Goal: Task Accomplishment & Management: Complete application form

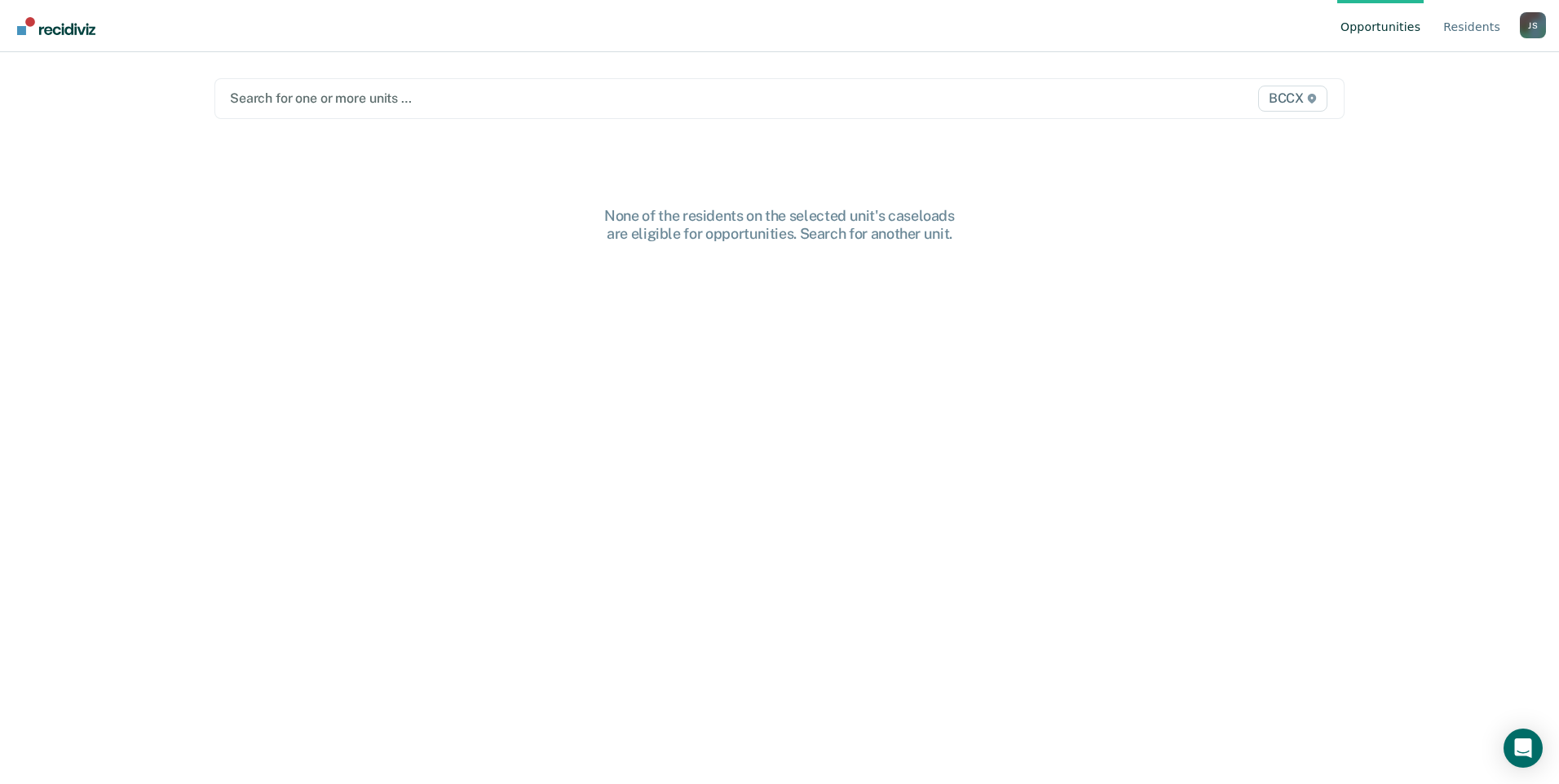
click at [666, 91] on div at bounding box center [613, 98] width 768 height 18
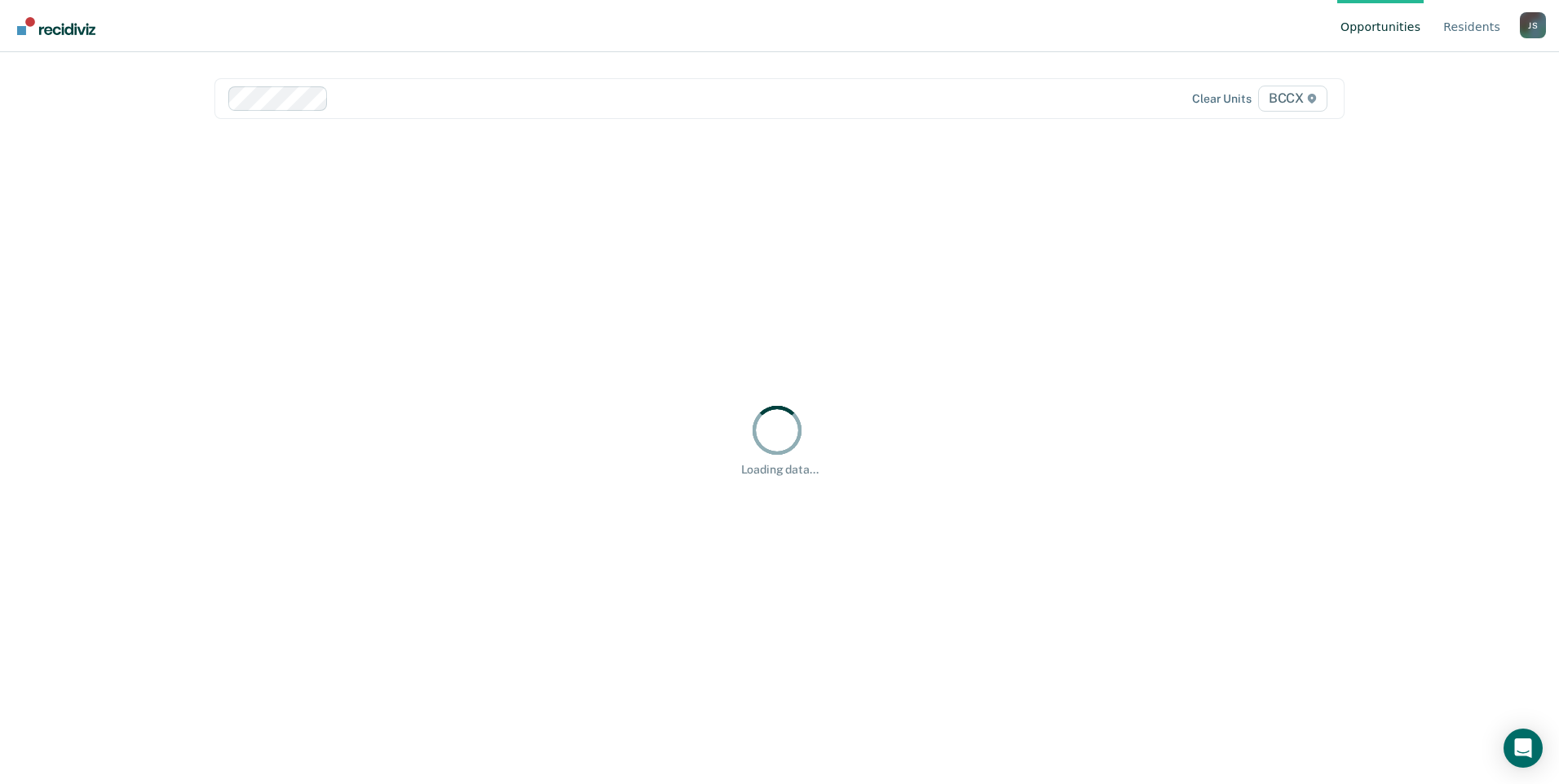
click at [910, 88] on div at bounding box center [613, 99] width 771 height 25
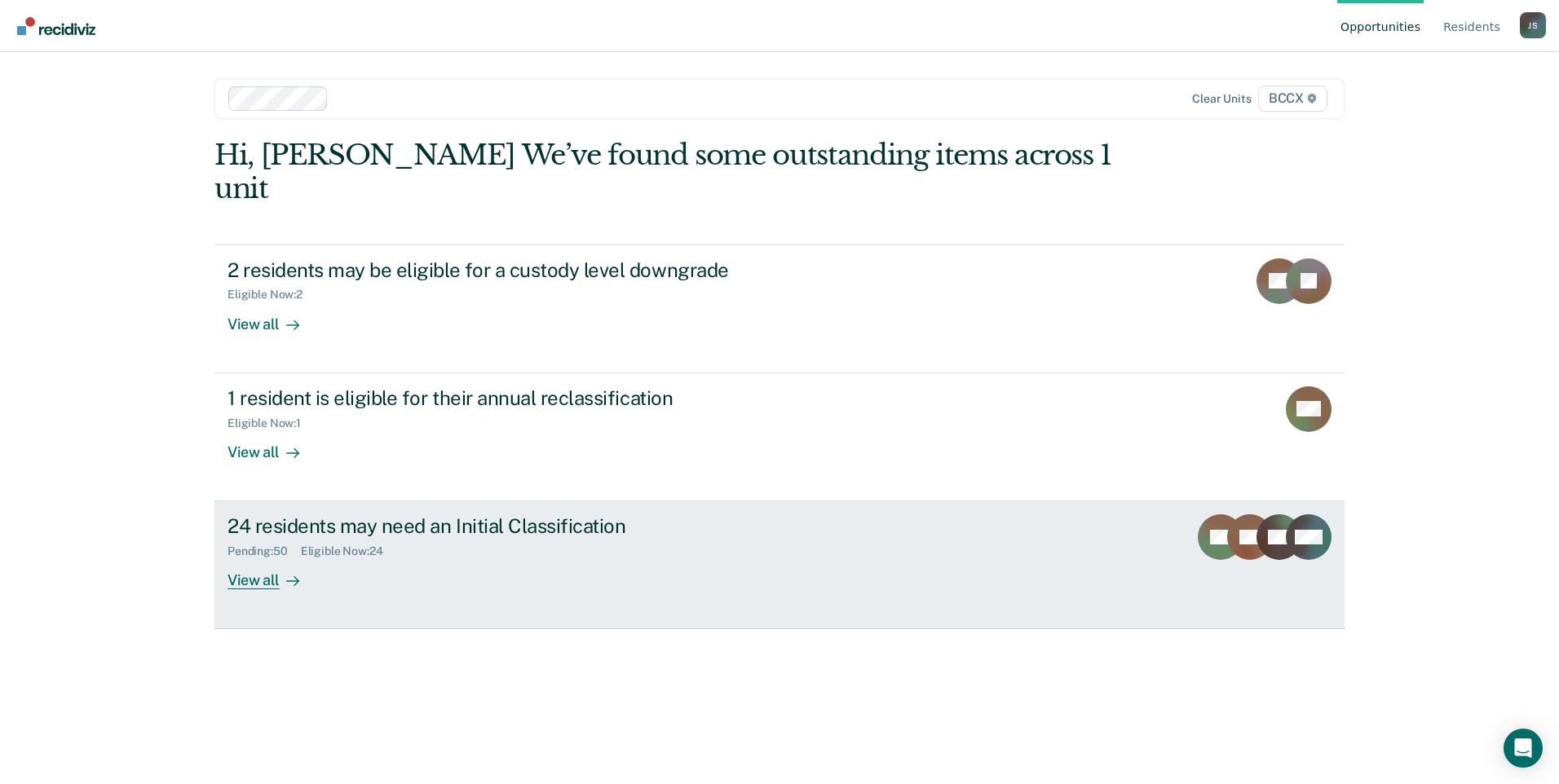
click at [495, 526] on div "24 residents may need an Initial Classification Pending : 50 Eligible Now : 24 …" at bounding box center [533, 551] width 612 height 75
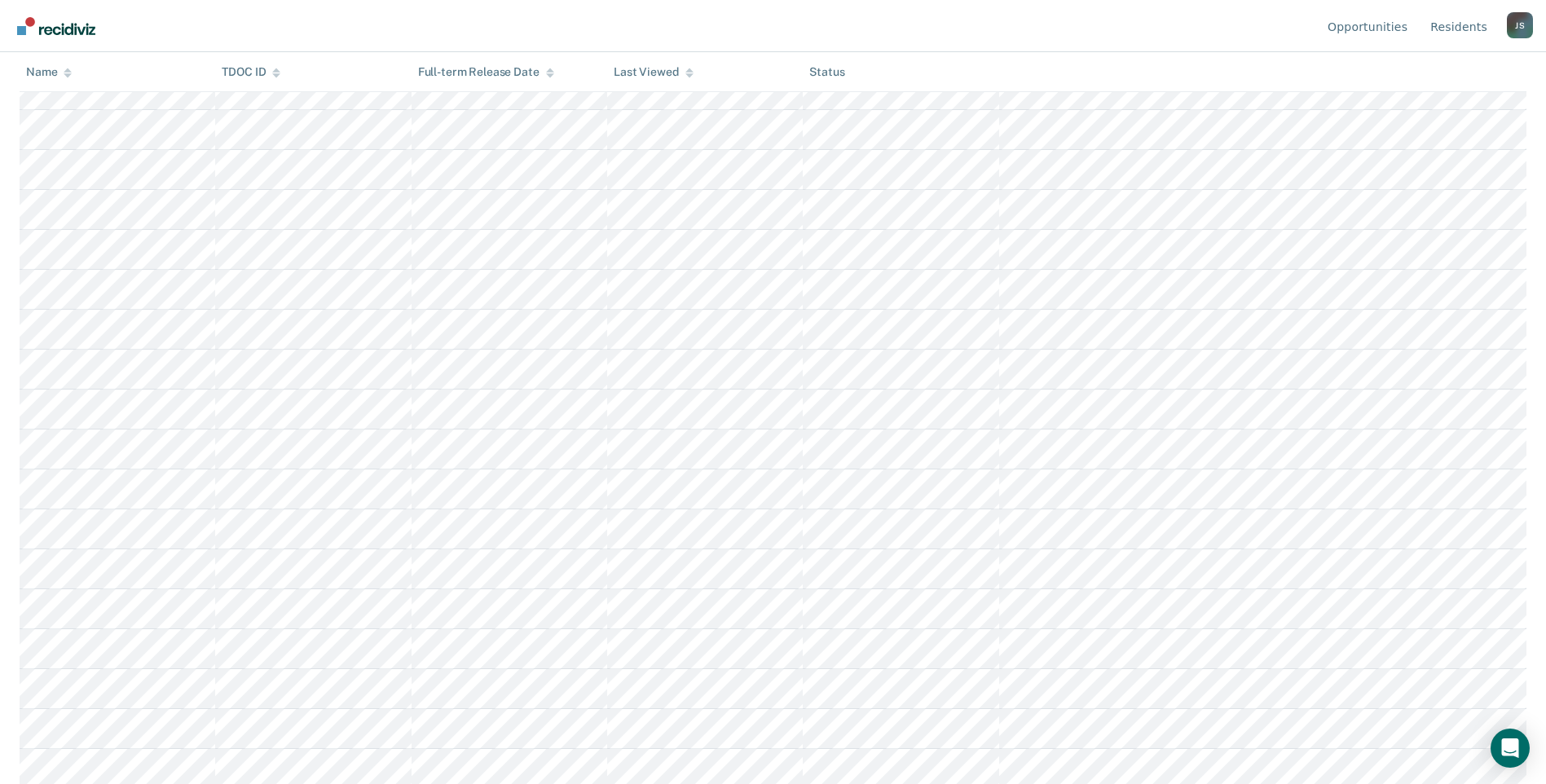
scroll to position [408, 0]
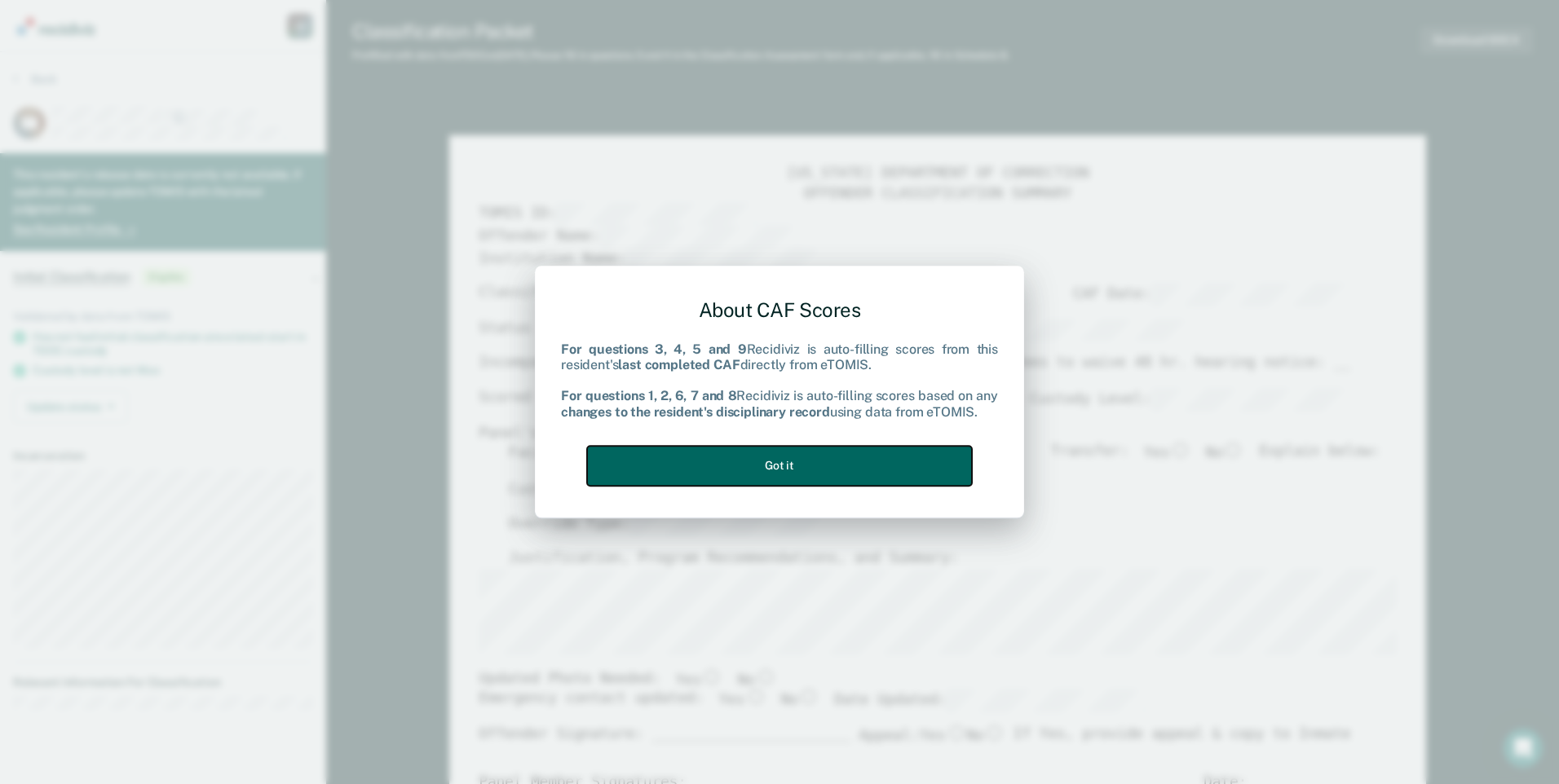
click at [956, 462] on button "Got it" at bounding box center [779, 465] width 385 height 40
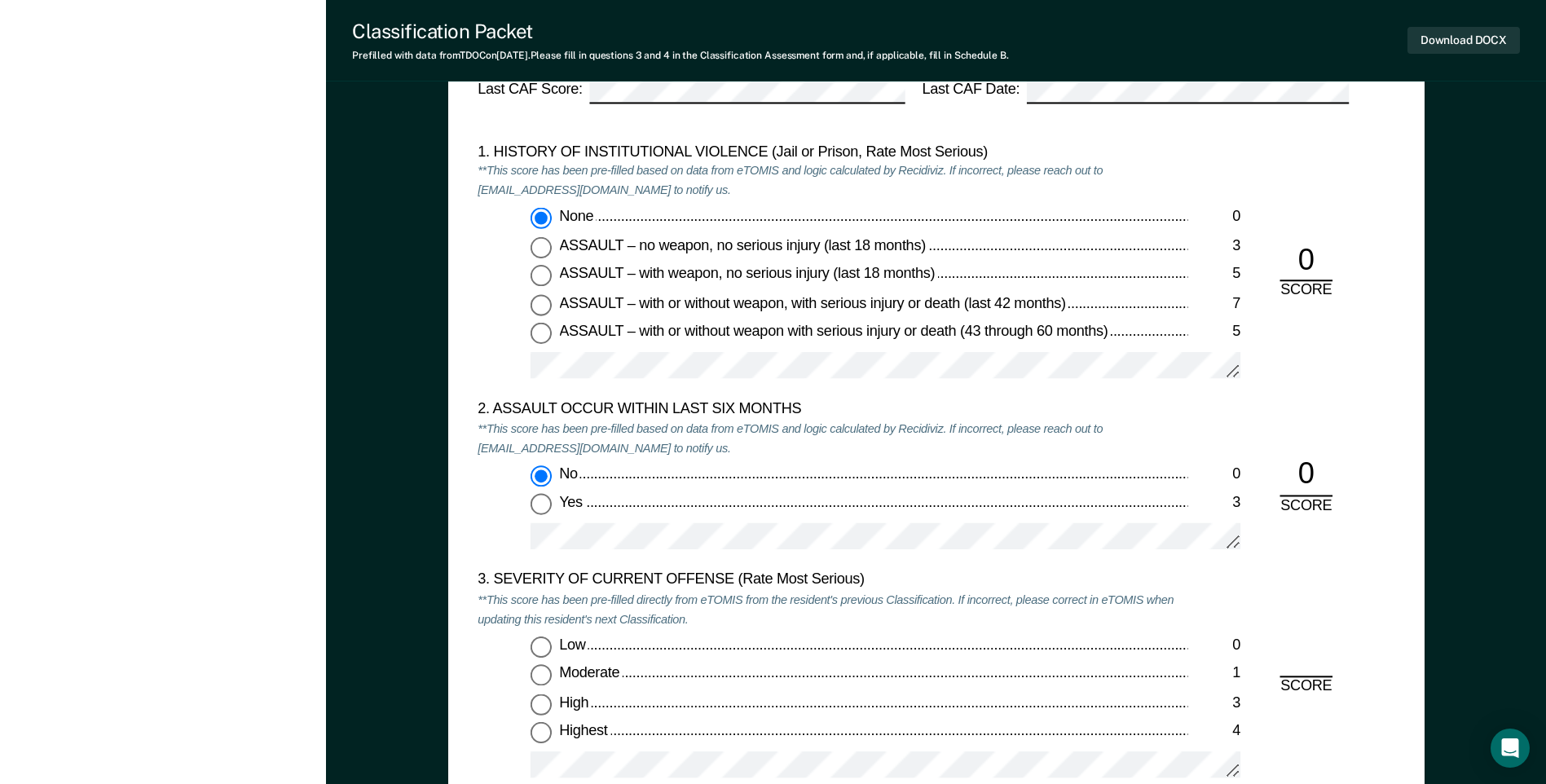
scroll to position [1712, 0]
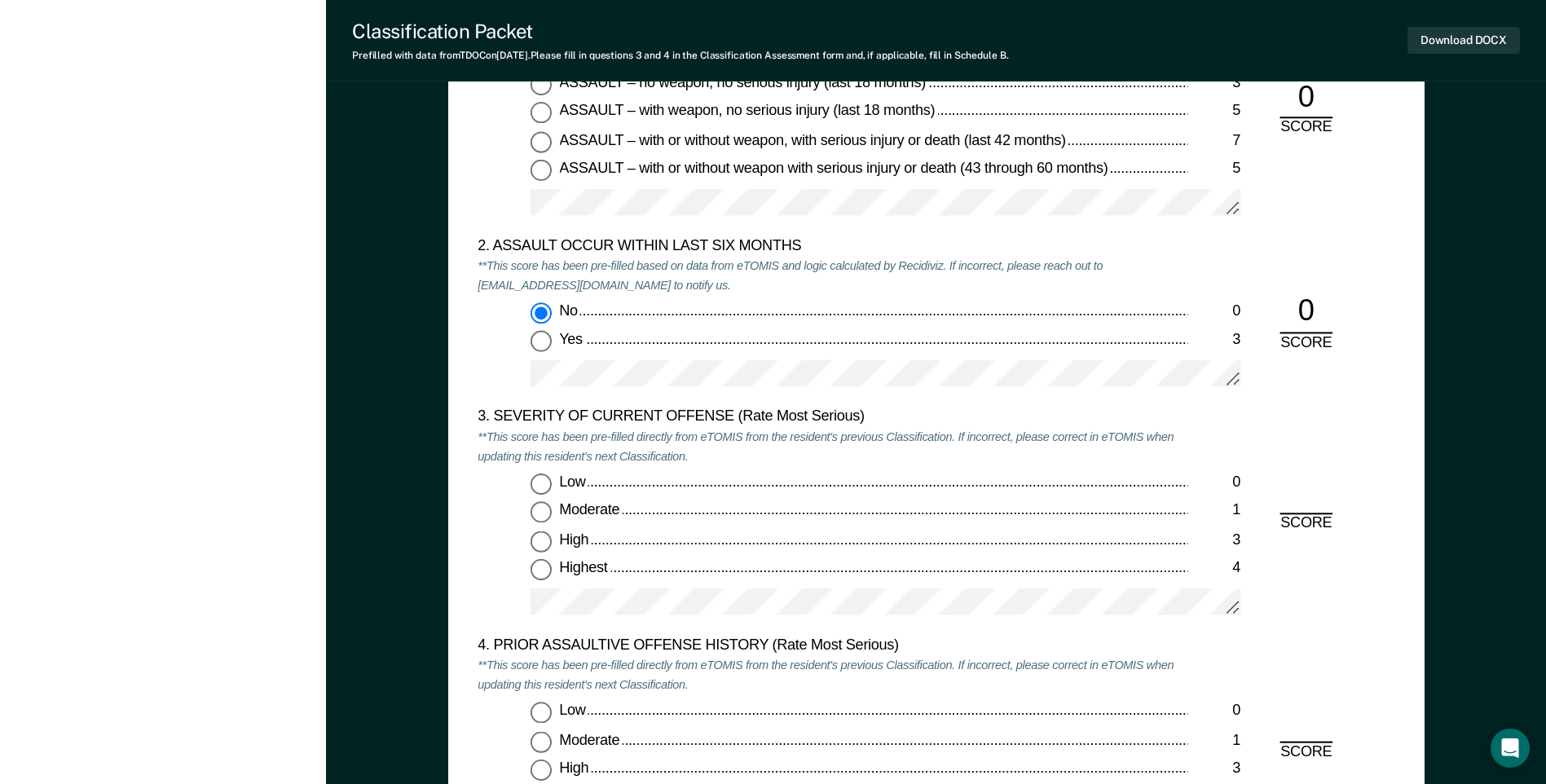
click at [544, 569] on input "Highest 4" at bounding box center [541, 571] width 21 height 21
type textarea "x"
radio input "true"
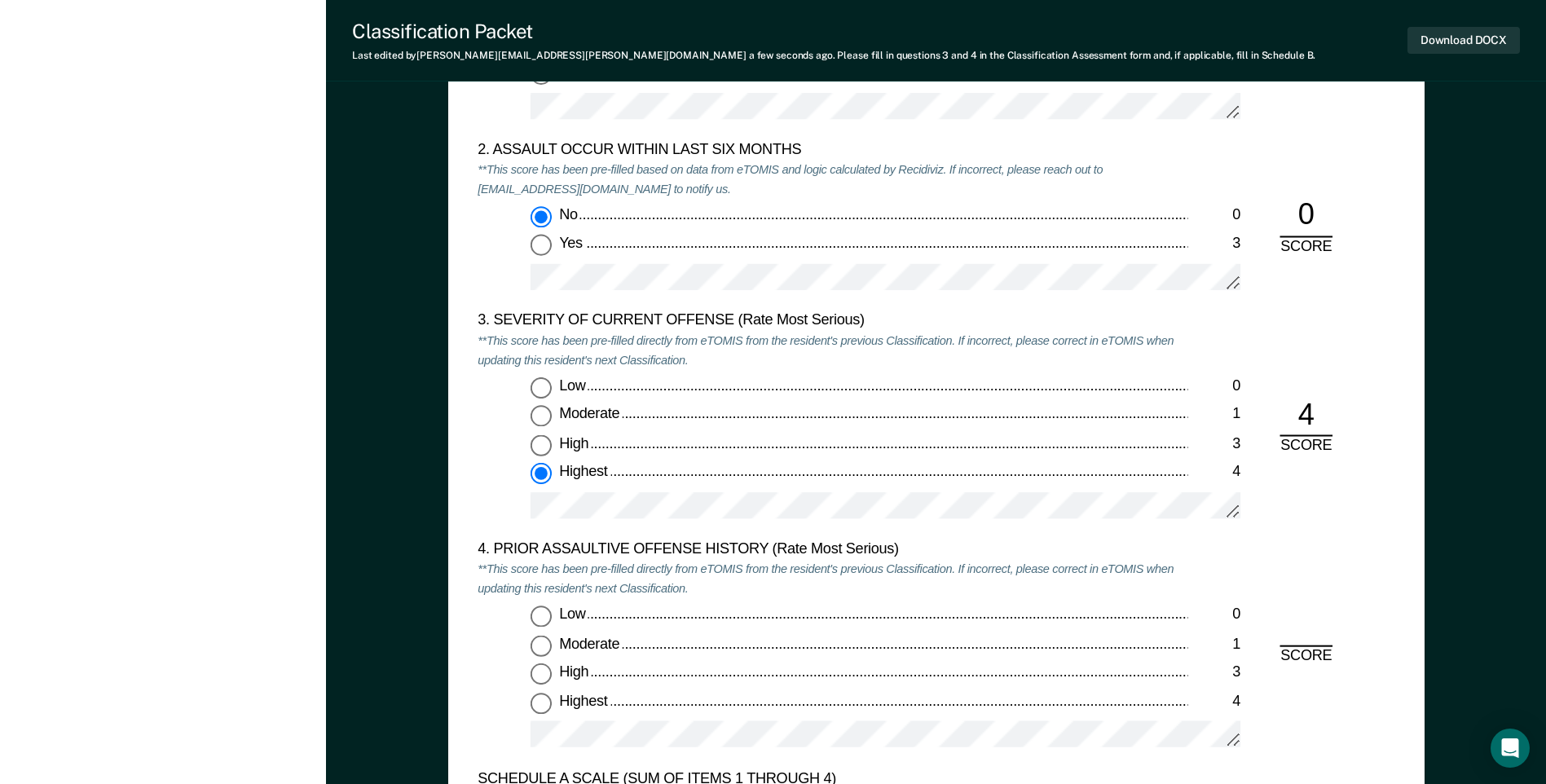
scroll to position [1956, 0]
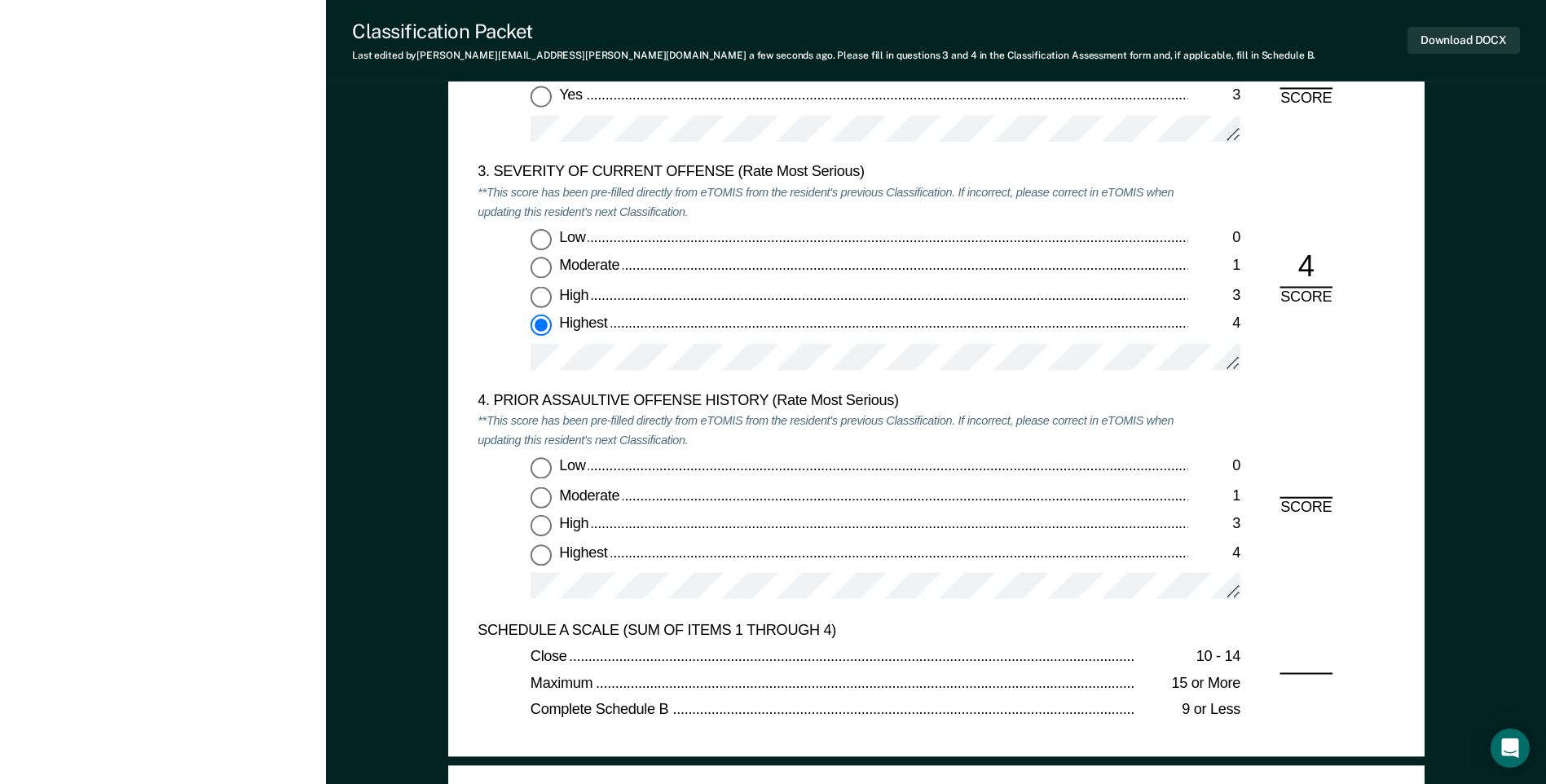
click at [542, 294] on input "High 3" at bounding box center [541, 298] width 21 height 21
type textarea "x"
radio input "true"
radio input "false"
click at [538, 466] on input "Low 0" at bounding box center [541, 469] width 21 height 21
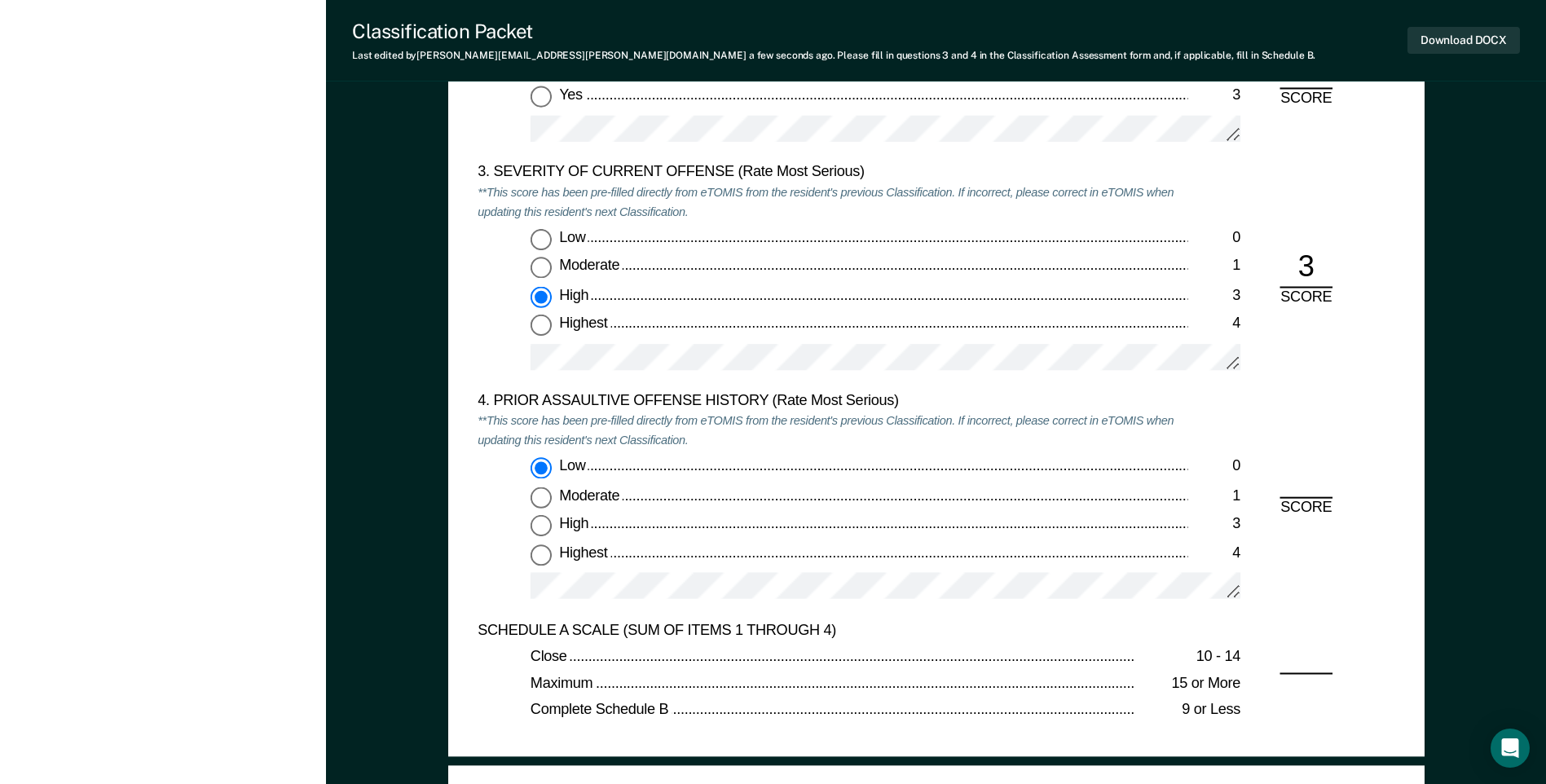
type textarea "x"
radio input "true"
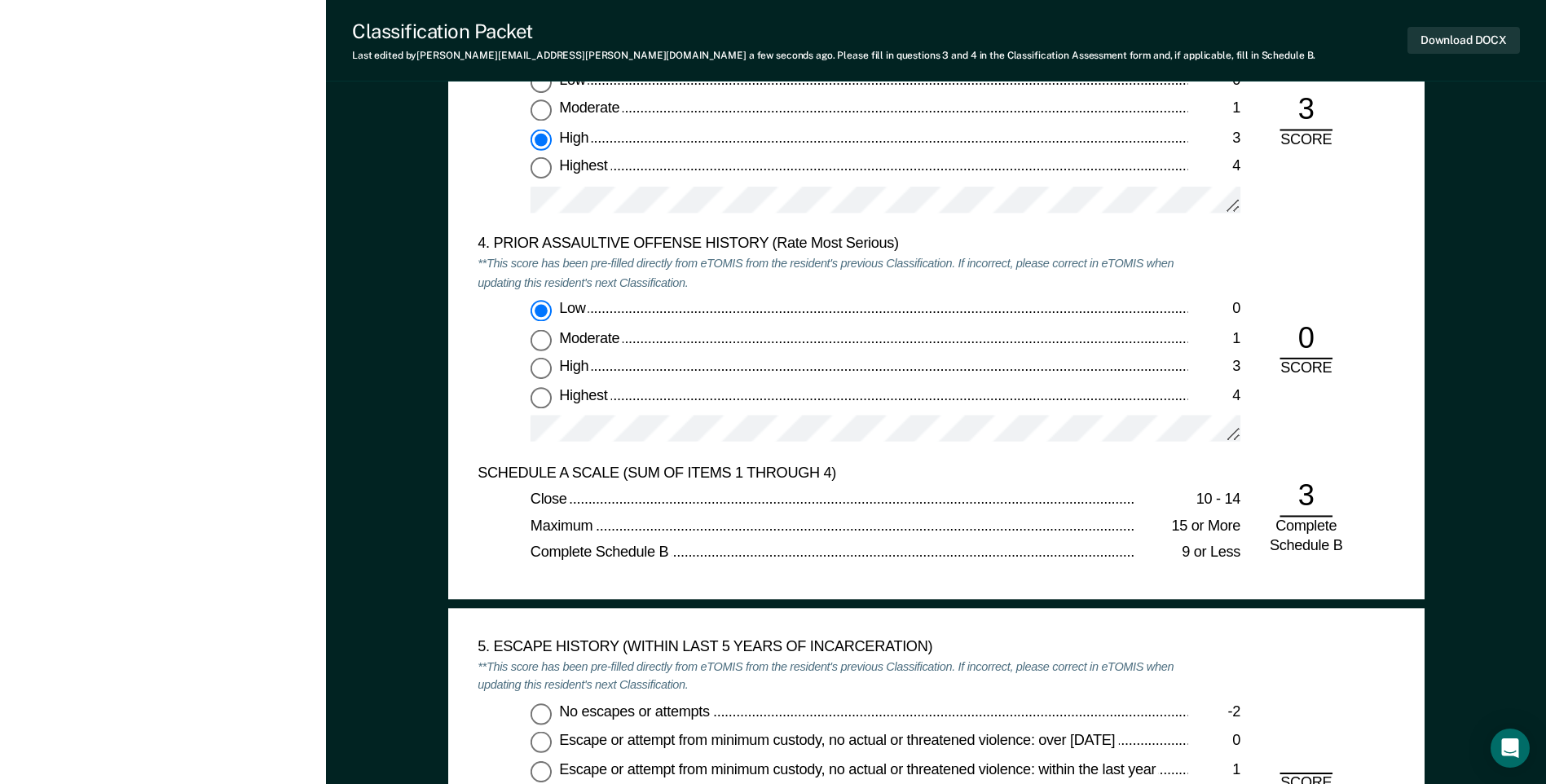
scroll to position [2282, 0]
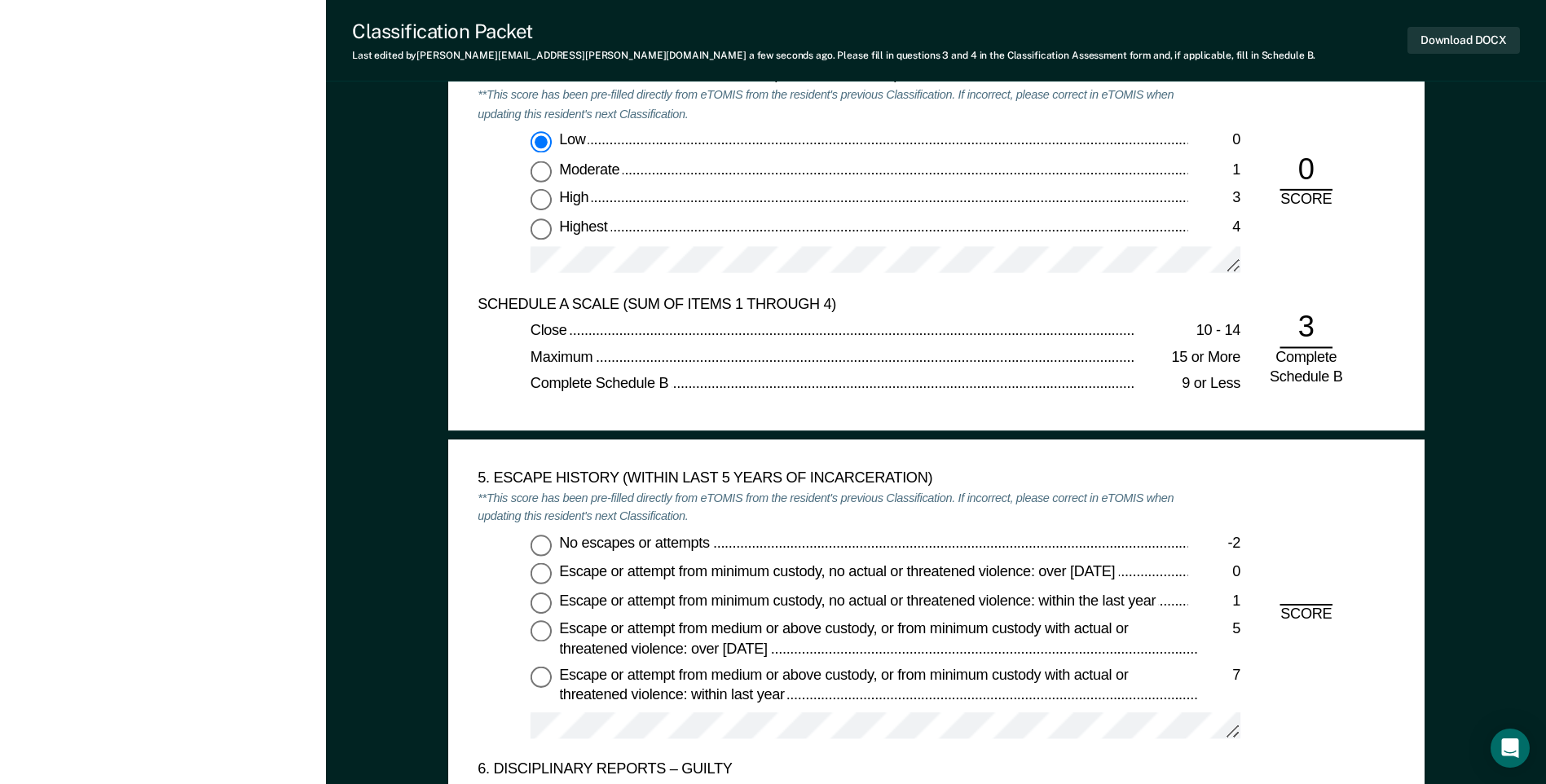
click at [540, 545] on input "No escapes or attempts -2" at bounding box center [541, 545] width 21 height 21
type textarea "x"
radio input "true"
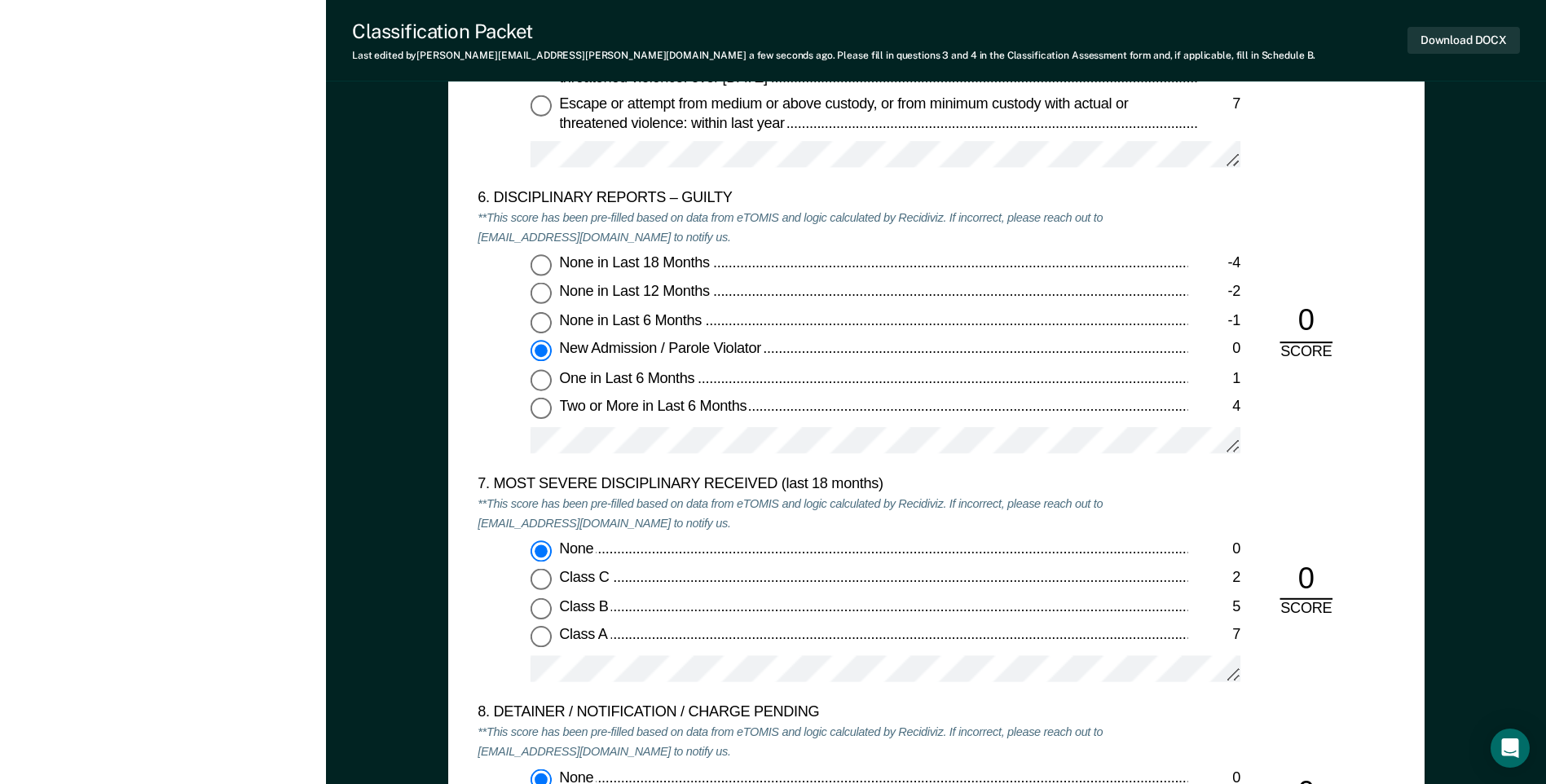
scroll to position [3178, 0]
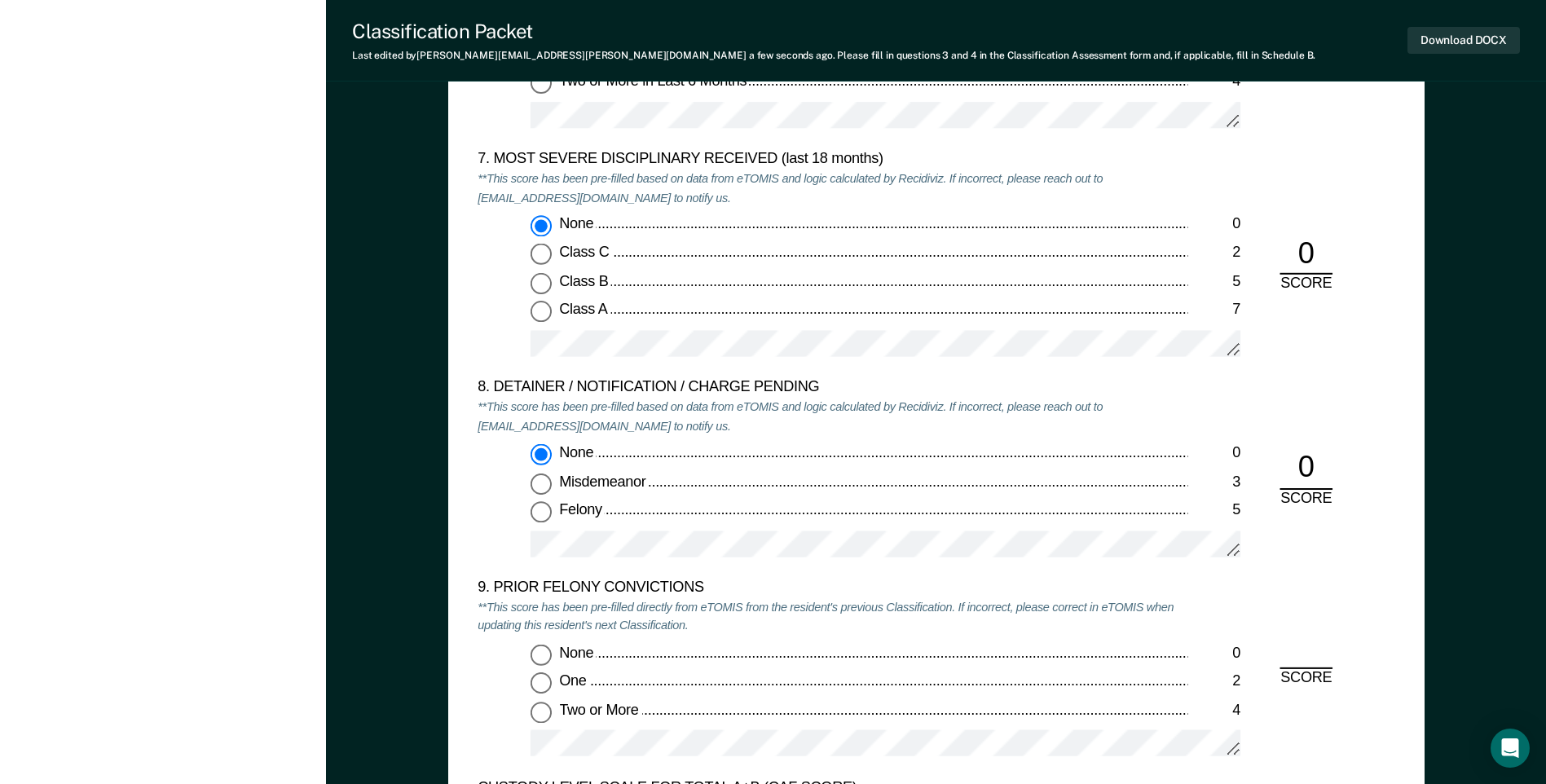
click at [542, 692] on input "One 2" at bounding box center [541, 683] width 21 height 21
type textarea "x"
radio input "true"
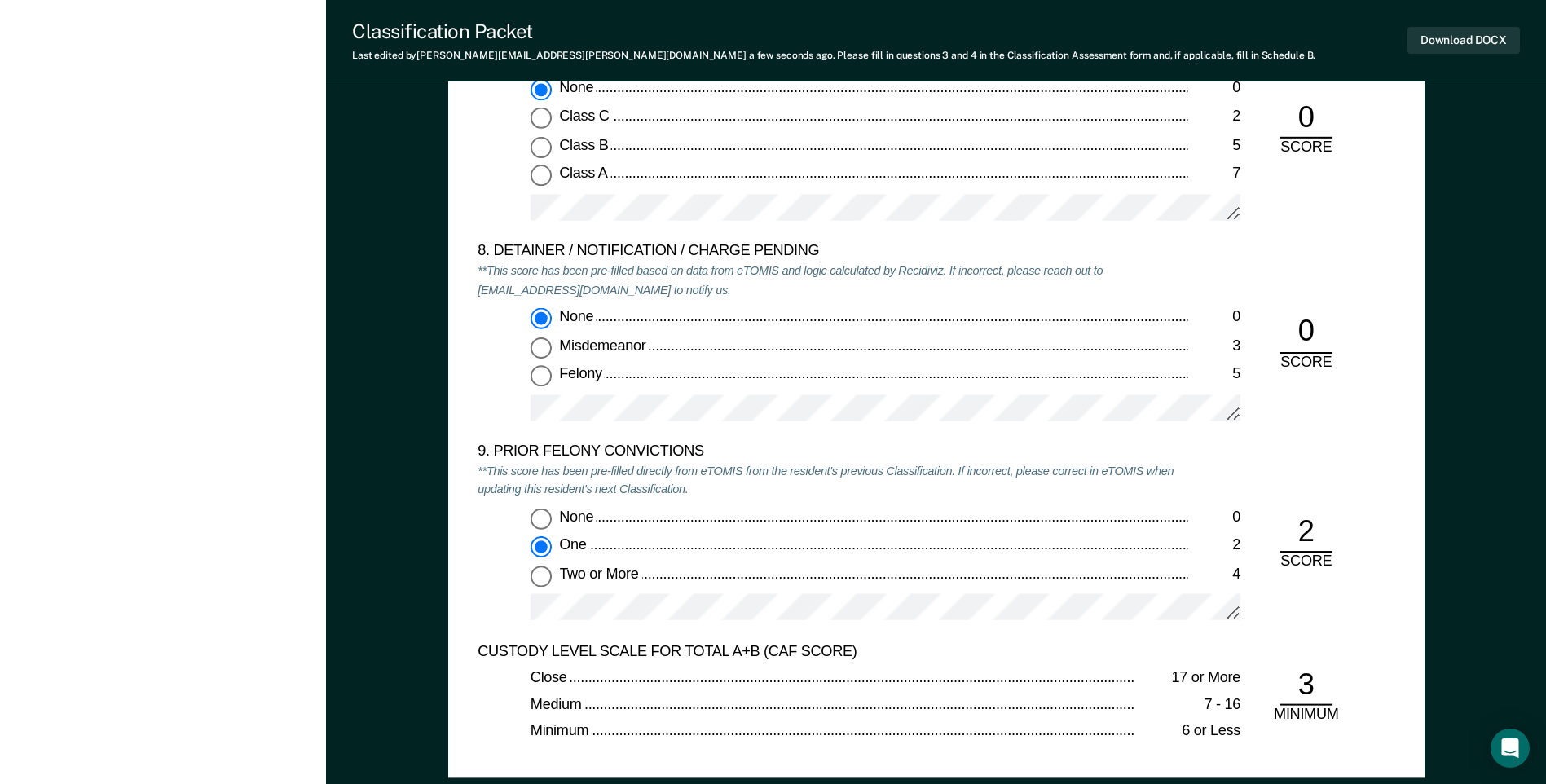
scroll to position [3341, 0]
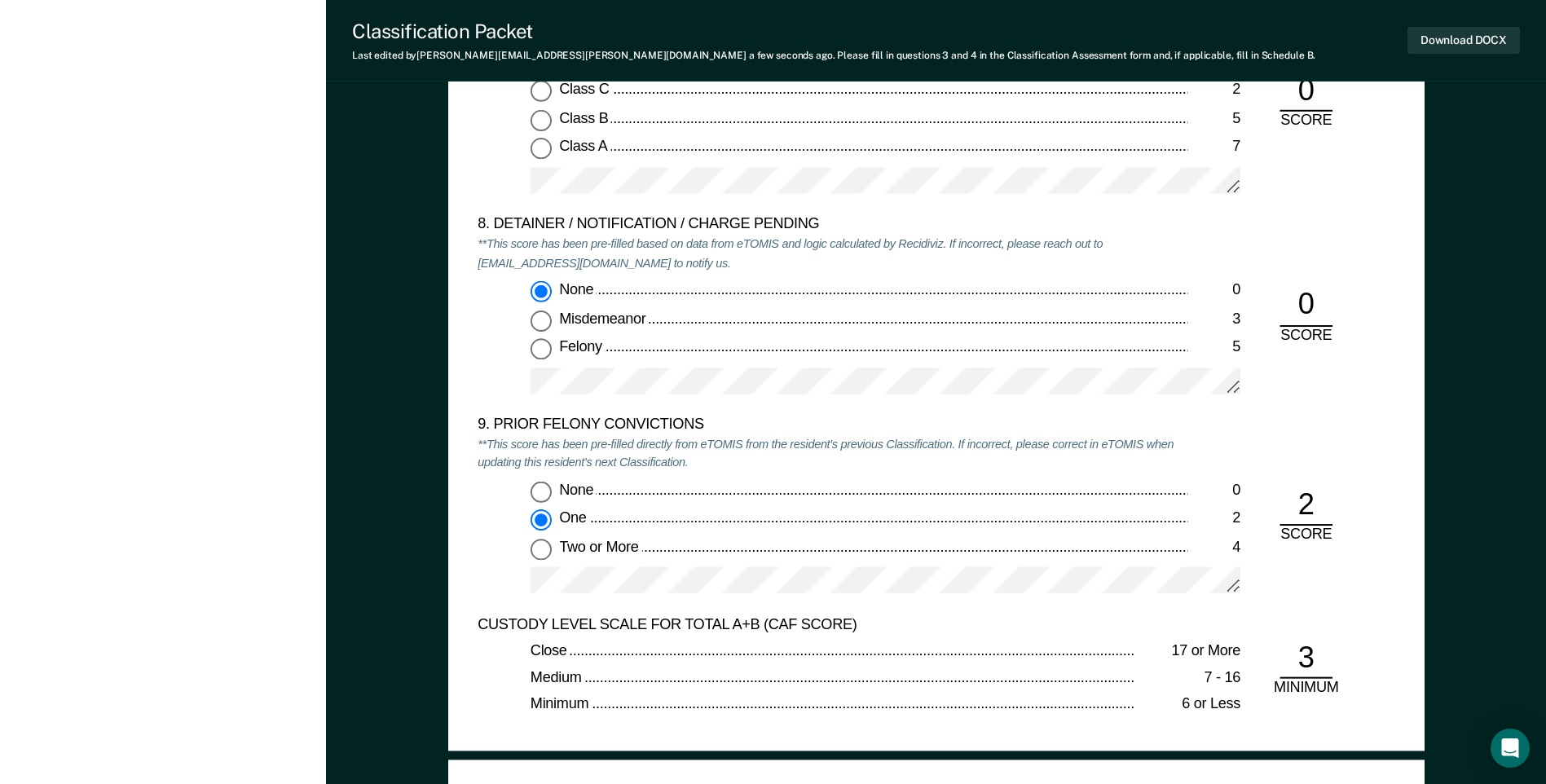
click at [544, 492] on input "None 0" at bounding box center [541, 492] width 21 height 21
type textarea "x"
radio input "true"
radio input "false"
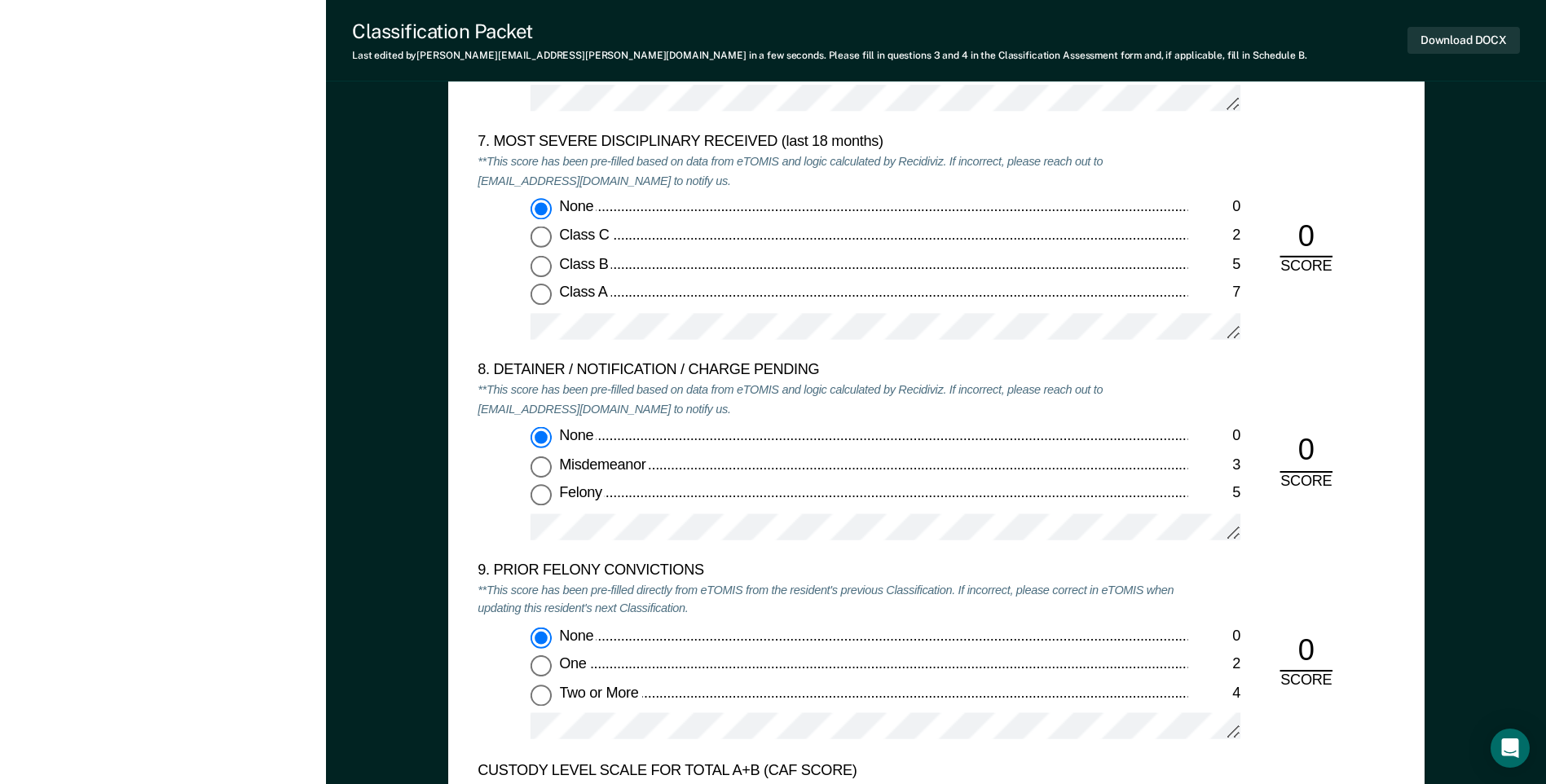
scroll to position [3504, 0]
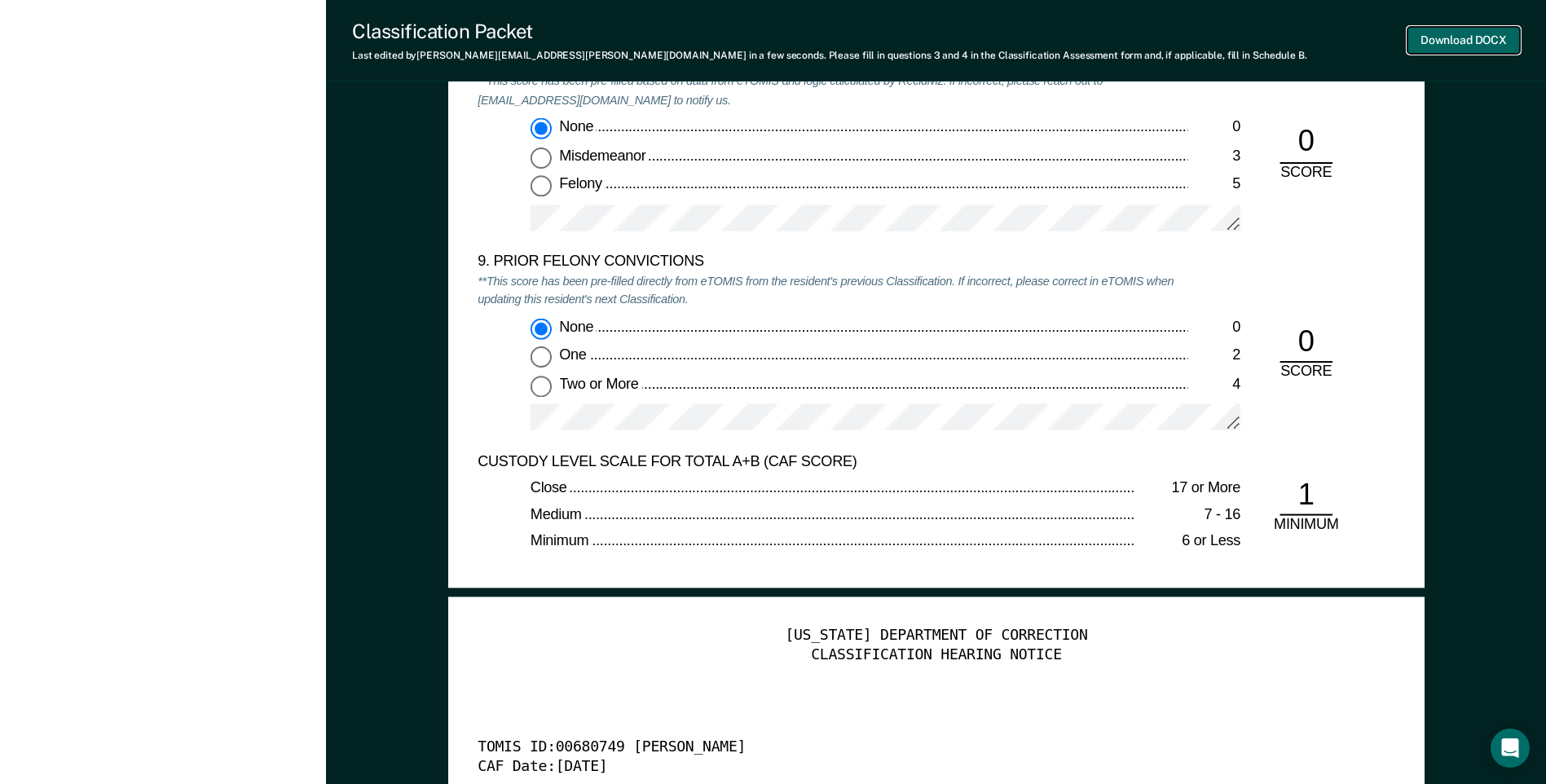
click at [1462, 45] on button "Download DOCX" at bounding box center [1464, 41] width 113 height 27
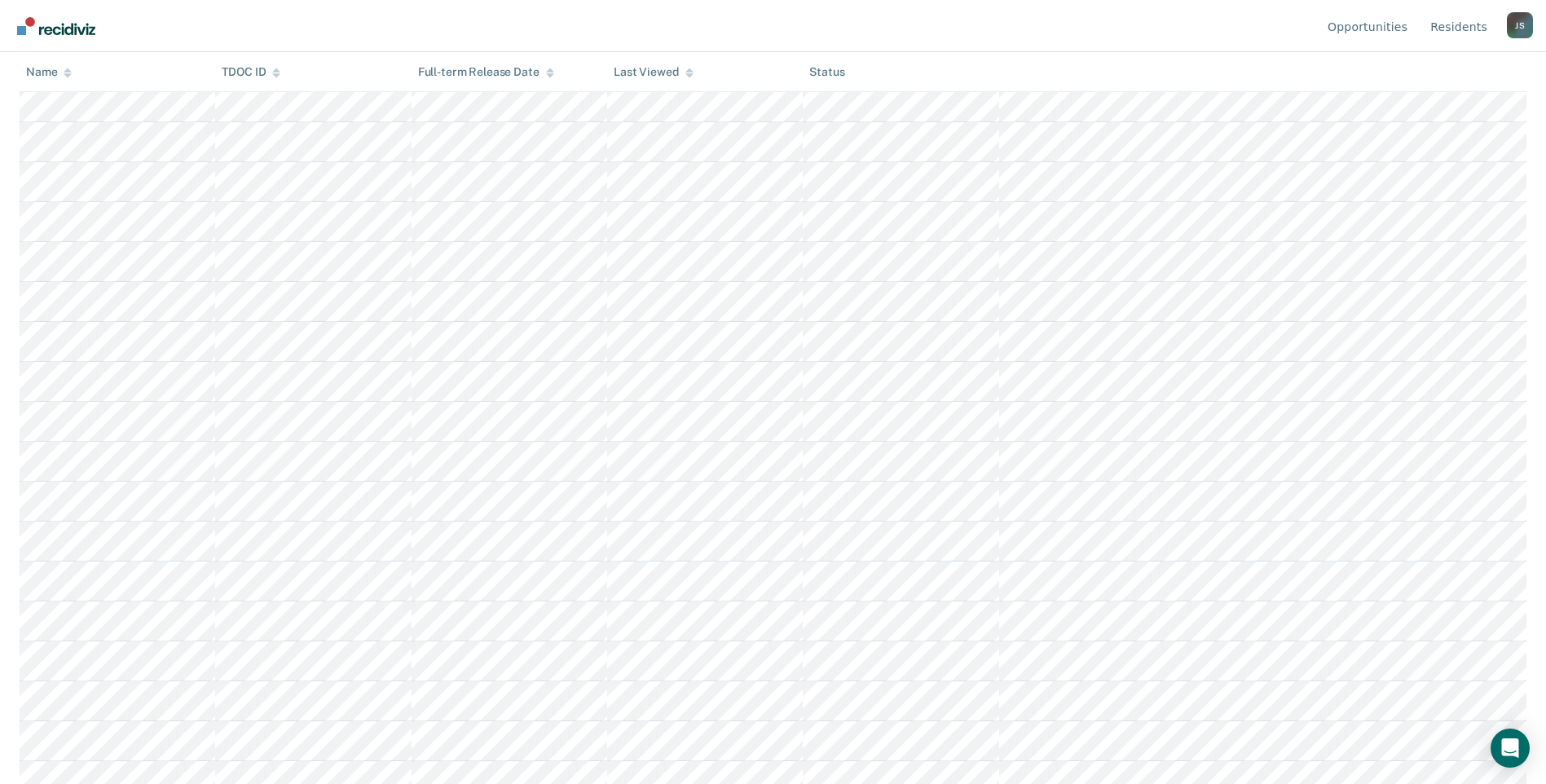
scroll to position [458, 0]
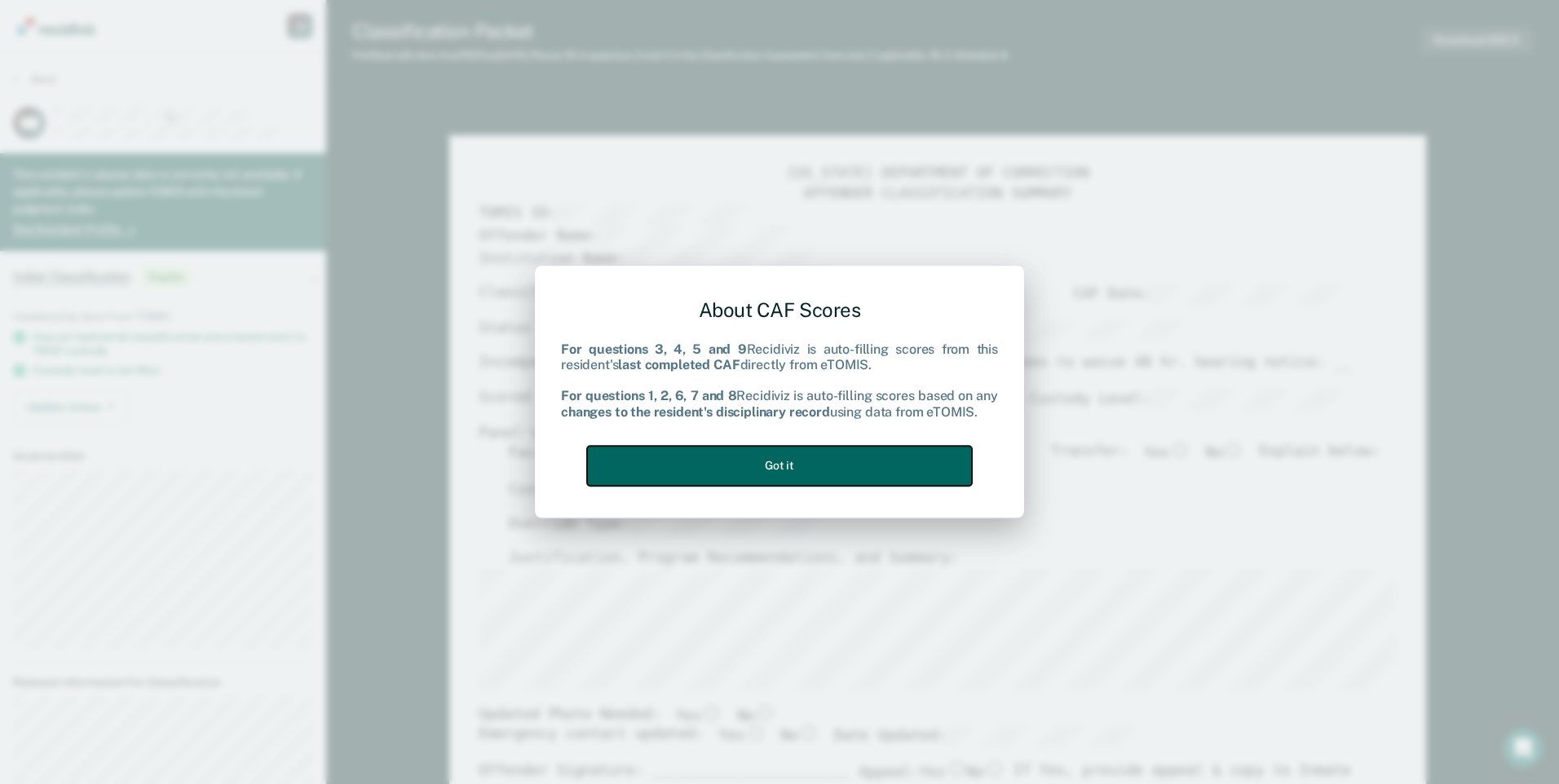
click at [843, 457] on button "Got it" at bounding box center [779, 465] width 385 height 40
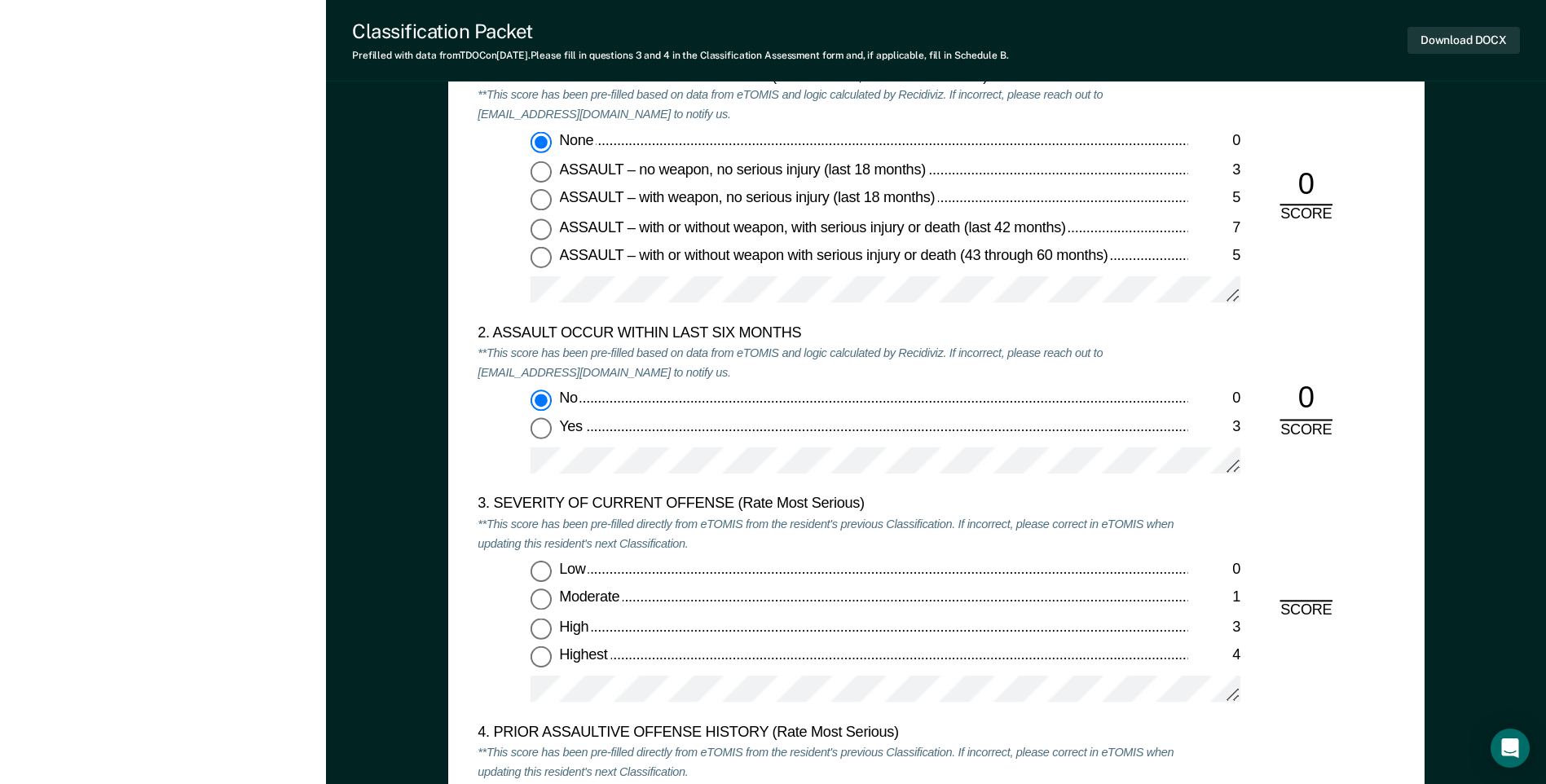
scroll to position [1793, 0]
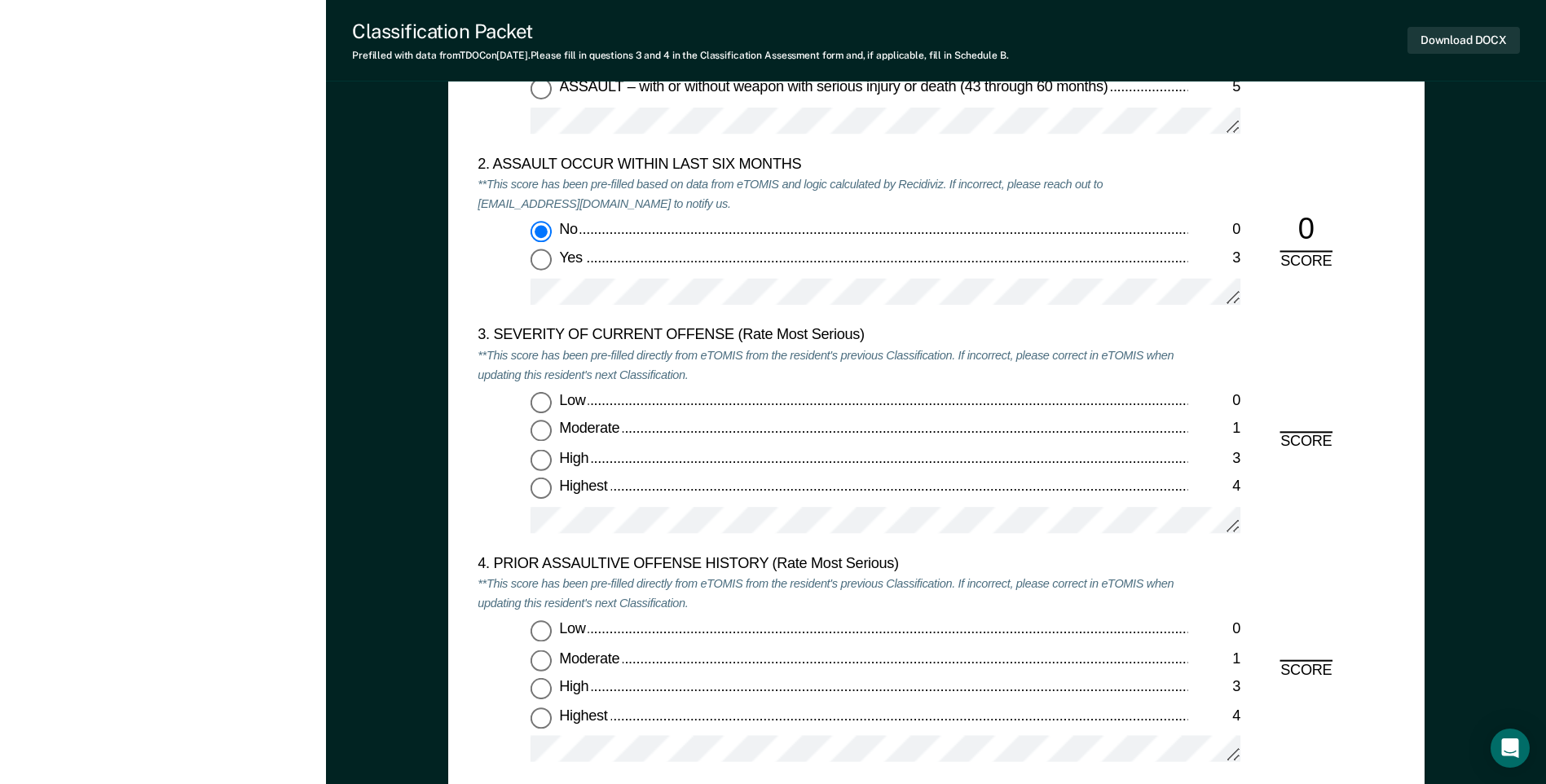
click at [536, 431] on input "Moderate 1" at bounding box center [541, 431] width 21 height 21
type textarea "x"
radio input "true"
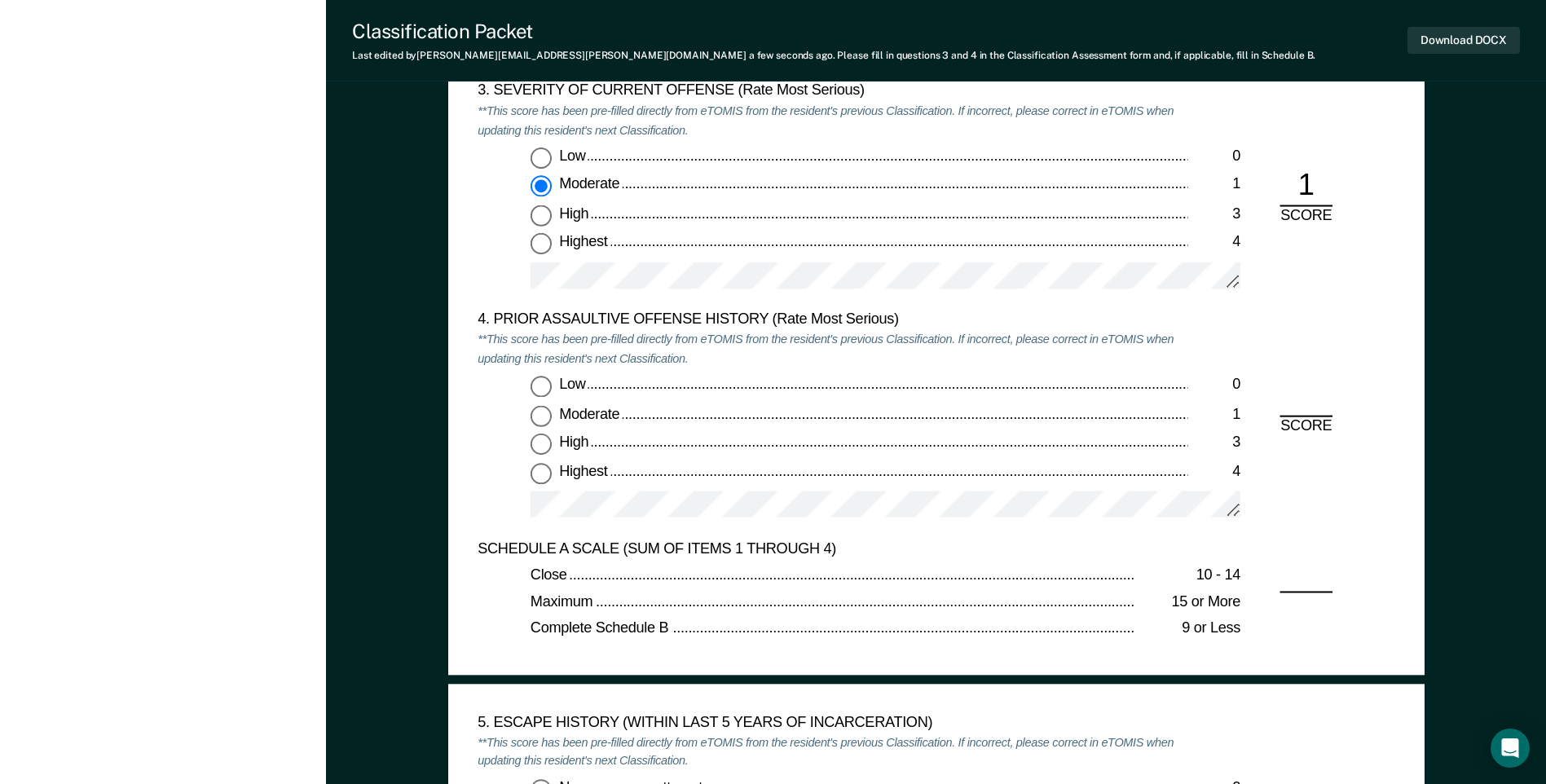
click at [545, 475] on input "Highest 4" at bounding box center [541, 473] width 21 height 21
type textarea "x"
radio input "true"
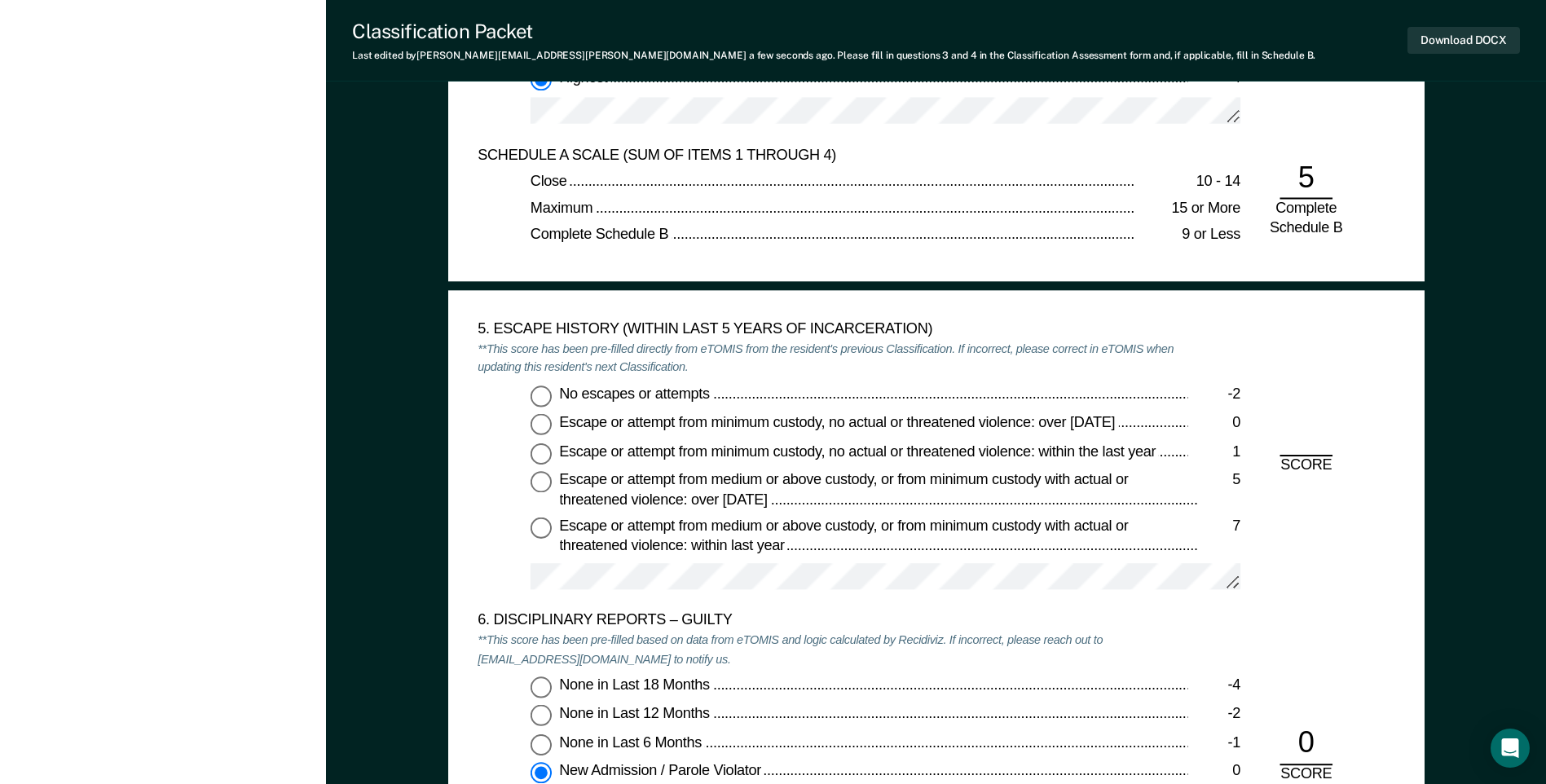
scroll to position [2444, 0]
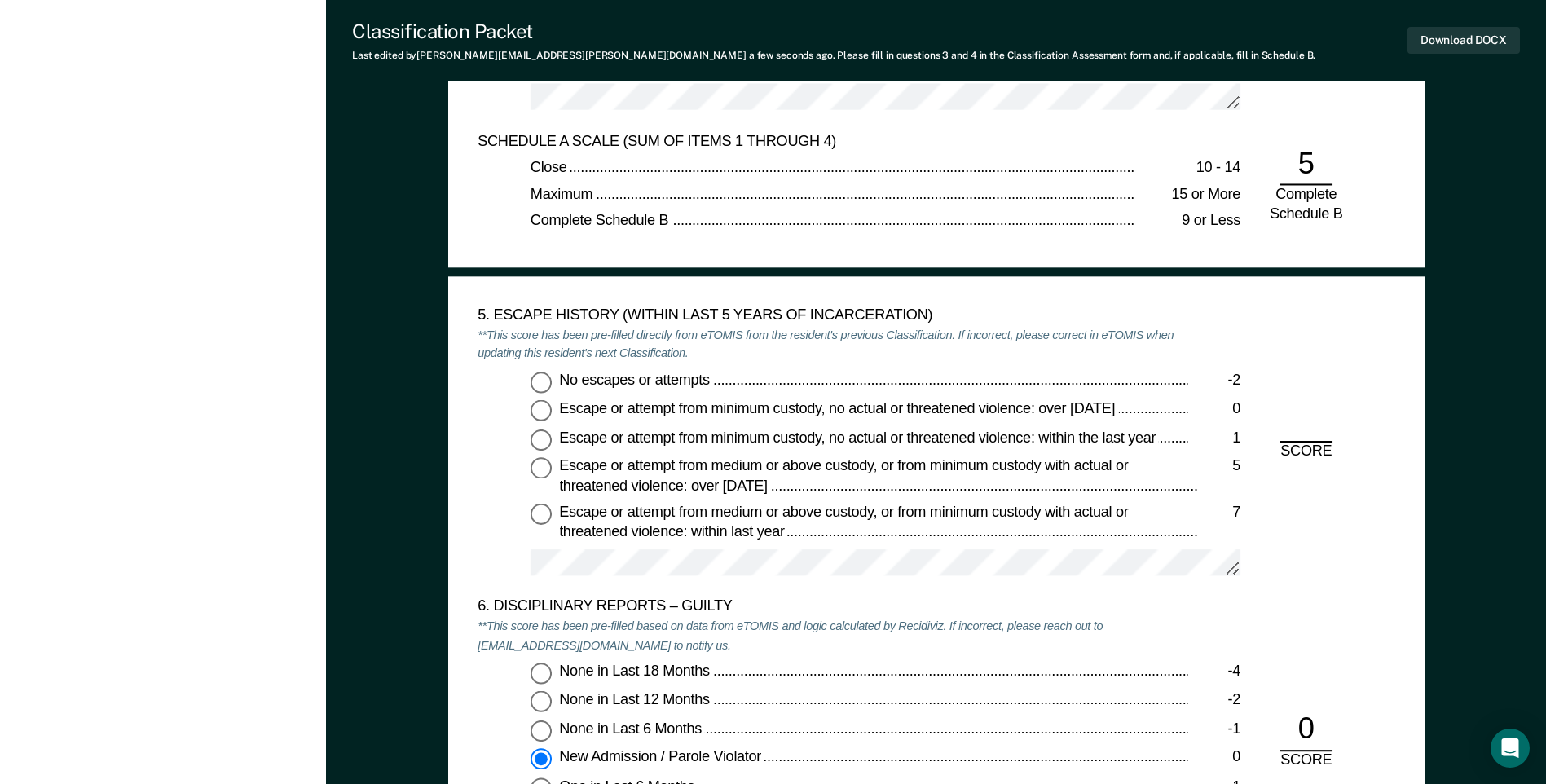
click at [545, 386] on input "No escapes or attempts -2" at bounding box center [541, 382] width 21 height 21
type textarea "x"
radio input "true"
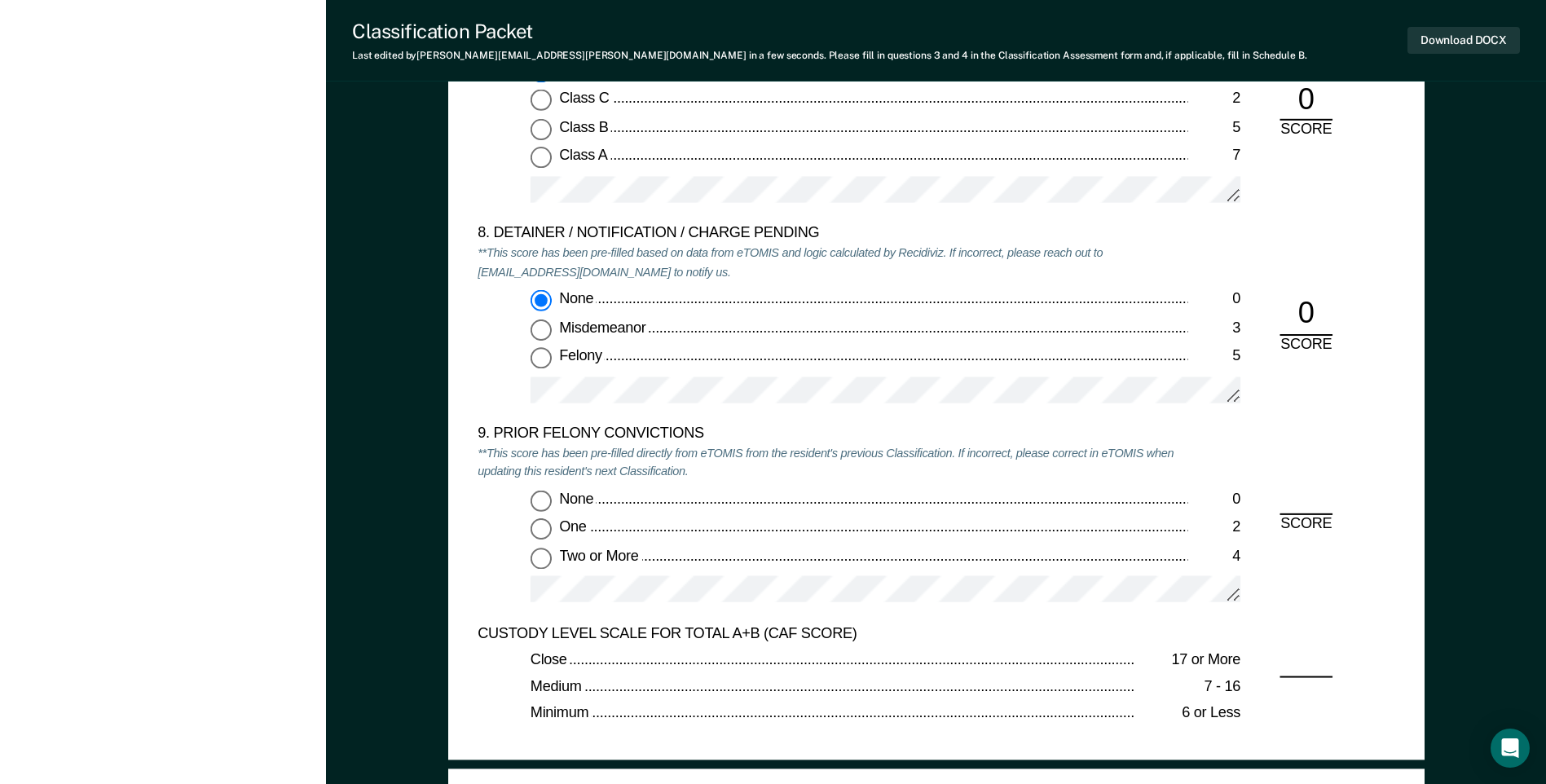
scroll to position [3341, 0]
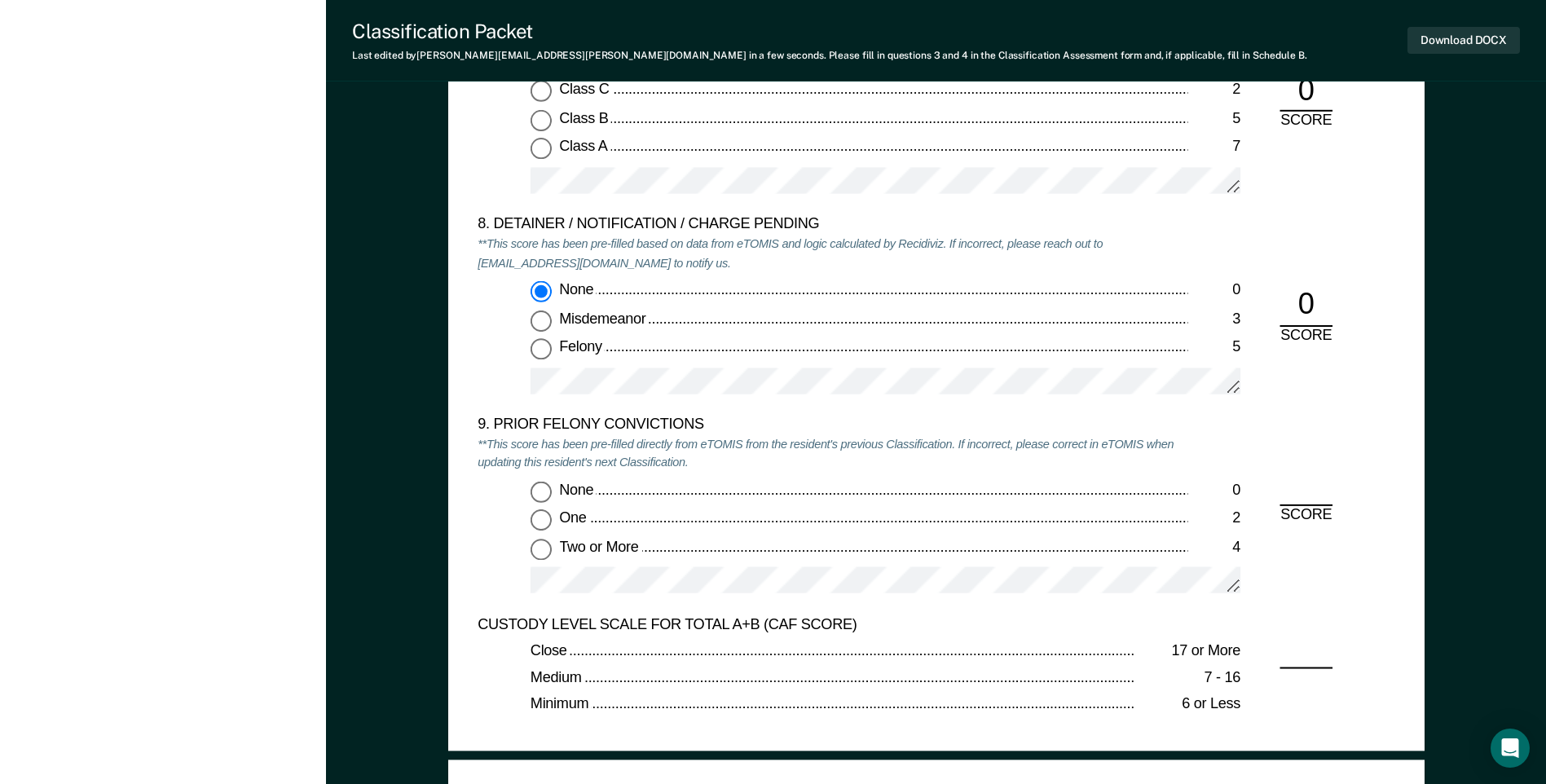
click at [543, 549] on input "Two or More 4" at bounding box center [541, 549] width 21 height 21
type textarea "x"
radio input "true"
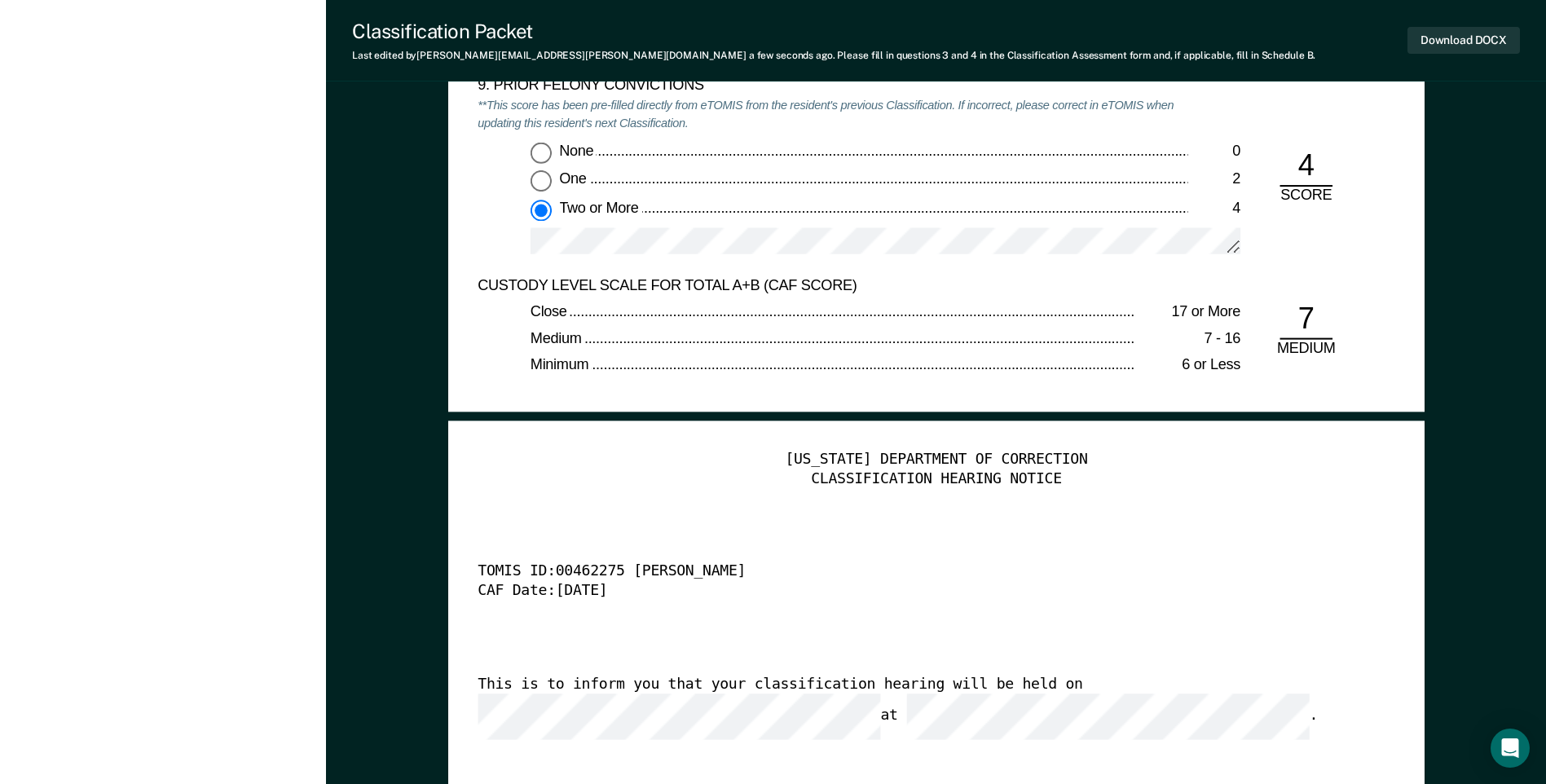
scroll to position [3748, 0]
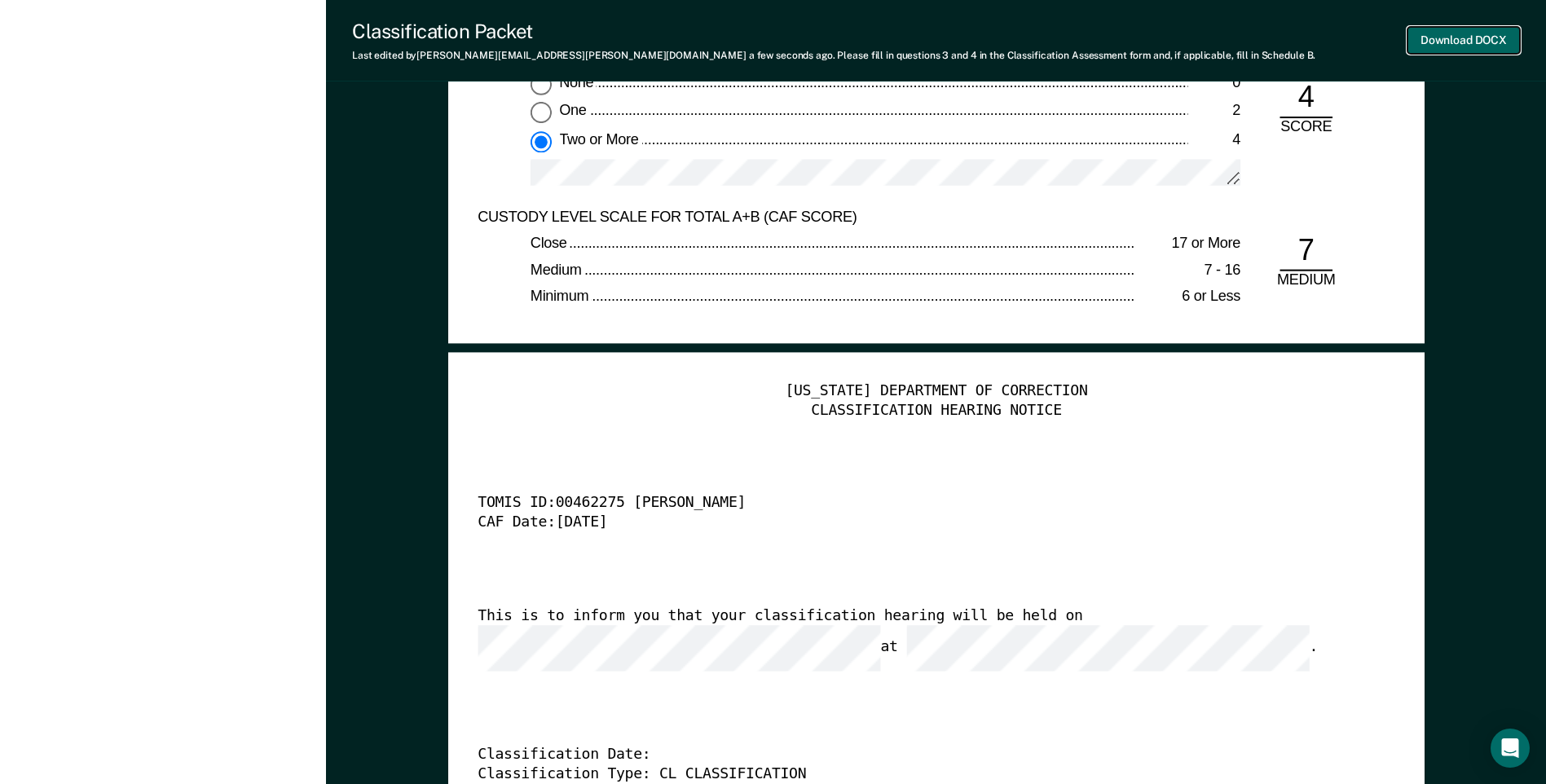
click at [1447, 46] on button "Download DOCX" at bounding box center [1464, 41] width 113 height 27
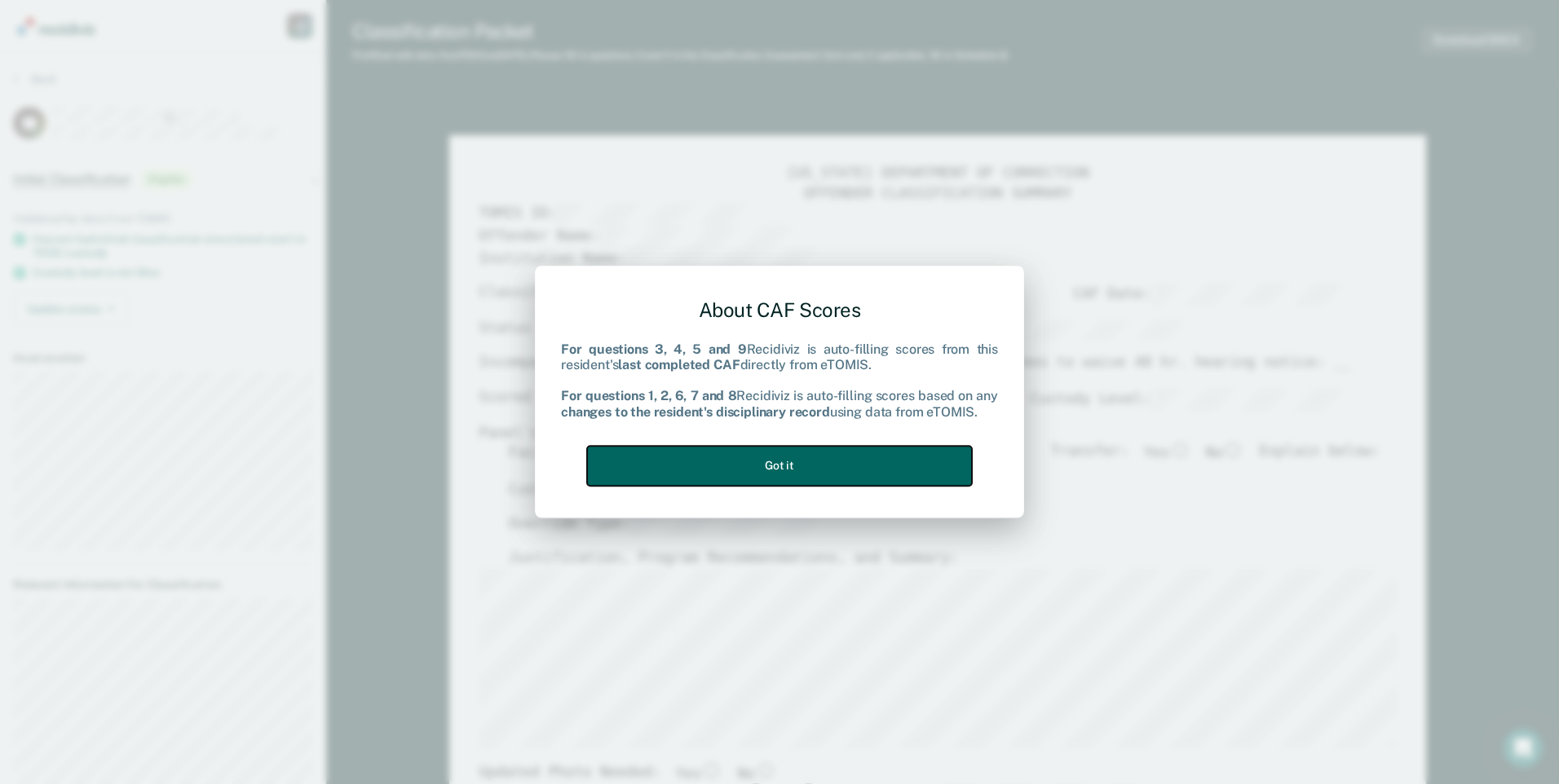
click at [860, 466] on button "Got it" at bounding box center [779, 465] width 385 height 40
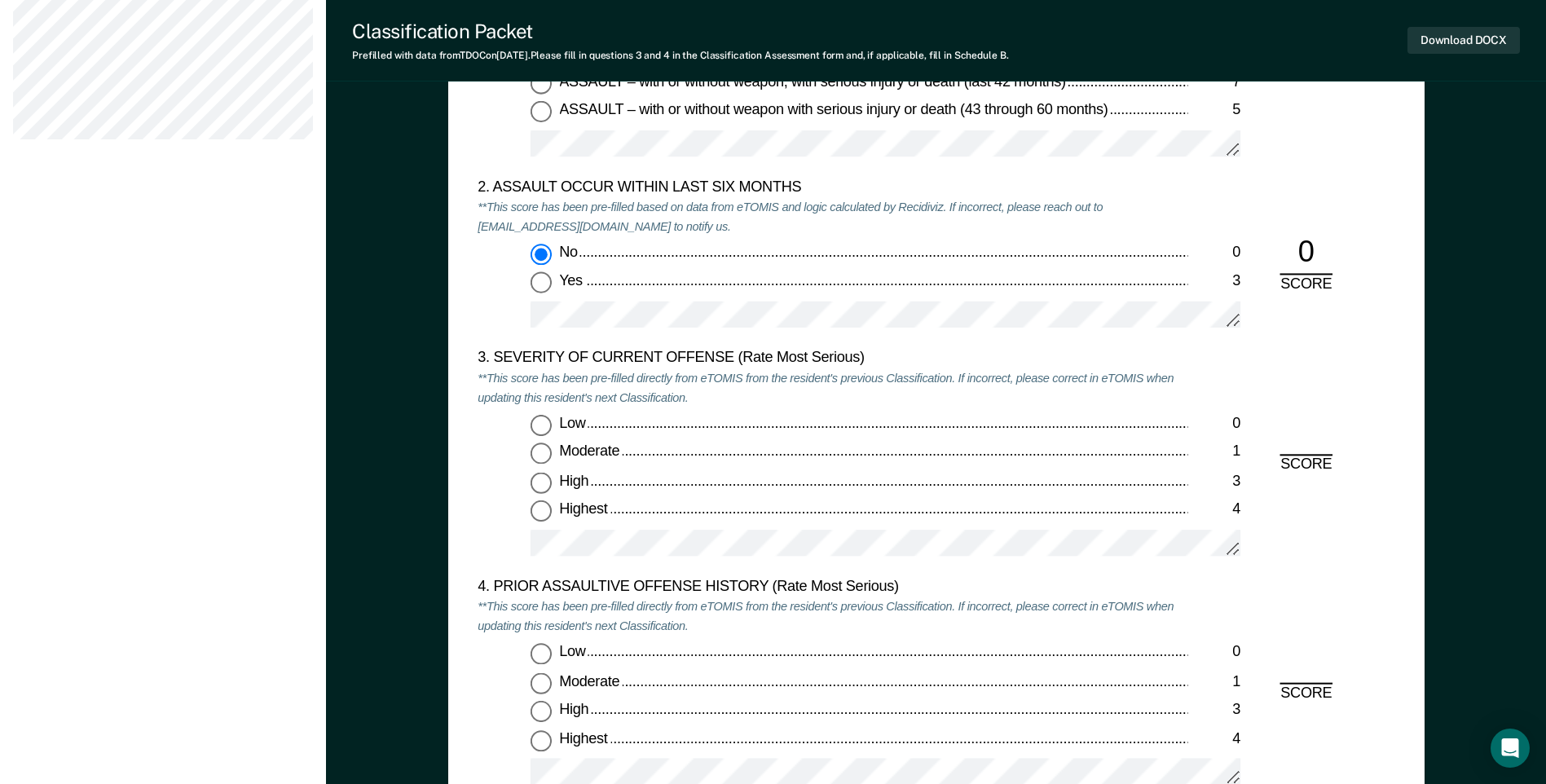
scroll to position [1793, 0]
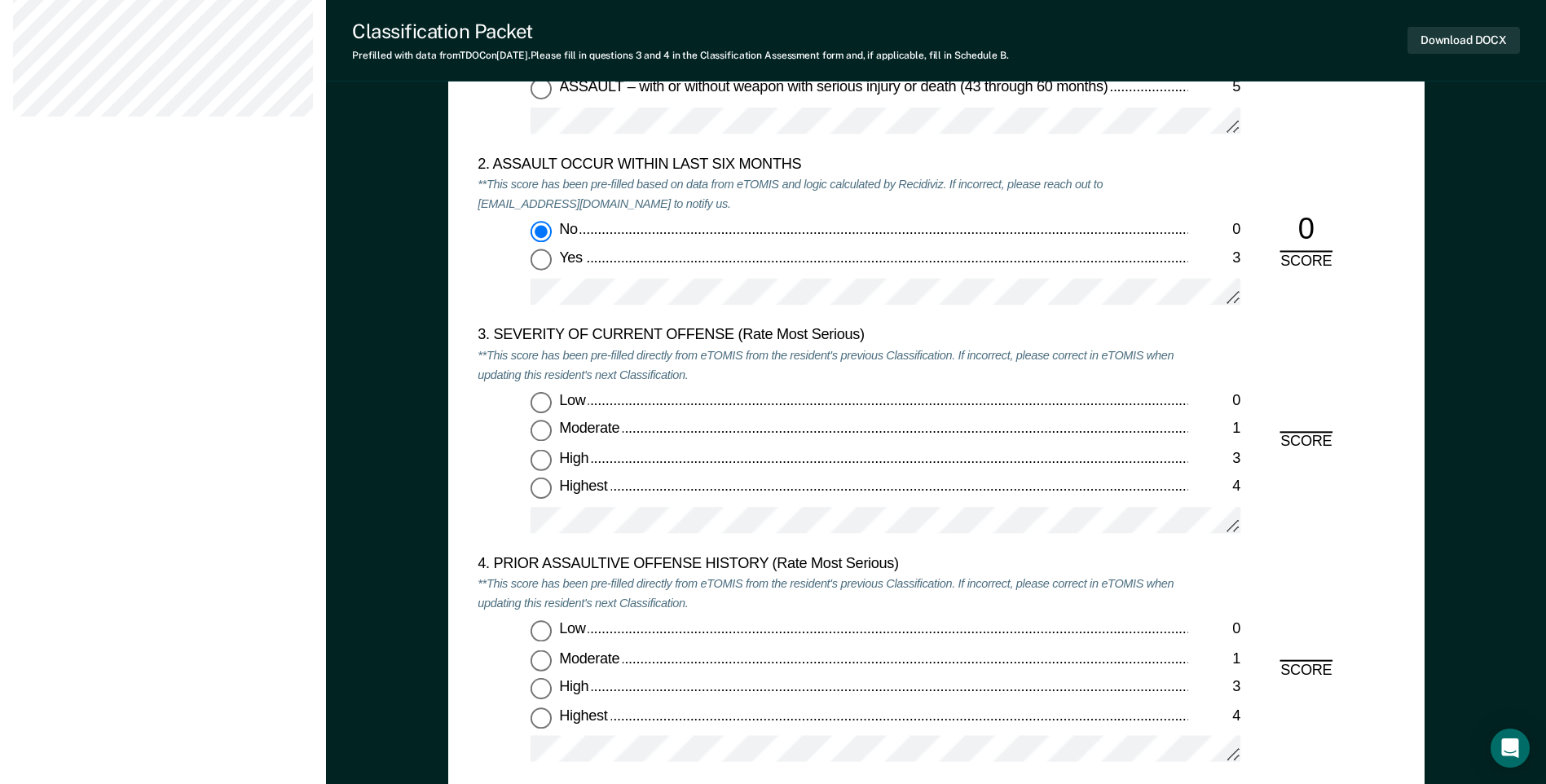
click at [538, 459] on input "High 3" at bounding box center [541, 461] width 21 height 21
type textarea "x"
radio input "true"
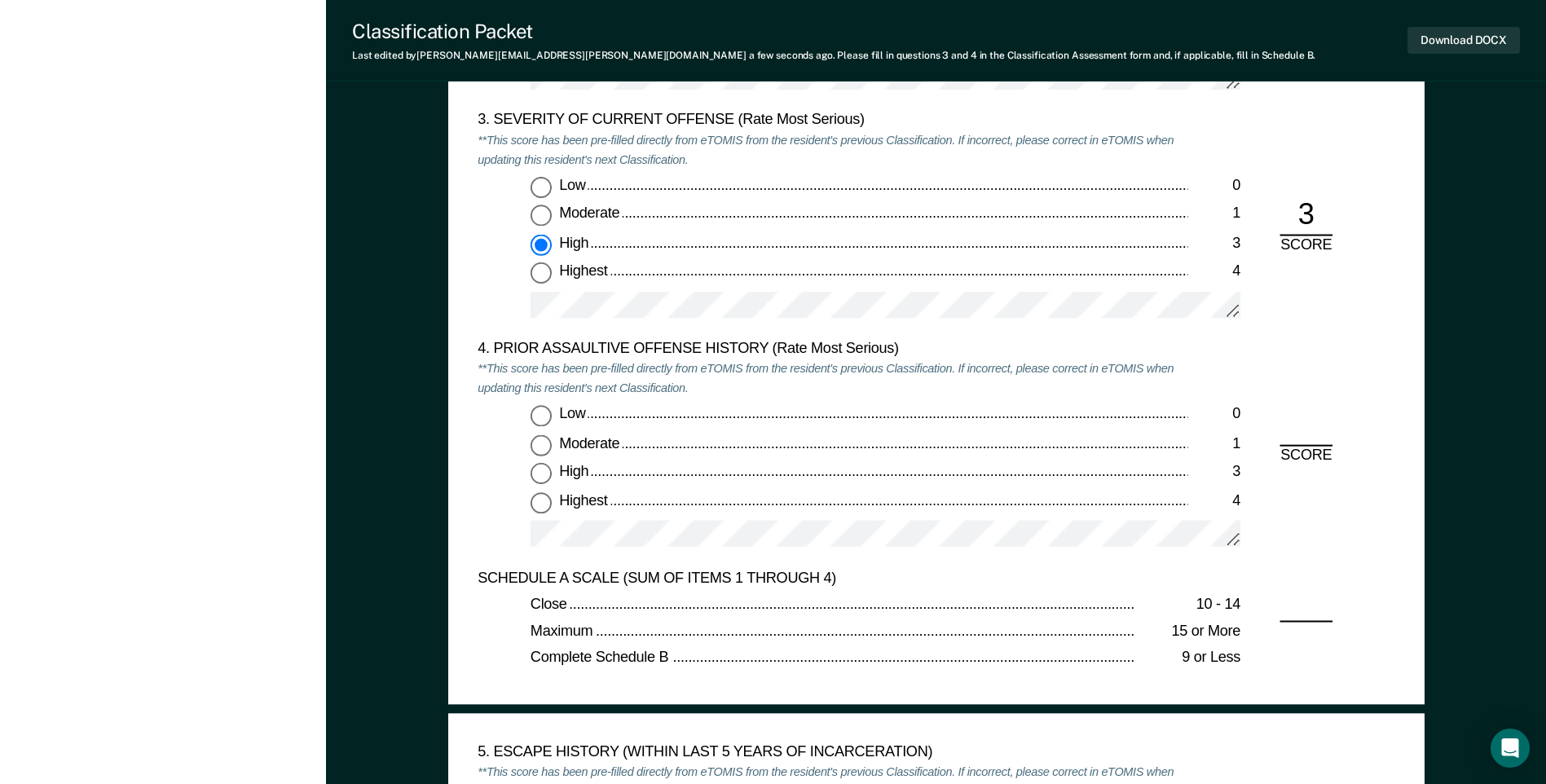
scroll to position [2038, 0]
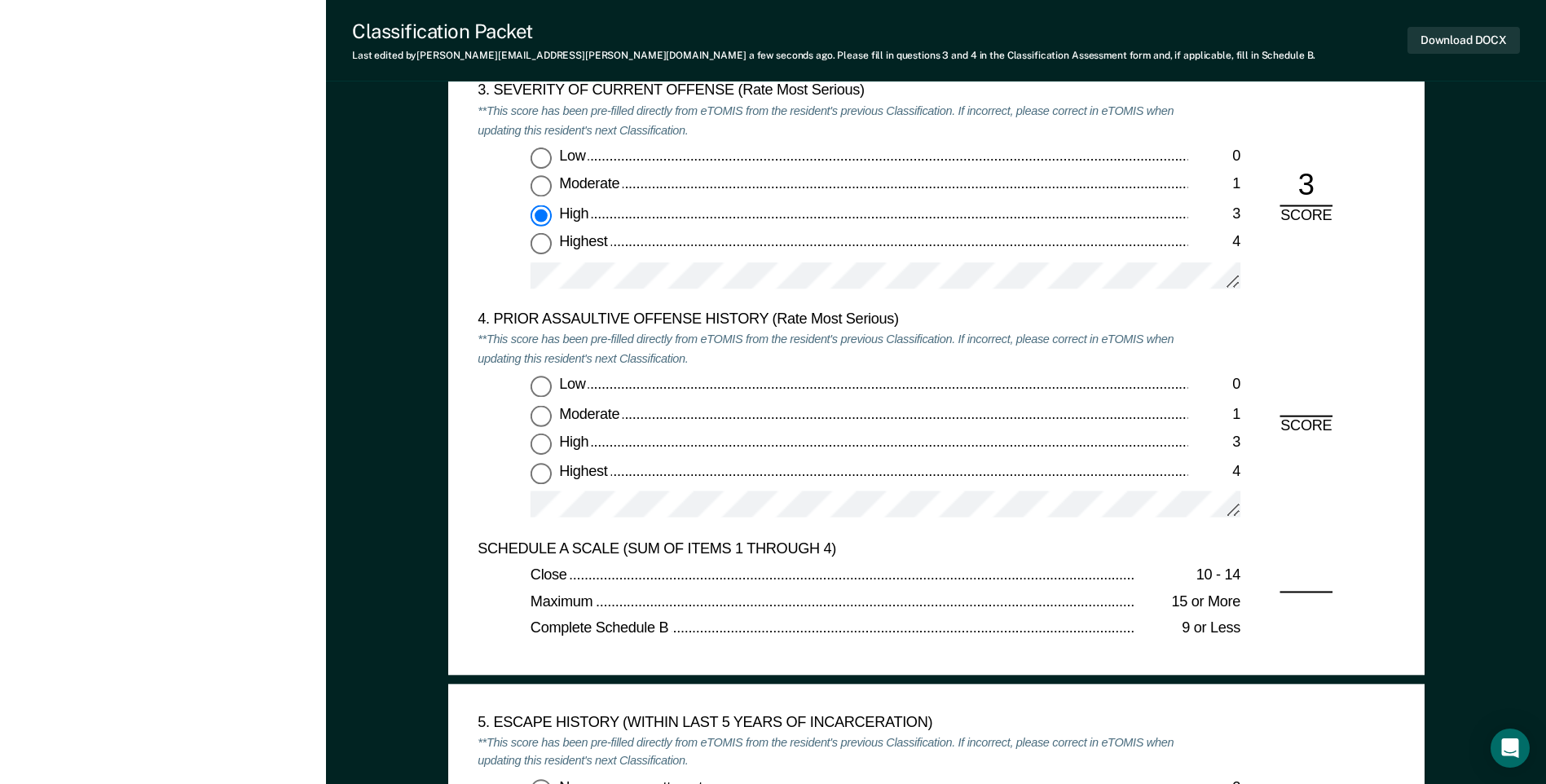
click at [536, 376] on input "Low 0" at bounding box center [541, 387] width 21 height 21
type textarea "x"
radio input "true"
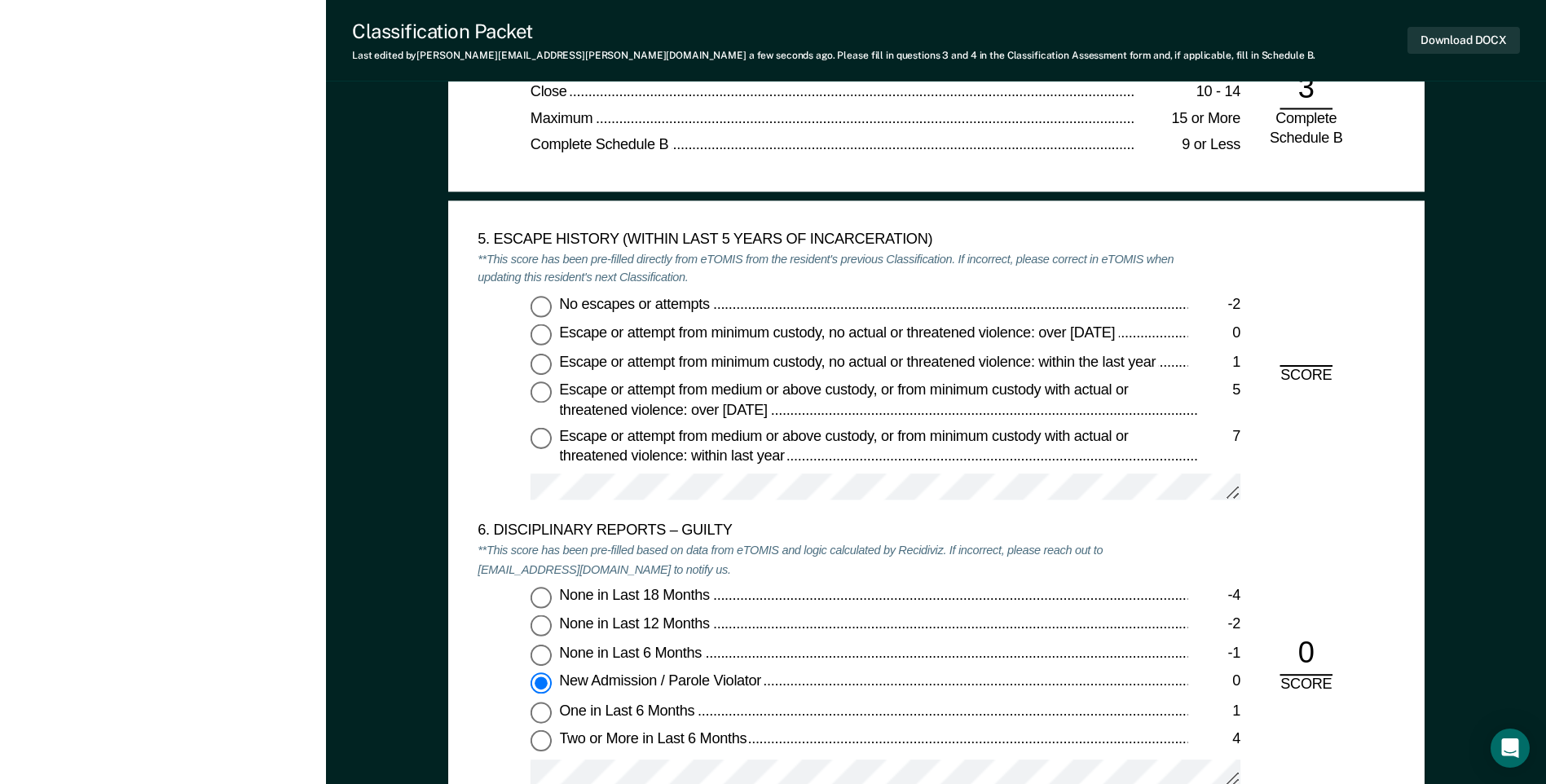
scroll to position [2526, 0]
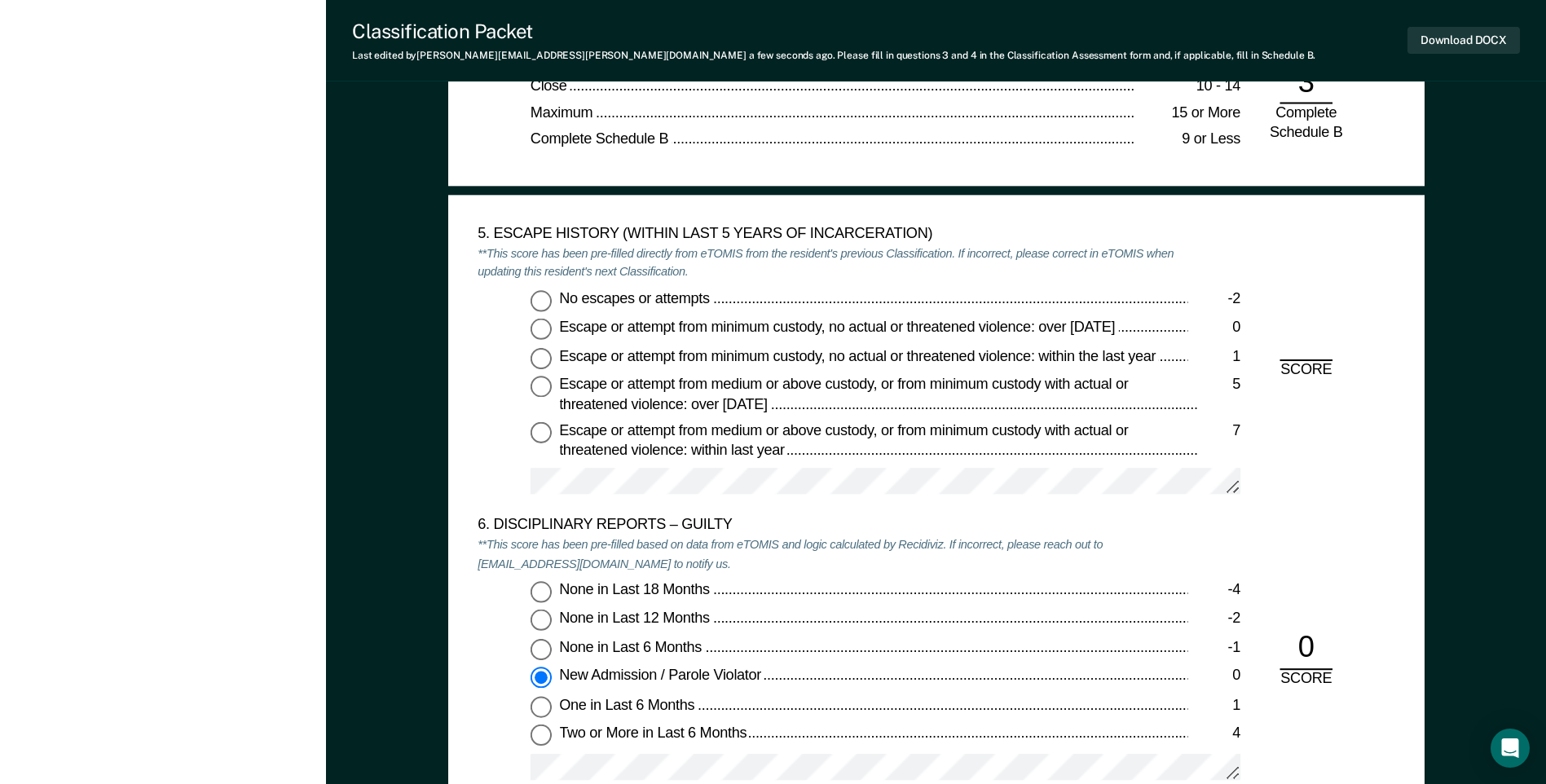
click at [538, 299] on input "No escapes or attempts -2" at bounding box center [541, 300] width 21 height 21
type textarea "x"
radio input "true"
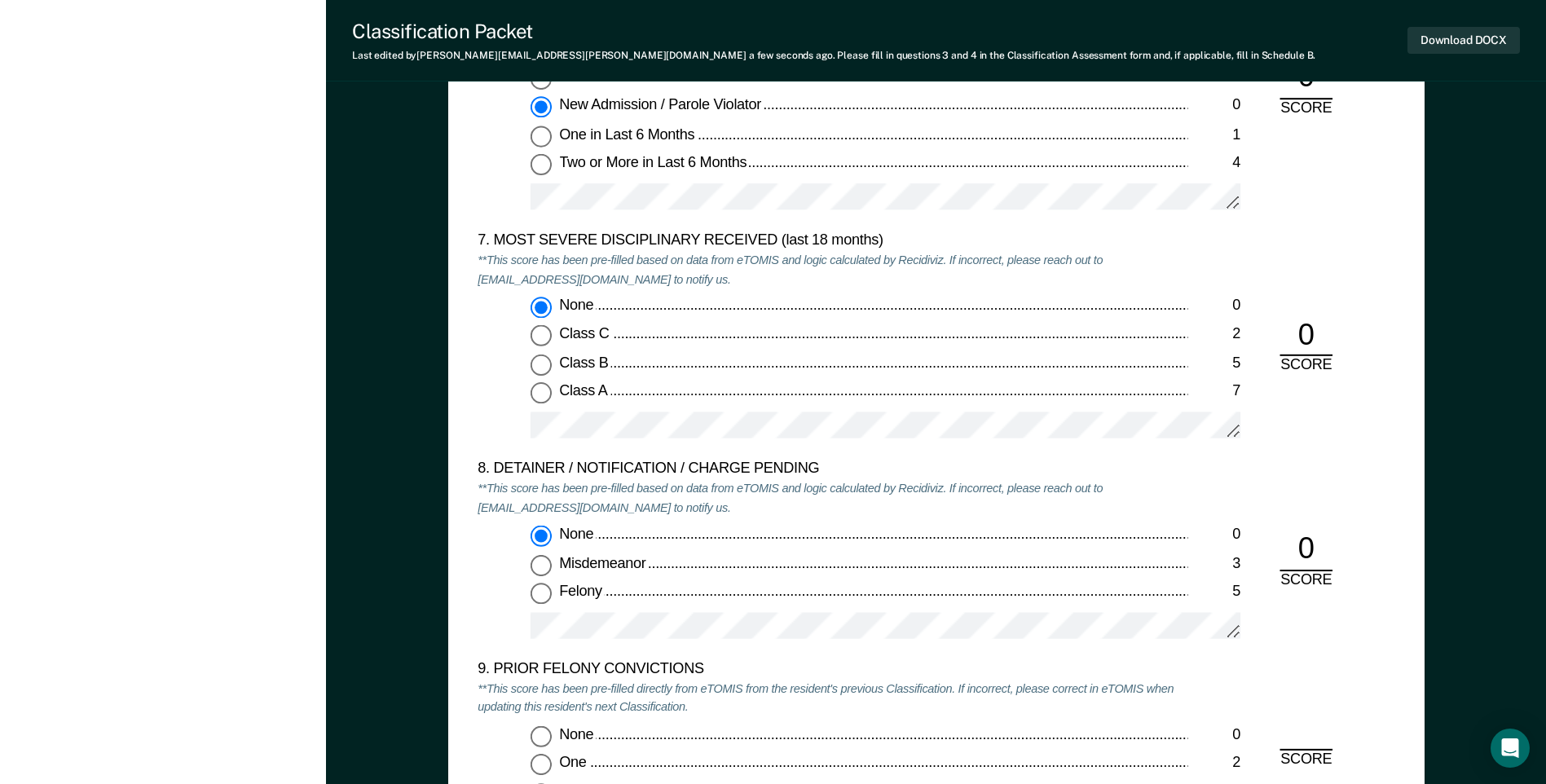
scroll to position [3341, 0]
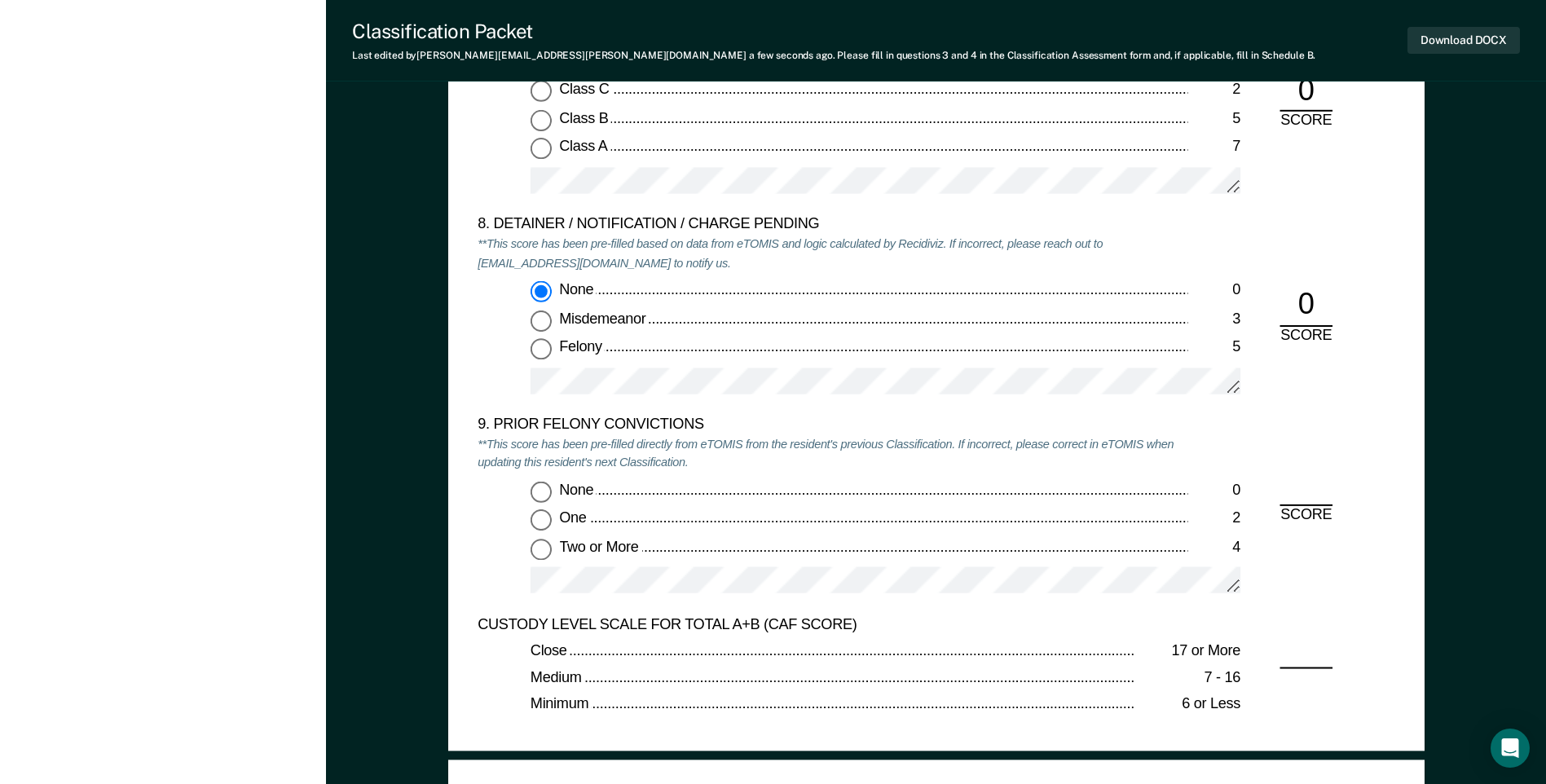
click at [535, 549] on input "Two or More 4" at bounding box center [541, 549] width 21 height 21
type textarea "x"
radio input "true"
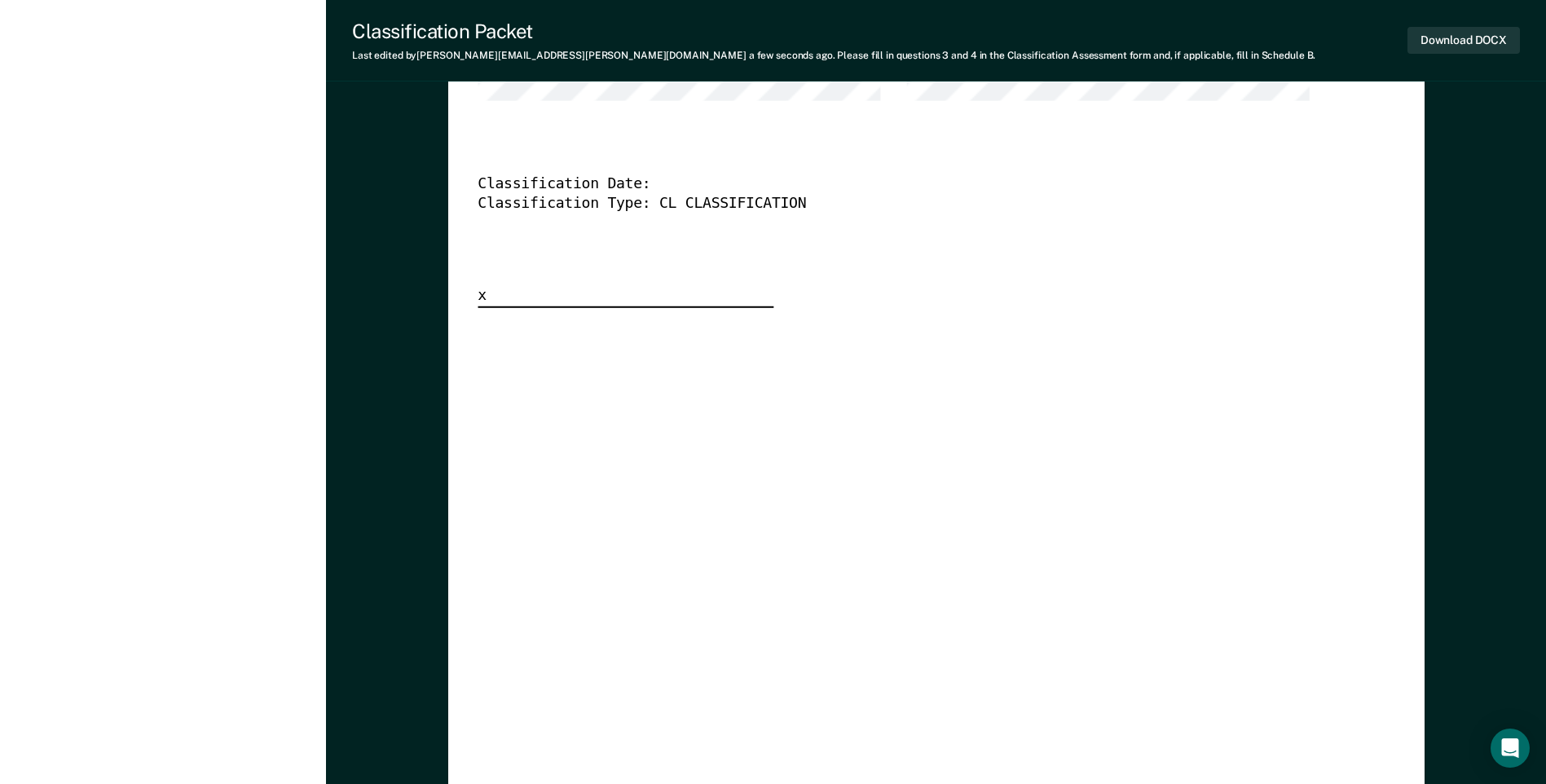
scroll to position [3830, 0]
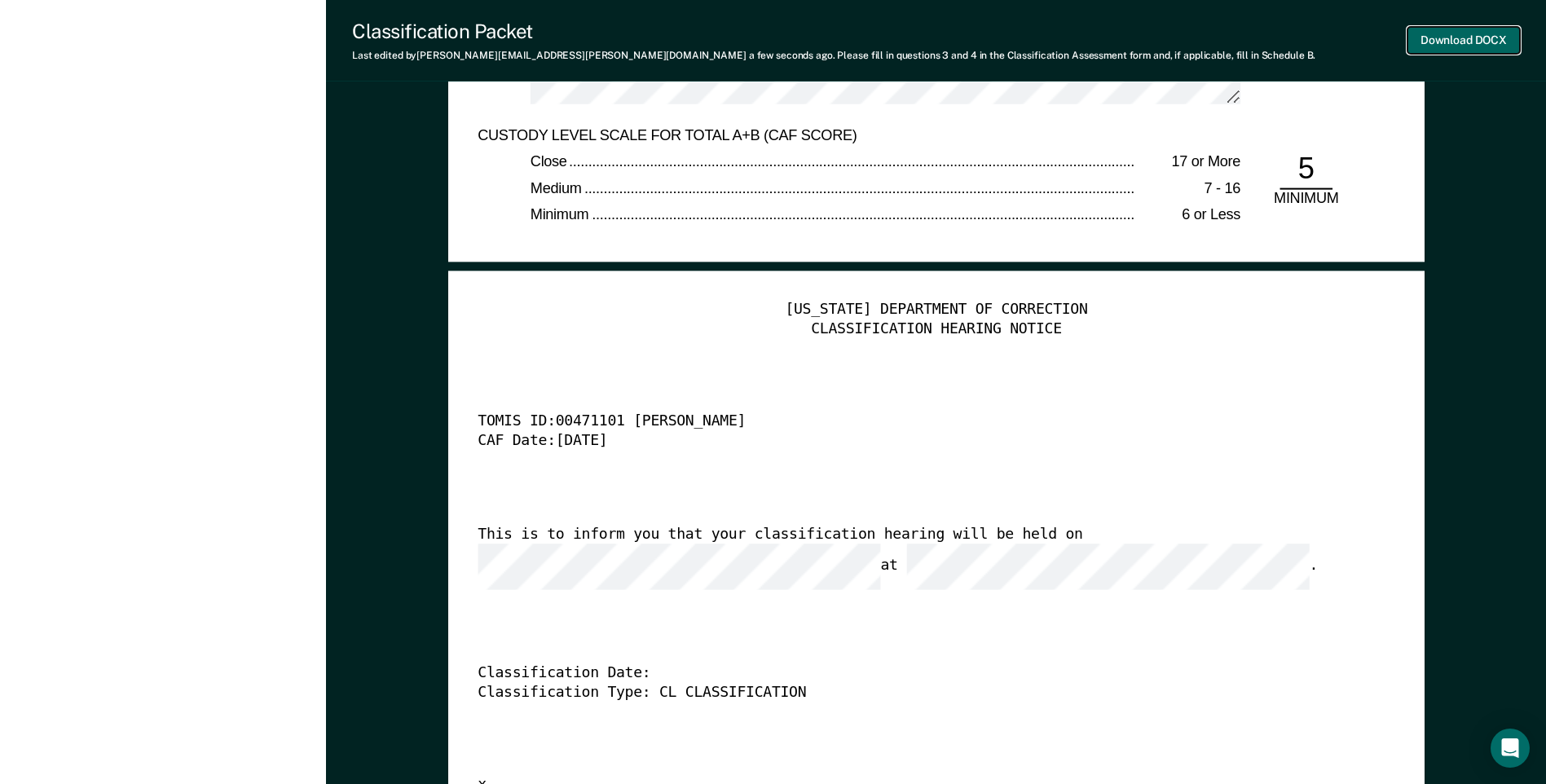
click at [1449, 41] on button "Download DOCX" at bounding box center [1464, 41] width 113 height 27
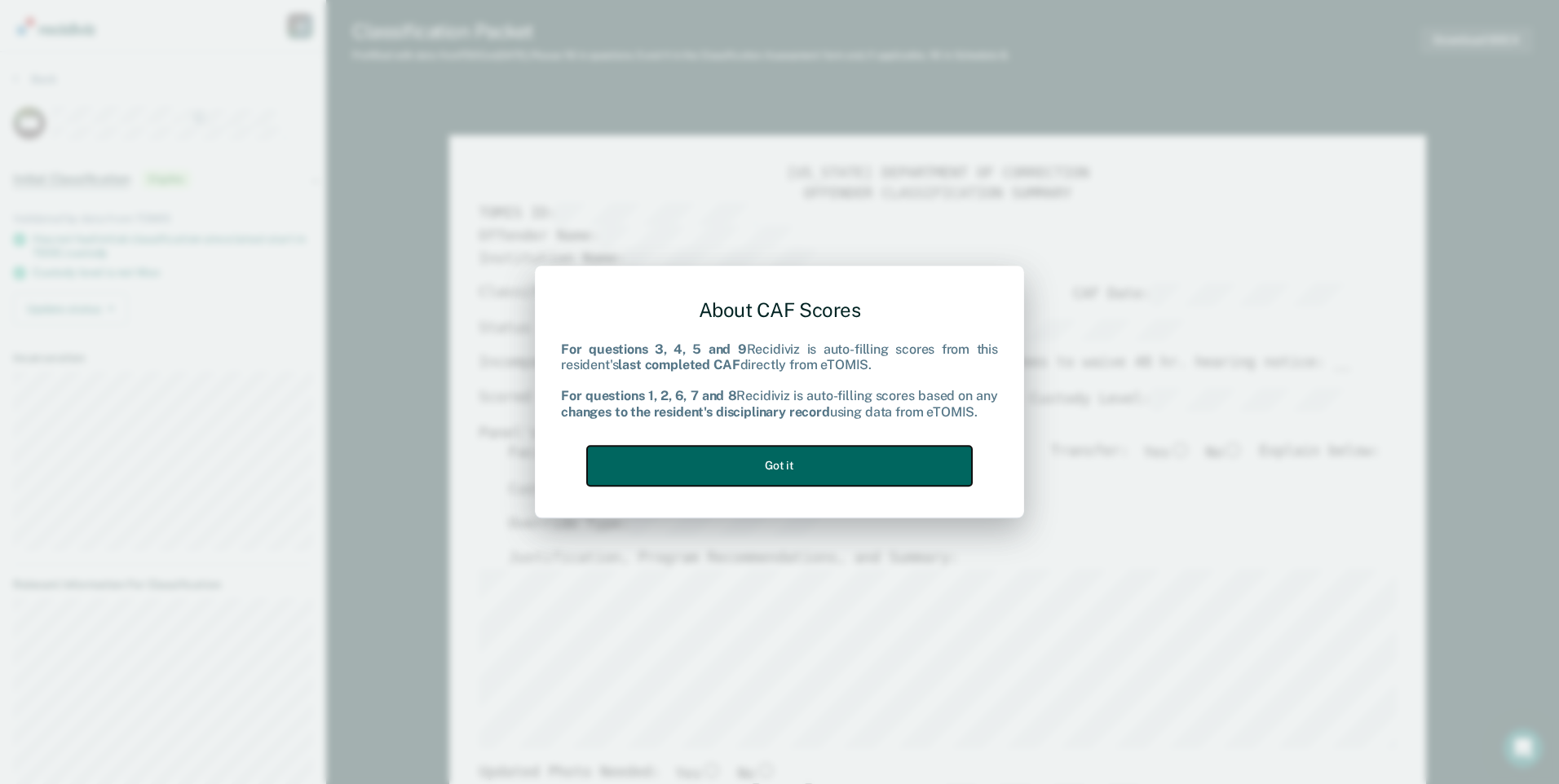
click at [845, 466] on button "Got it" at bounding box center [779, 465] width 385 height 40
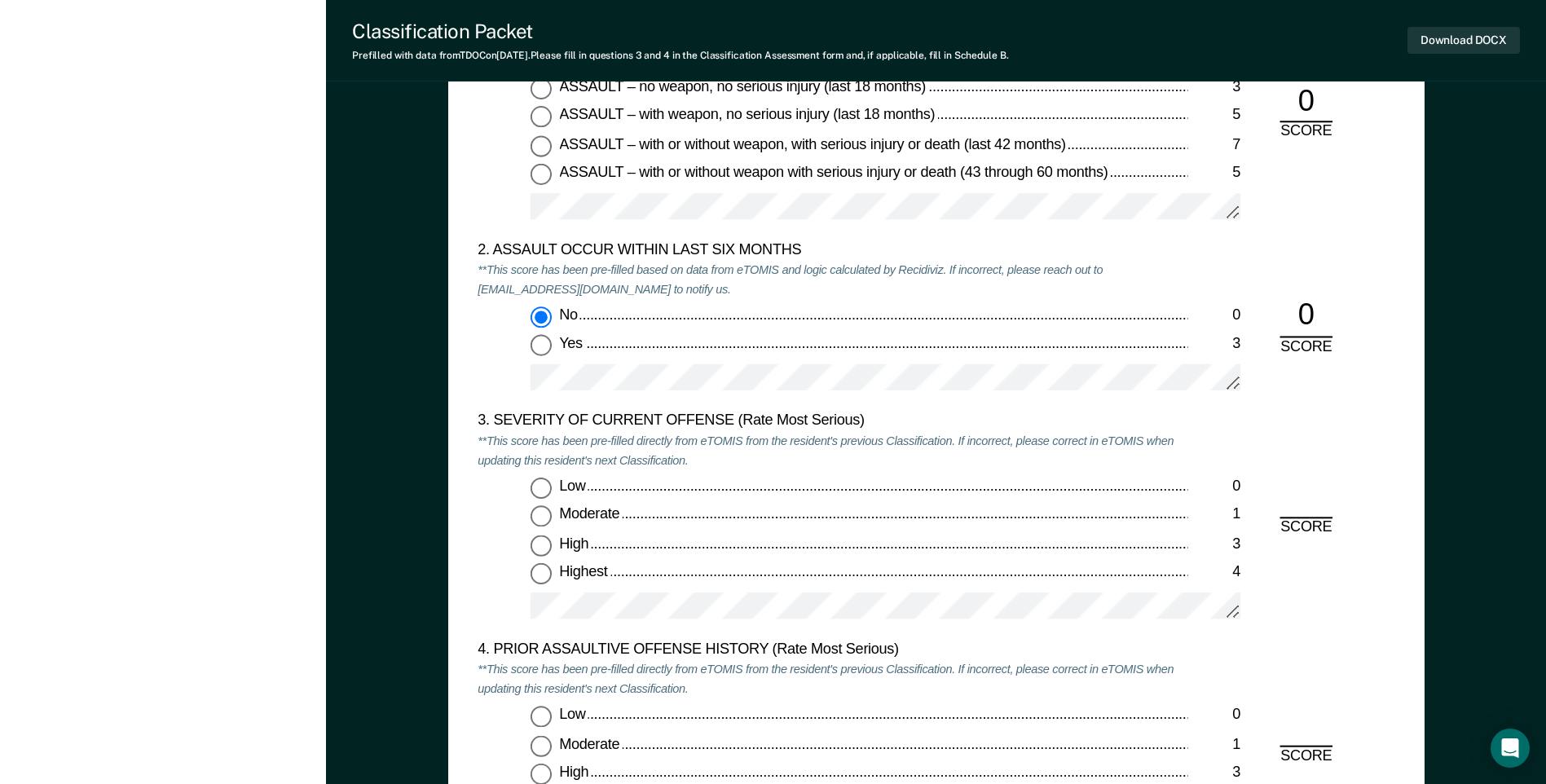
scroll to position [1712, 0]
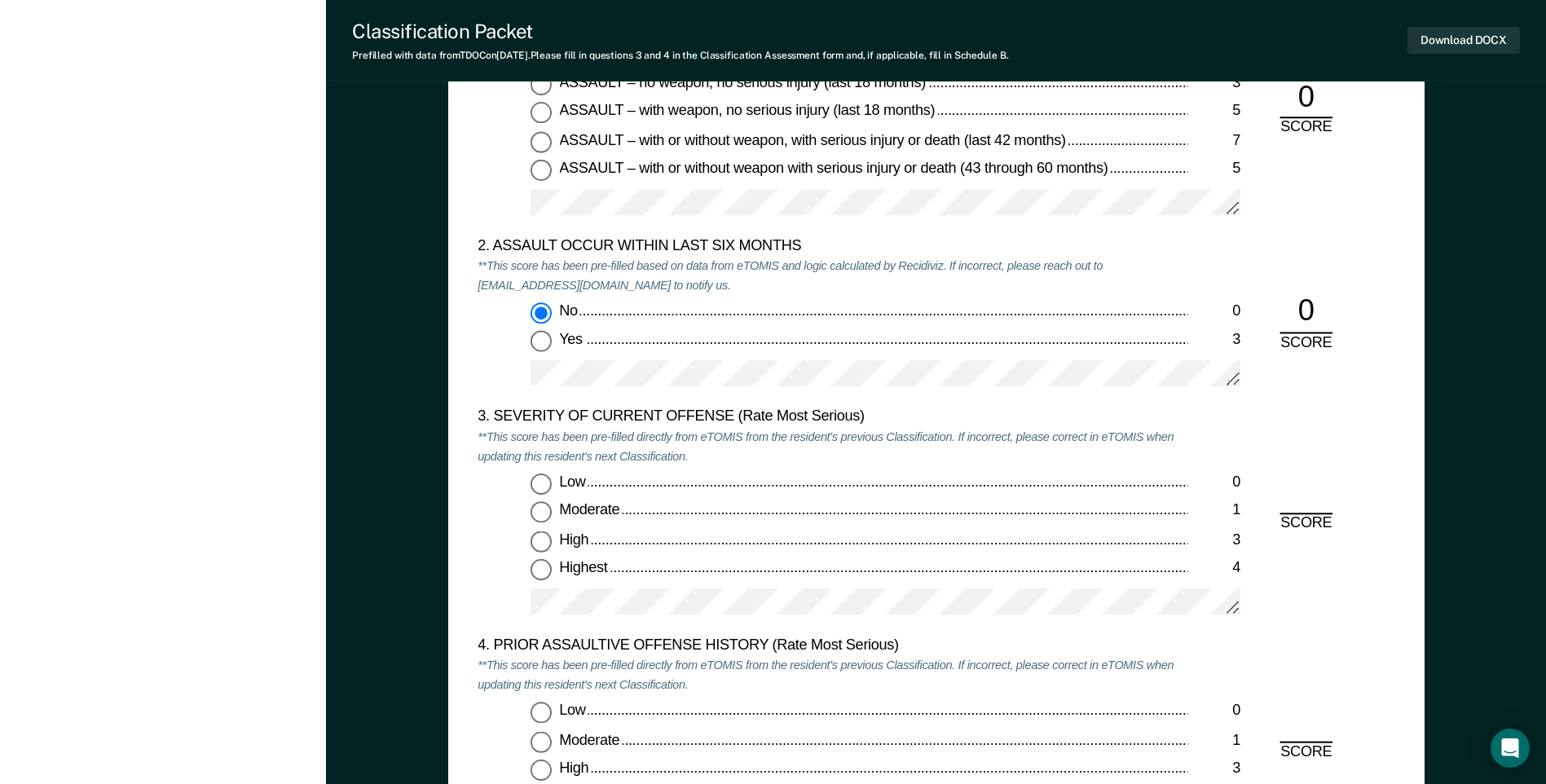
click at [536, 509] on input "Moderate 1" at bounding box center [541, 513] width 21 height 21
type textarea "x"
radio input "true"
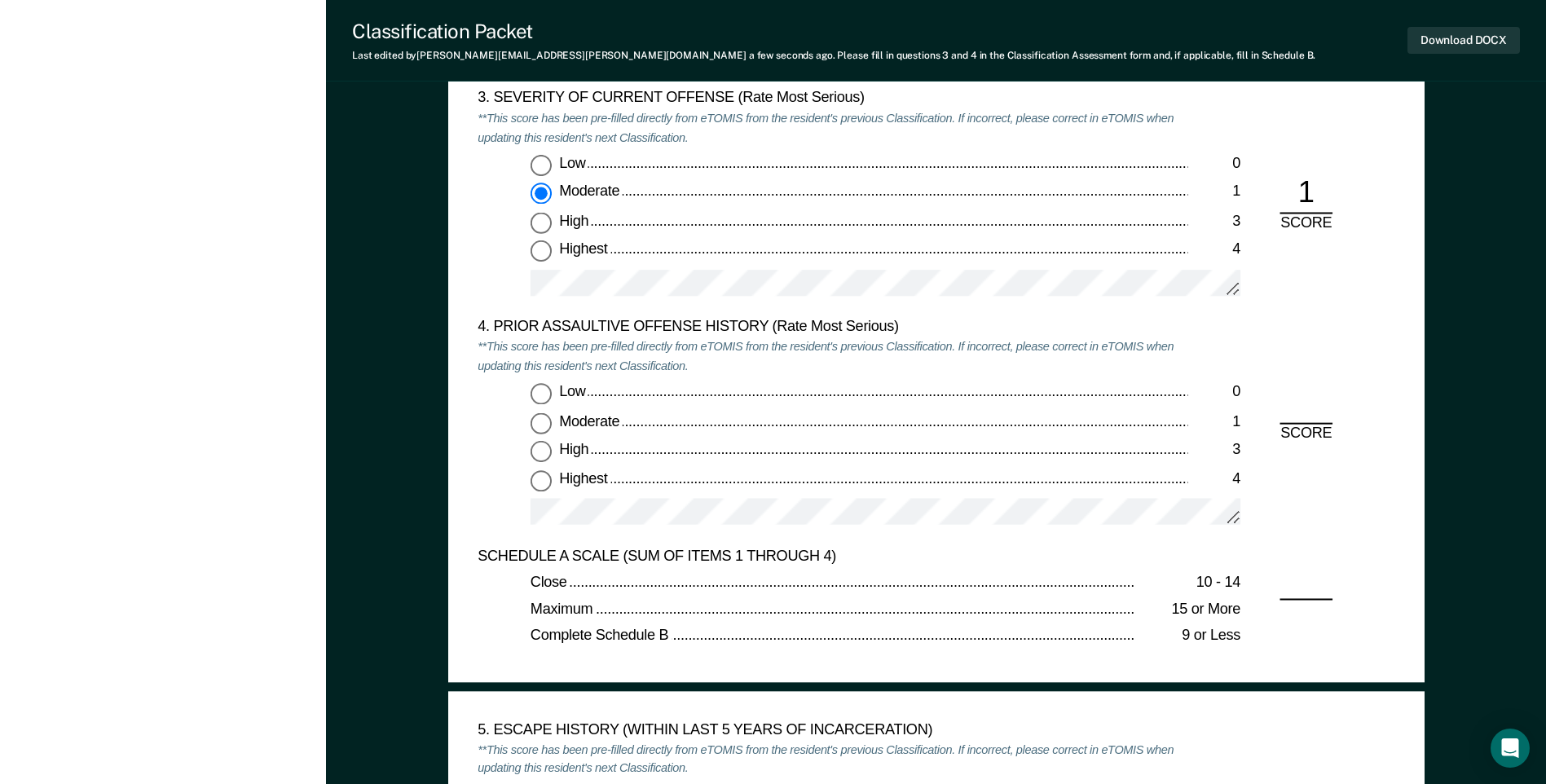
scroll to position [2038, 0]
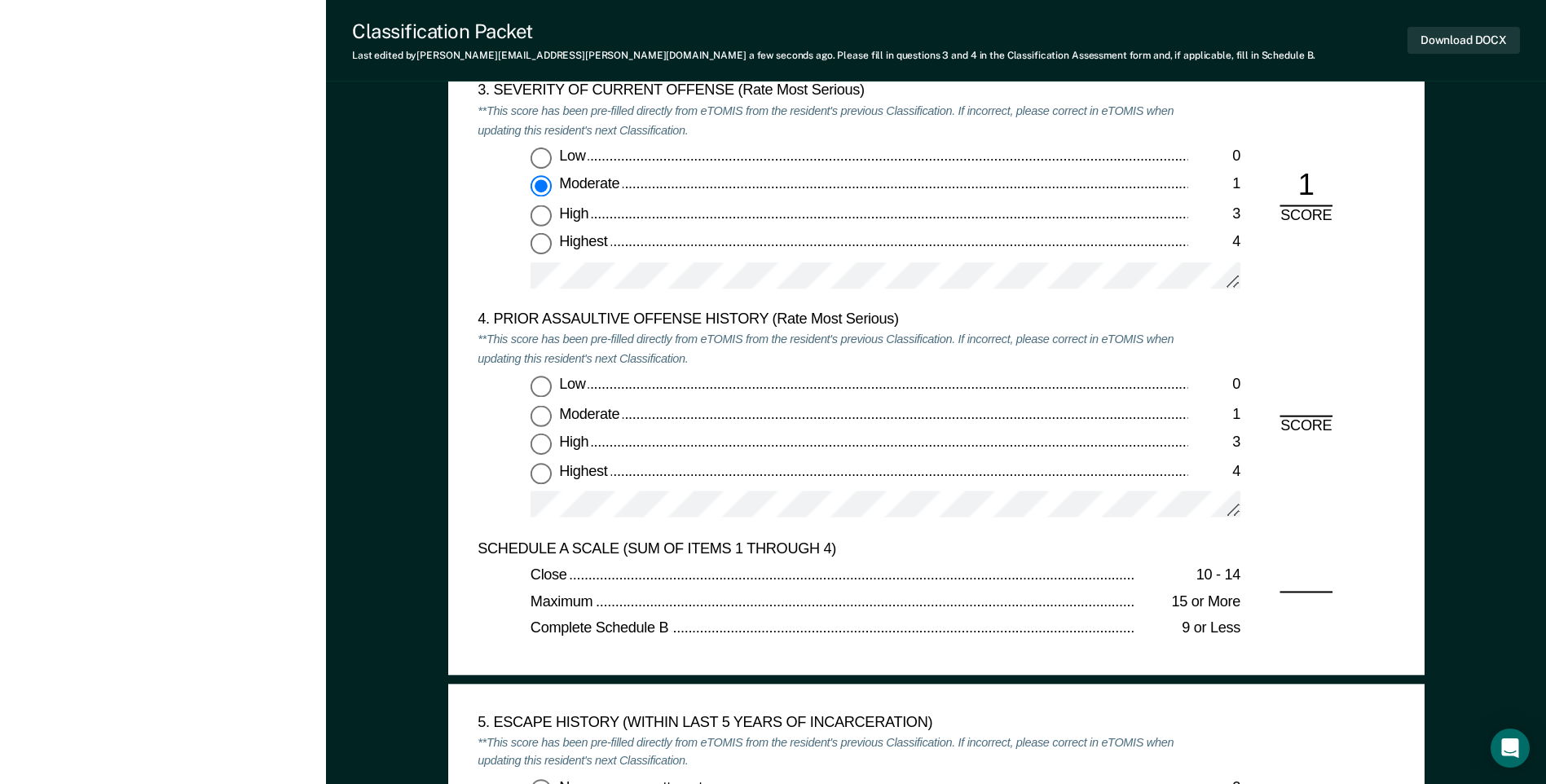
click at [536, 382] on input "Low 0" at bounding box center [541, 387] width 21 height 21
type textarea "x"
radio input "true"
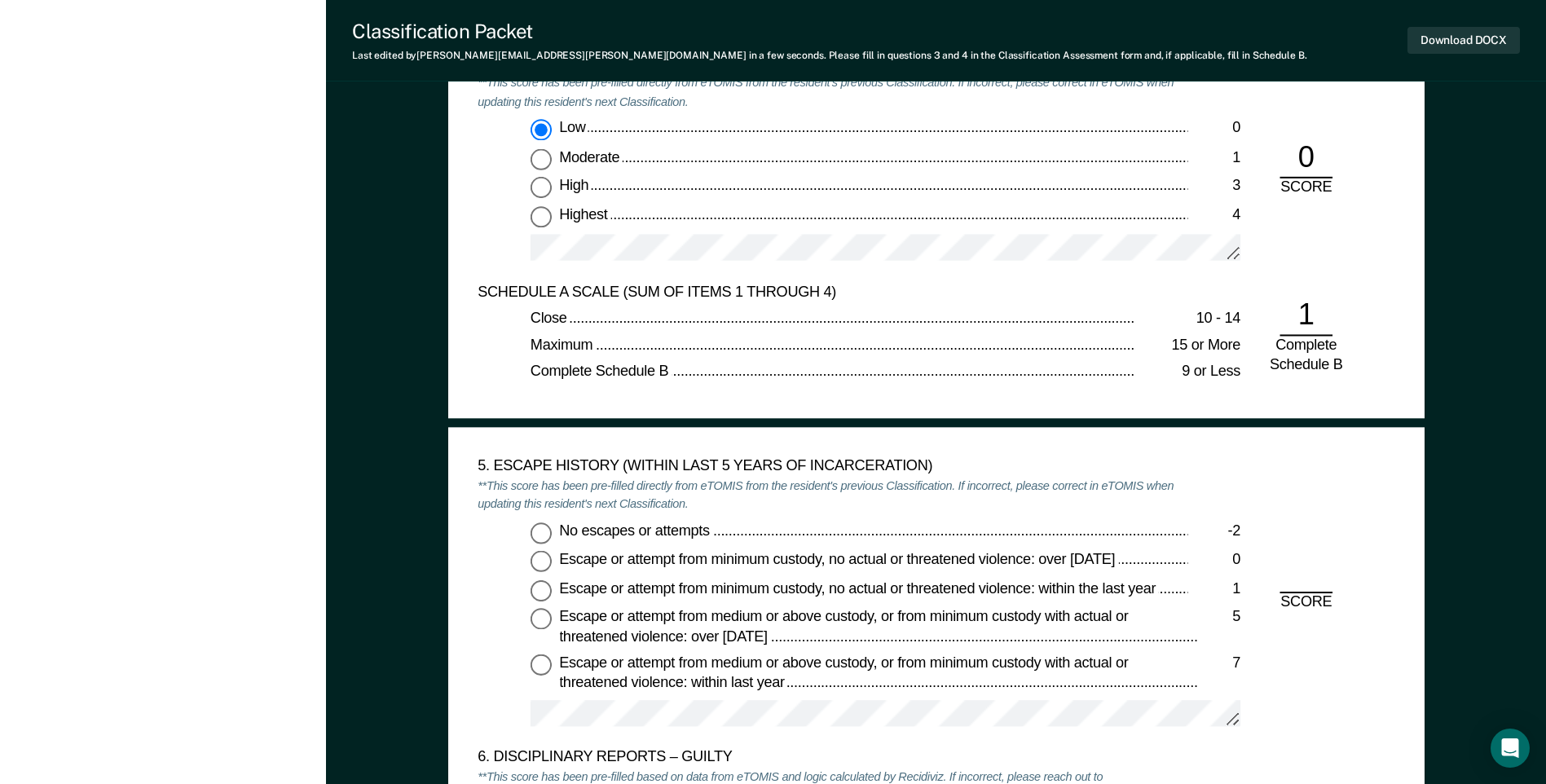
scroll to position [2363, 0]
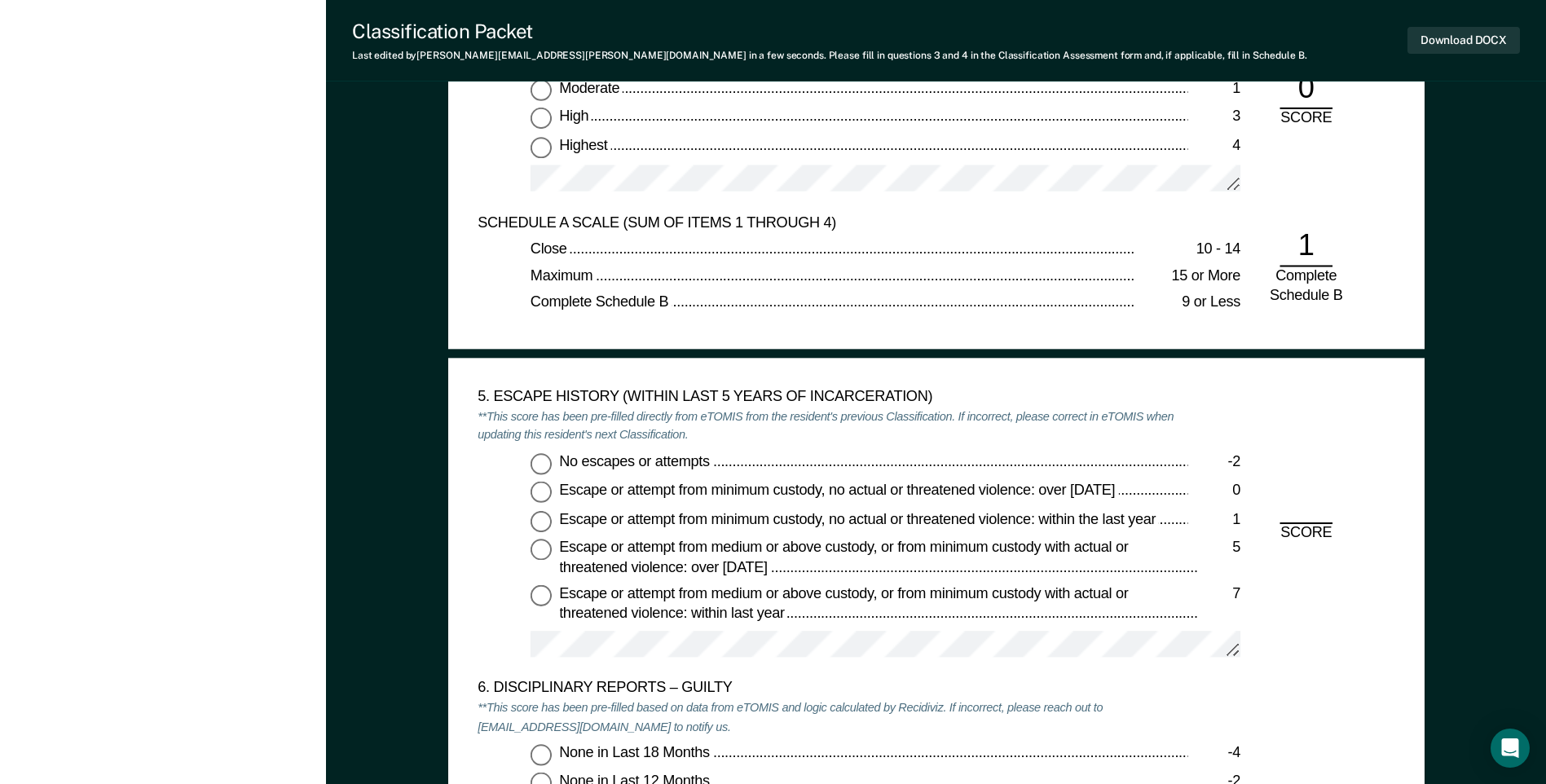
click at [543, 472] on input "No escapes or attempts -2" at bounding box center [541, 463] width 21 height 21
type textarea "x"
radio input "true"
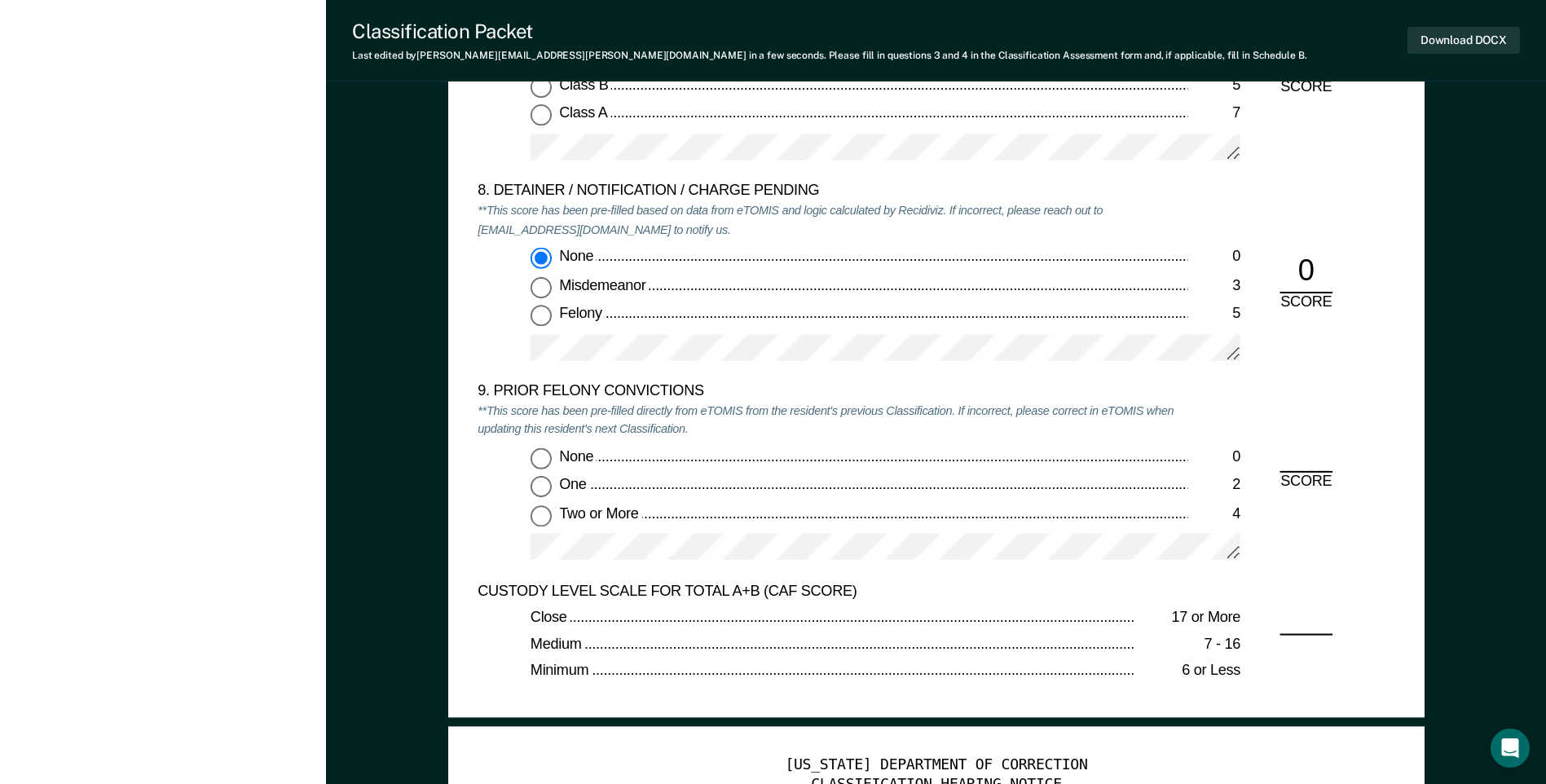
scroll to position [3504, 0]
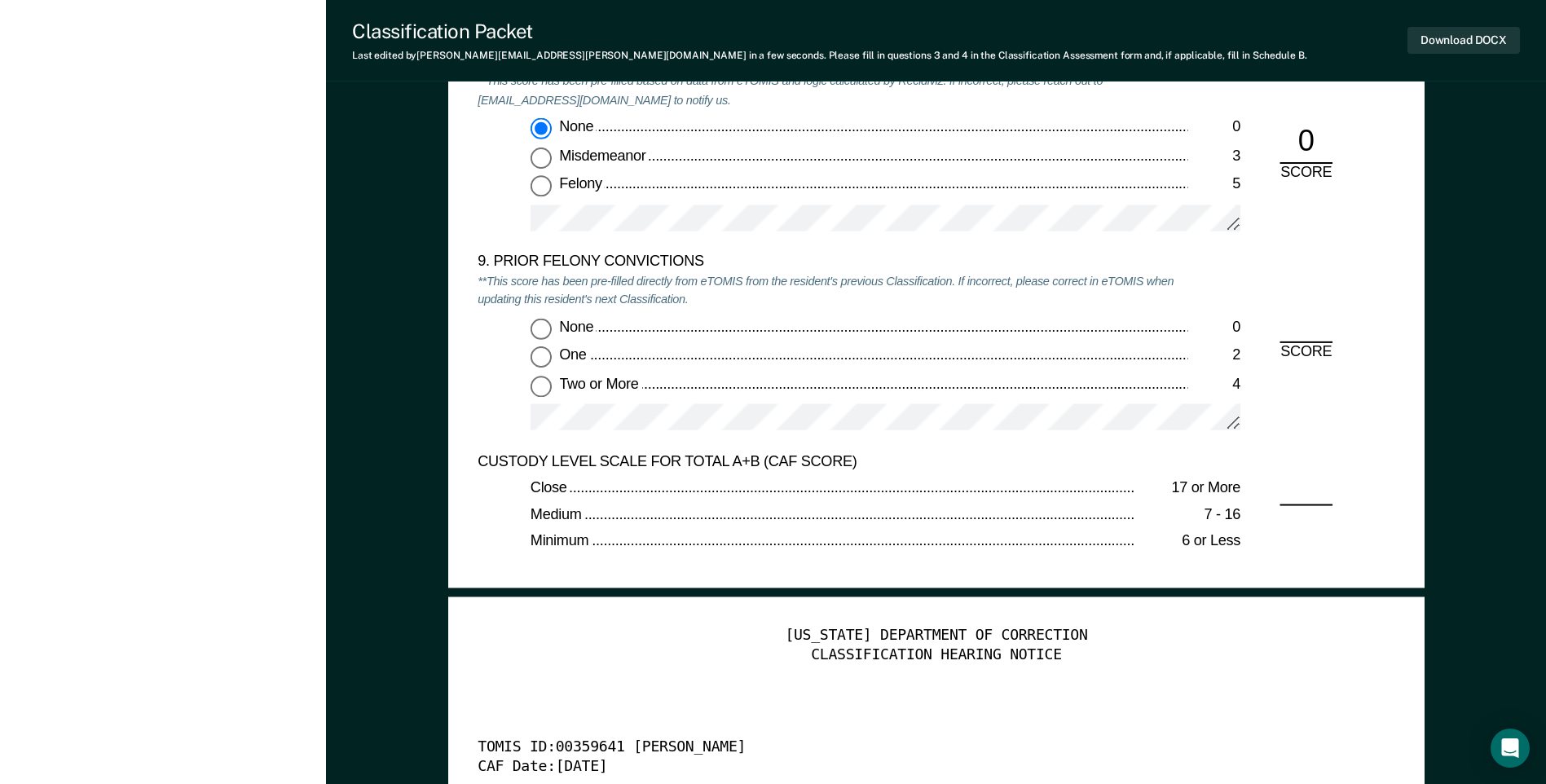
click at [542, 393] on input "Two or More 4" at bounding box center [541, 386] width 21 height 21
type textarea "x"
radio input "true"
click at [1480, 41] on button "Download DOCX" at bounding box center [1464, 41] width 113 height 27
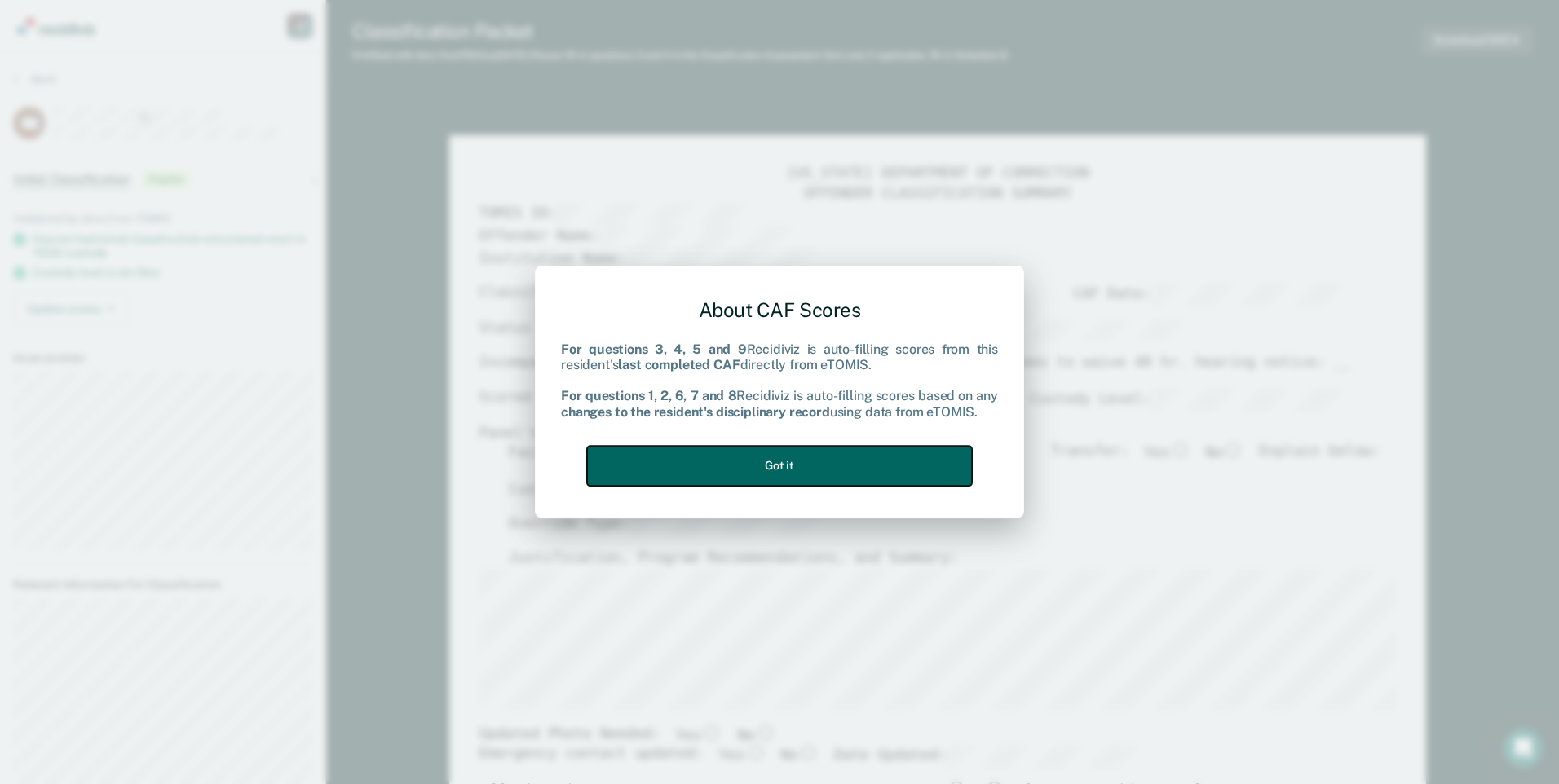
click at [871, 470] on button "Got it" at bounding box center [779, 465] width 385 height 40
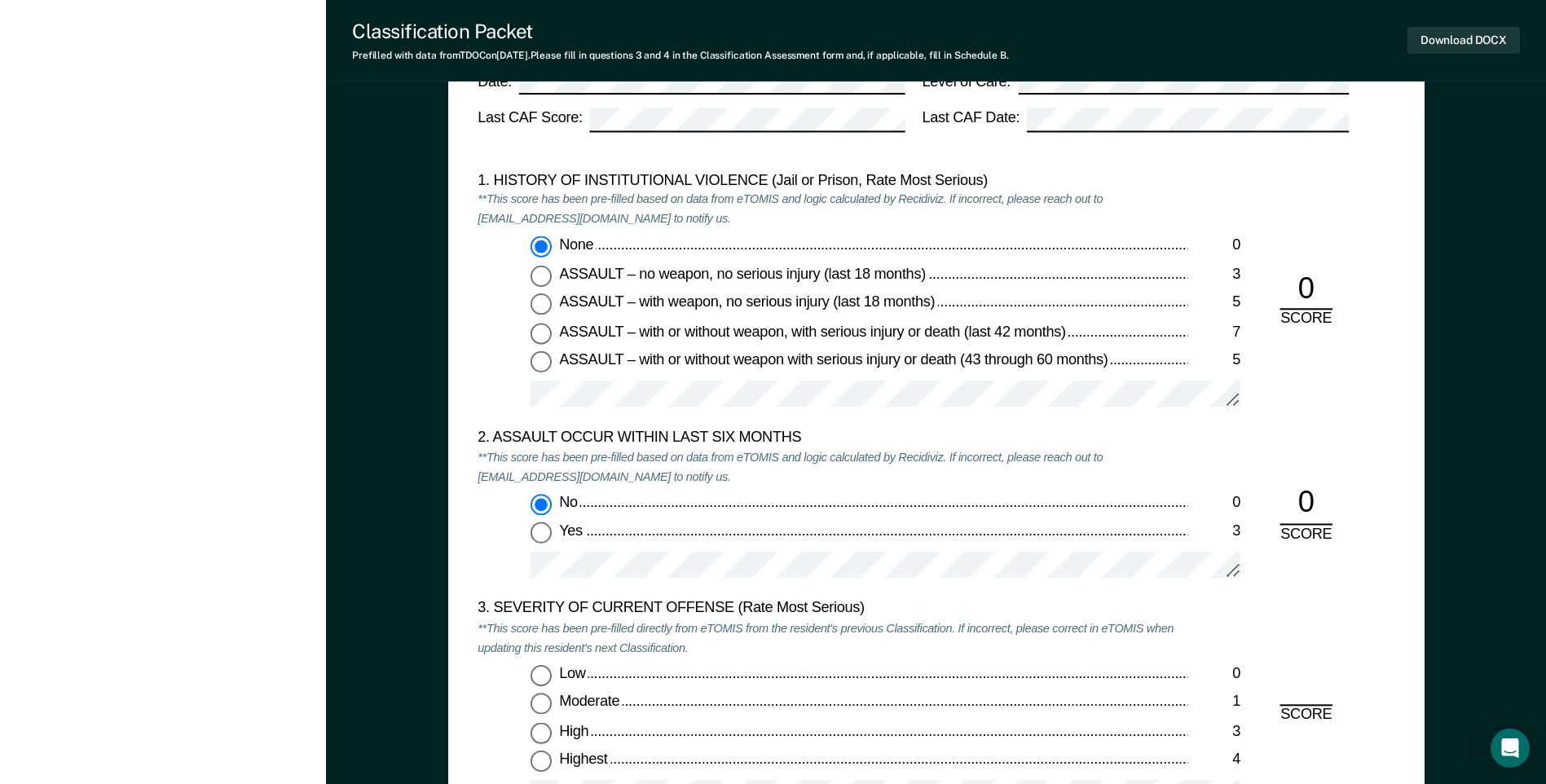
scroll to position [1630, 0]
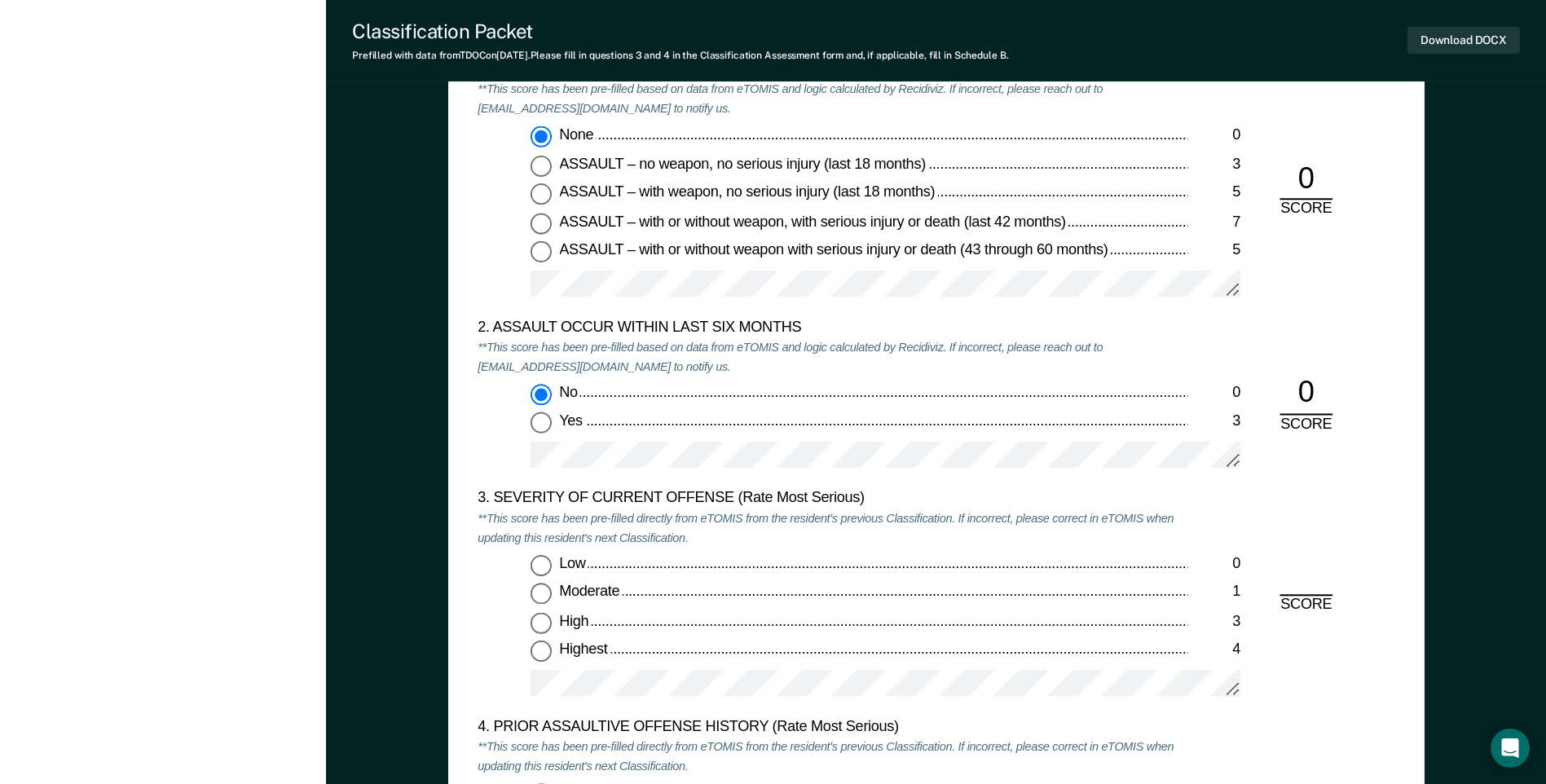
click at [535, 601] on input "Moderate 1" at bounding box center [541, 594] width 21 height 21
type textarea "x"
radio input "true"
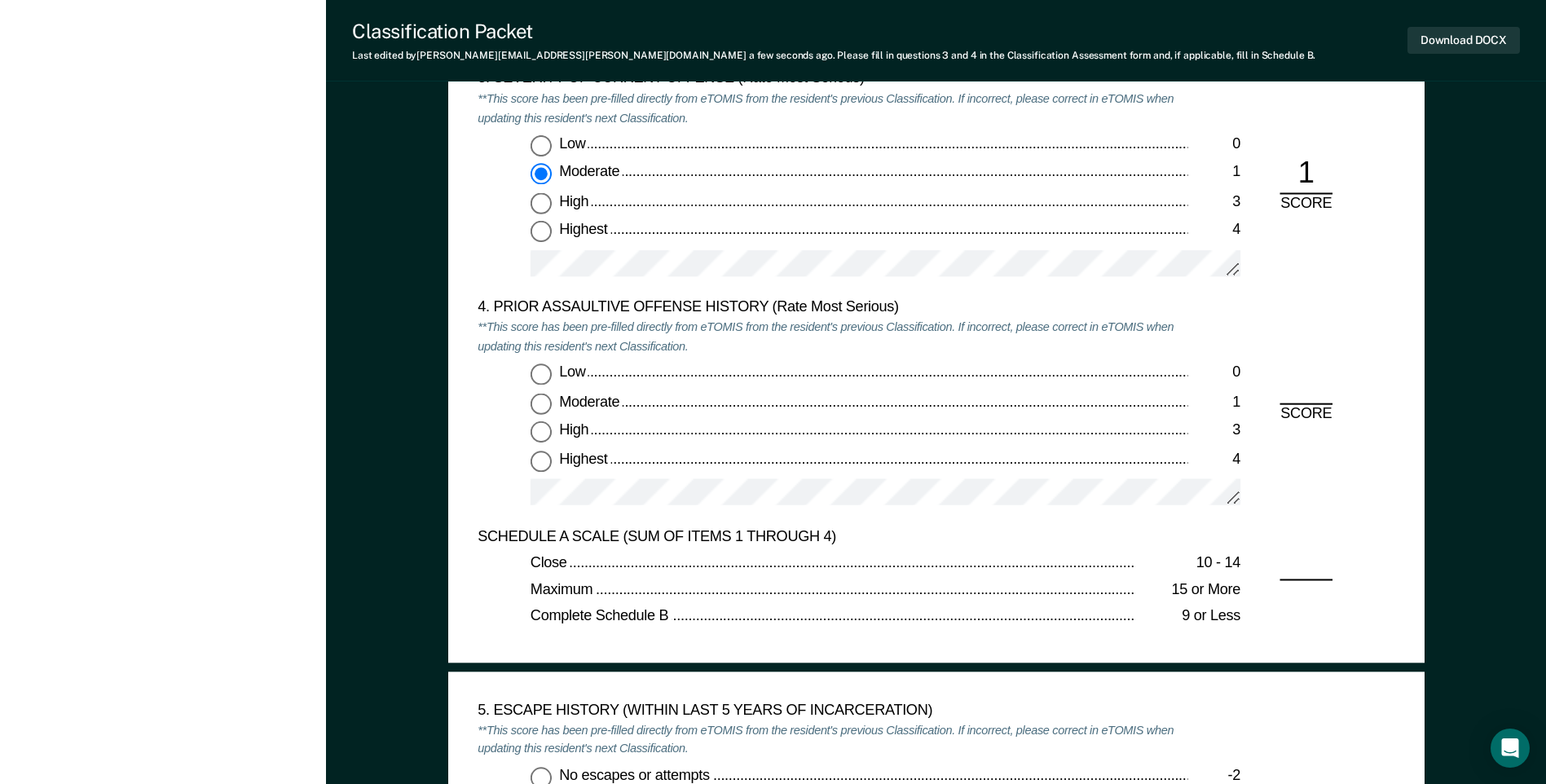
scroll to position [2119, 0]
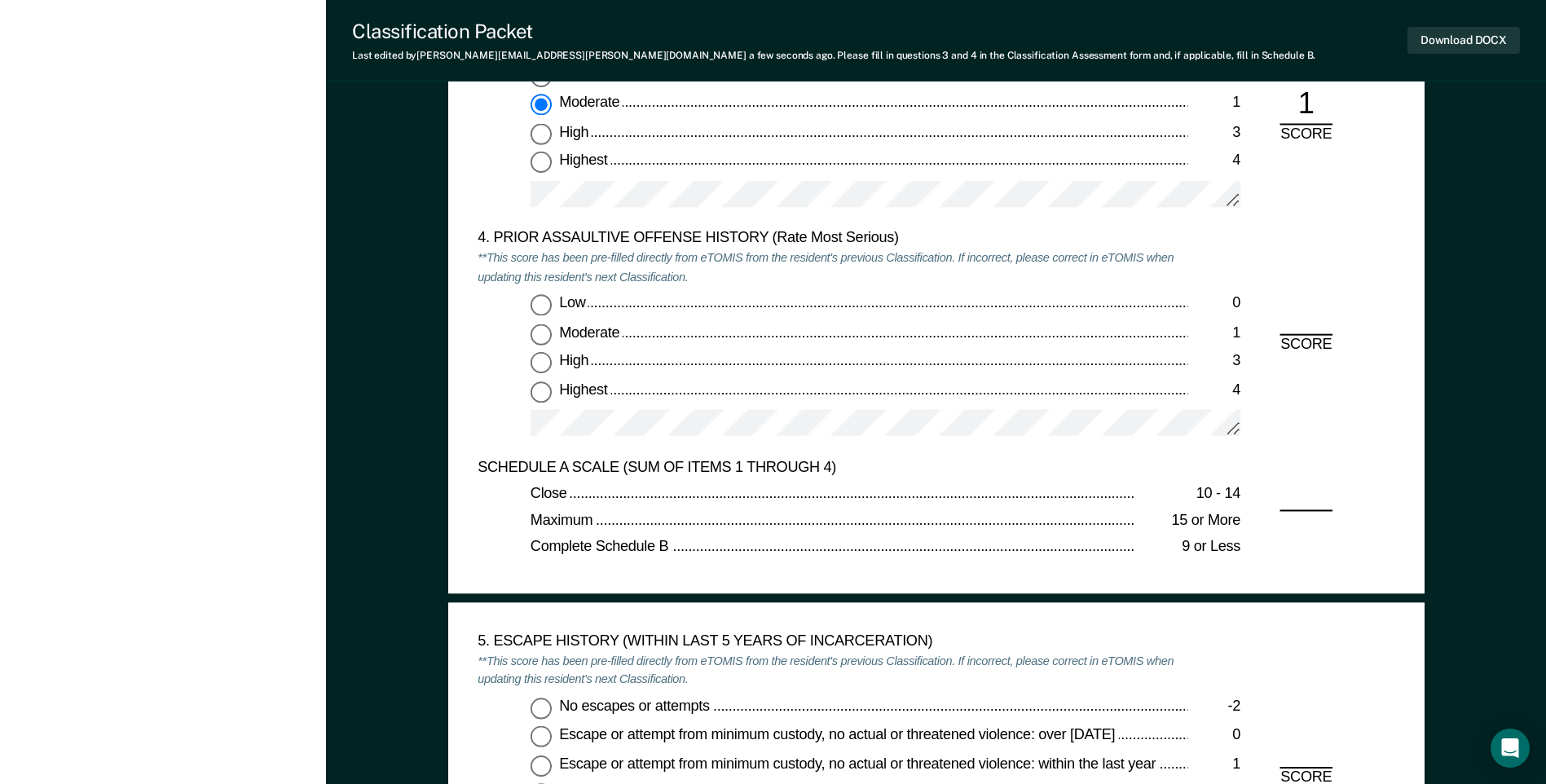
click at [543, 302] on input "Low 0" at bounding box center [541, 306] width 21 height 21
type textarea "x"
radio input "true"
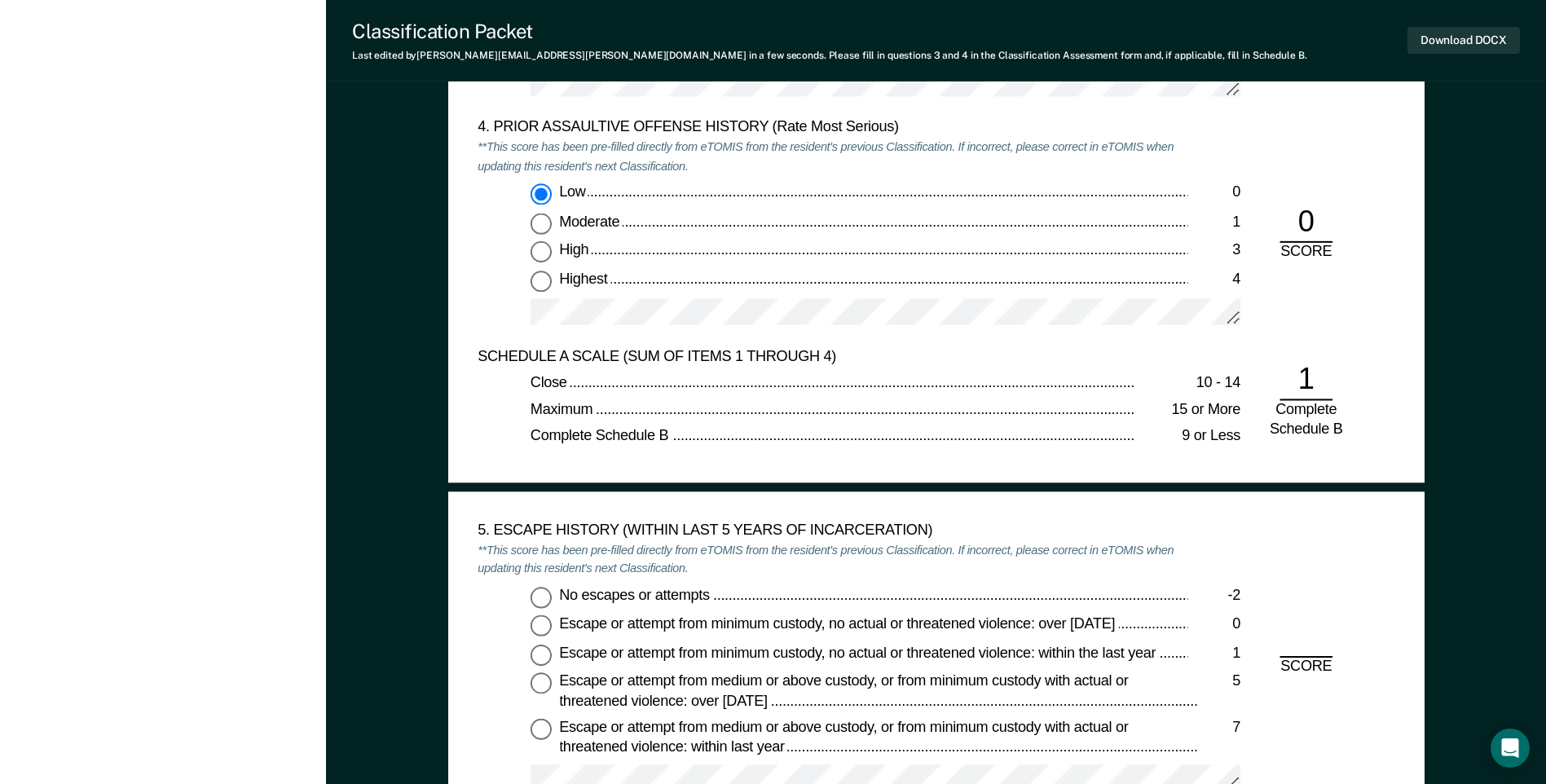
scroll to position [2444, 0]
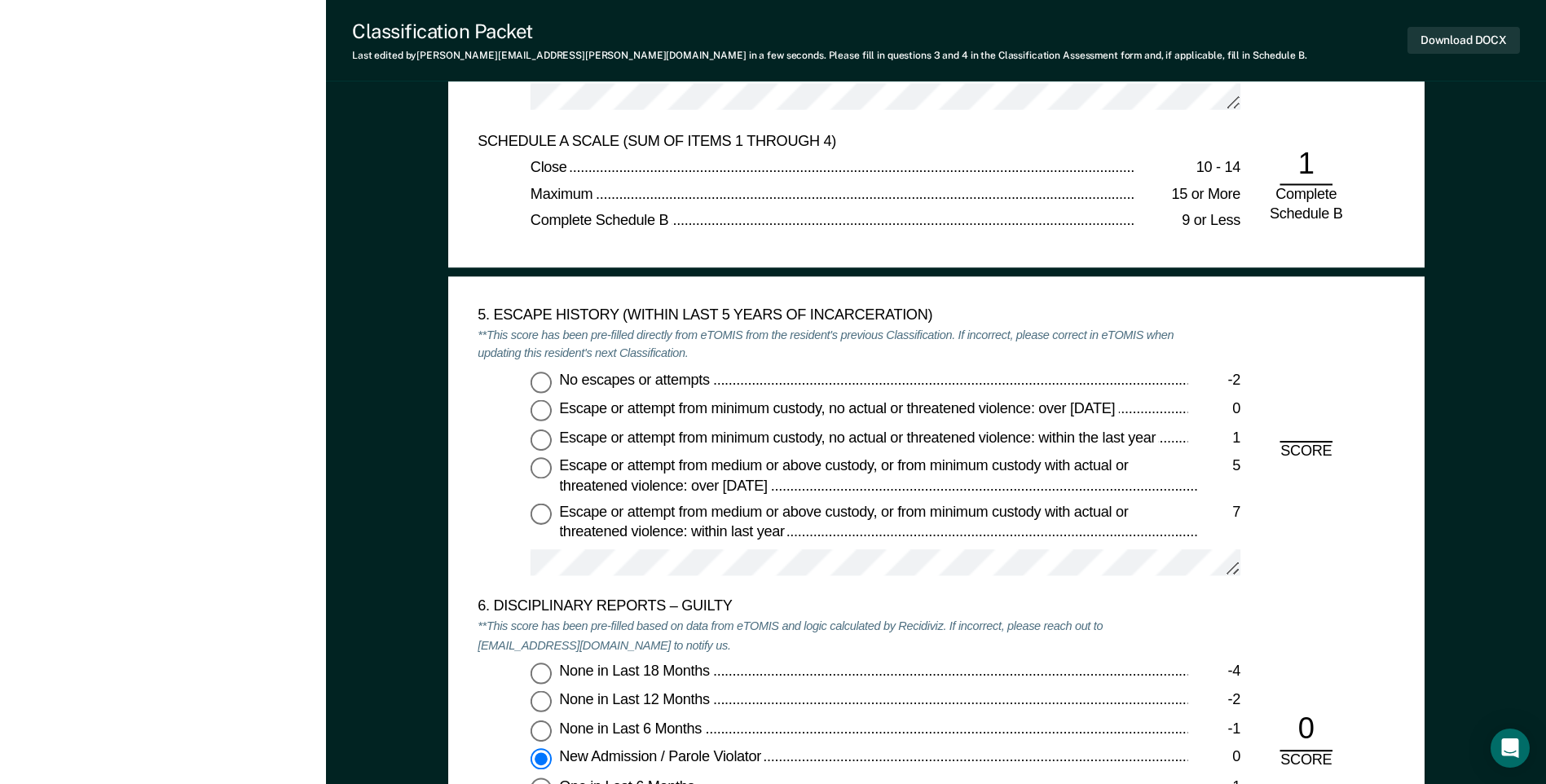
click at [546, 381] on input "No escapes or attempts -2" at bounding box center [541, 382] width 21 height 21
type textarea "x"
radio input "true"
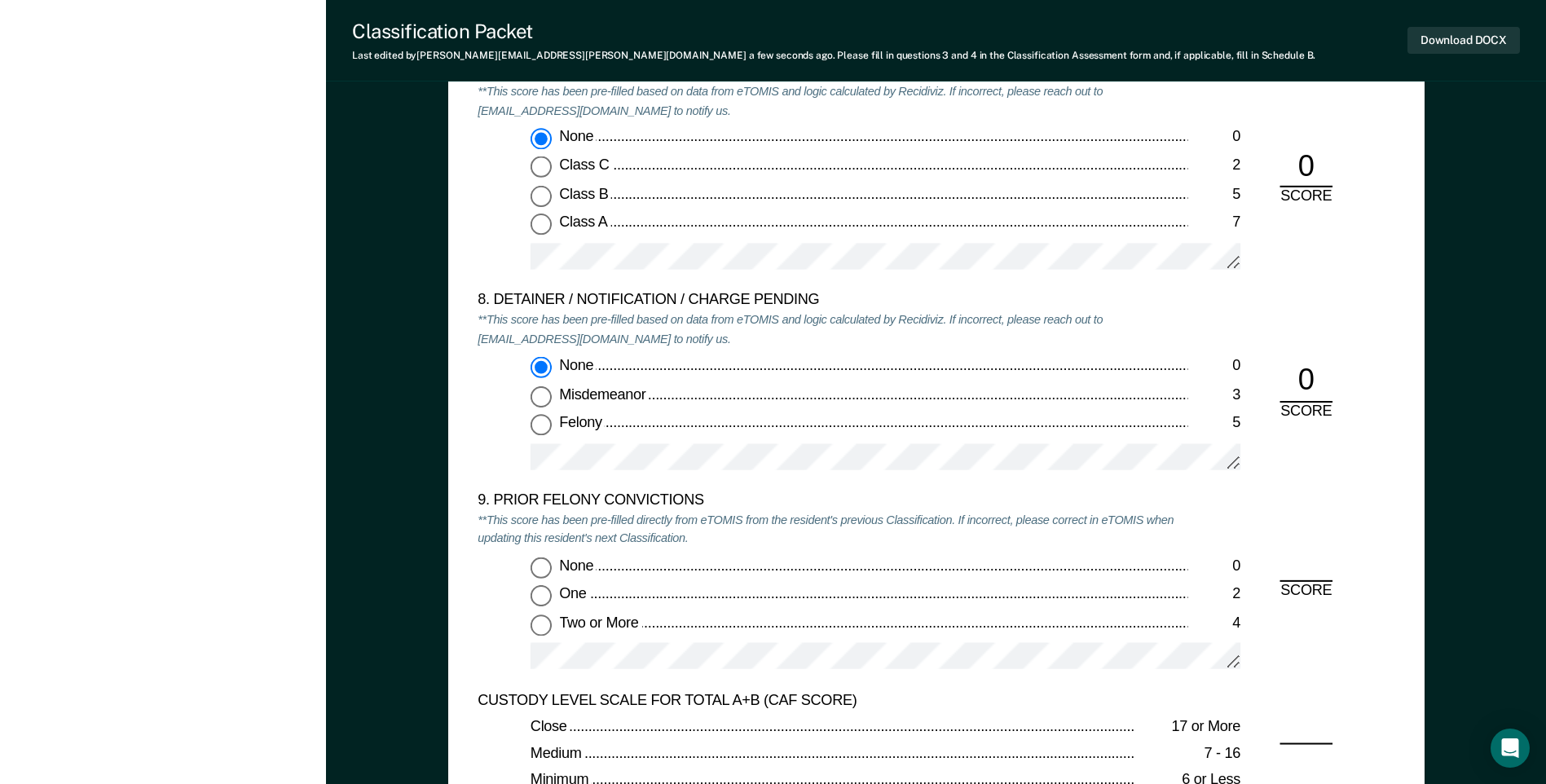
scroll to position [3504, 0]
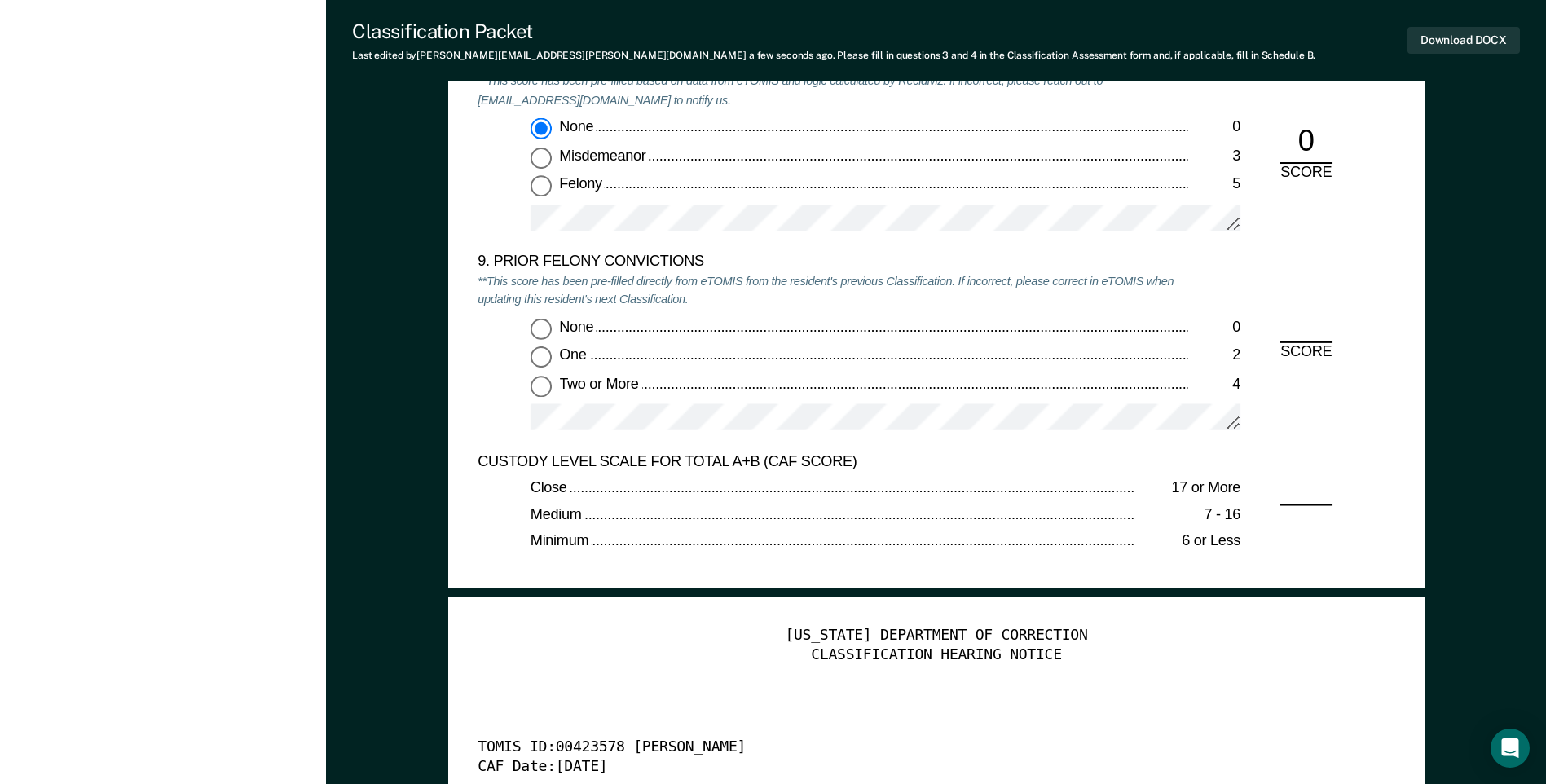
click at [543, 392] on input "Two or More 4" at bounding box center [541, 386] width 21 height 21
type textarea "x"
radio input "true"
click at [1461, 36] on button "Download DOCX" at bounding box center [1464, 41] width 113 height 27
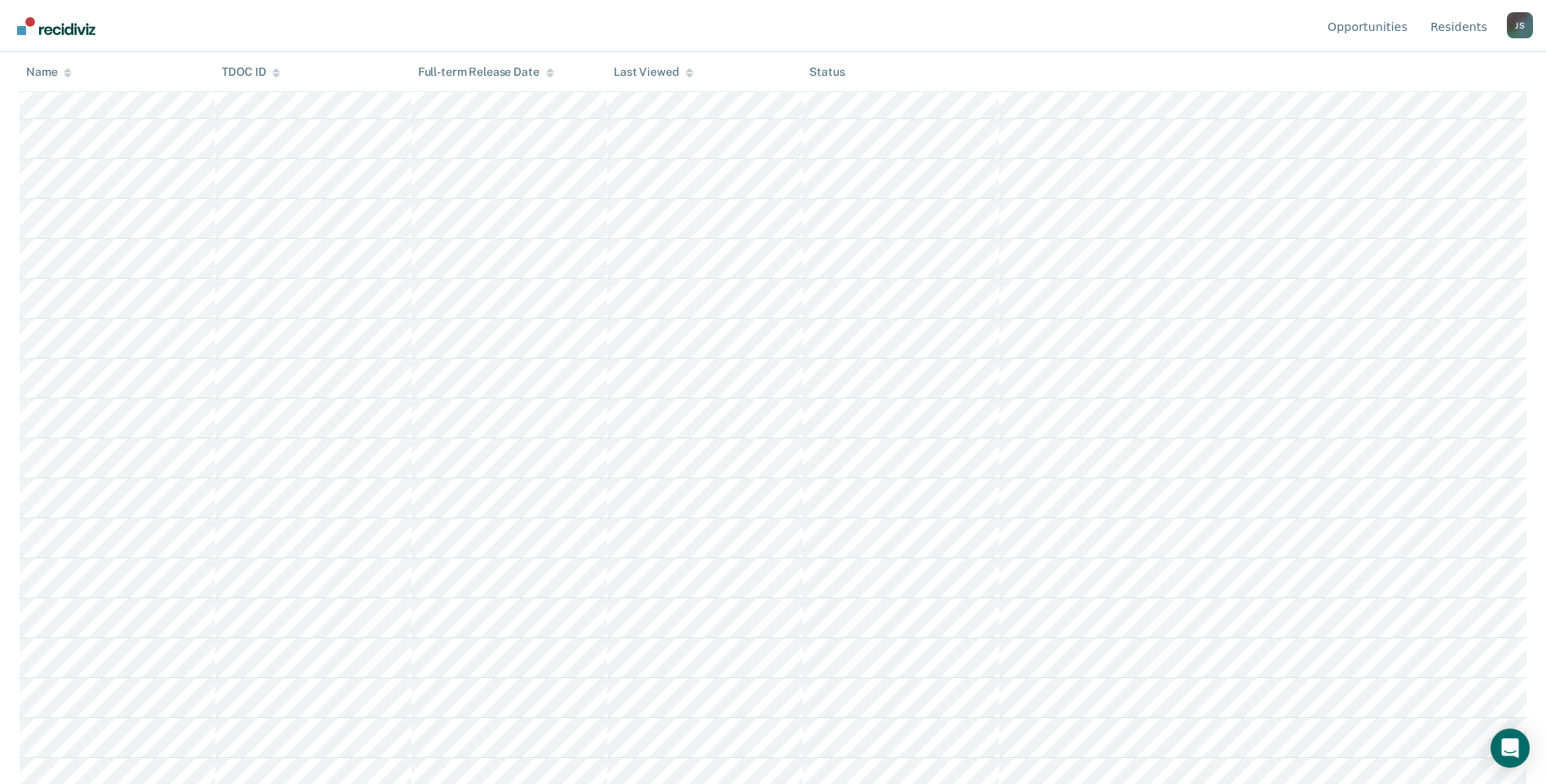
scroll to position [299, 0]
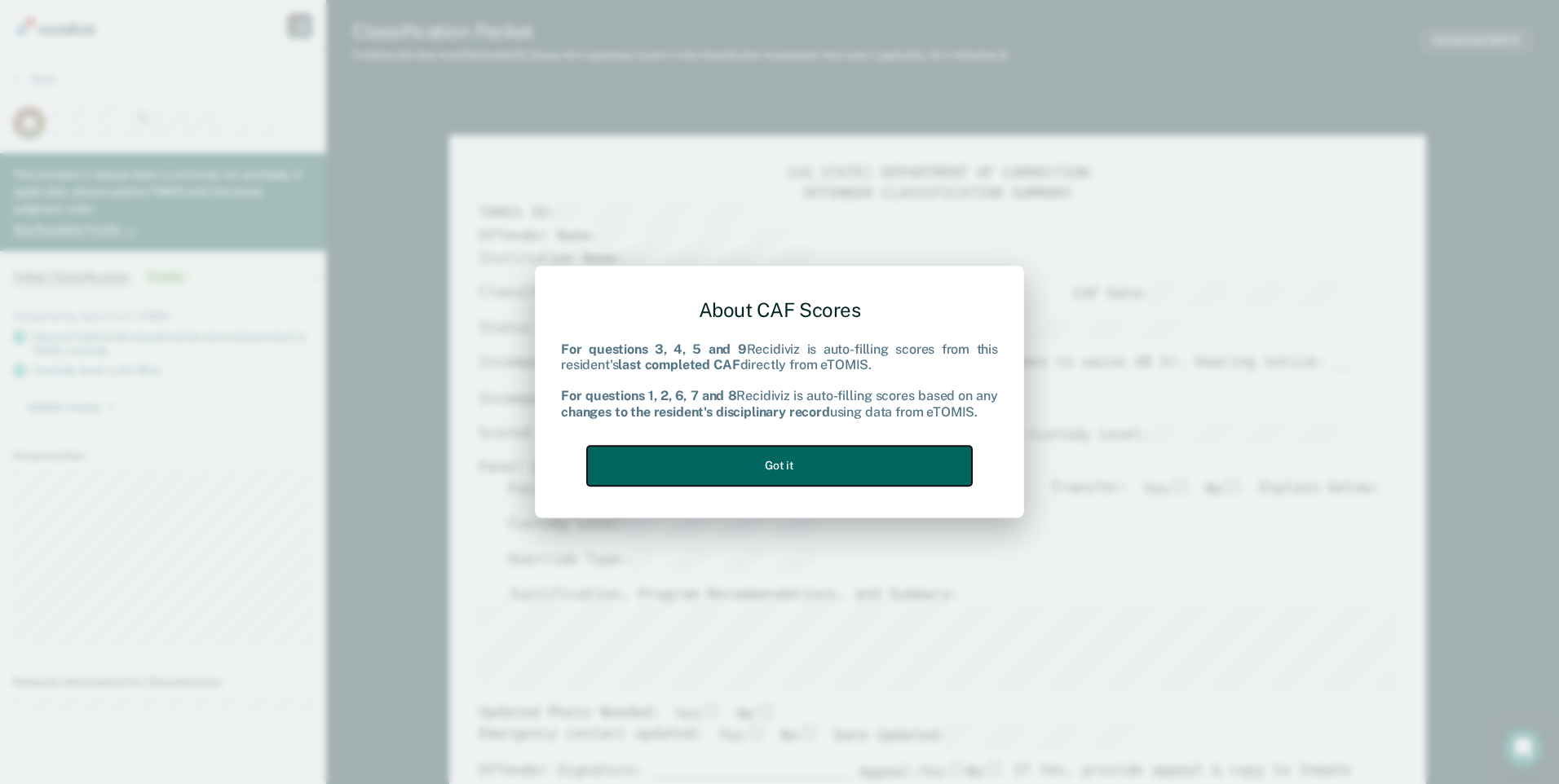
click at [888, 455] on button "Got it" at bounding box center [779, 465] width 385 height 40
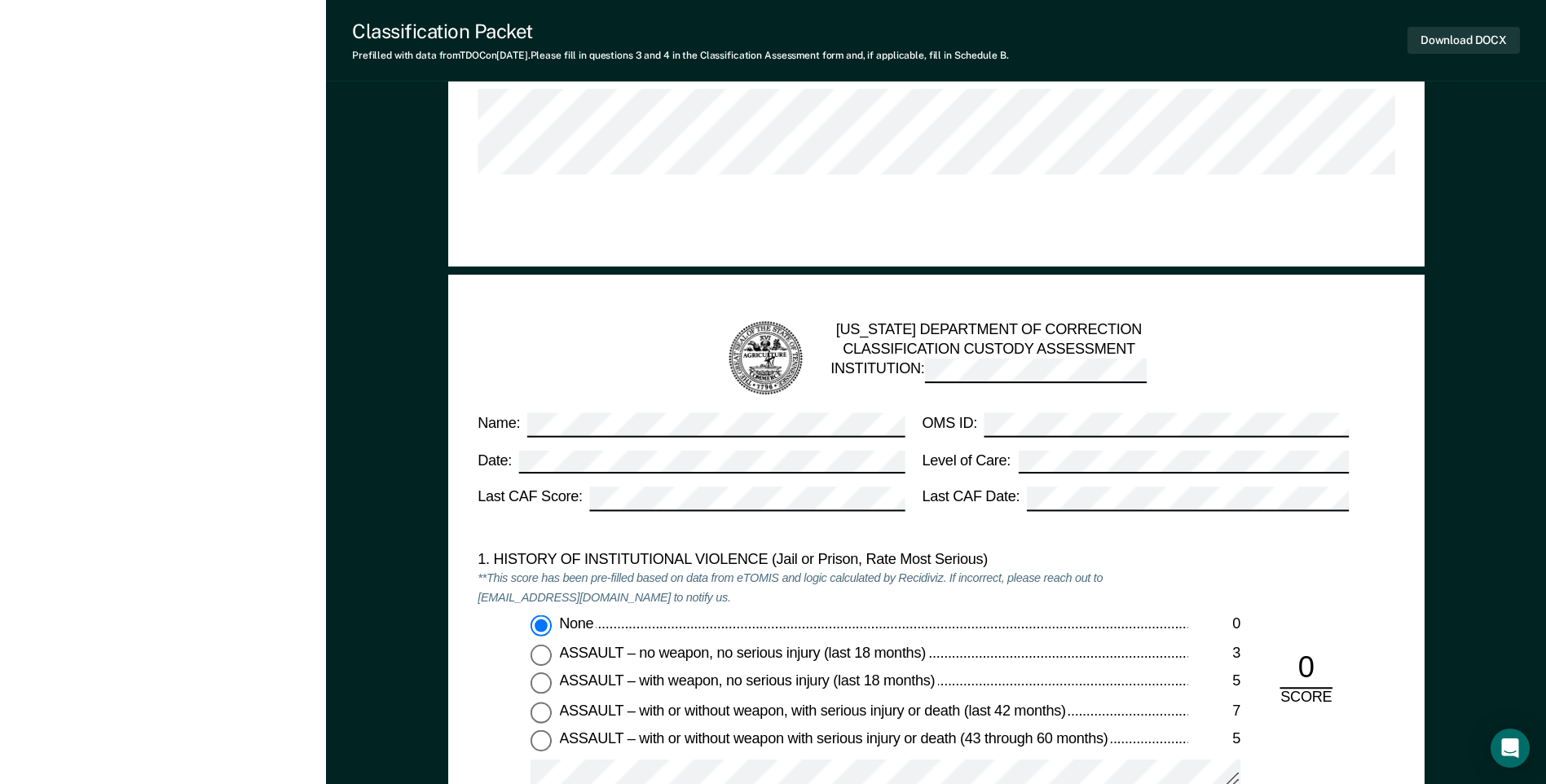
scroll to position [1549, 0]
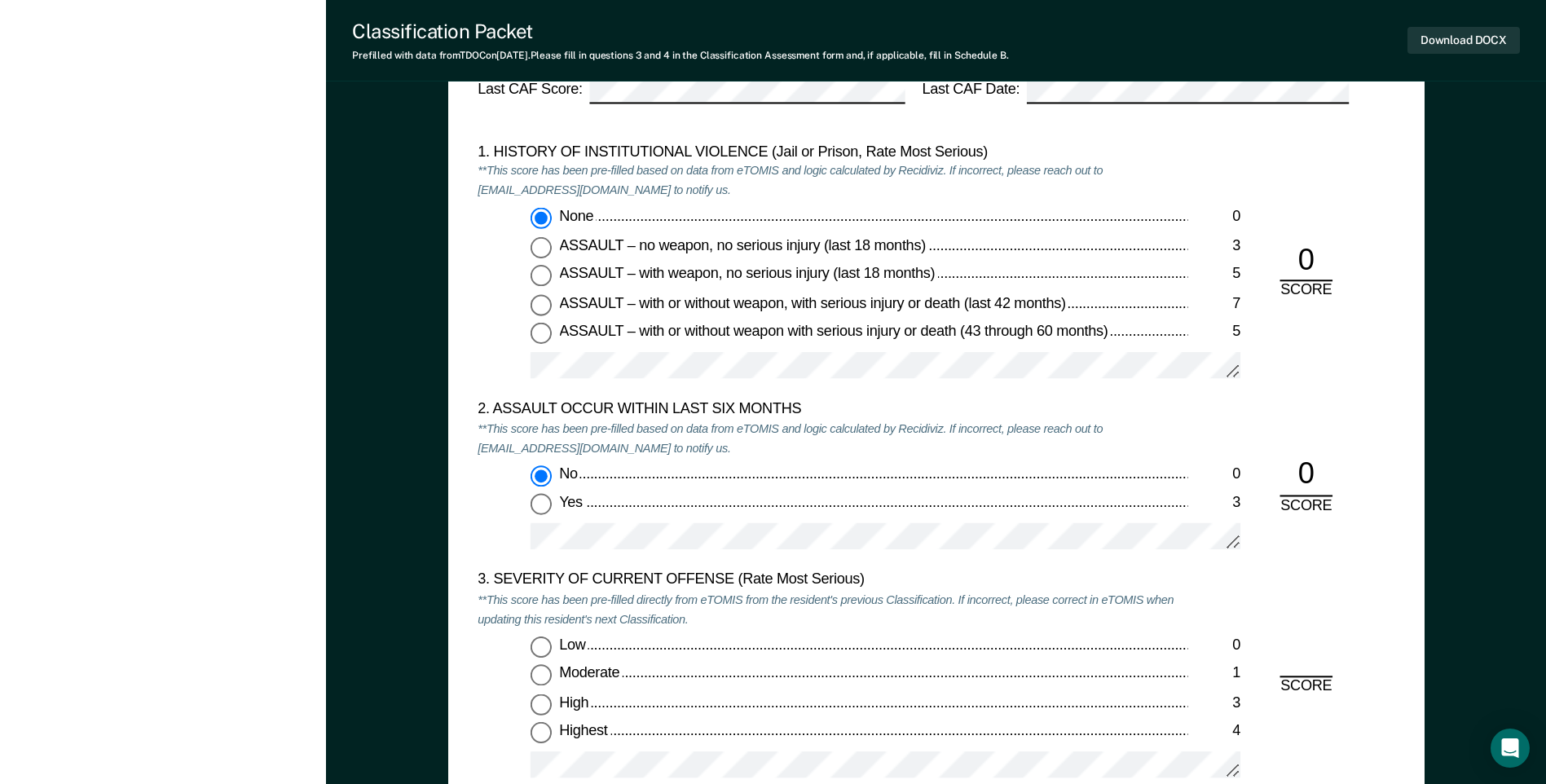
click at [536, 732] on input "Highest 4" at bounding box center [541, 734] width 21 height 21
type textarea "x"
radio input "true"
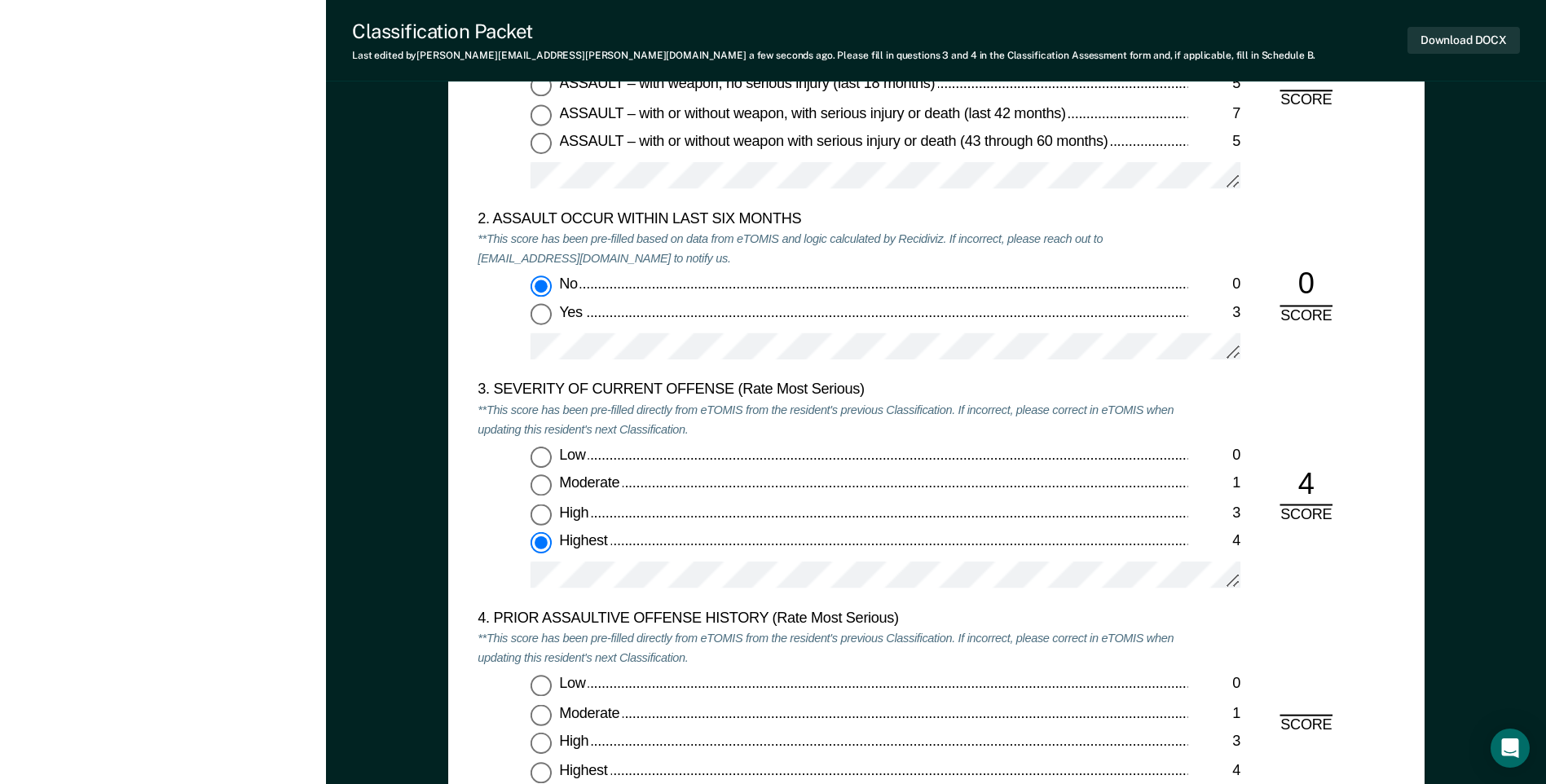
scroll to position [1875, 0]
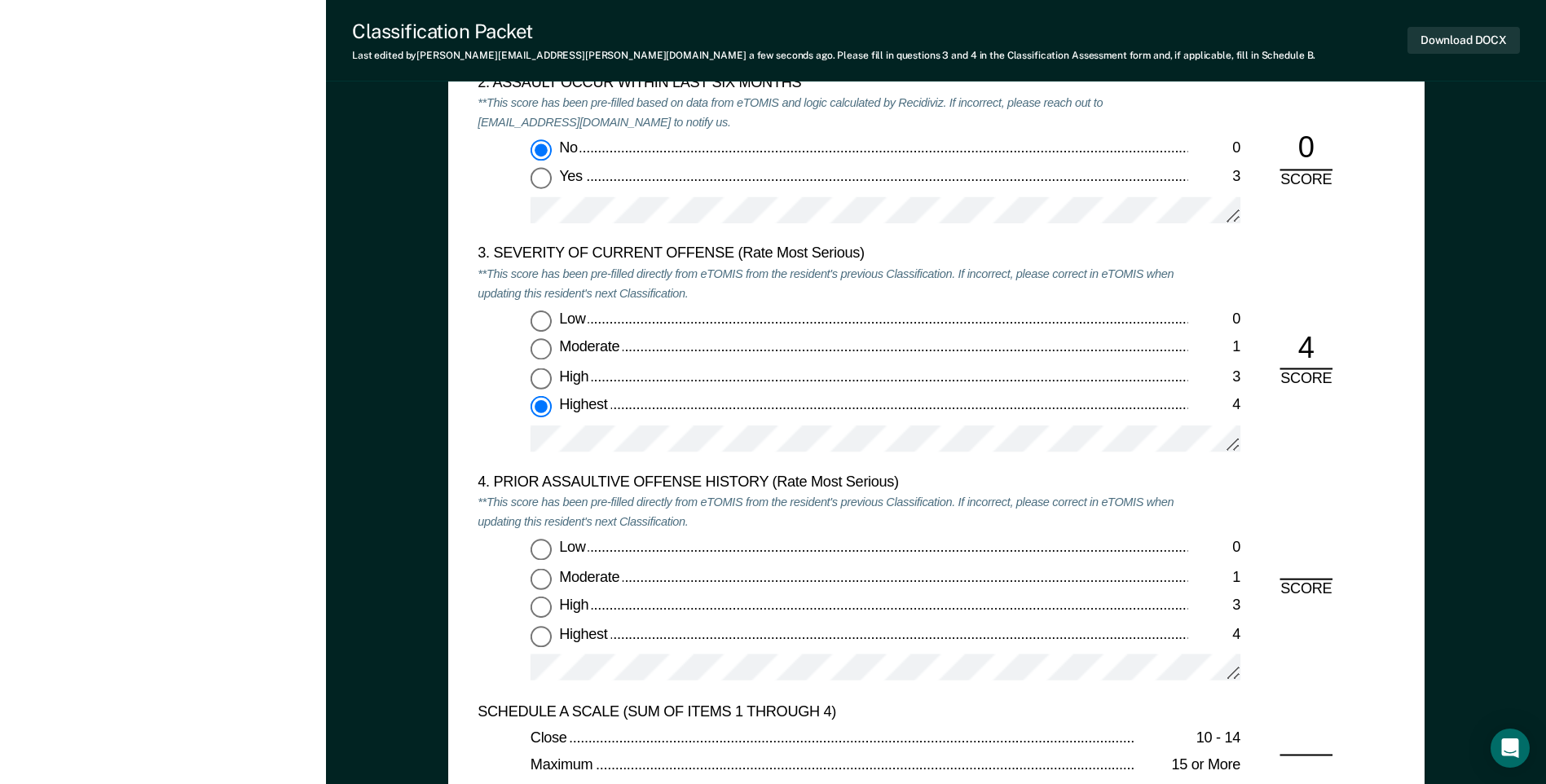
click at [542, 548] on input "Low 0" at bounding box center [541, 550] width 21 height 21
type textarea "x"
radio input "true"
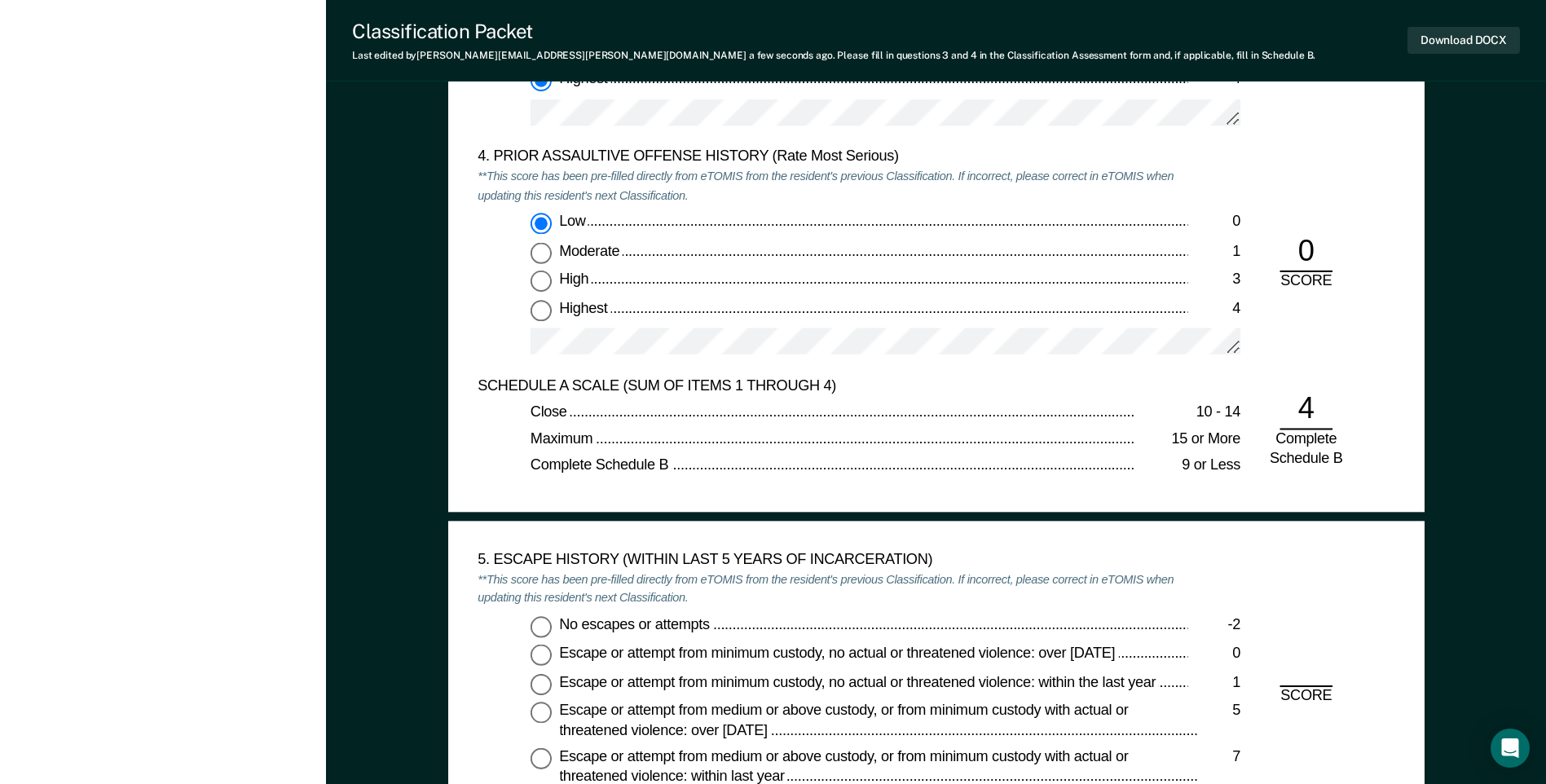
scroll to position [2444, 0]
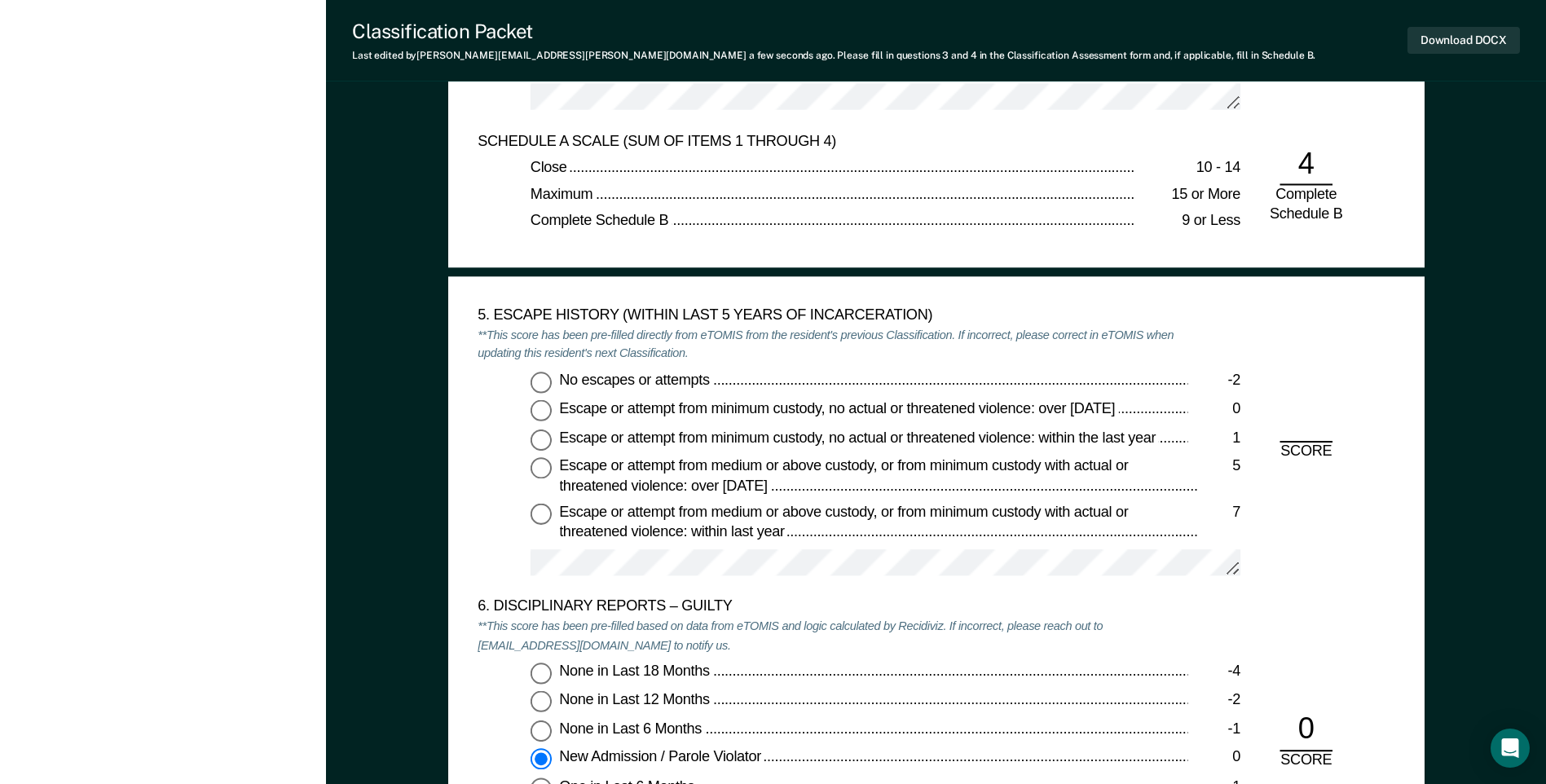
click at [544, 376] on input "No escapes or attempts -2" at bounding box center [541, 382] width 21 height 21
type textarea "x"
radio input "true"
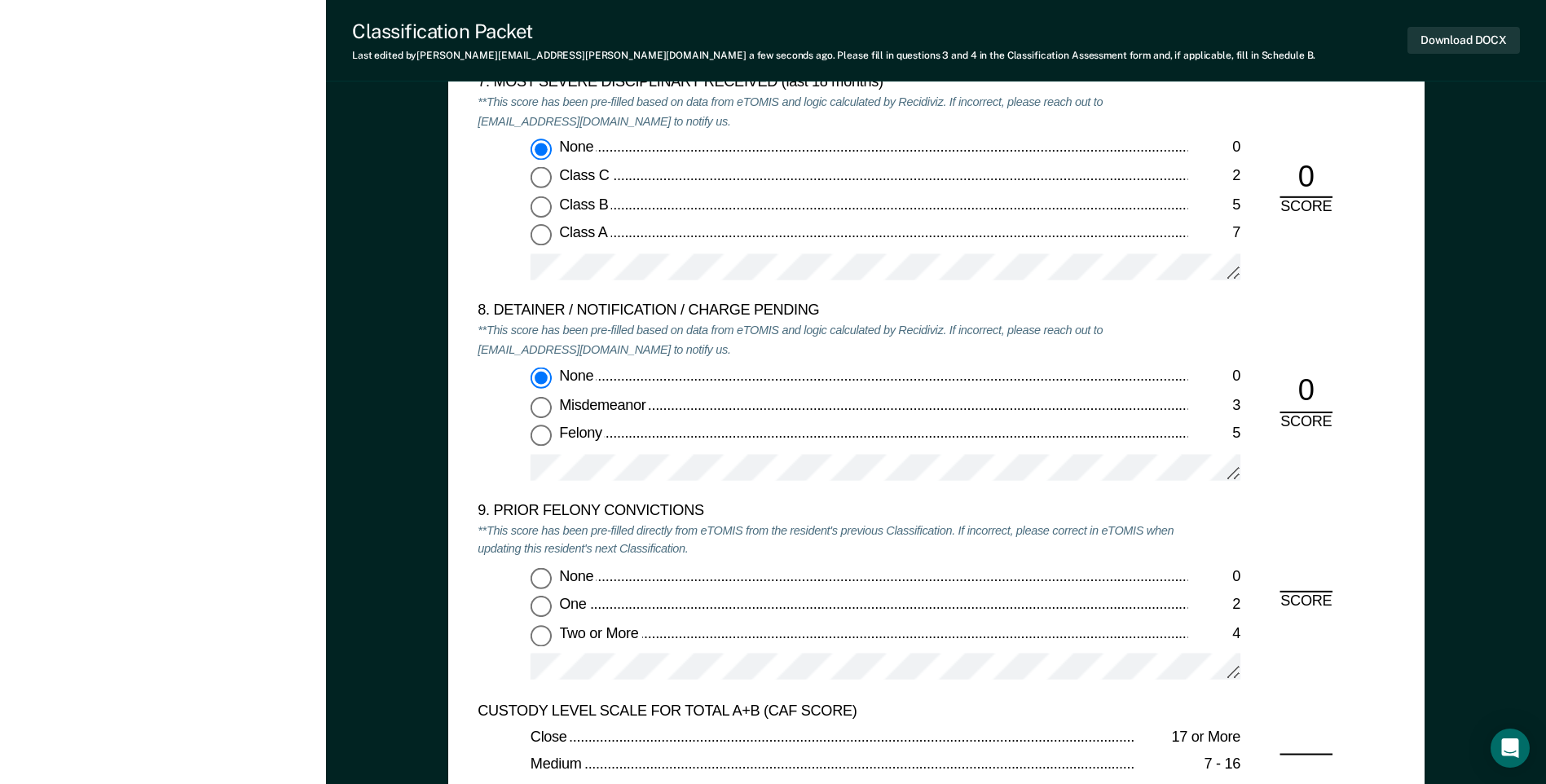
scroll to position [3422, 0]
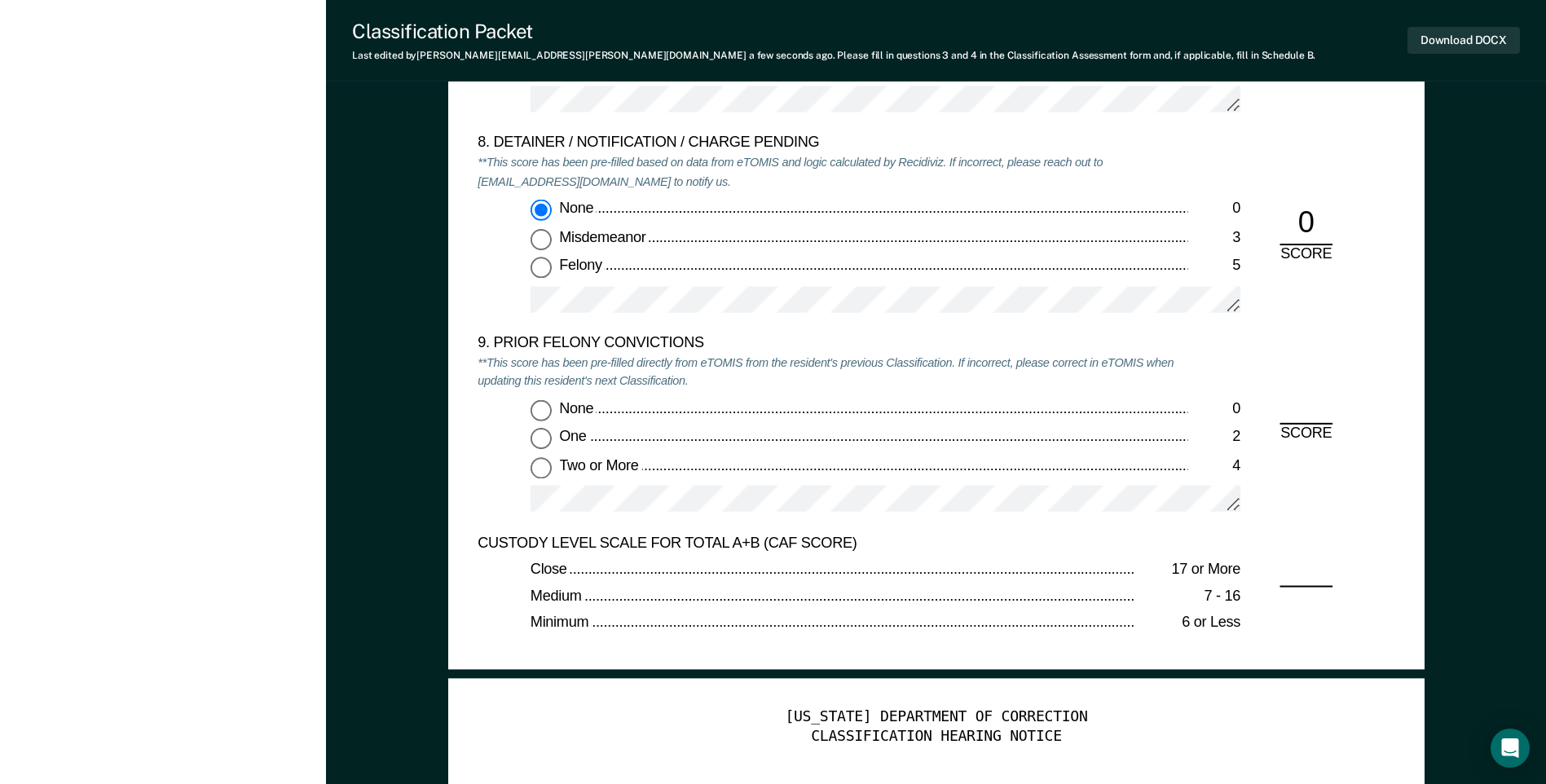
click at [542, 410] on input "None 0" at bounding box center [541, 410] width 21 height 21
type textarea "x"
radio input "true"
click at [1461, 48] on button "Download DOCX" at bounding box center [1464, 41] width 113 height 27
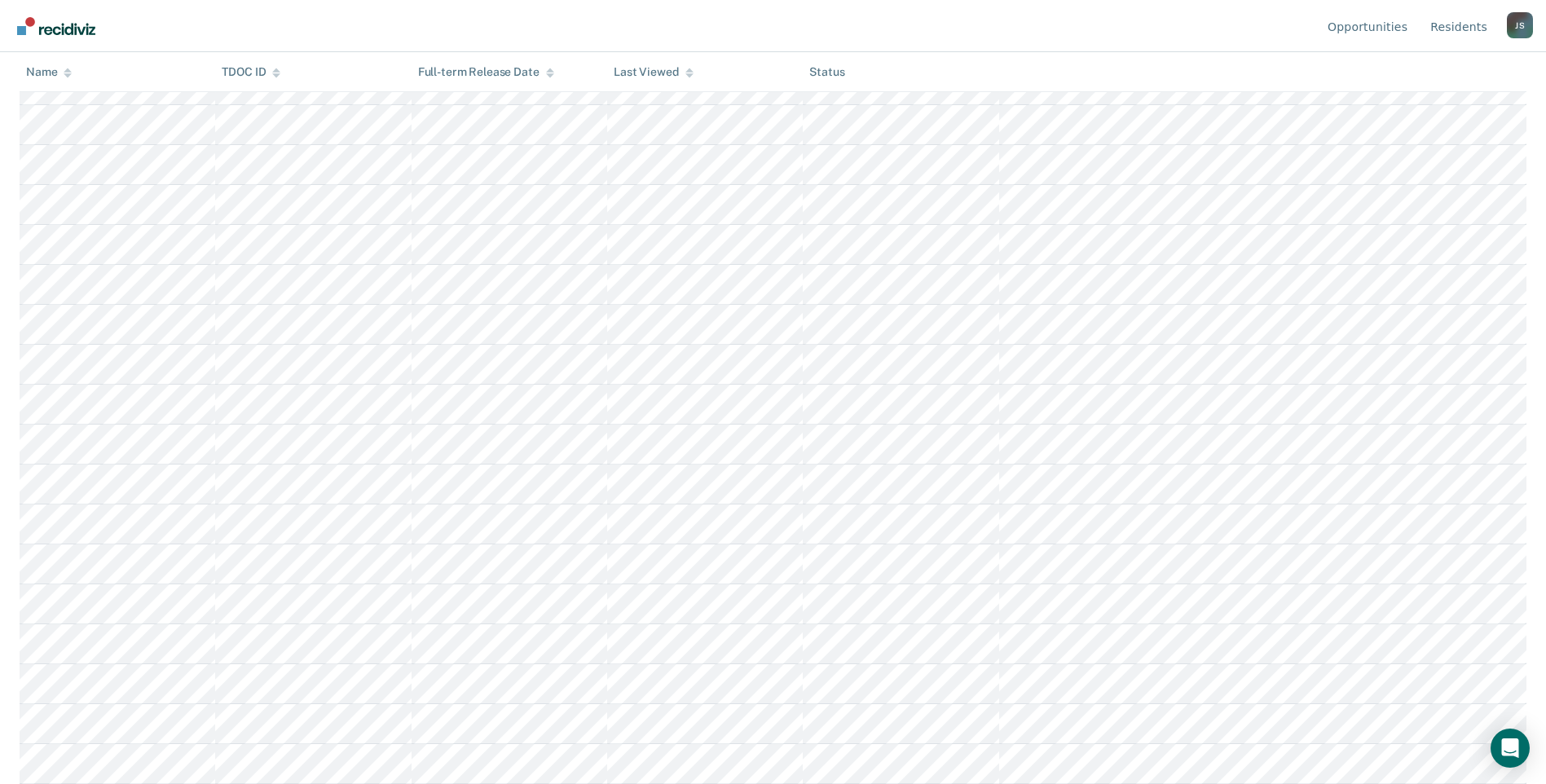
scroll to position [258, 0]
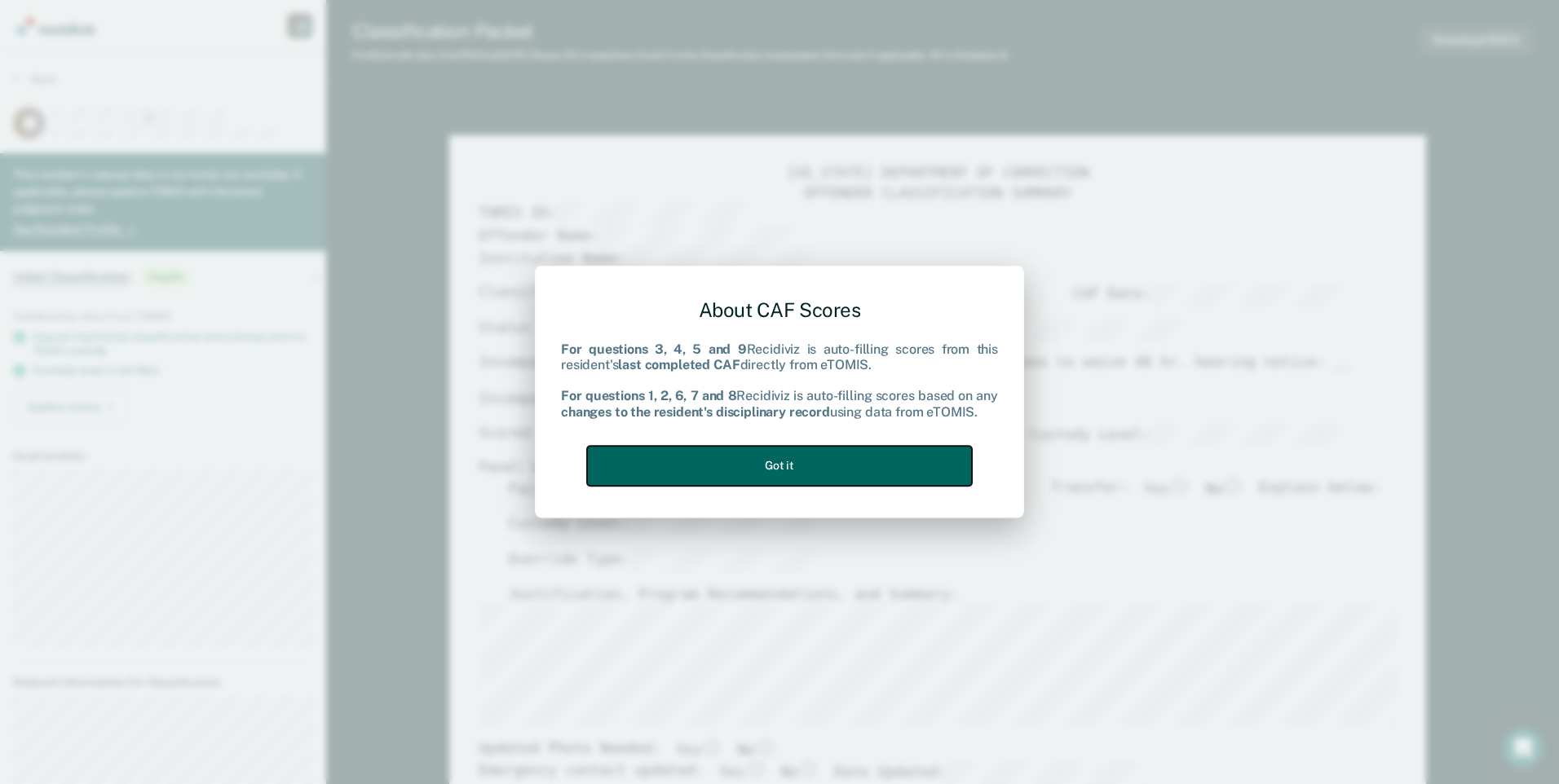
click at [887, 465] on button "Got it" at bounding box center [779, 465] width 385 height 40
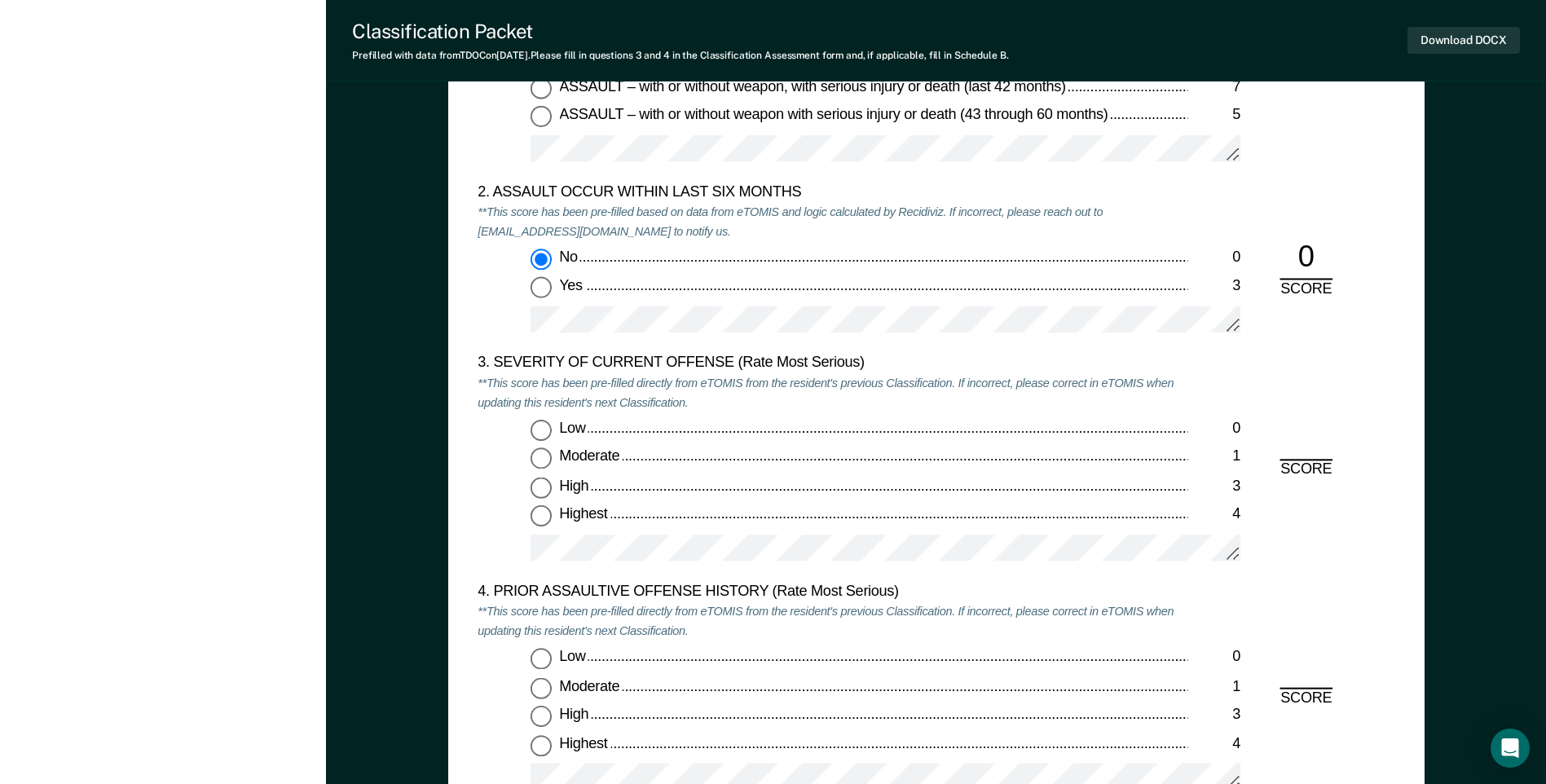
scroll to position [1793, 0]
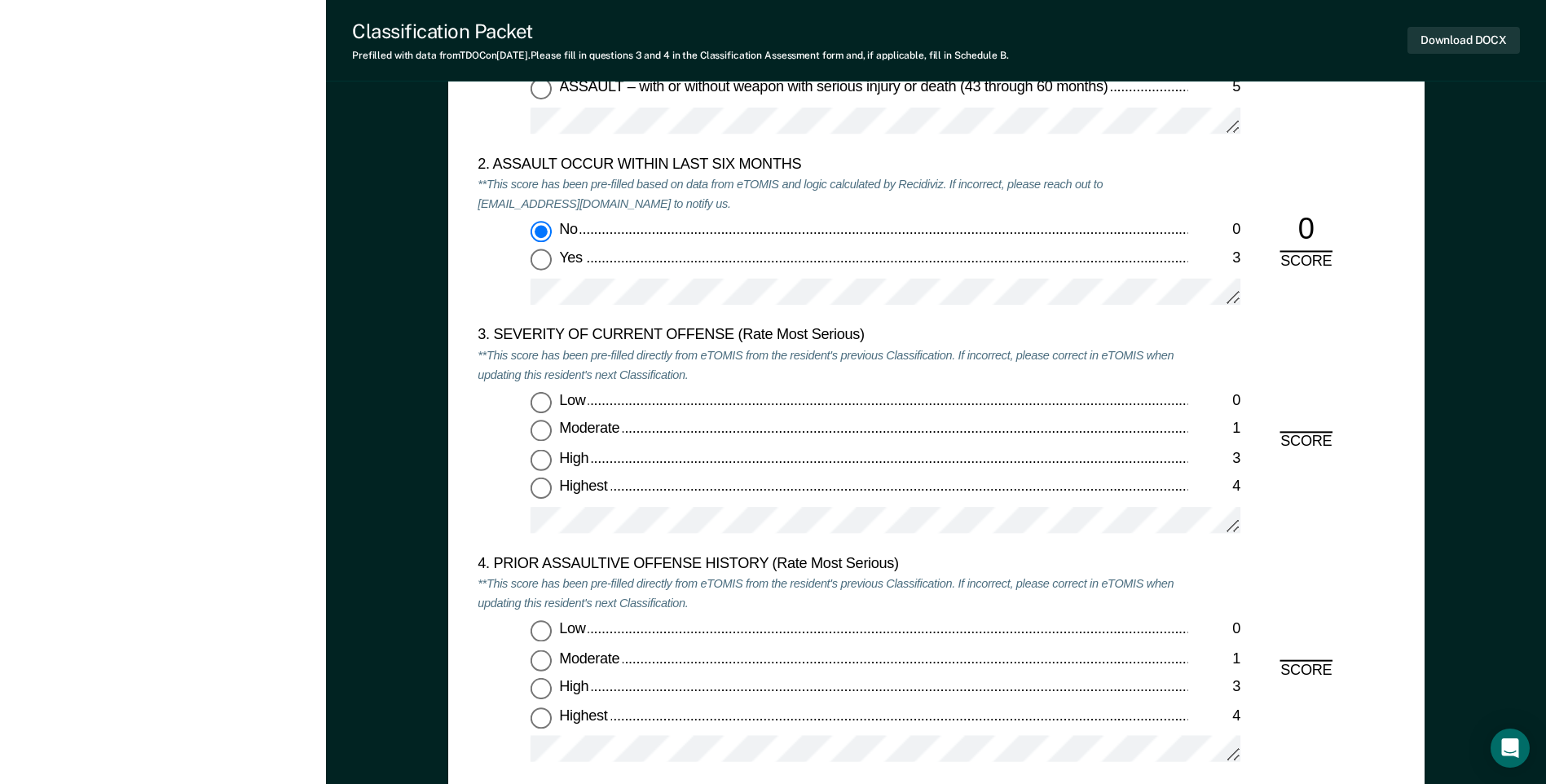
click at [539, 490] on input "Highest 4" at bounding box center [541, 489] width 21 height 21
type textarea "x"
radio input "true"
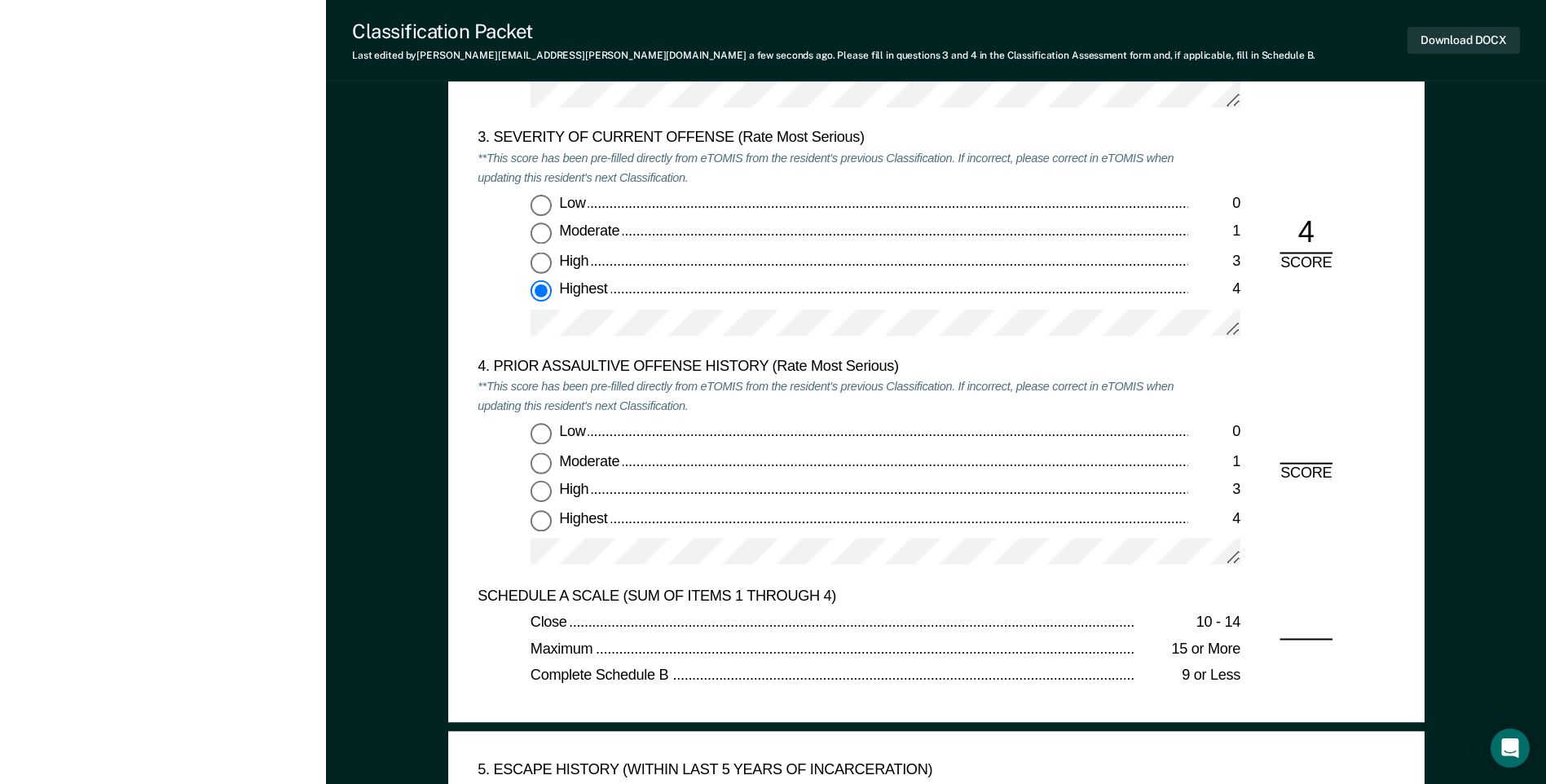
scroll to position [2038, 0]
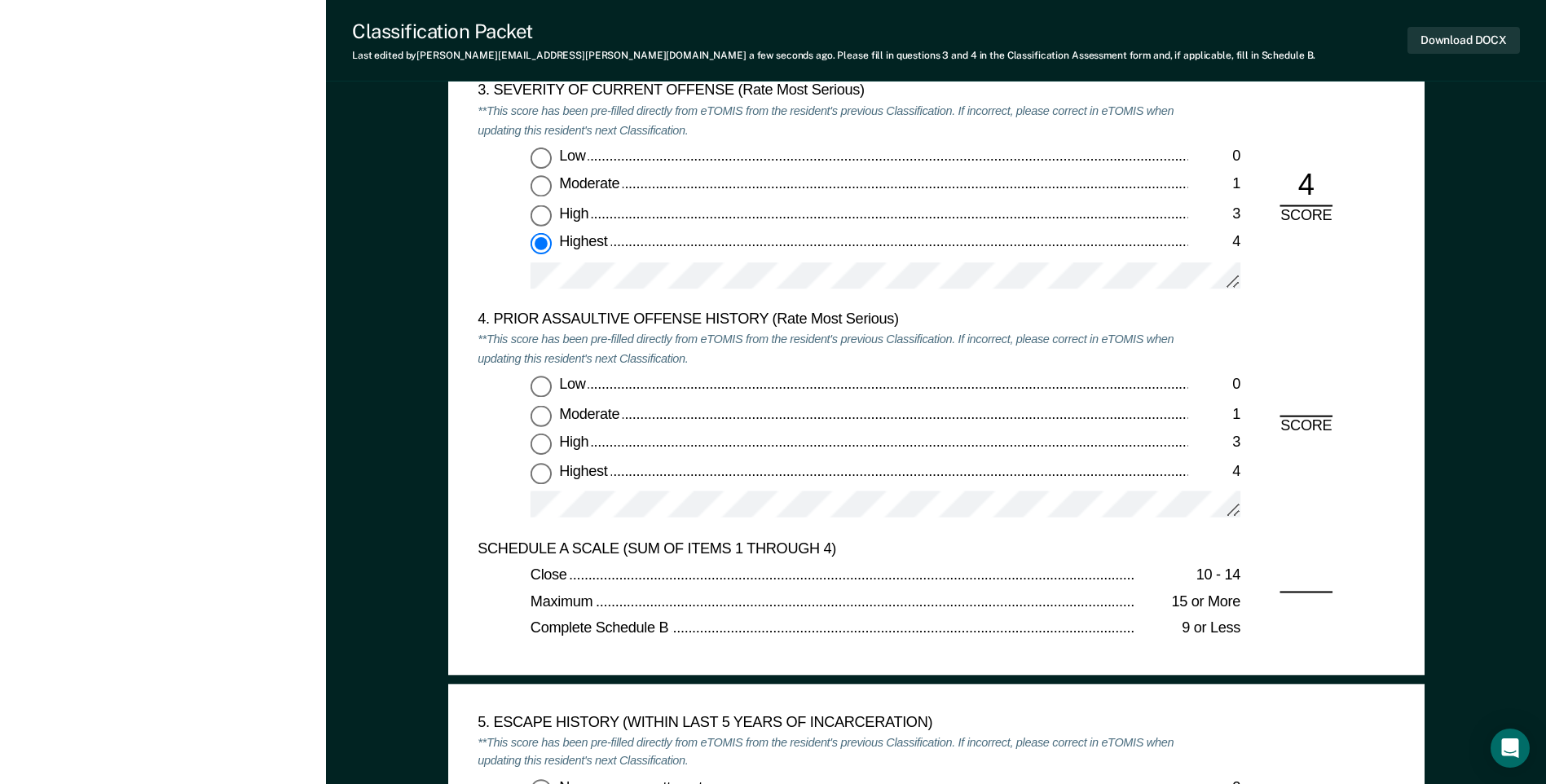
click at [538, 474] on input "Highest 4" at bounding box center [541, 473] width 21 height 21
type textarea "x"
radio input "true"
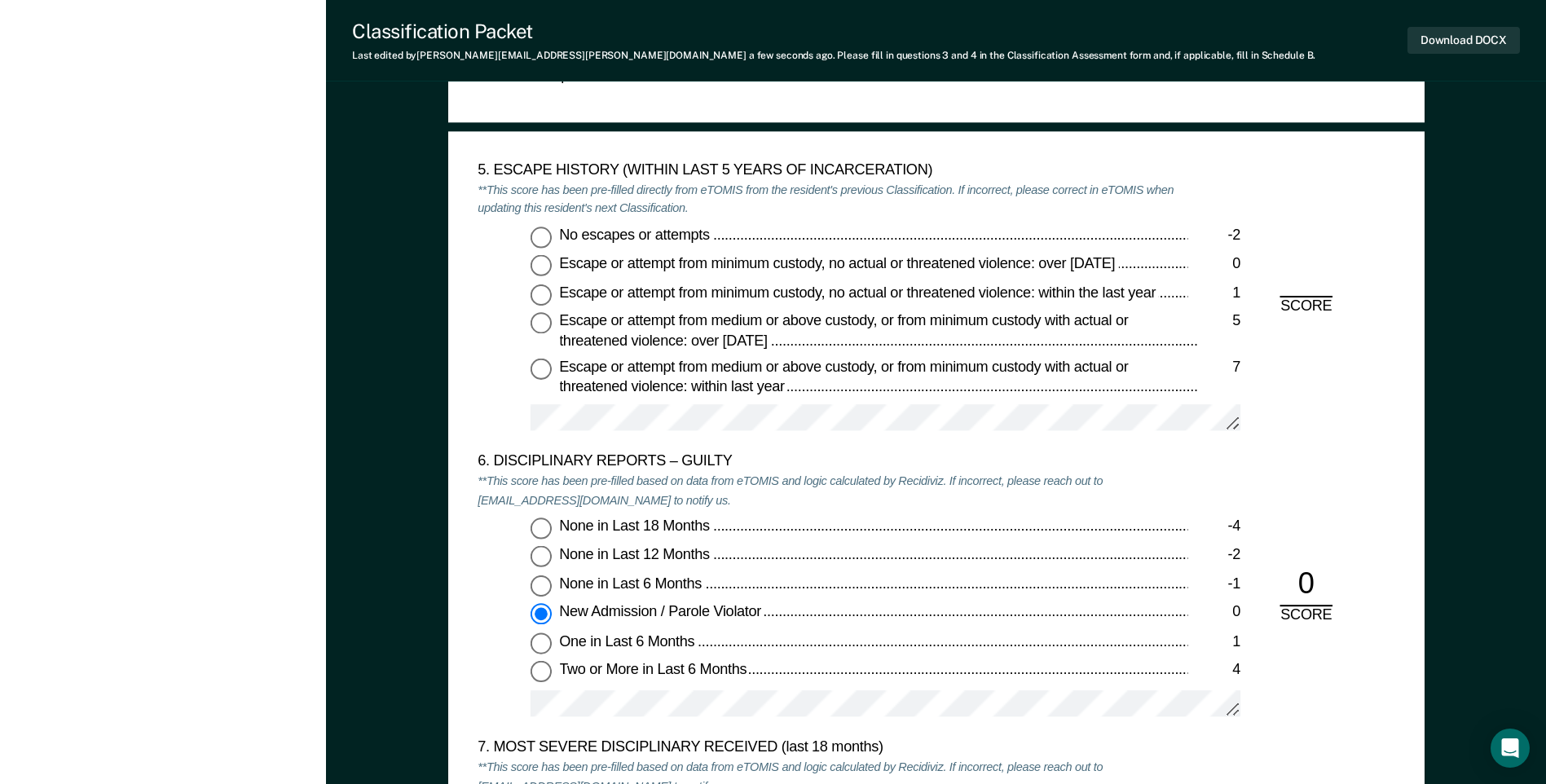
scroll to position [2607, 0]
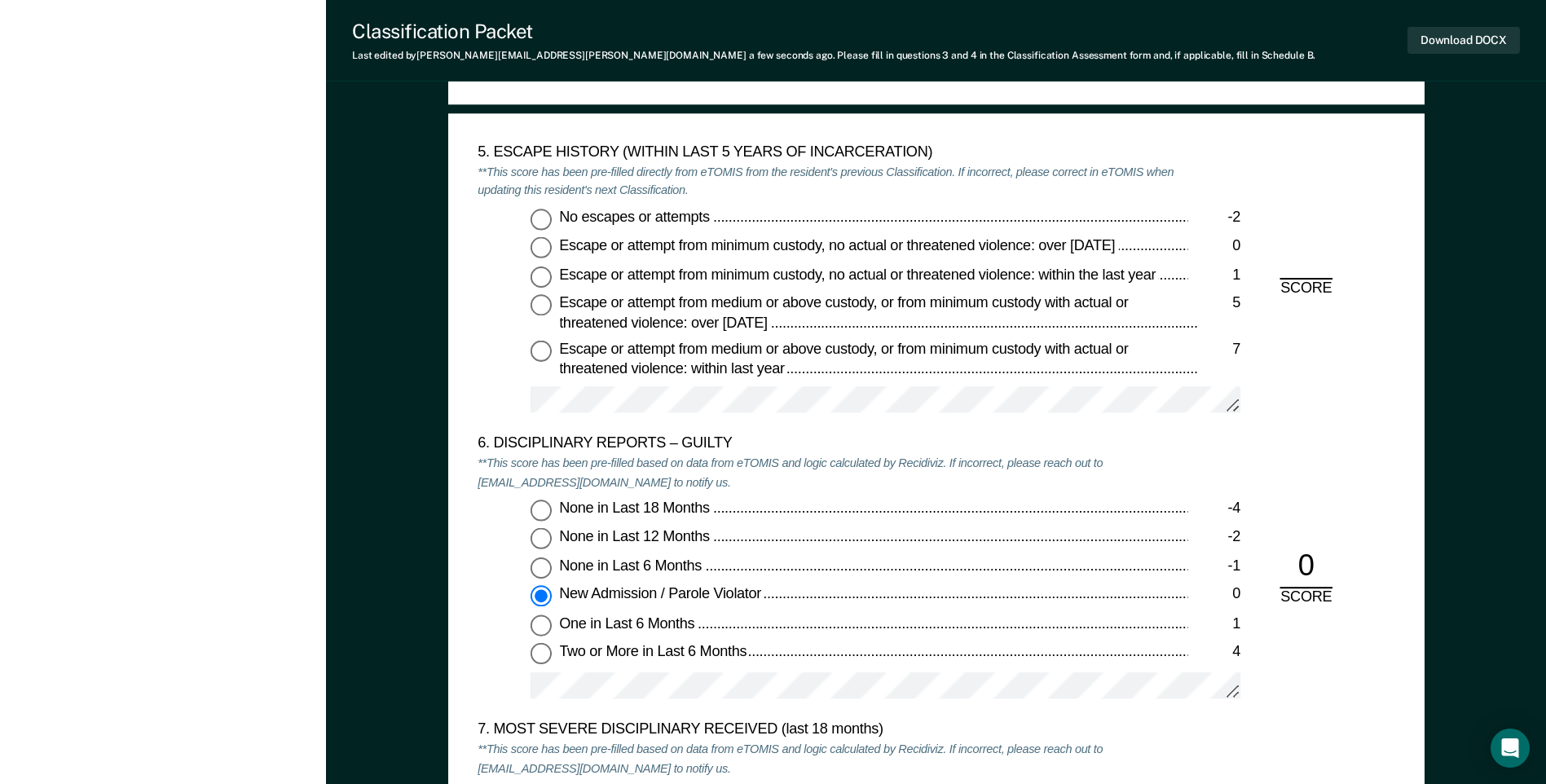
click at [538, 210] on input "No escapes or attempts -2" at bounding box center [541, 219] width 21 height 21
type textarea "x"
radio input "true"
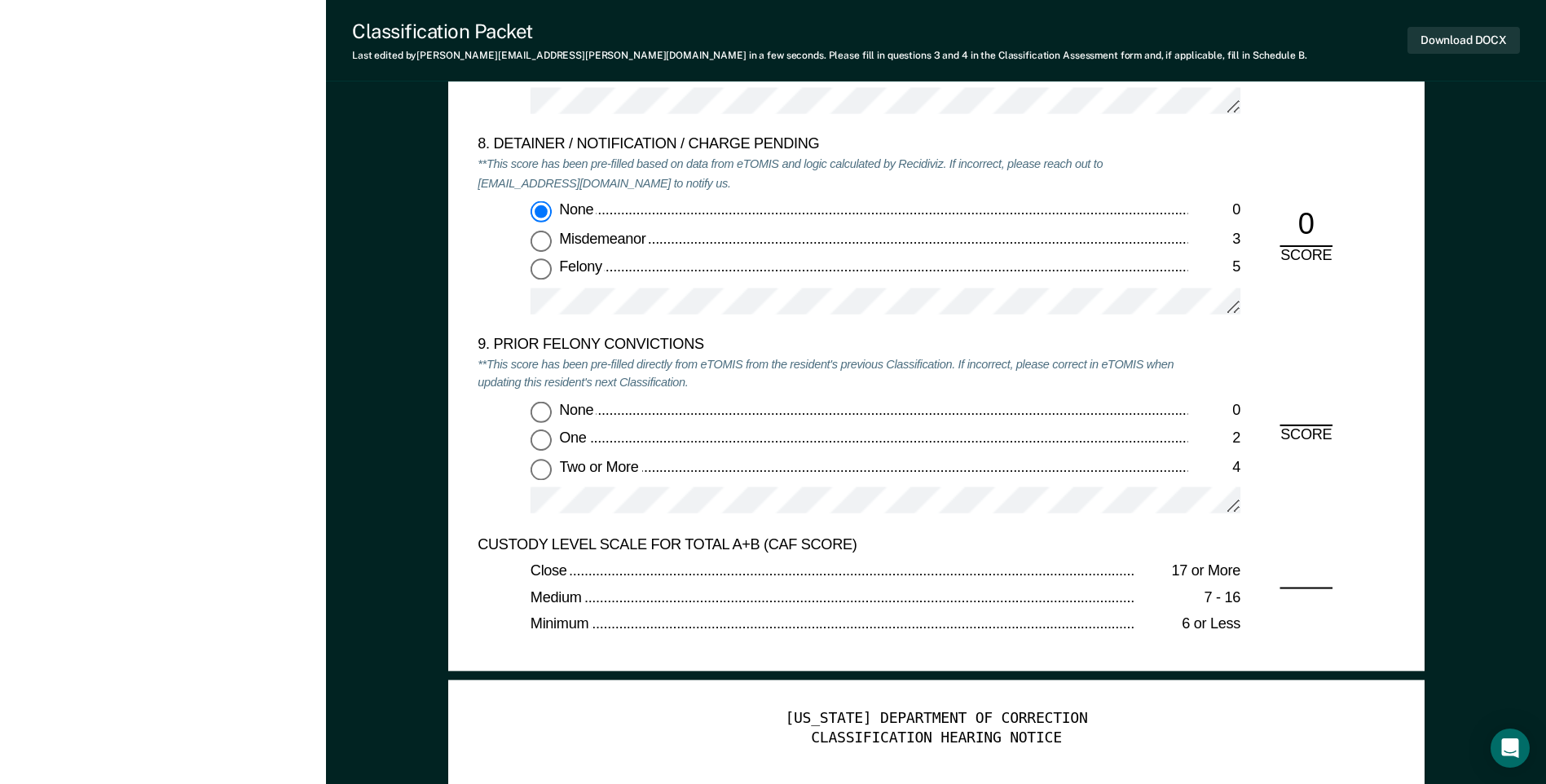
scroll to position [3422, 0]
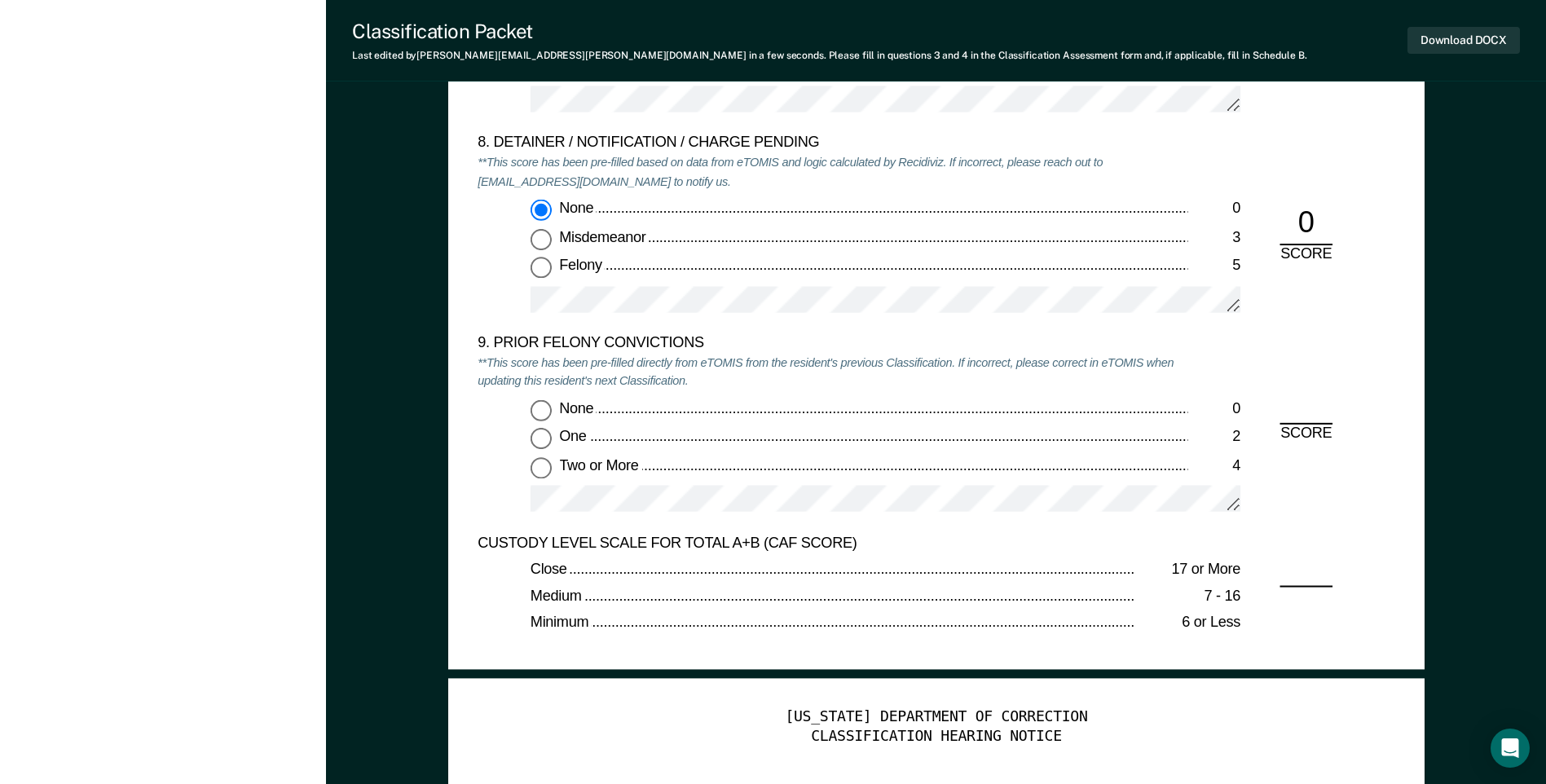
click at [541, 473] on input "Two or More 4" at bounding box center [541, 468] width 21 height 21
type textarea "x"
radio input "true"
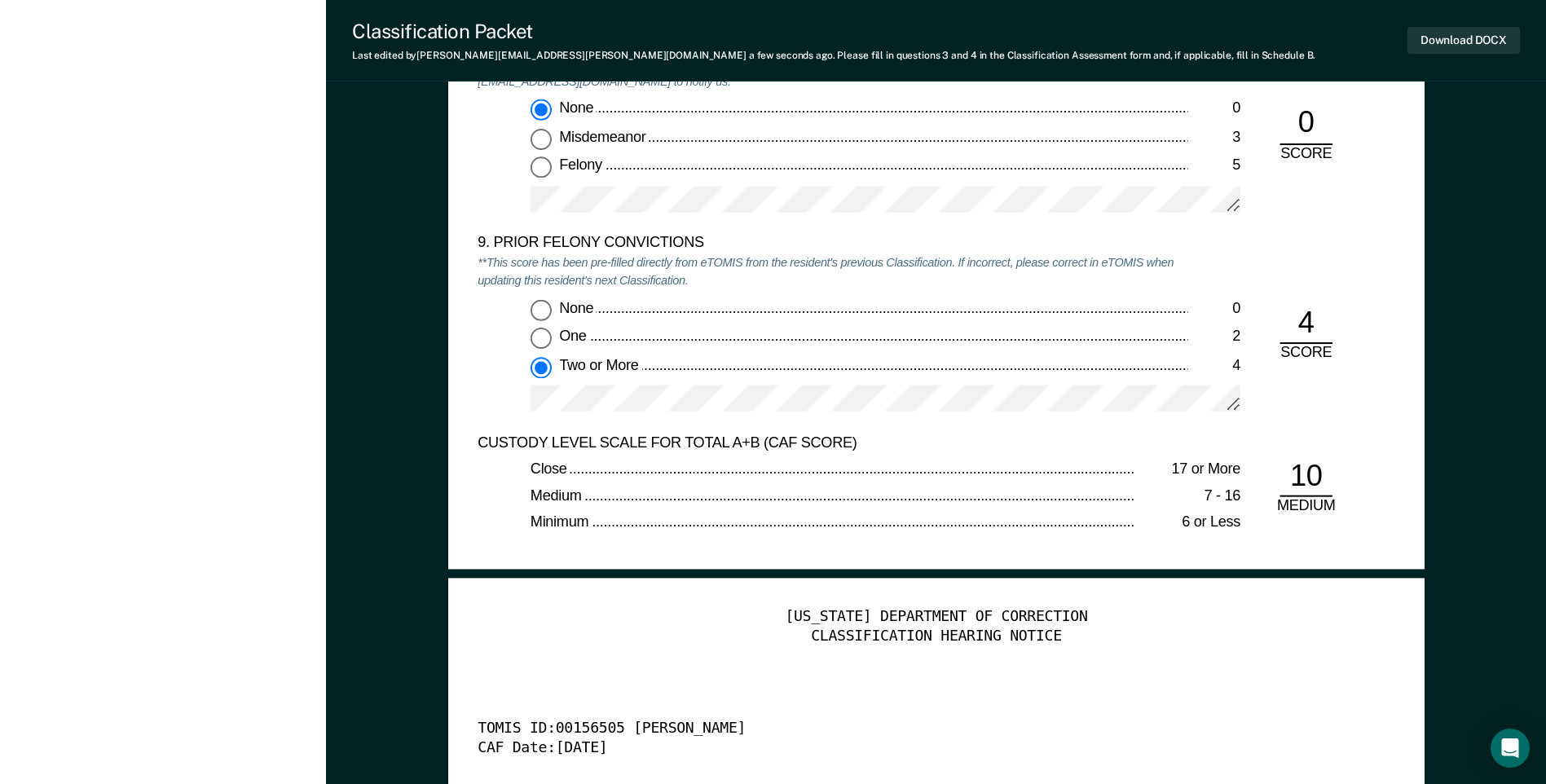
scroll to position [3585, 0]
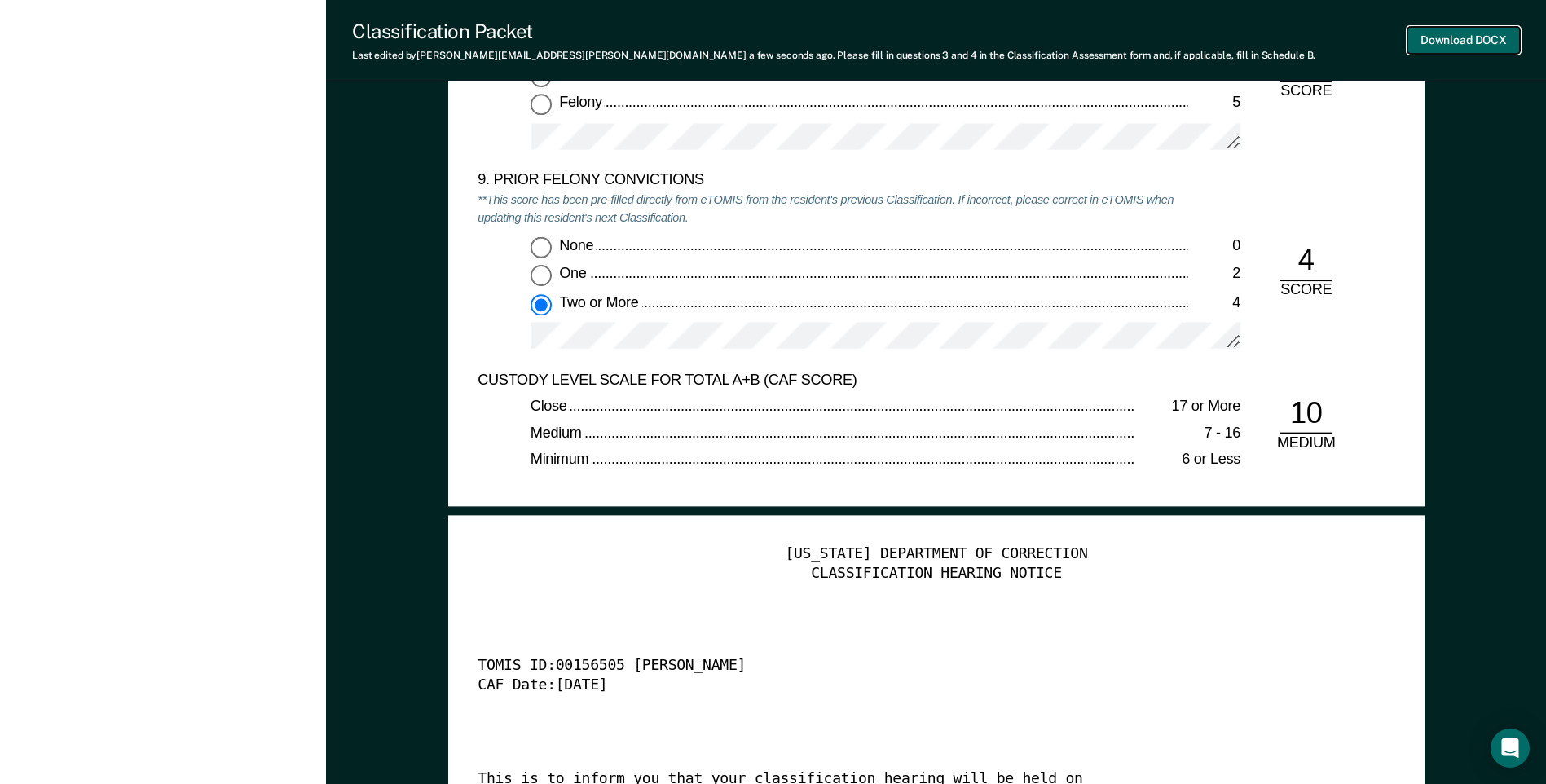
click at [1441, 48] on button "Download DOCX" at bounding box center [1464, 41] width 113 height 27
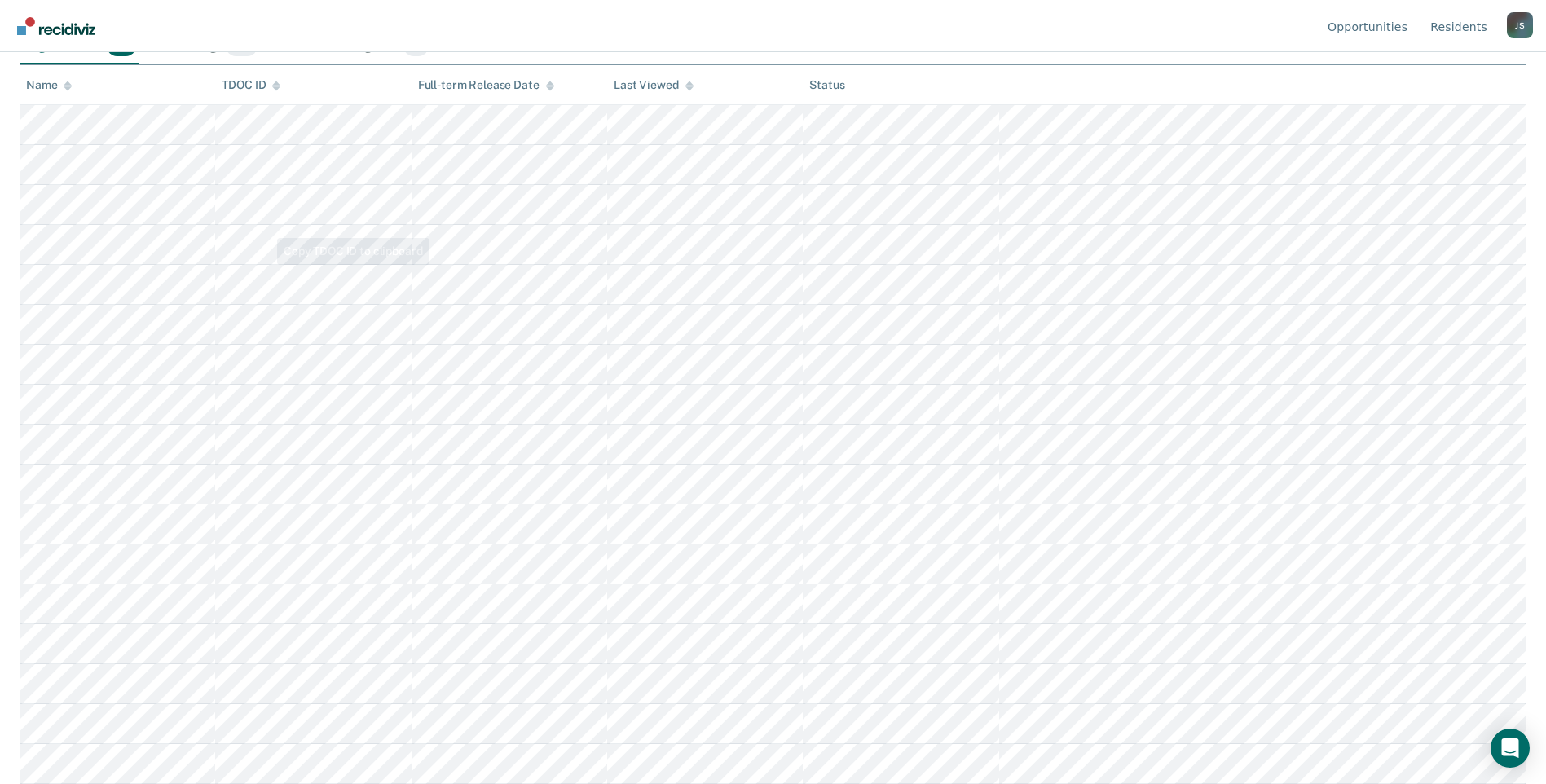
scroll to position [218, 0]
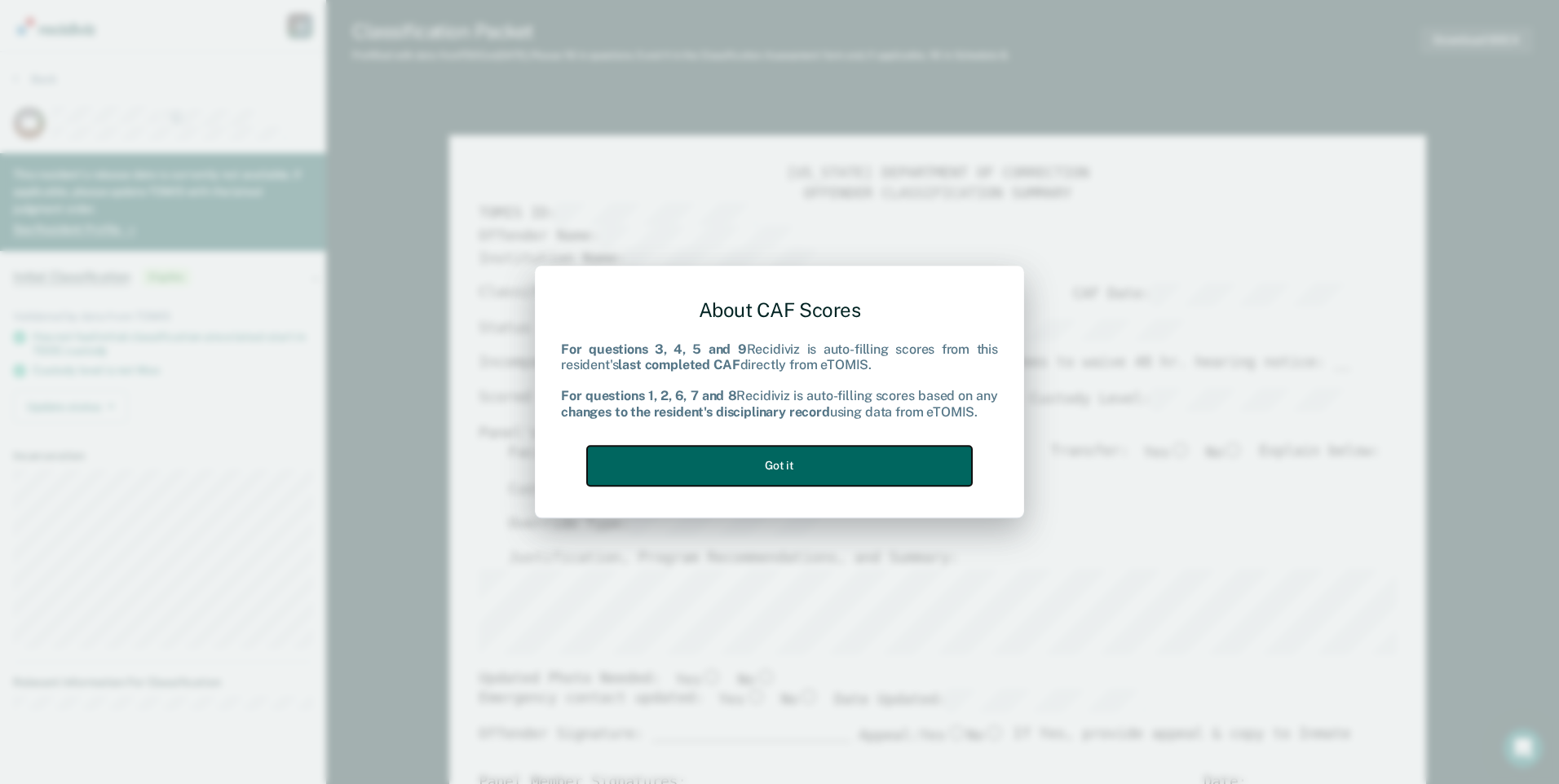
click at [873, 473] on button "Got it" at bounding box center [779, 465] width 385 height 40
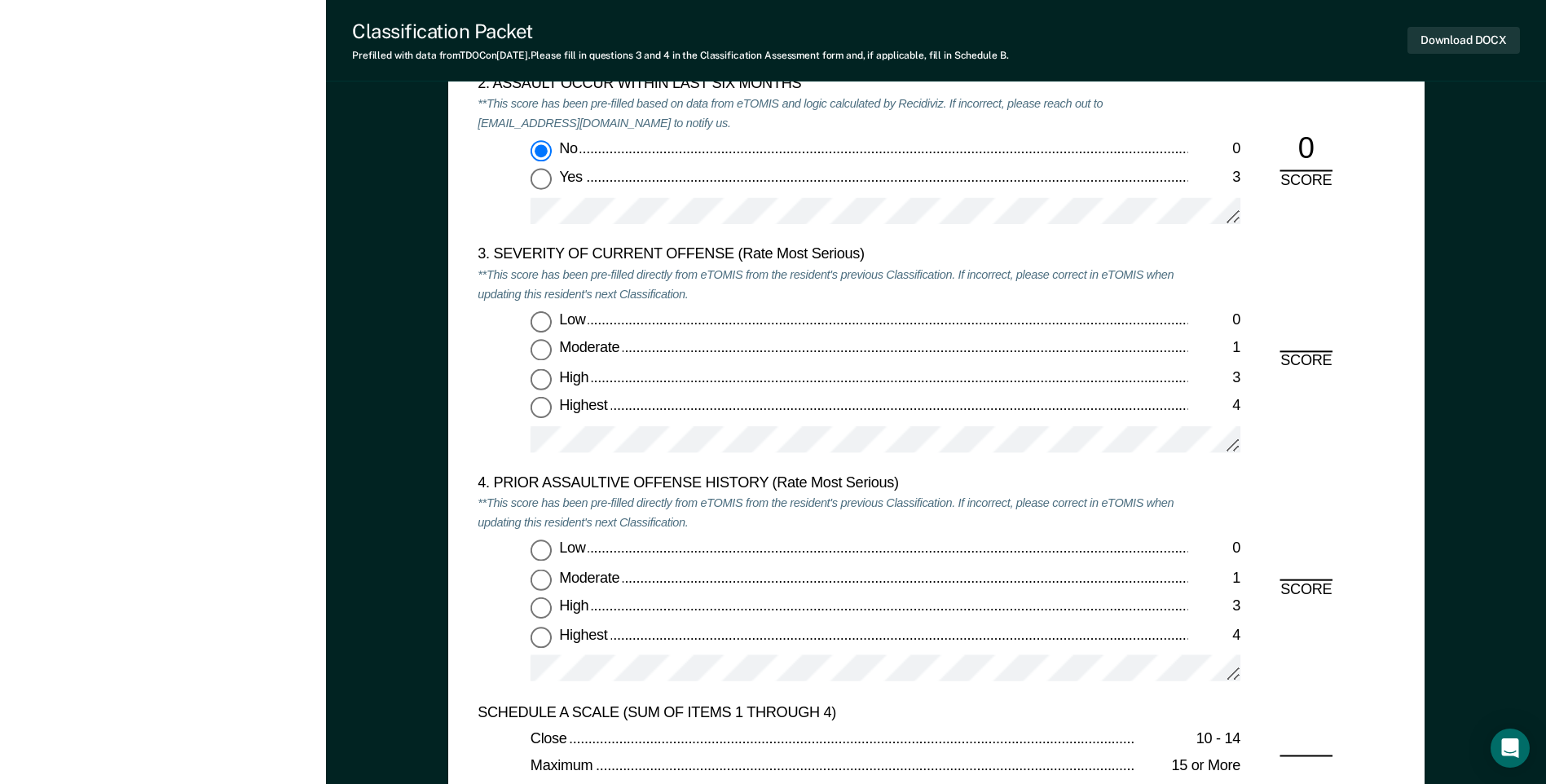
scroll to position [1875, 0]
click at [535, 412] on input "Highest 4" at bounding box center [541, 407] width 21 height 21
type textarea "x"
radio input "true"
click at [543, 558] on input "Low 0" at bounding box center [541, 550] width 21 height 21
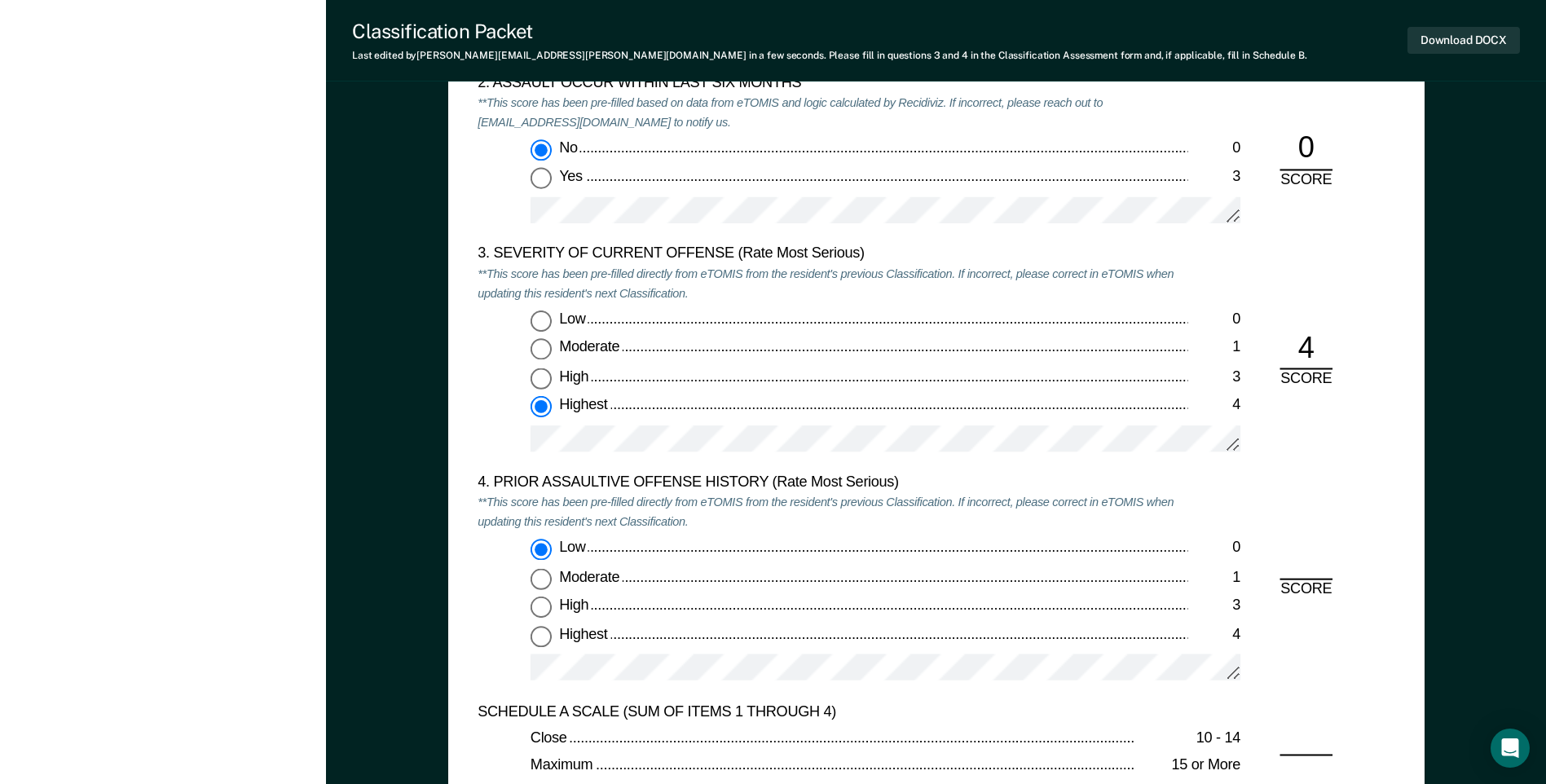
type textarea "x"
radio input "true"
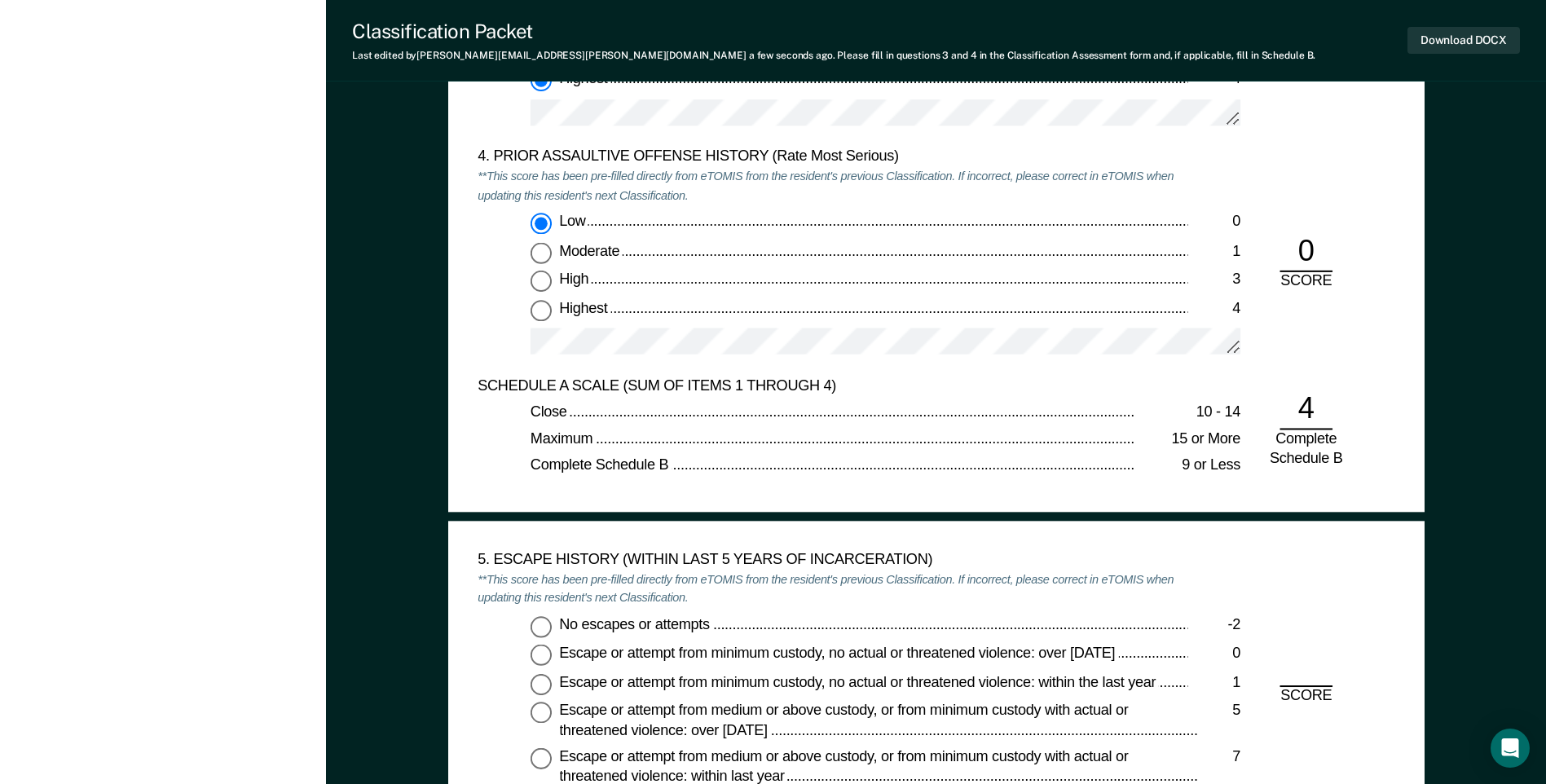
scroll to position [2526, 0]
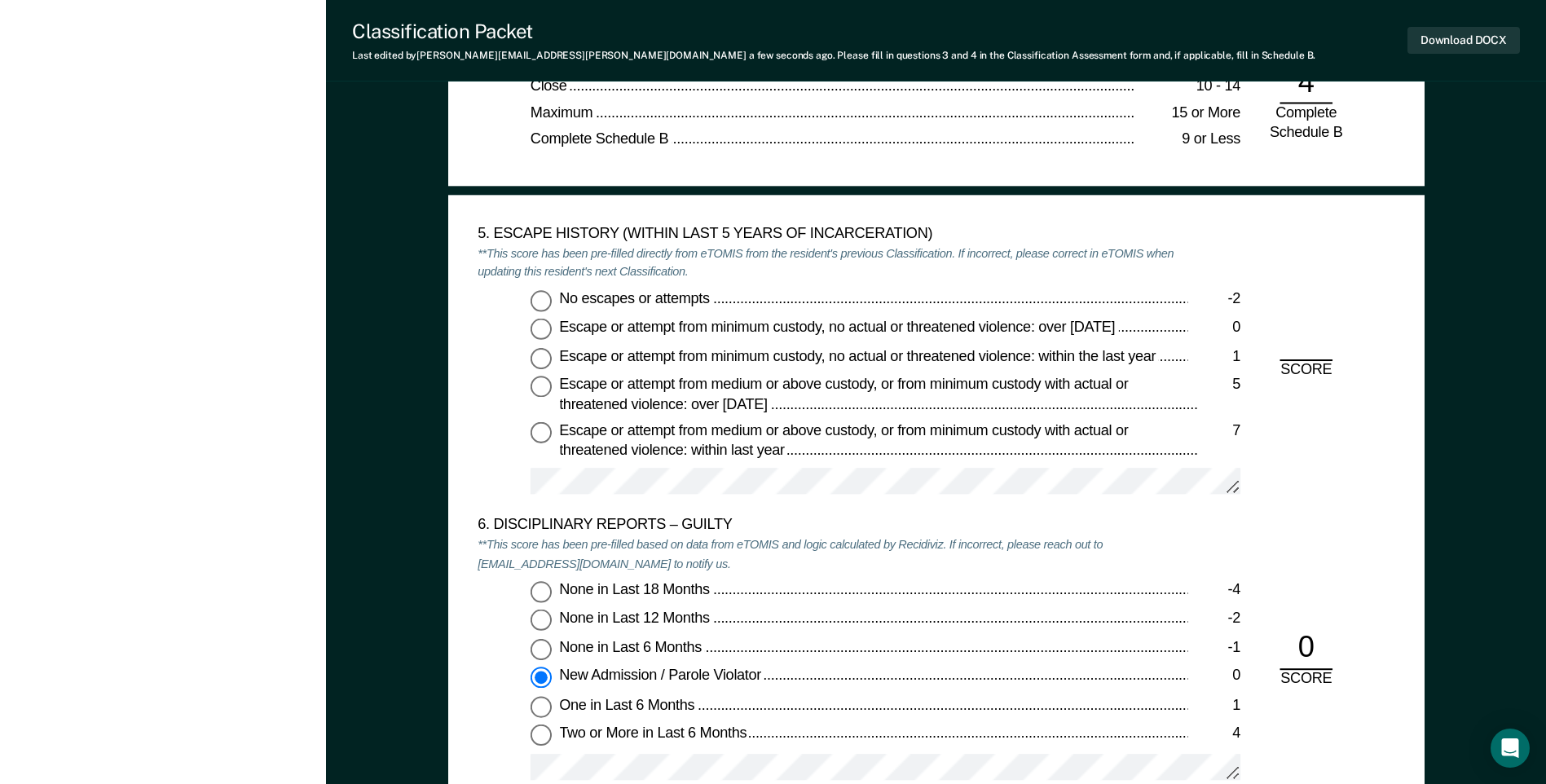
click at [536, 293] on input "No escapes or attempts -2" at bounding box center [541, 300] width 21 height 21
type textarea "x"
radio input "true"
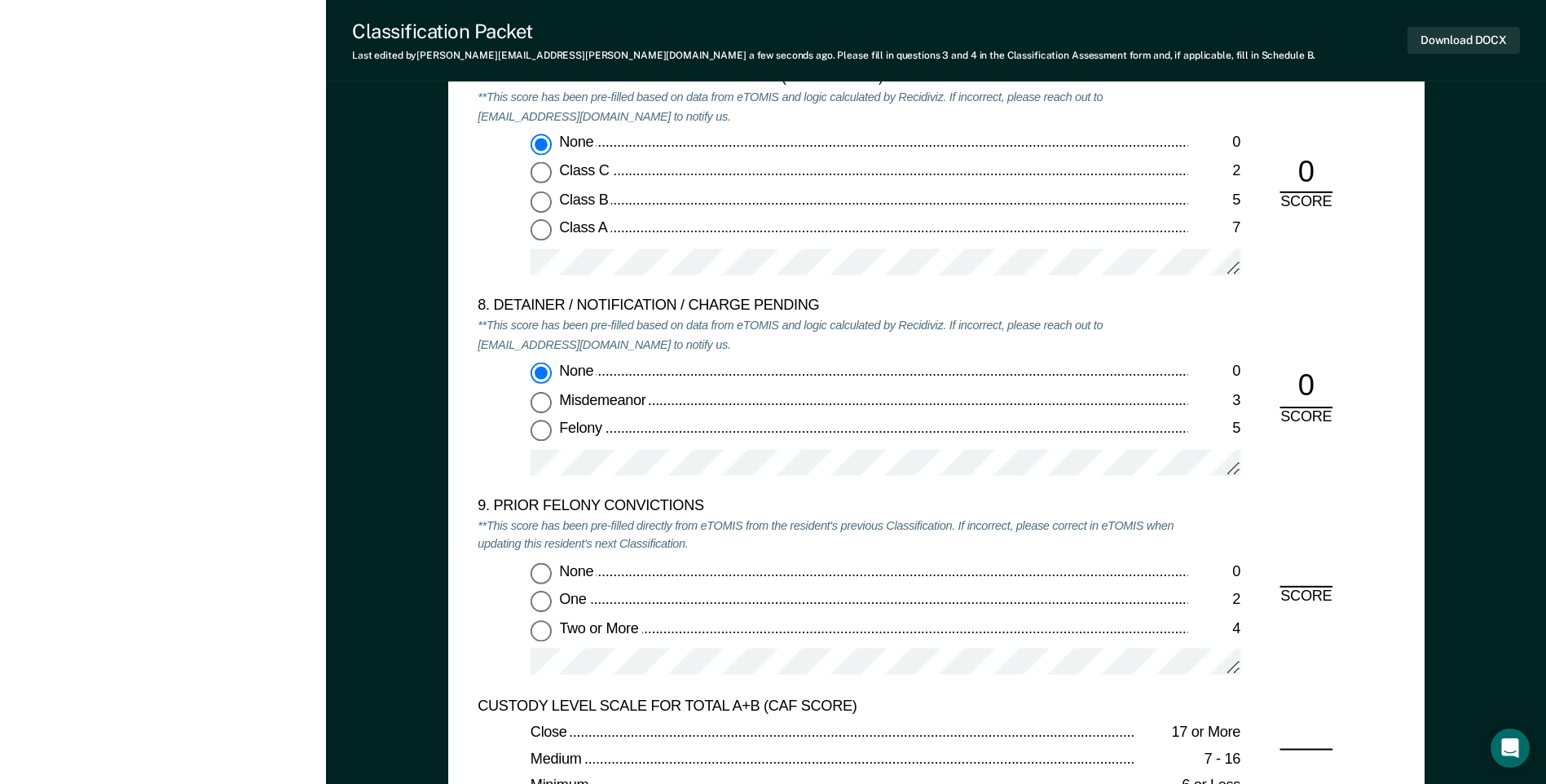
scroll to position [3422, 0]
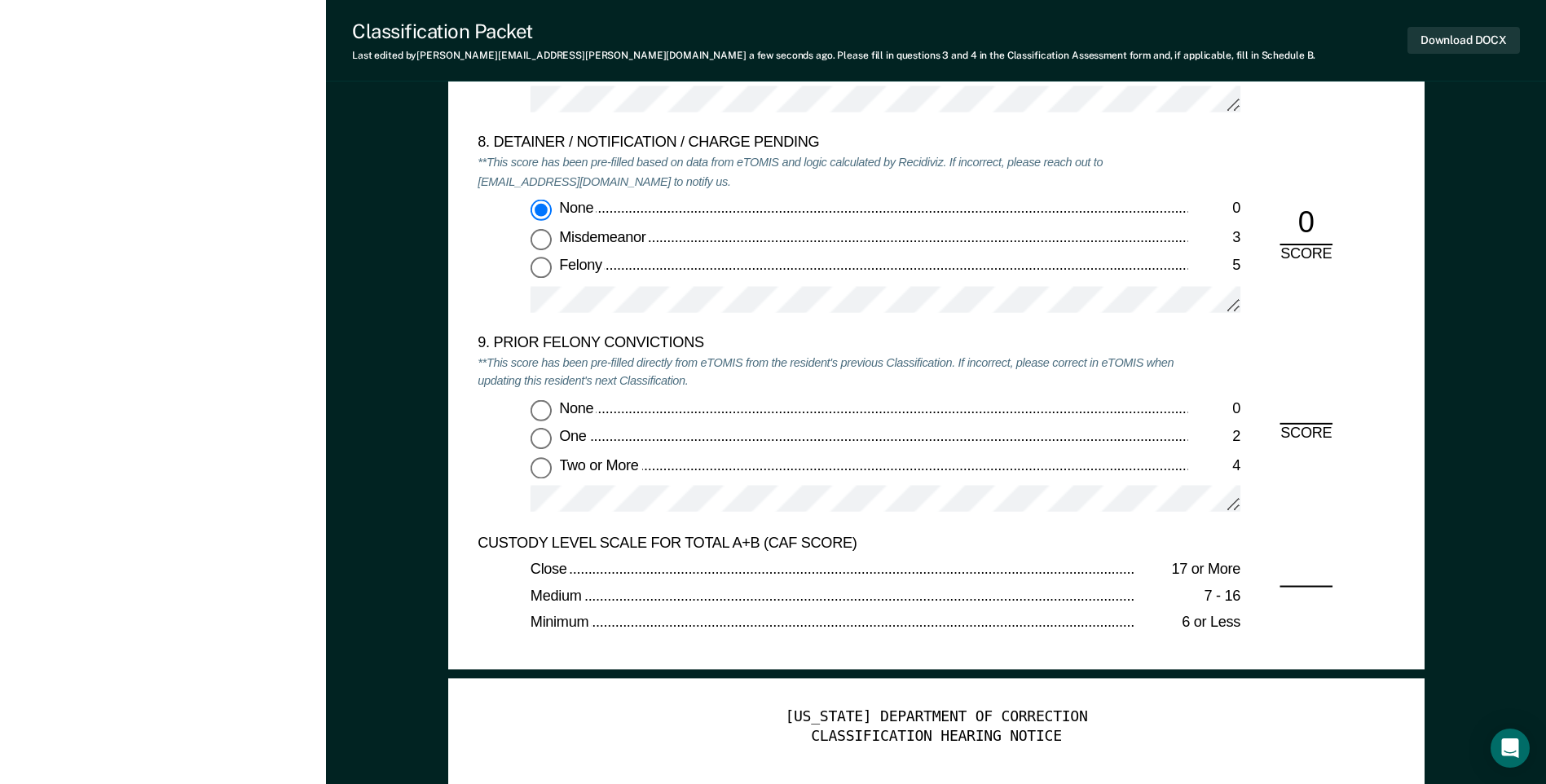
click at [537, 413] on input "None 0" at bounding box center [541, 410] width 21 height 21
type textarea "x"
radio input "true"
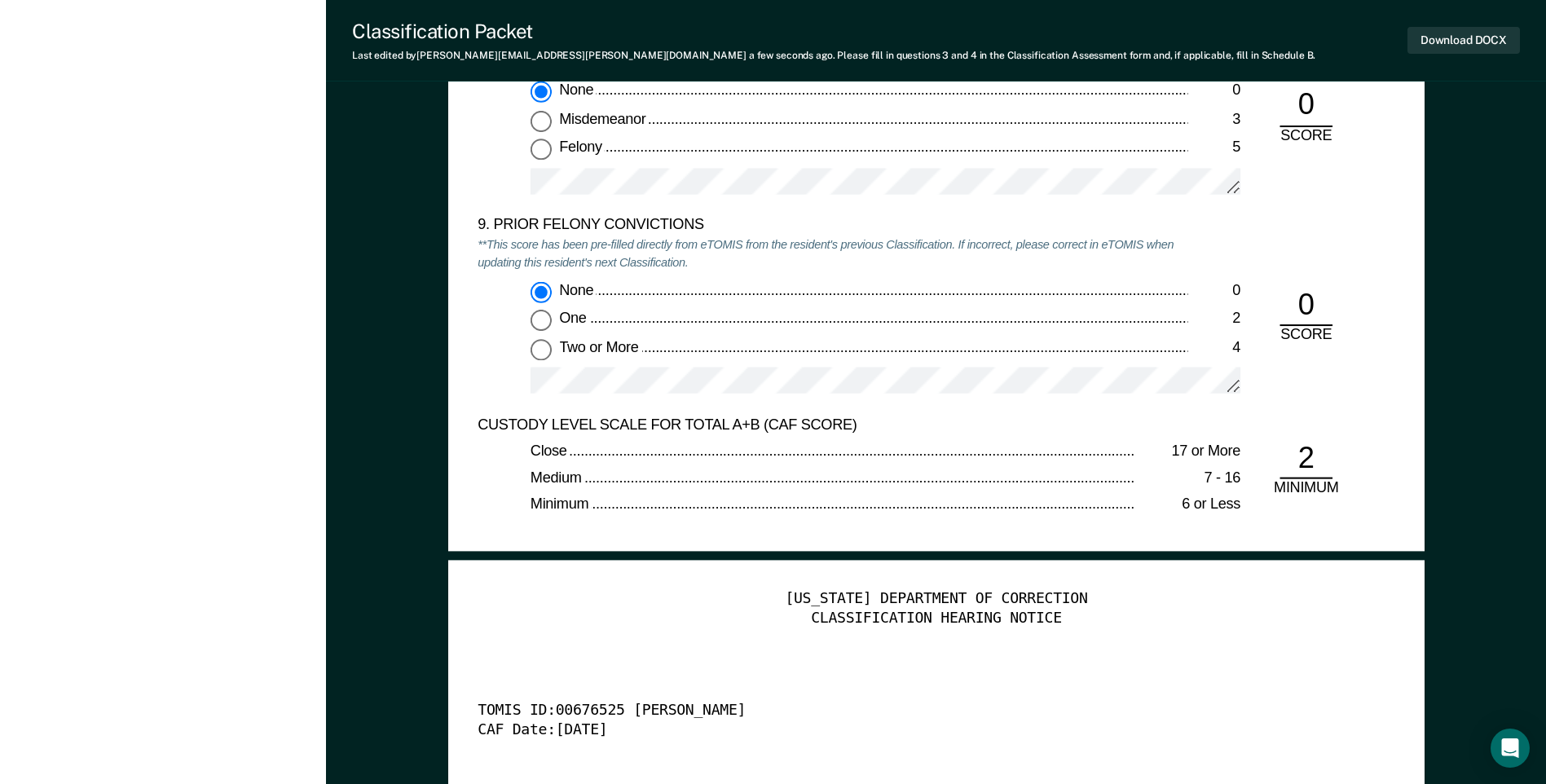
scroll to position [3667, 0]
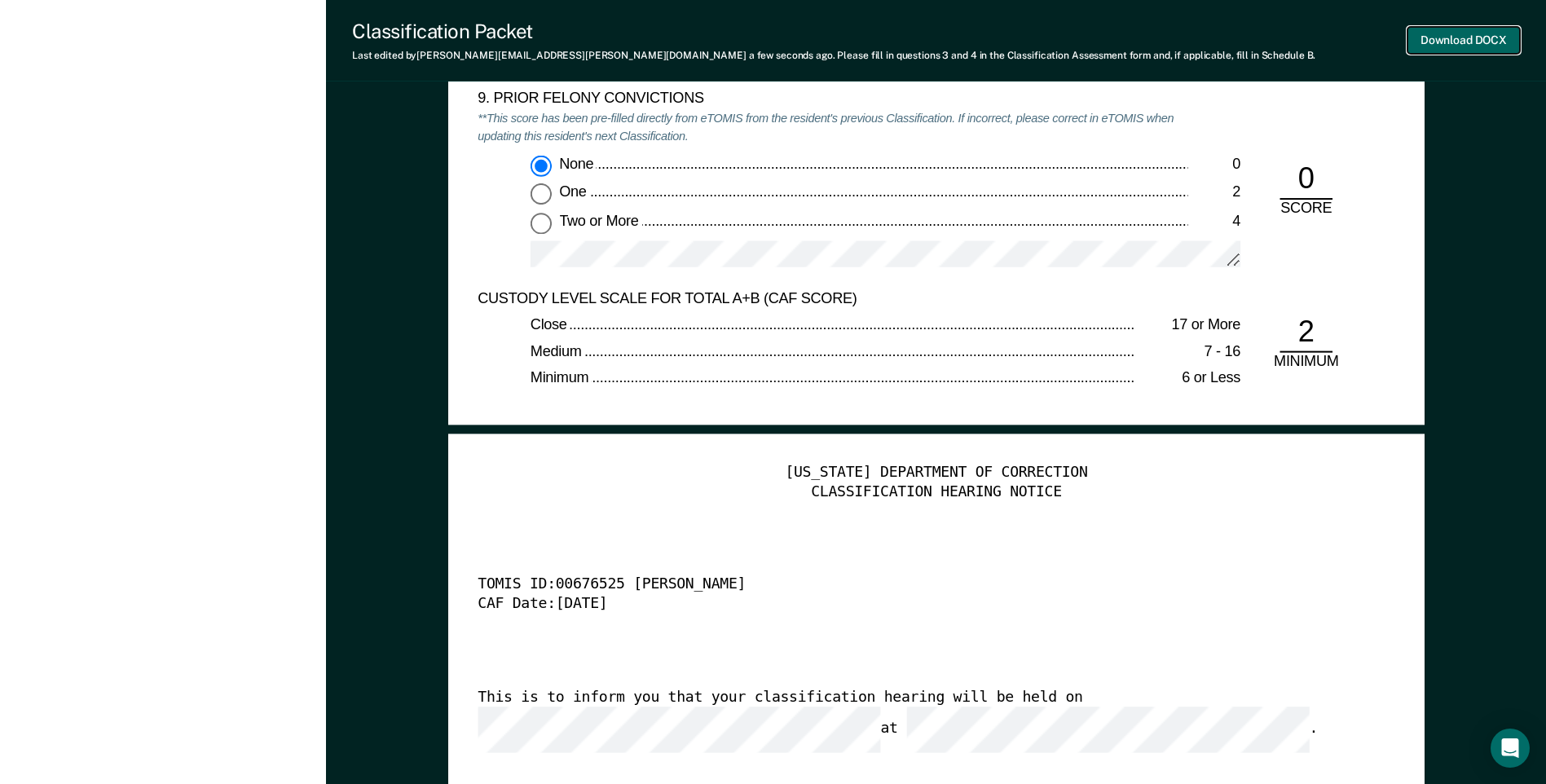
click at [1484, 38] on button "Download DOCX" at bounding box center [1464, 41] width 113 height 27
click at [1450, 41] on button "Re-download DOCX" at bounding box center [1454, 41] width 129 height 27
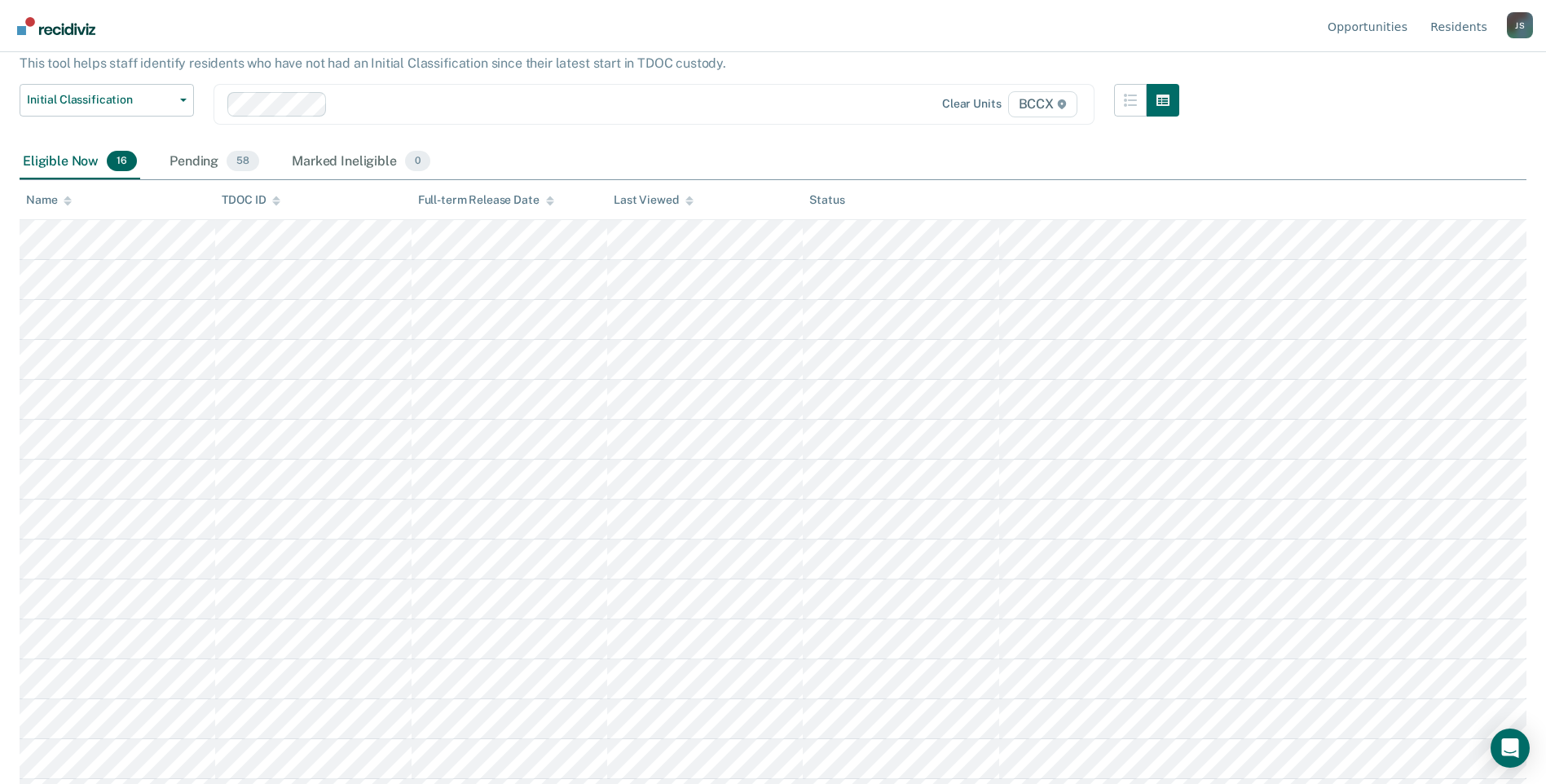
scroll to position [179, 0]
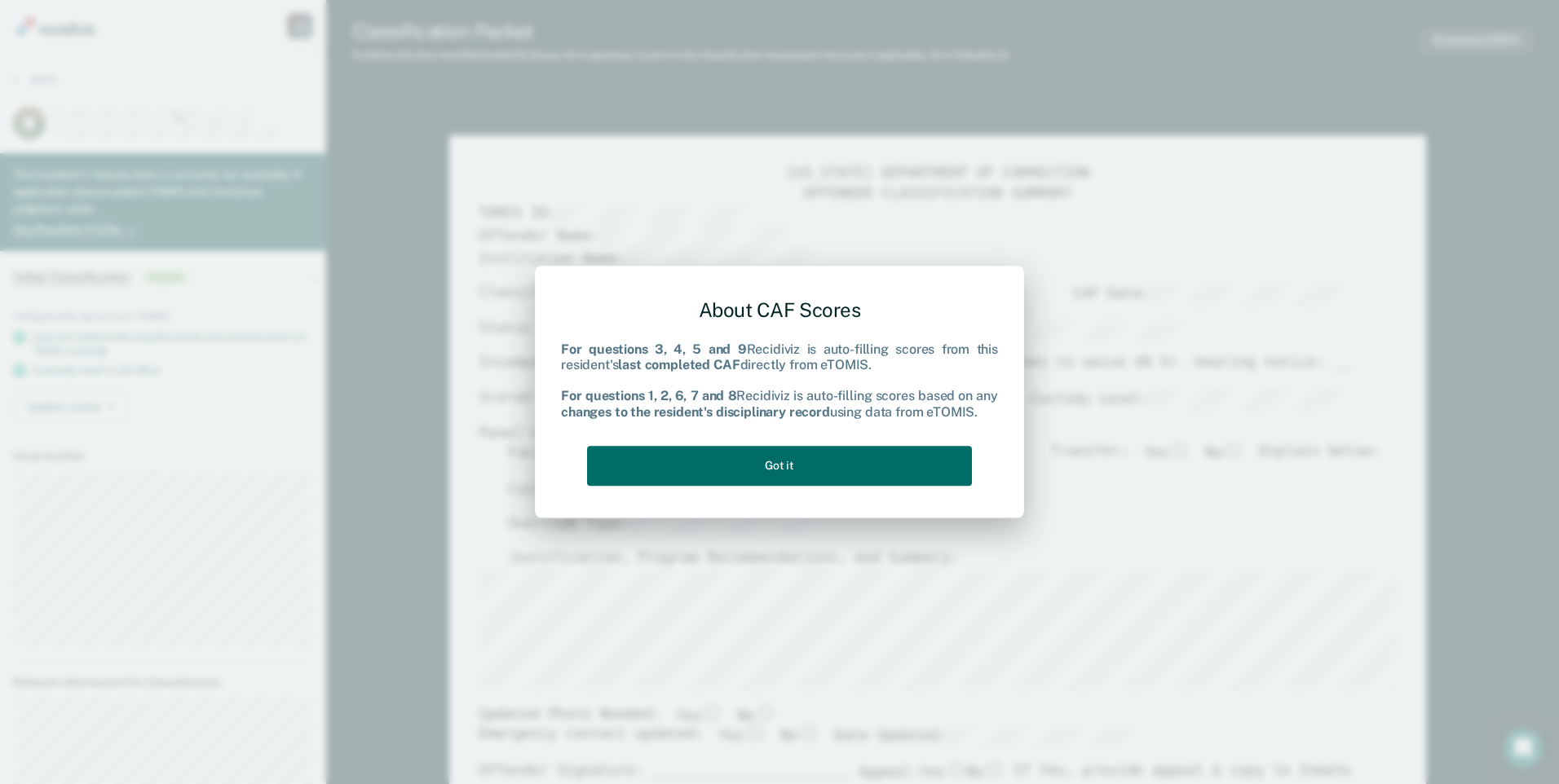
click at [877, 431] on div "About CAF Scores For questions 3, 4, 5 and 9 Recidiviz is auto-filling scores f…" at bounding box center [779, 388] width 437 height 207
click at [869, 462] on button "Got it" at bounding box center [779, 465] width 385 height 40
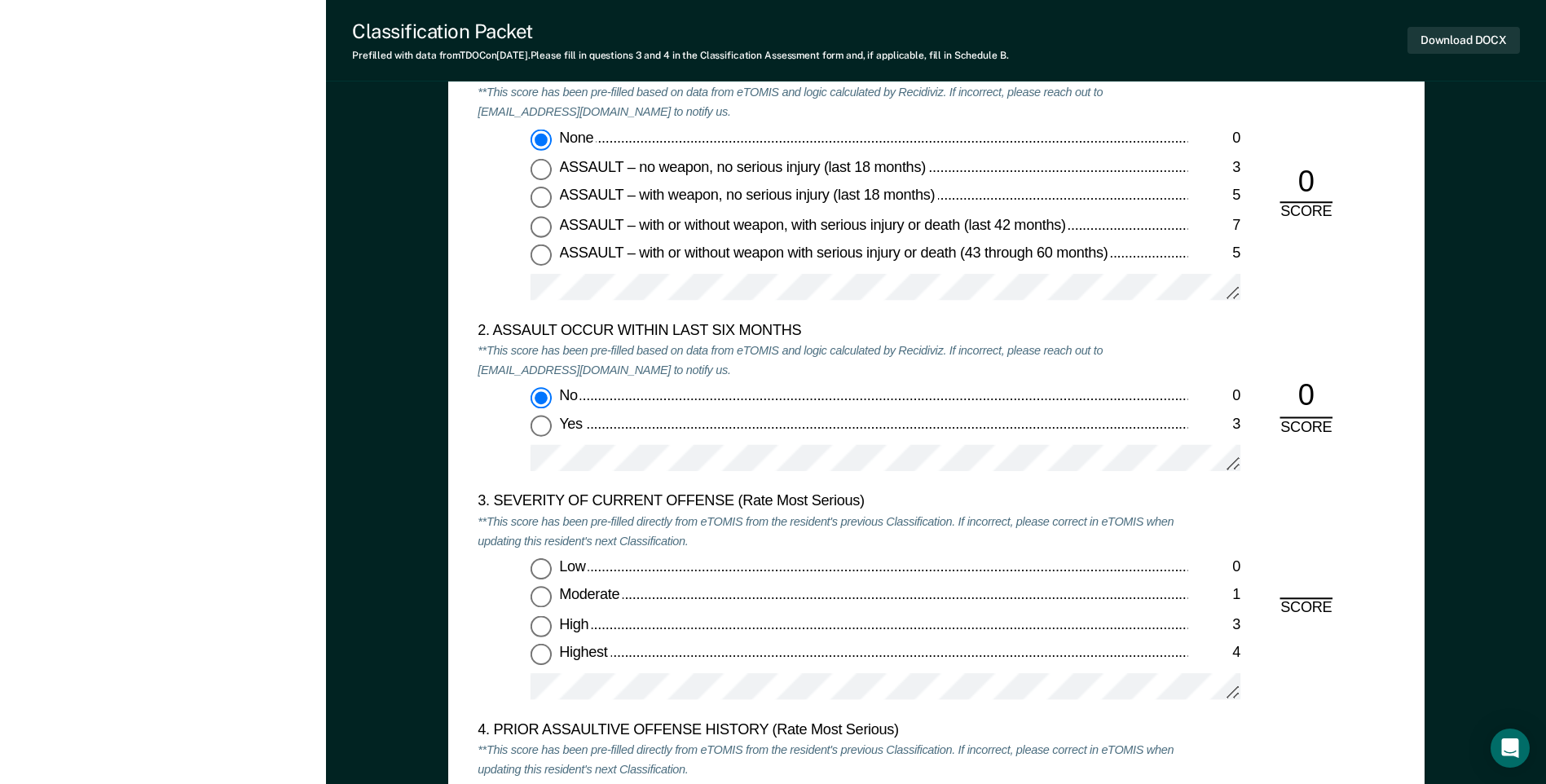
scroll to position [1793, 0]
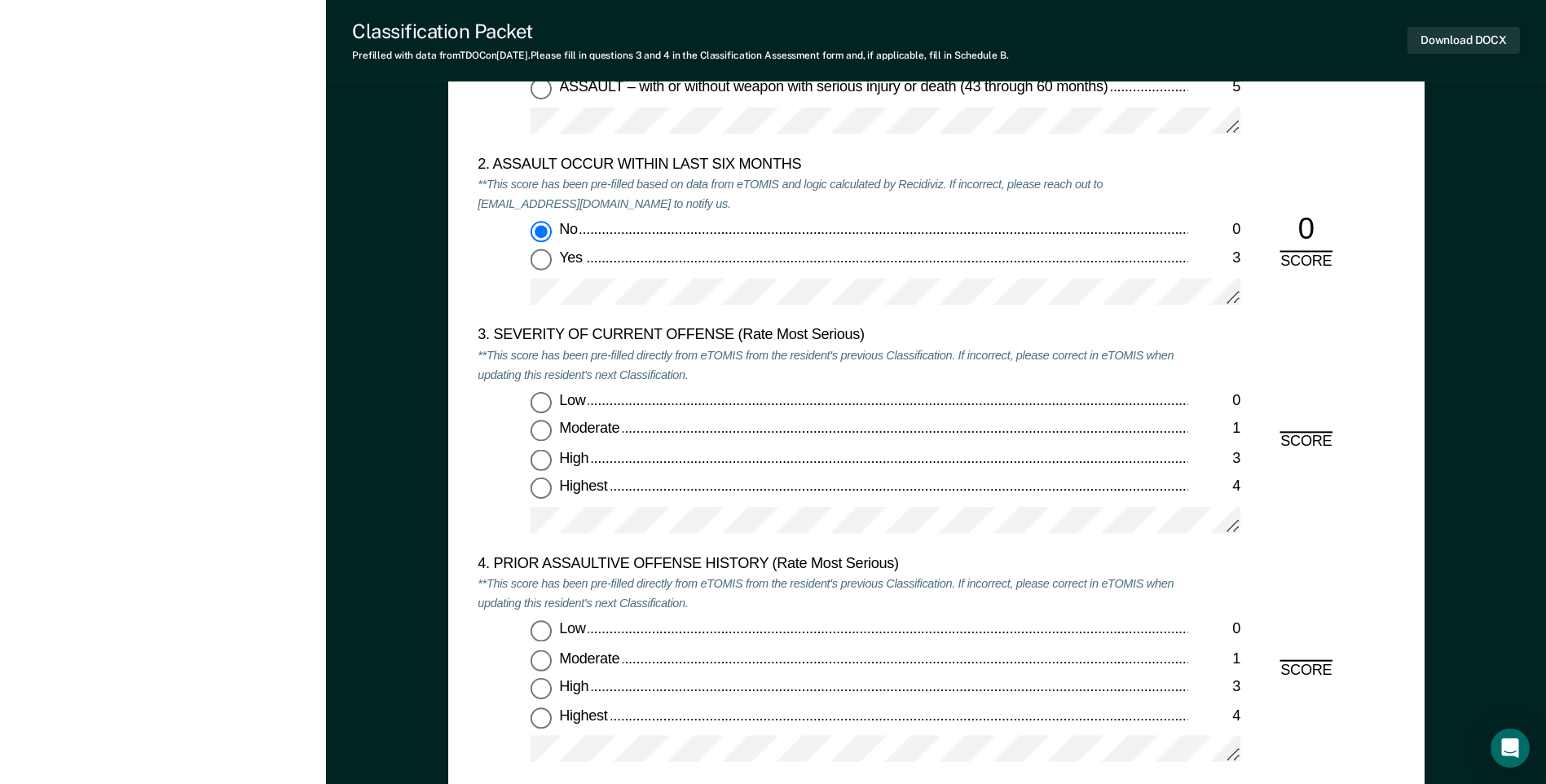
click at [547, 432] on input "Moderate 1" at bounding box center [541, 431] width 21 height 21
type textarea "x"
radio input "true"
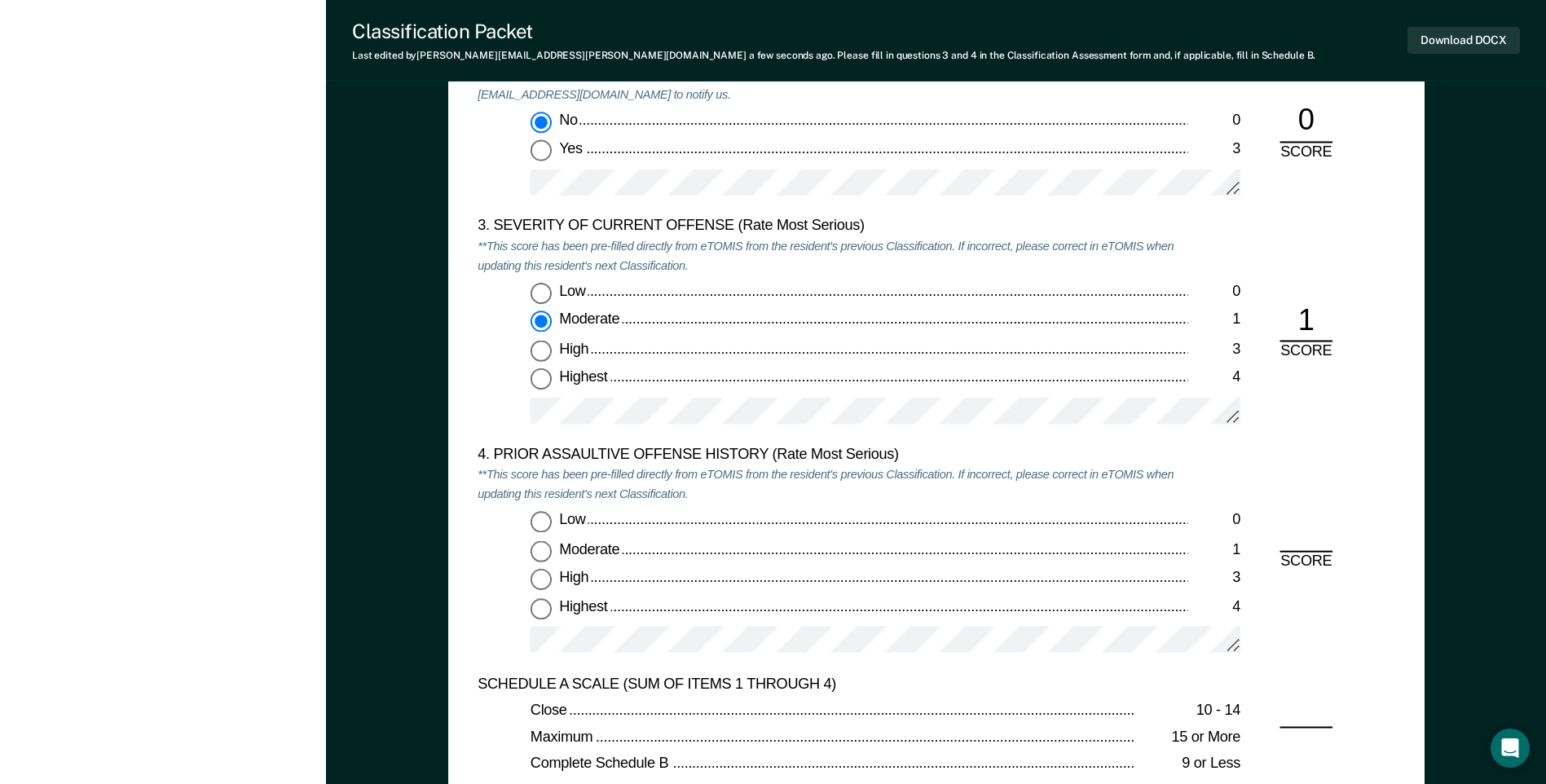
scroll to position [2038, 0]
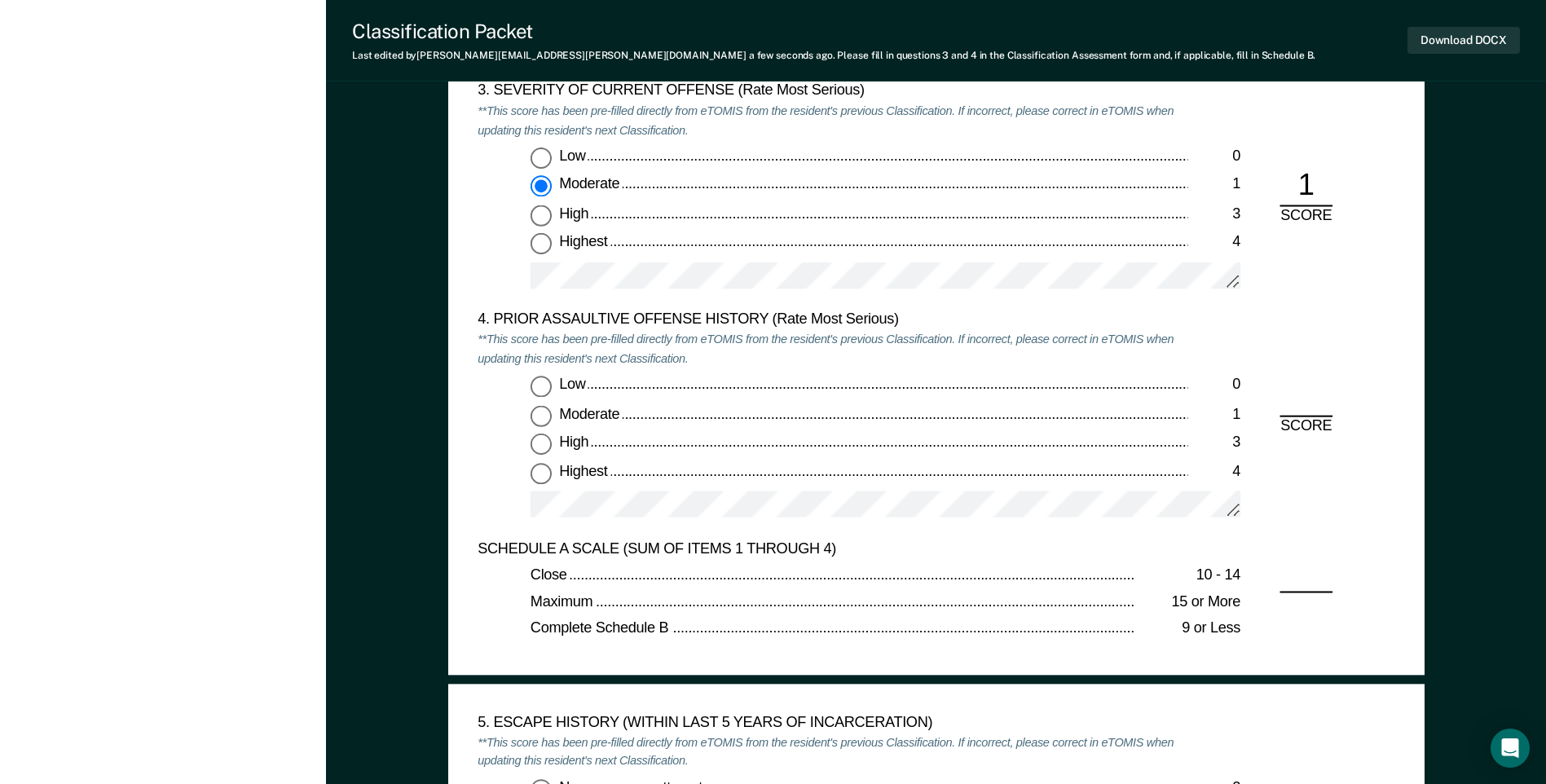
click at [536, 475] on input "Highest 4" at bounding box center [541, 473] width 21 height 21
type textarea "x"
radio input "true"
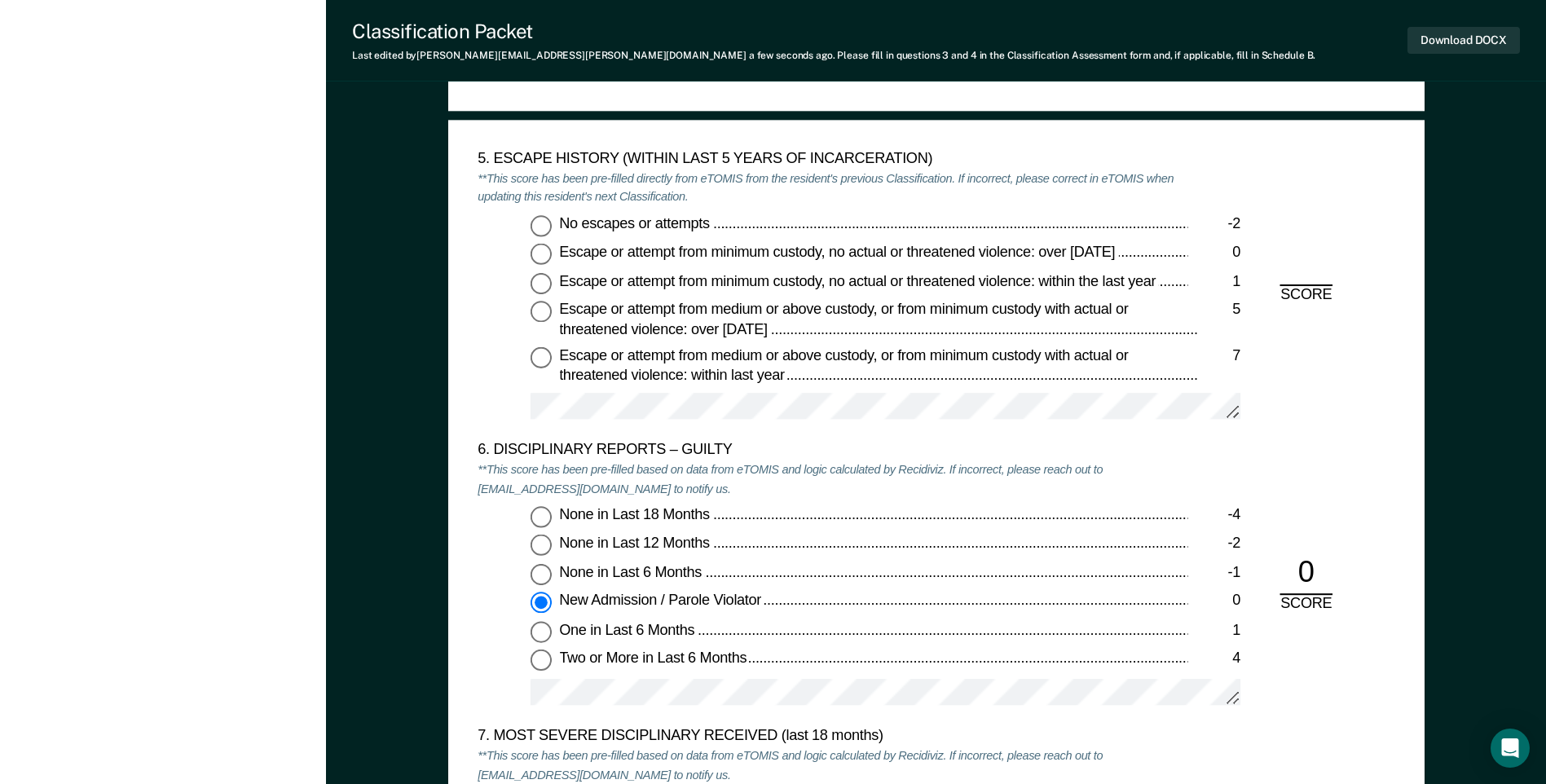
scroll to position [2607, 0]
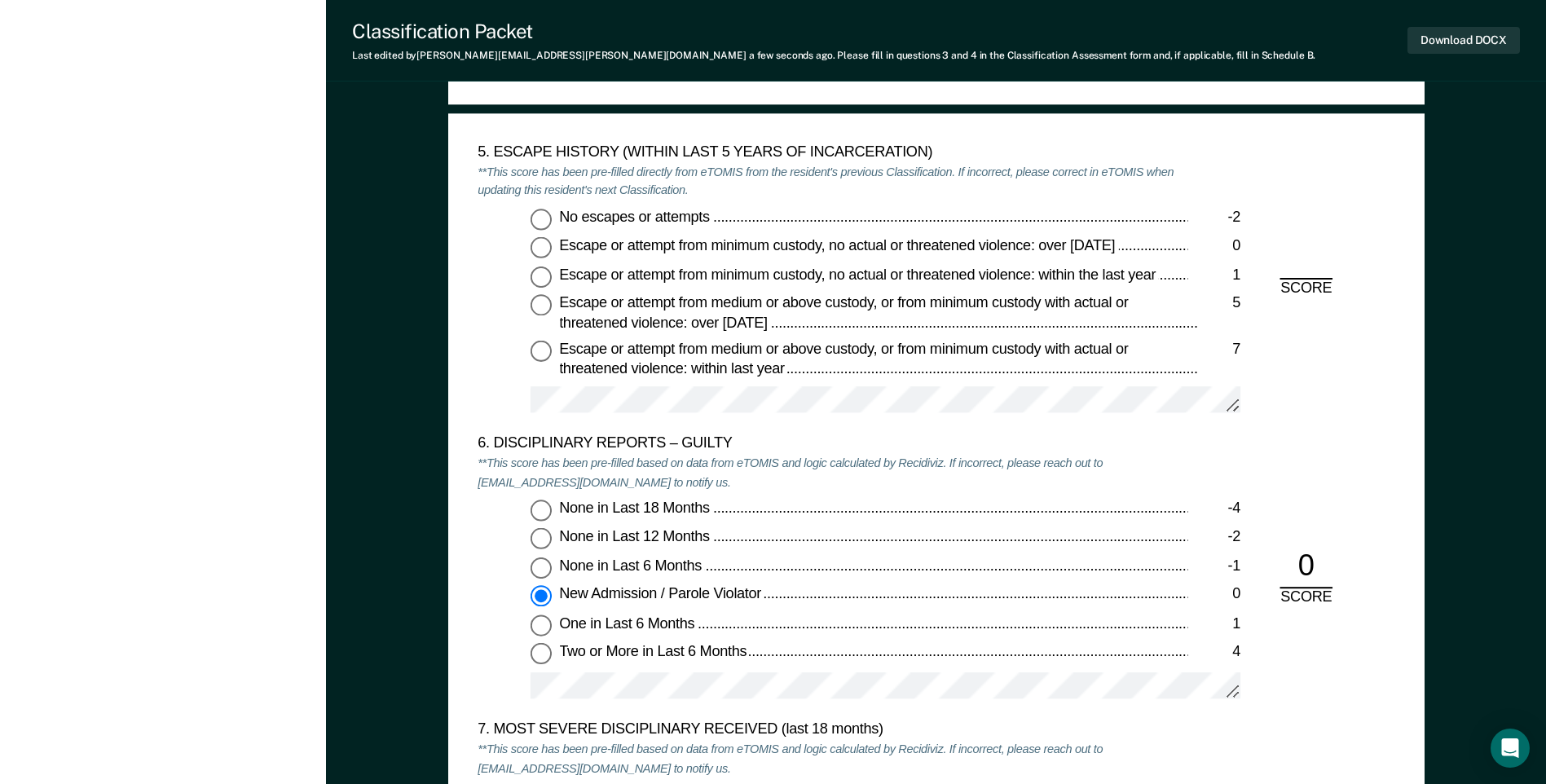
click at [544, 357] on input "Escape or attempt from medium or above custody, or from minimum custody with ac…" at bounding box center [541, 351] width 21 height 21
type textarea "x"
radio input "true"
click at [536, 212] on input "No escapes or attempts -2" at bounding box center [541, 219] width 21 height 21
type textarea "x"
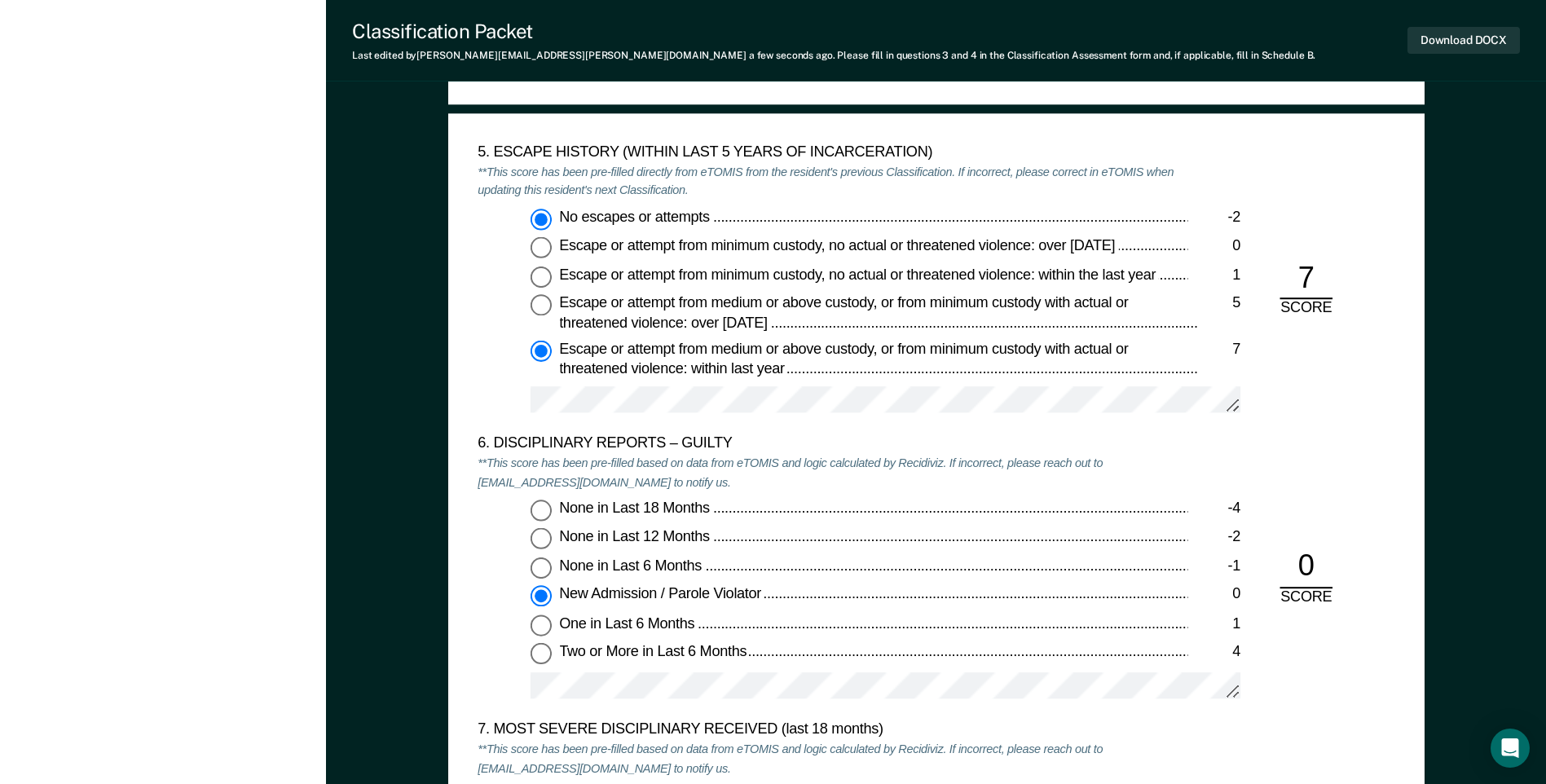
radio input "true"
radio input "false"
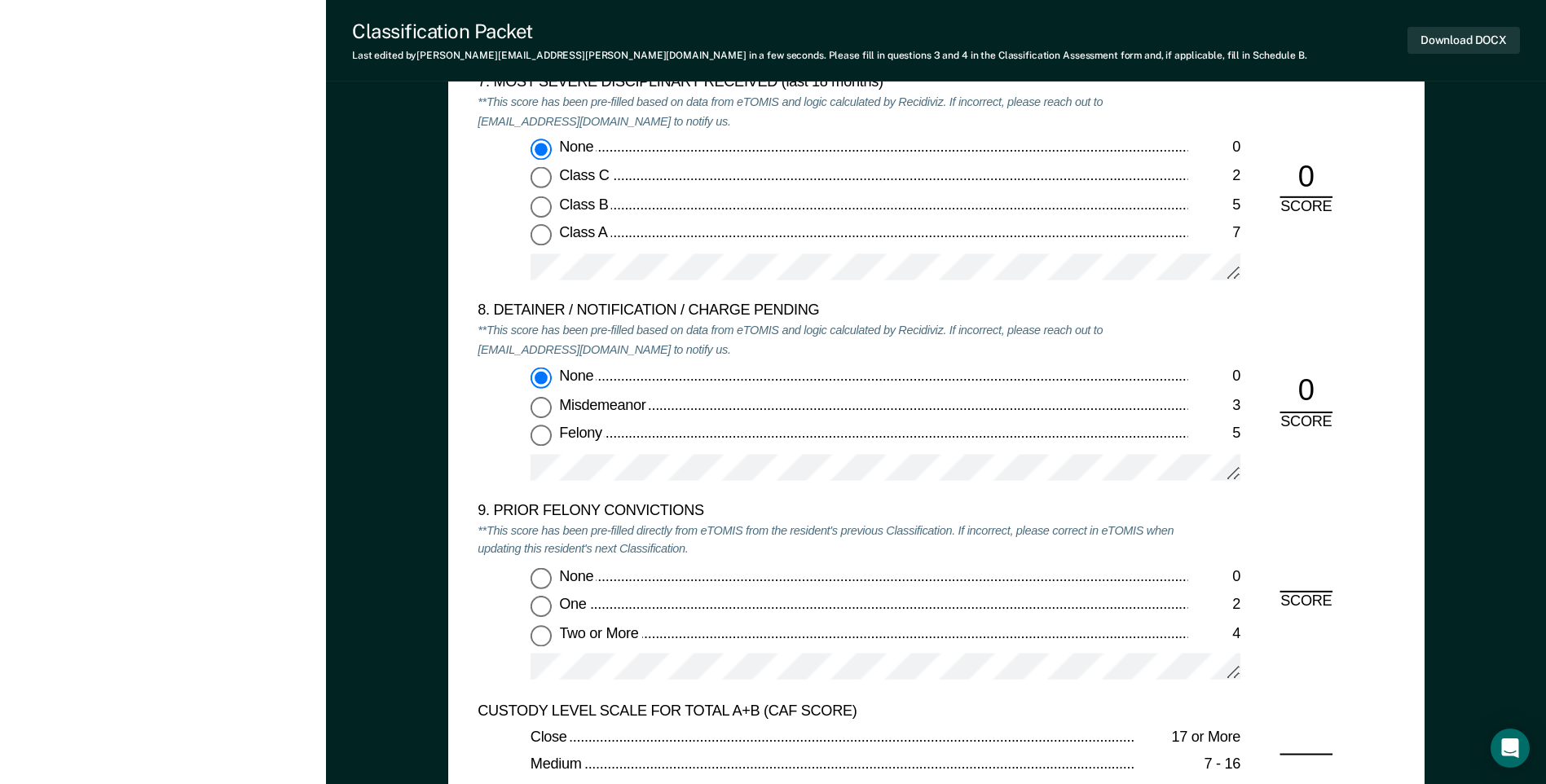
scroll to position [3422, 0]
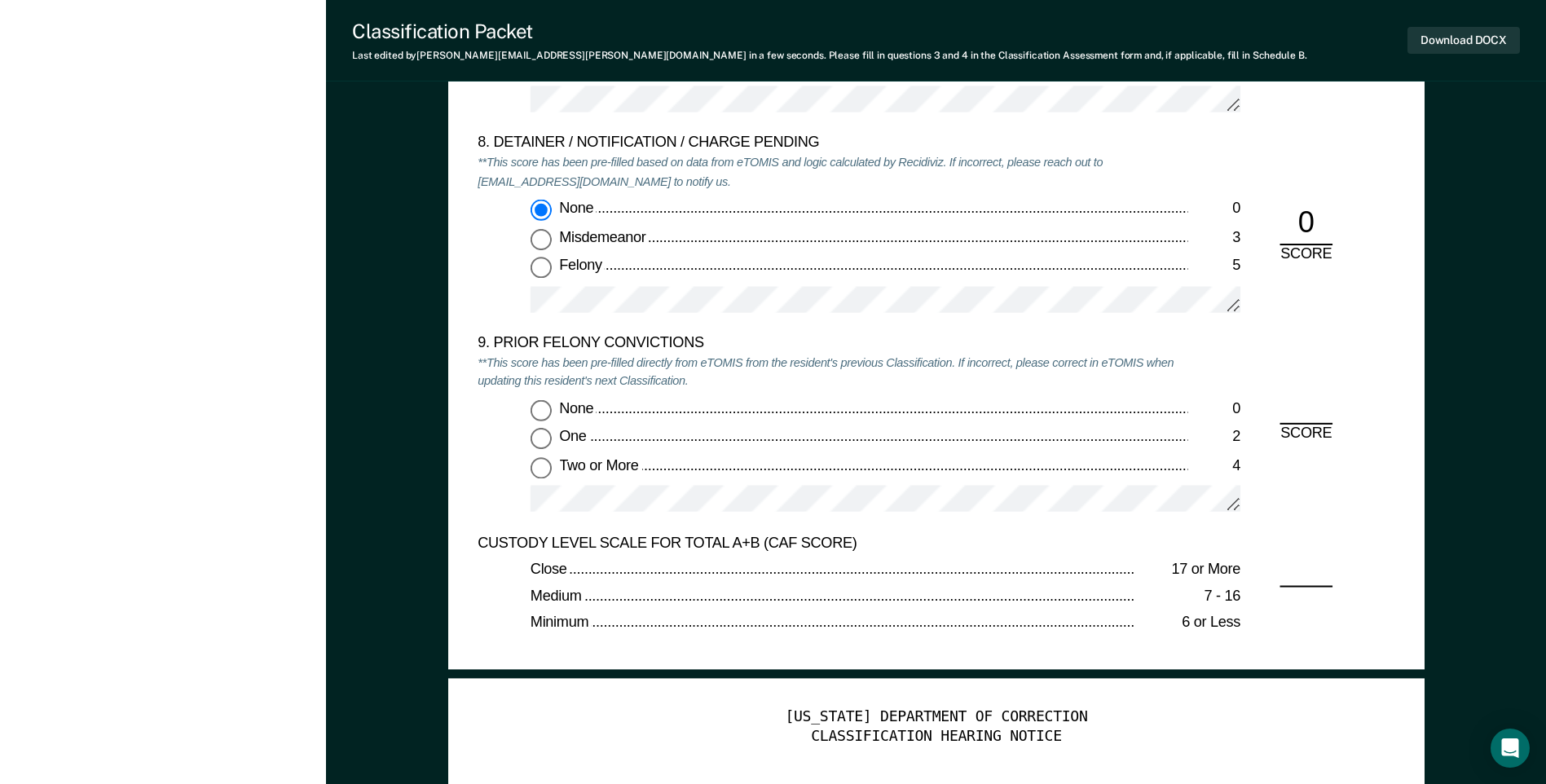
click at [539, 473] on input "Two or More 4" at bounding box center [541, 468] width 21 height 21
type textarea "x"
radio input "true"
click at [1457, 48] on button "Download DOCX" at bounding box center [1464, 41] width 113 height 27
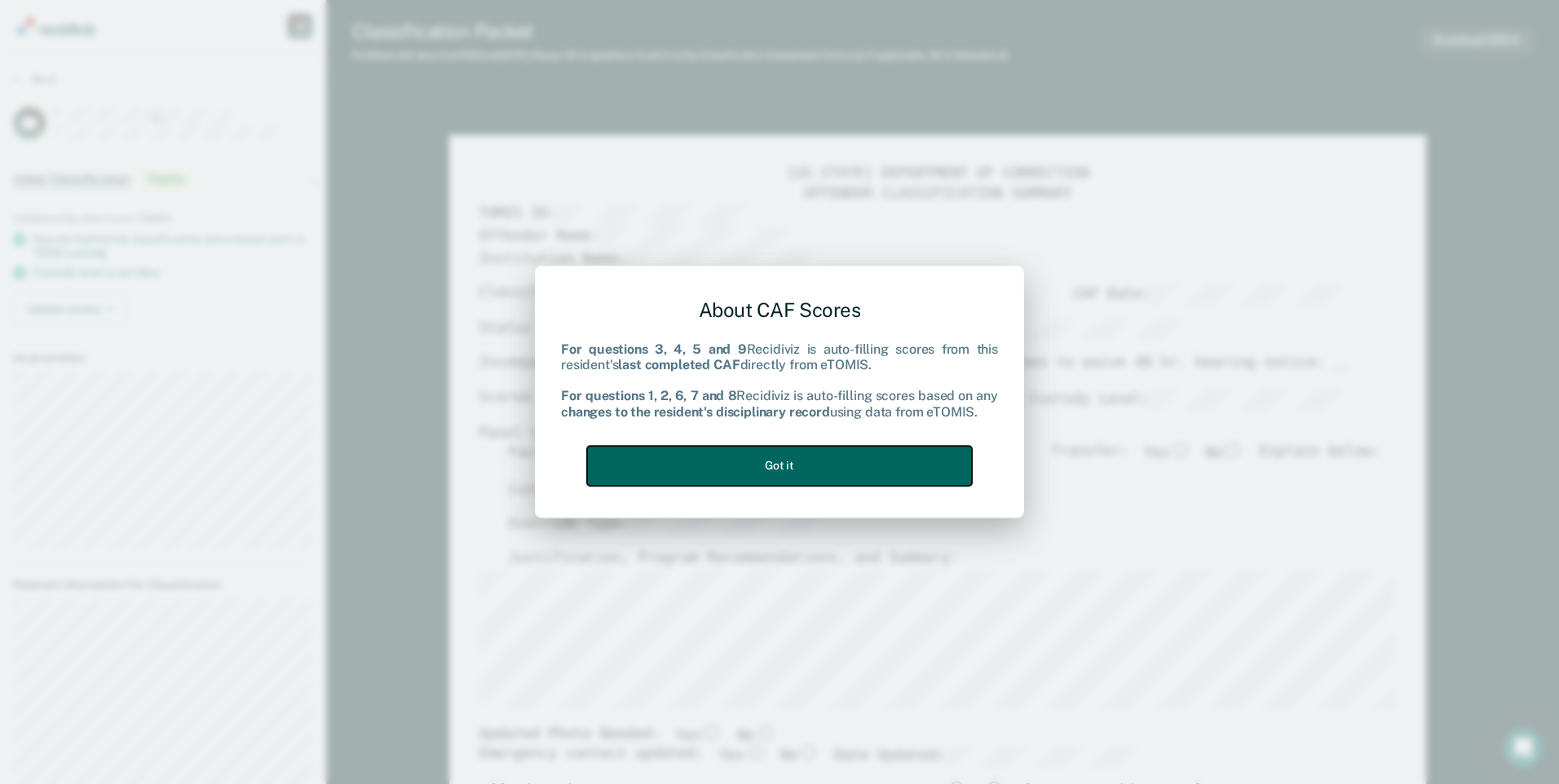
click at [904, 454] on button "Got it" at bounding box center [779, 465] width 385 height 40
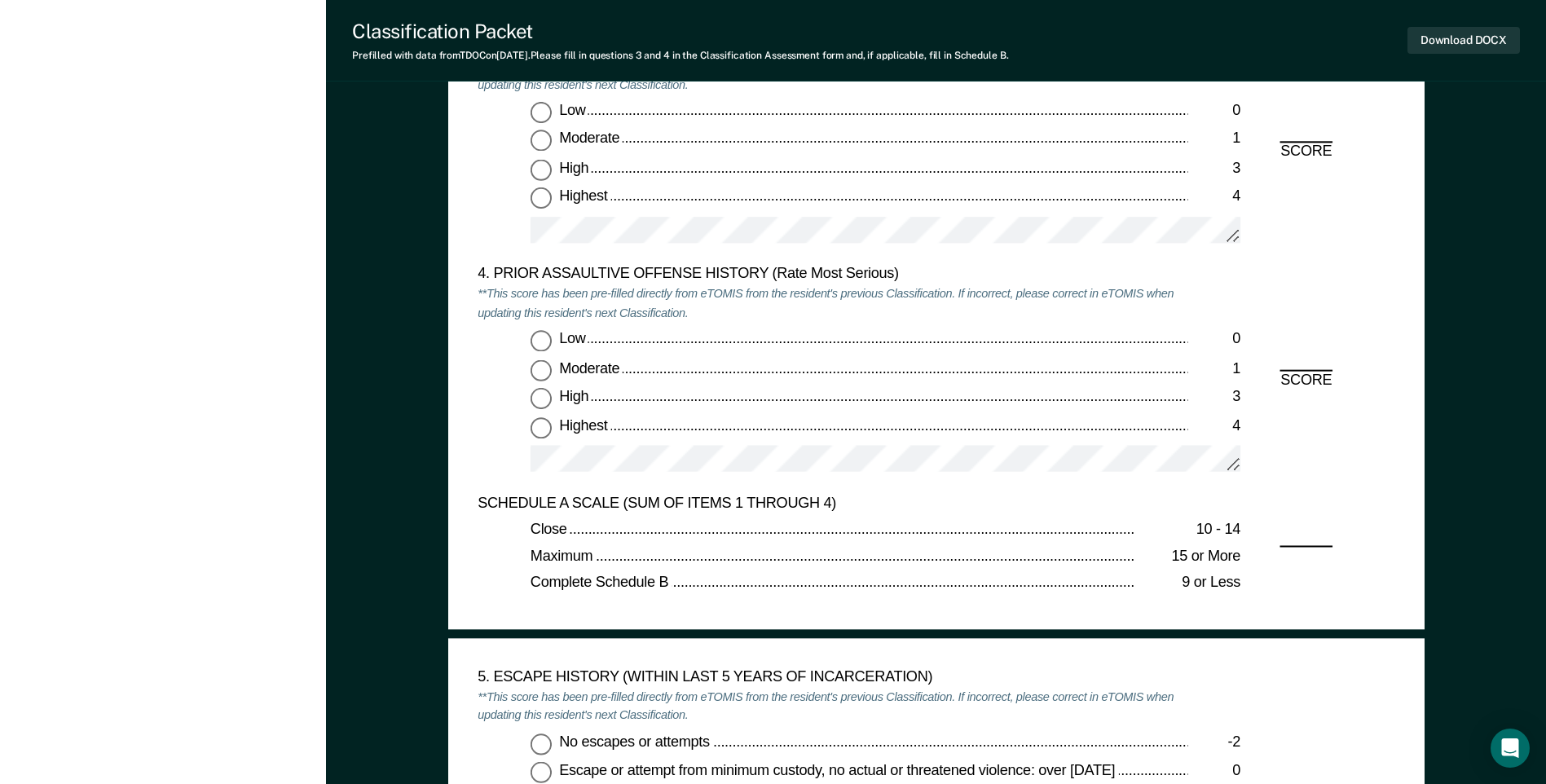
scroll to position [1875, 0]
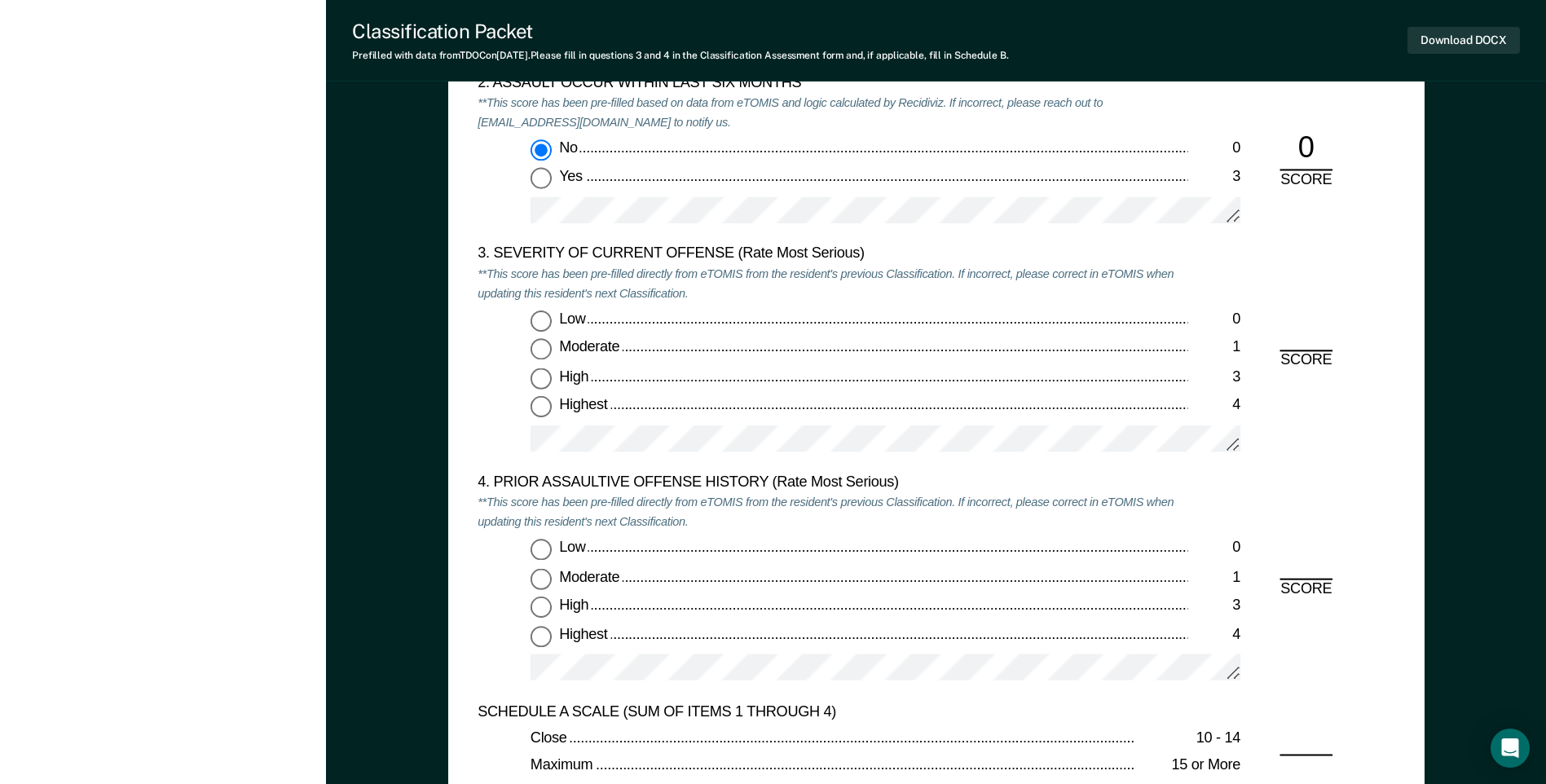
click at [540, 404] on input "Highest 4" at bounding box center [541, 407] width 21 height 21
type textarea "x"
radio input "true"
click at [539, 607] on input "High 3" at bounding box center [541, 607] width 21 height 21
type textarea "x"
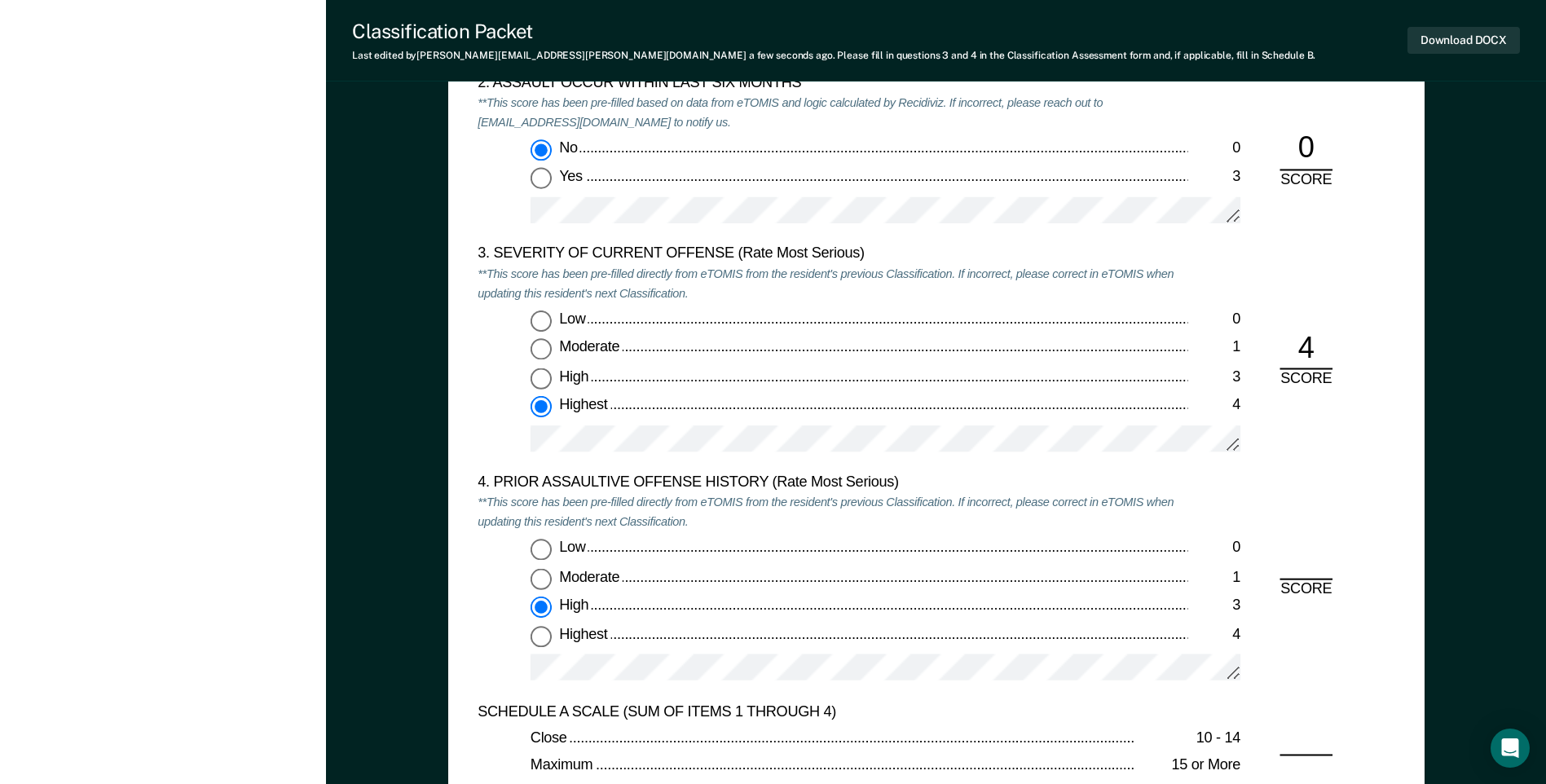
radio input "true"
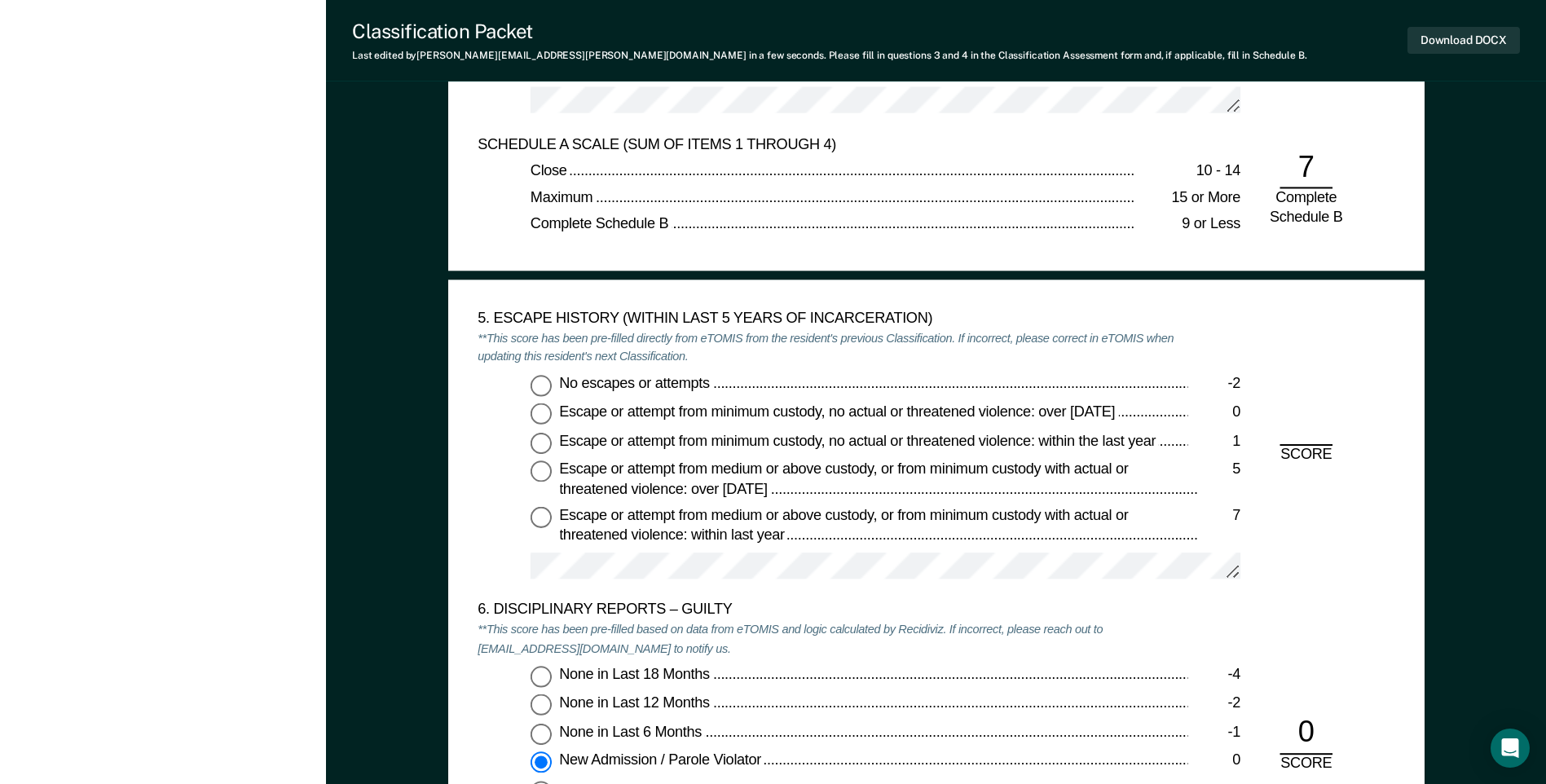
scroll to position [2444, 0]
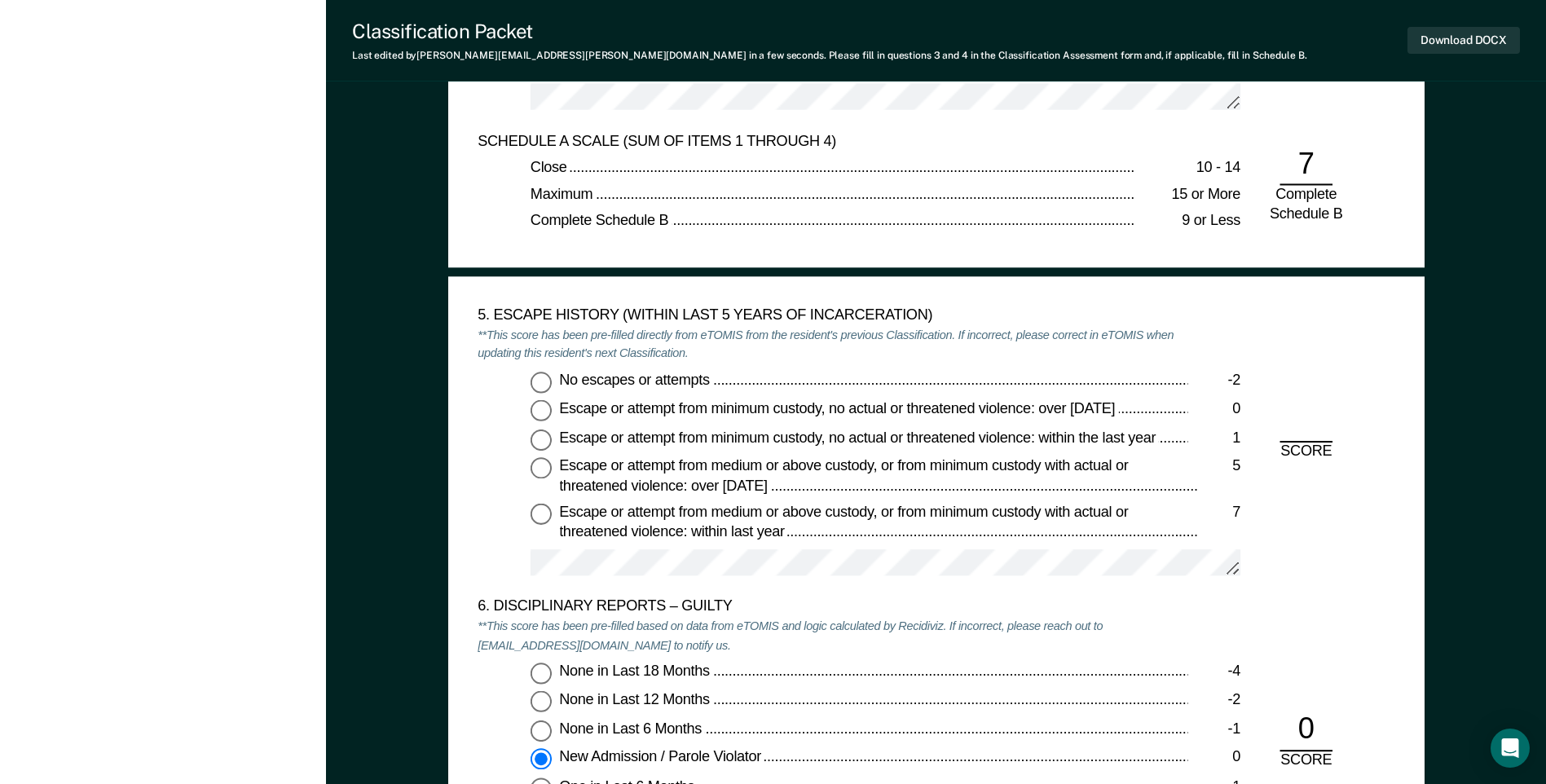
click at [544, 383] on input "No escapes or attempts -2" at bounding box center [541, 382] width 21 height 21
type textarea "x"
radio input "true"
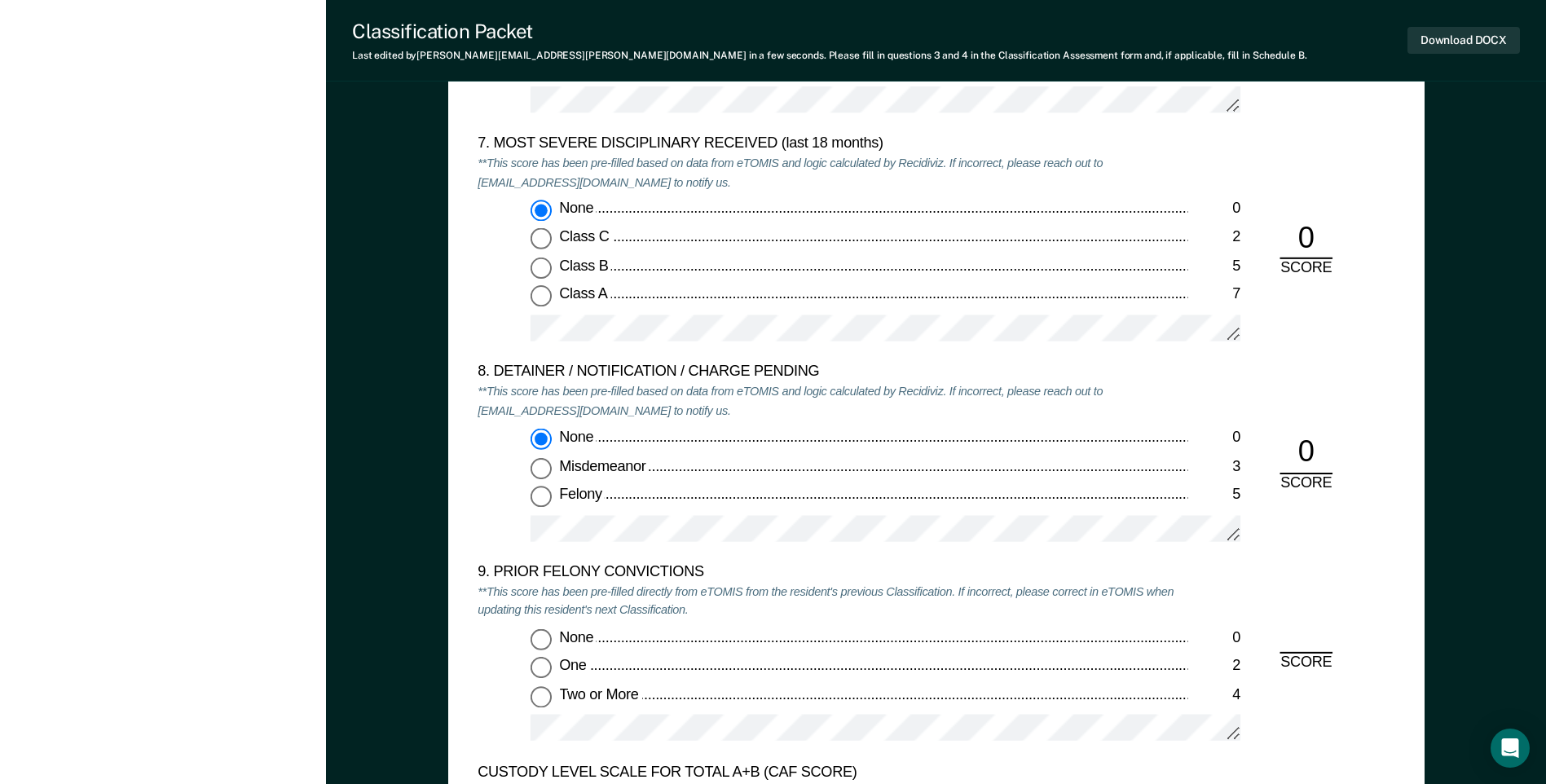
scroll to position [3422, 0]
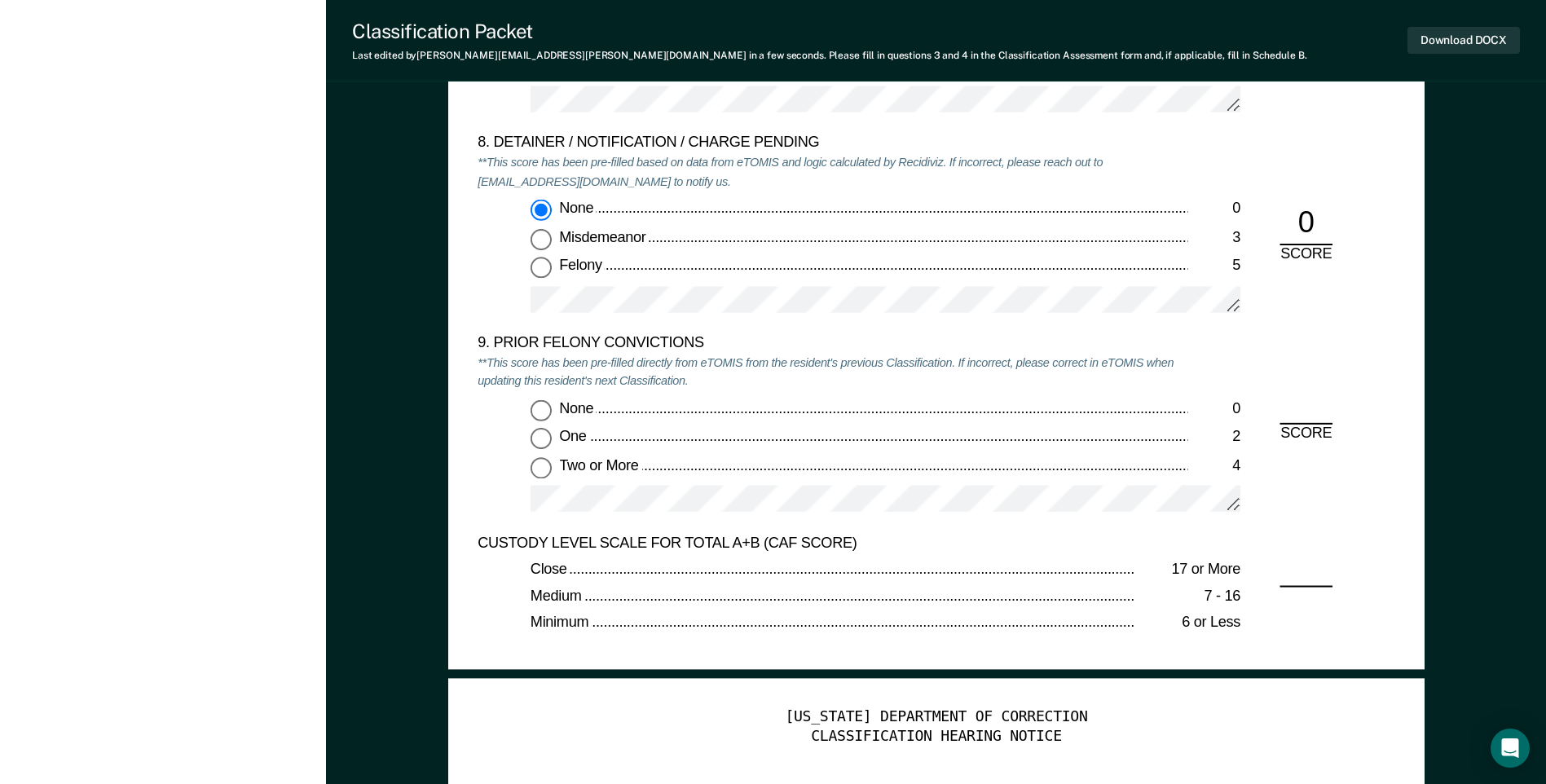
click at [545, 469] on input "Two or More 4" at bounding box center [541, 468] width 21 height 21
type textarea "x"
radio input "true"
click at [1415, 37] on button "Download DOCX" at bounding box center [1464, 41] width 113 height 27
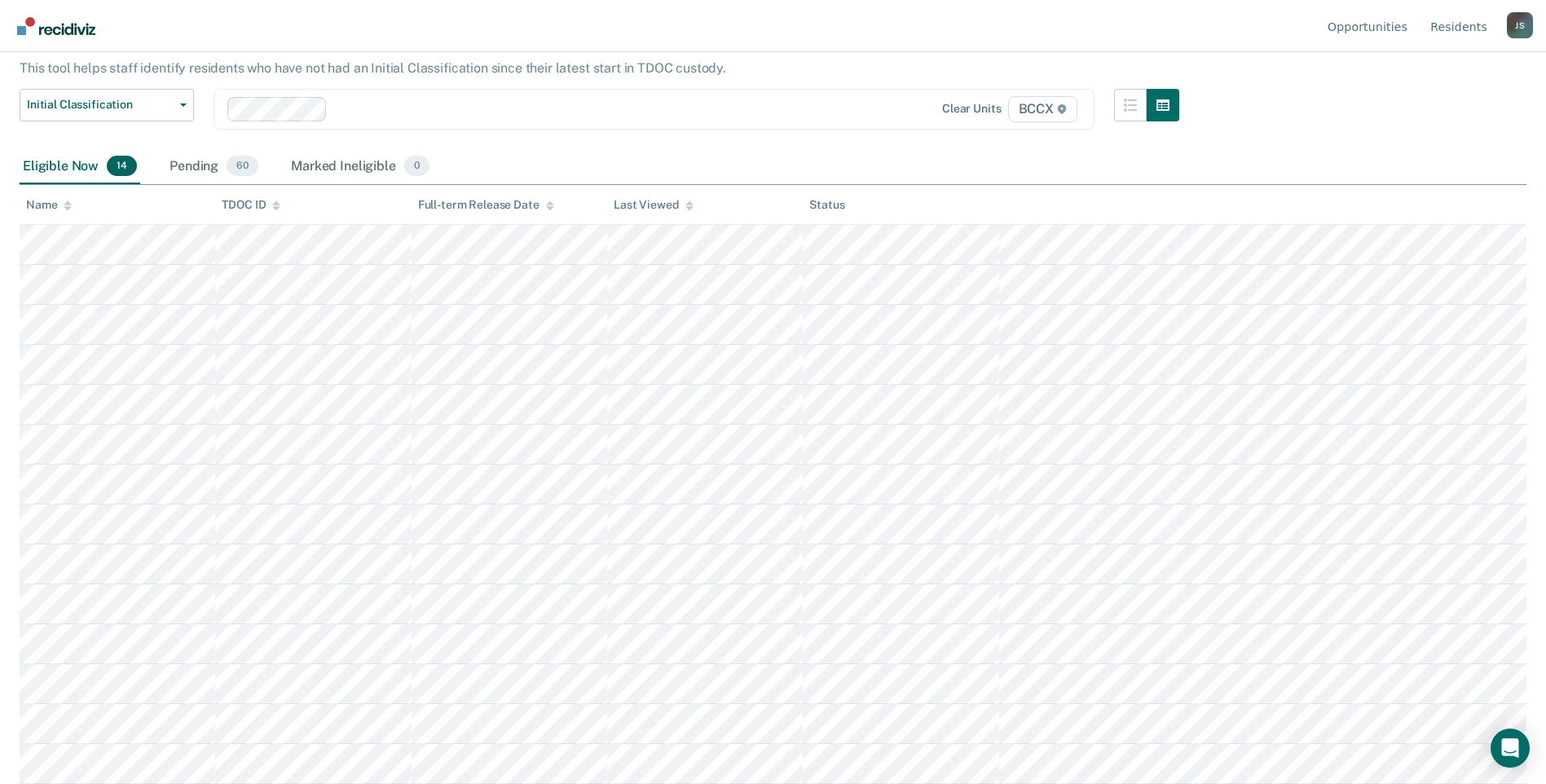
scroll to position [99, 0]
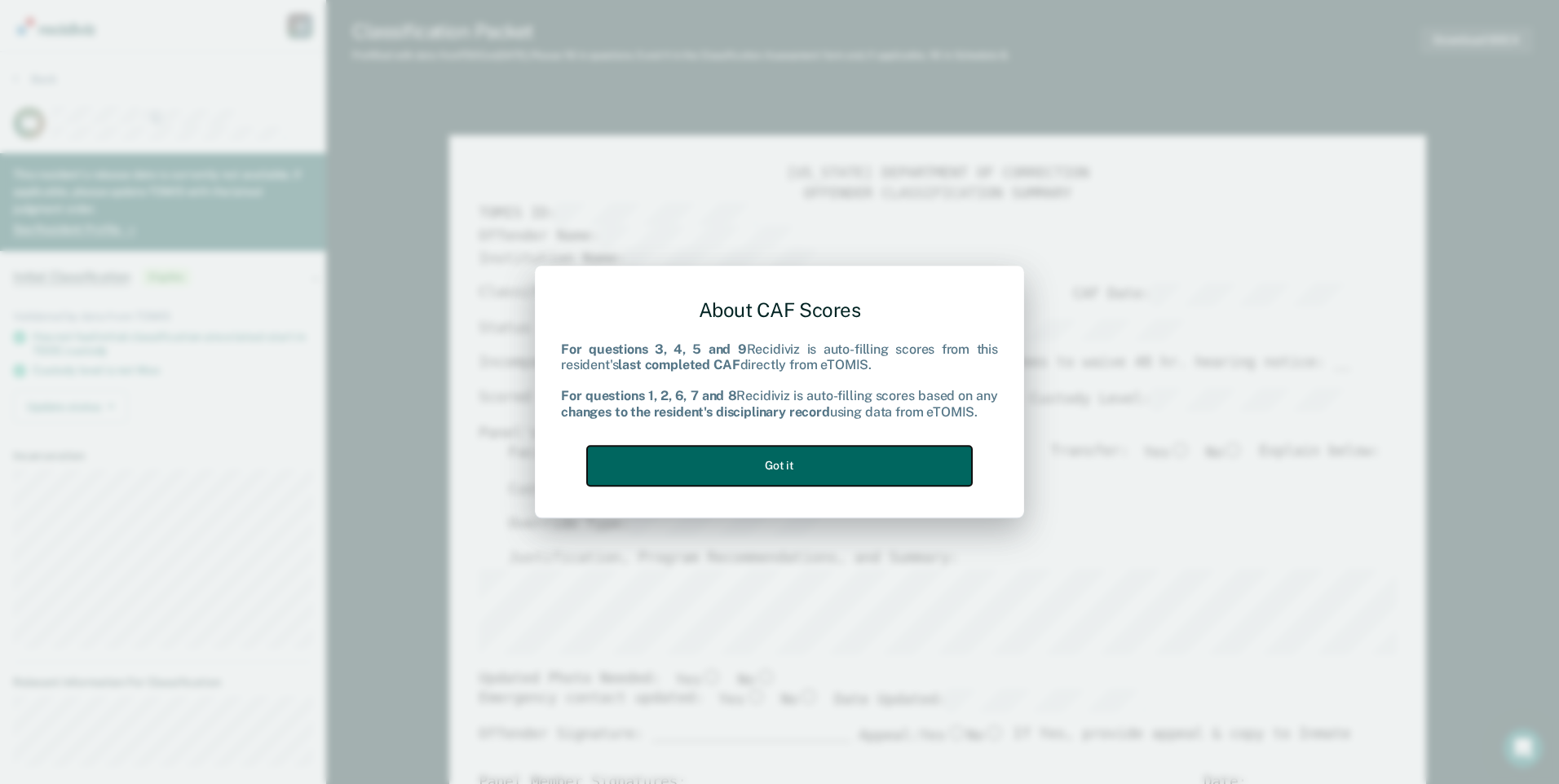
click at [854, 448] on button "Got it" at bounding box center [779, 465] width 385 height 40
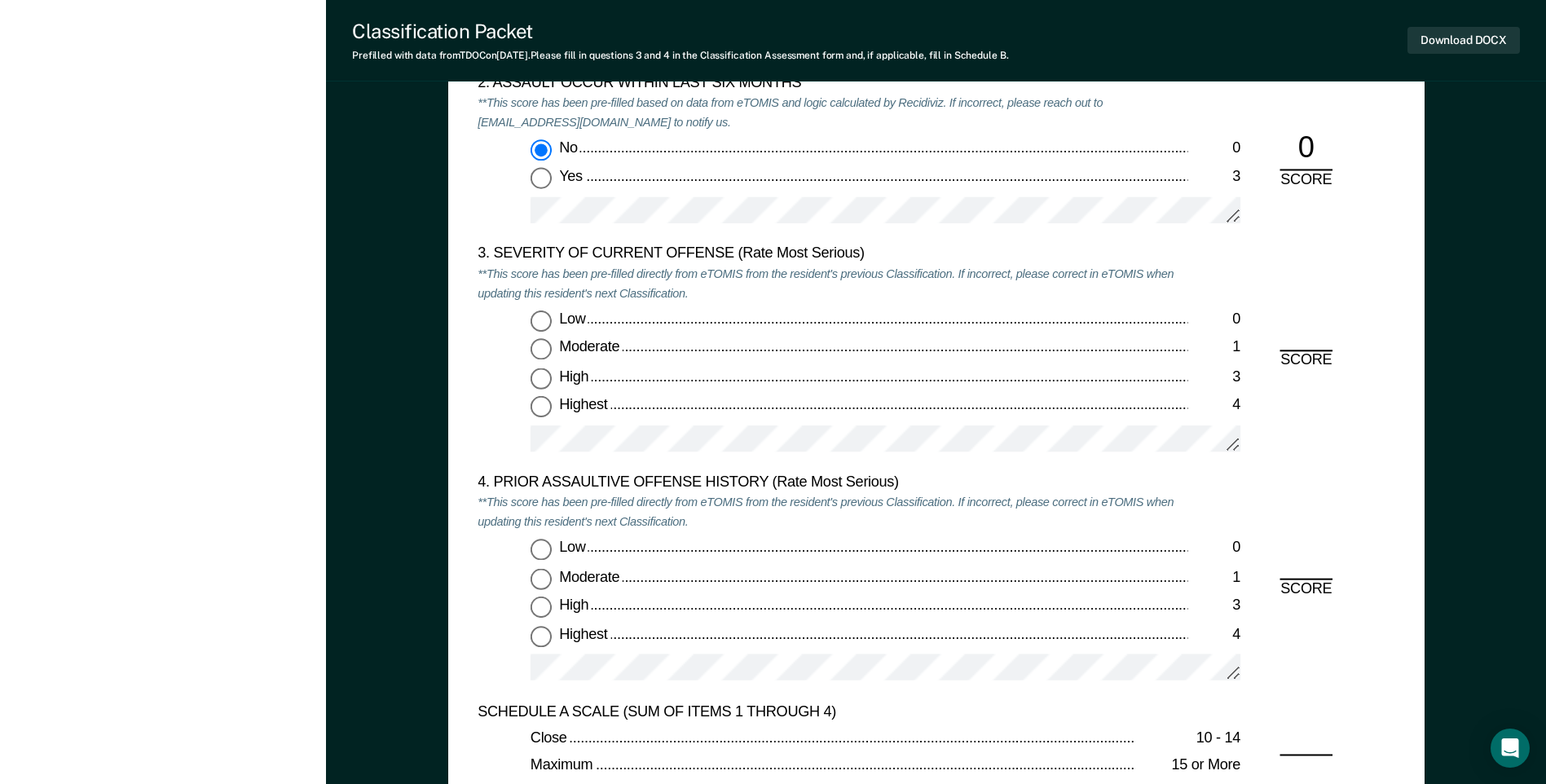
scroll to position [1956, 0]
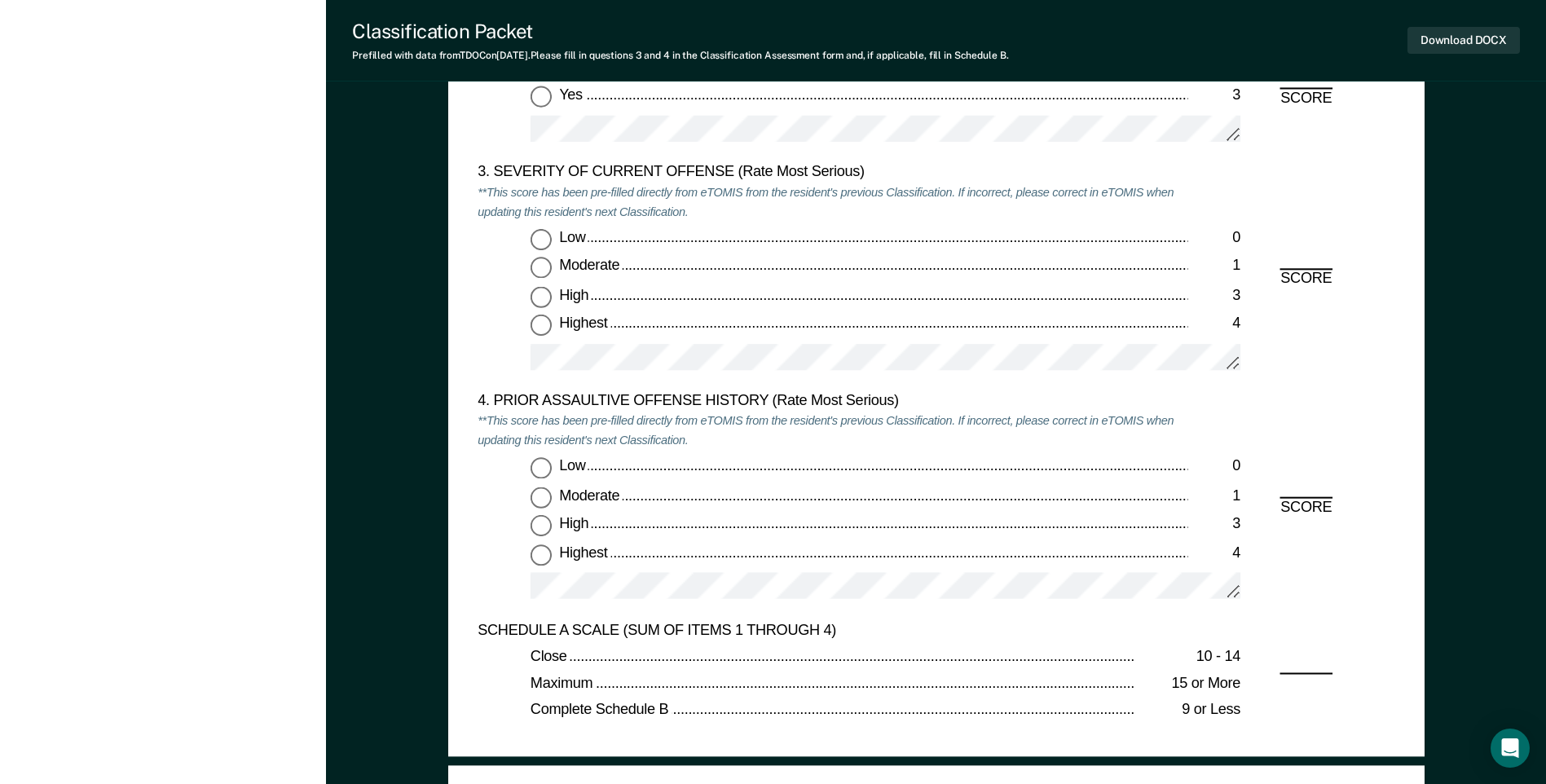
click at [540, 326] on input "Highest 4" at bounding box center [541, 326] width 21 height 21
type textarea "x"
radio input "true"
click at [532, 470] on input "Low 0" at bounding box center [541, 469] width 21 height 21
type textarea "x"
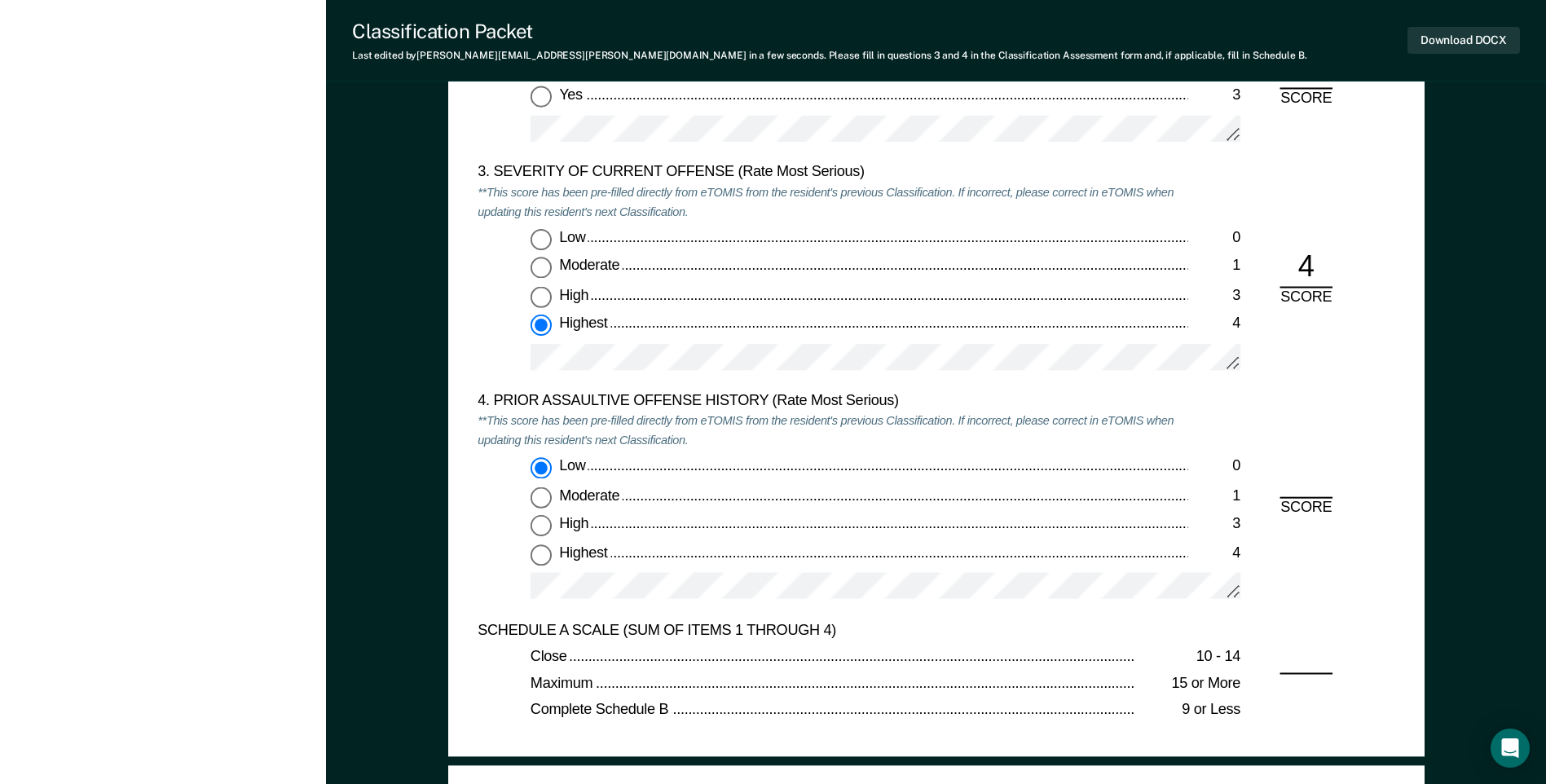
radio input "true"
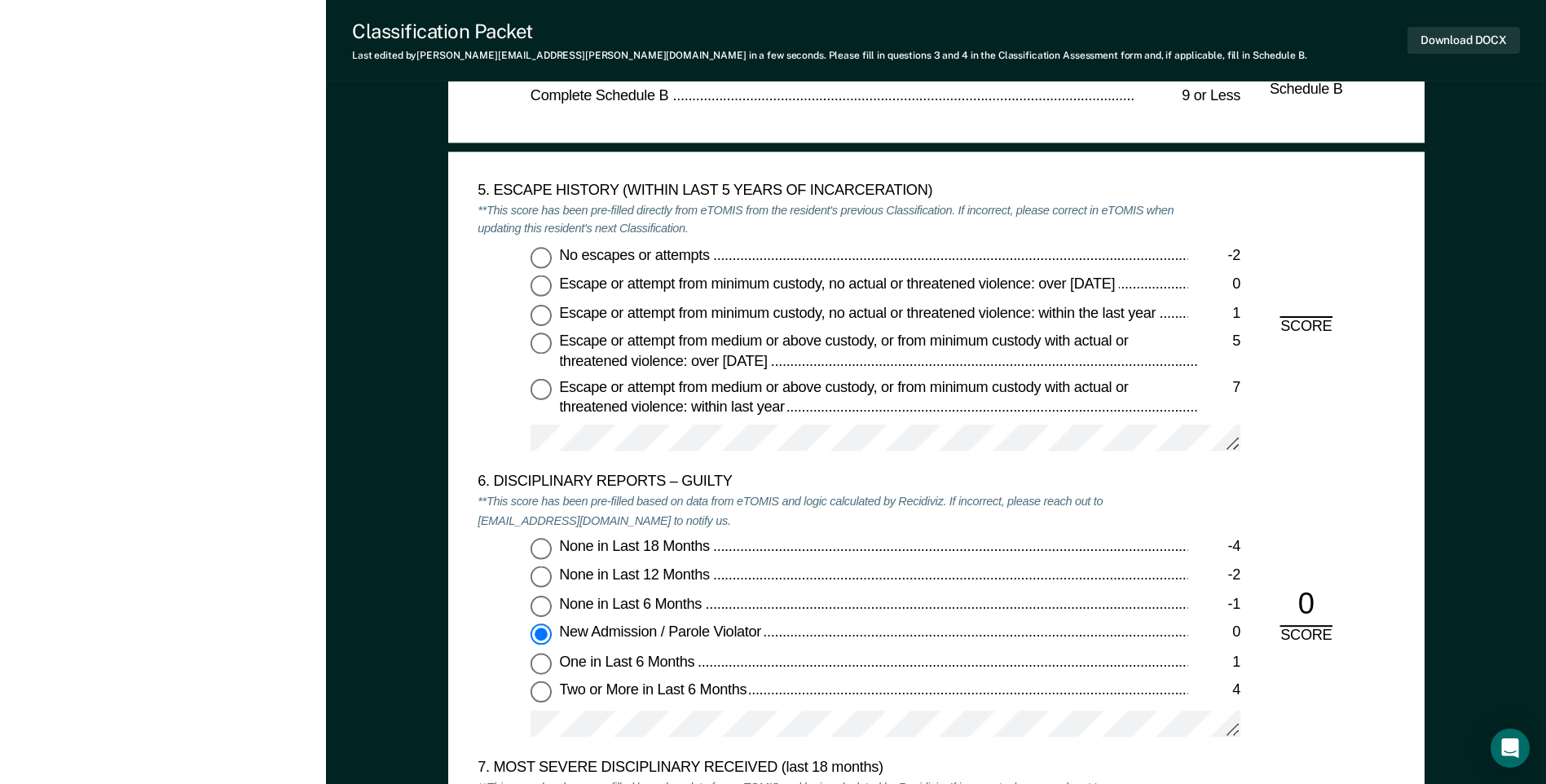
scroll to position [2607, 0]
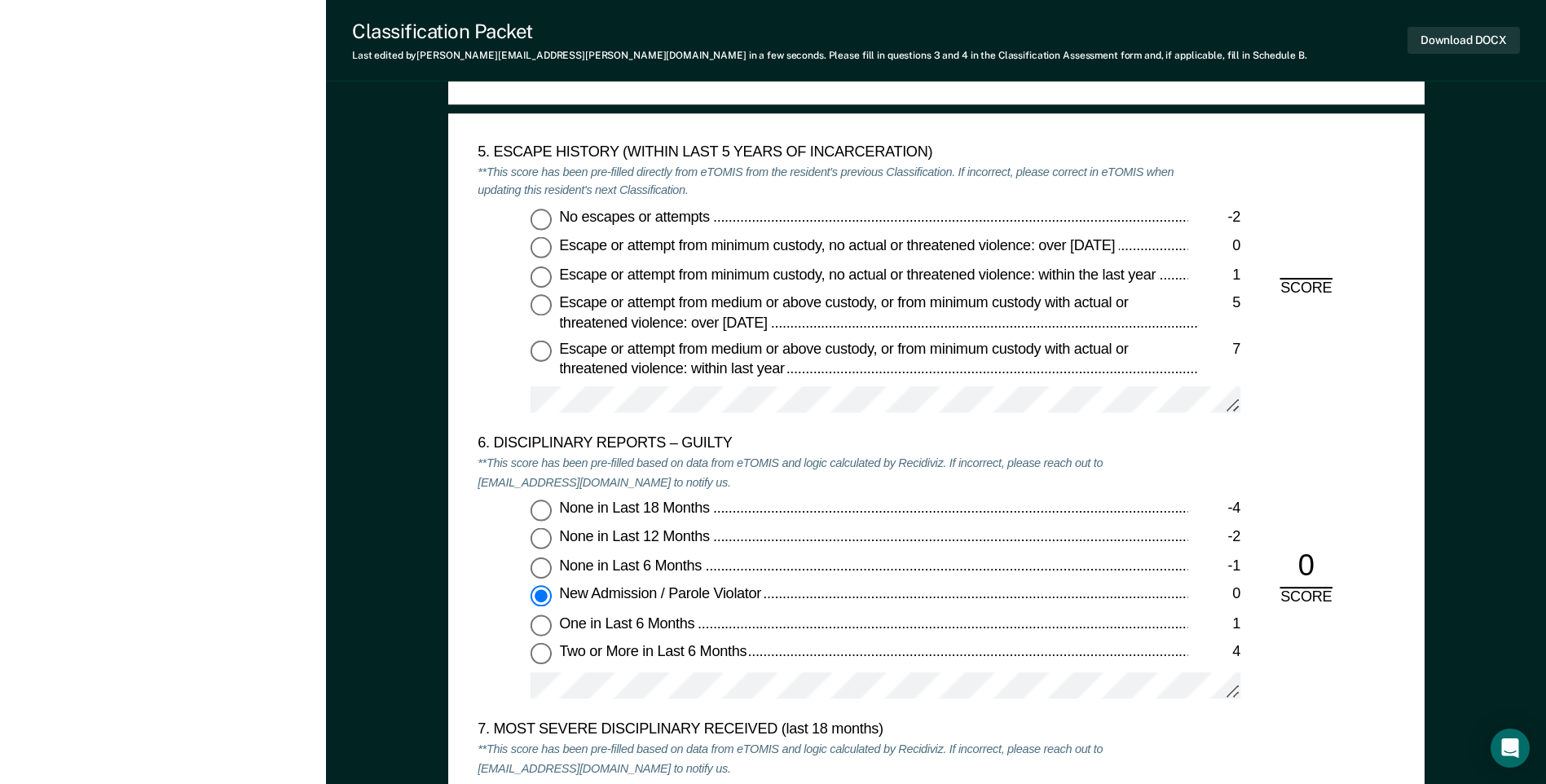
click at [540, 225] on input "No escapes or attempts -2" at bounding box center [541, 219] width 21 height 21
type textarea "x"
radio input "true"
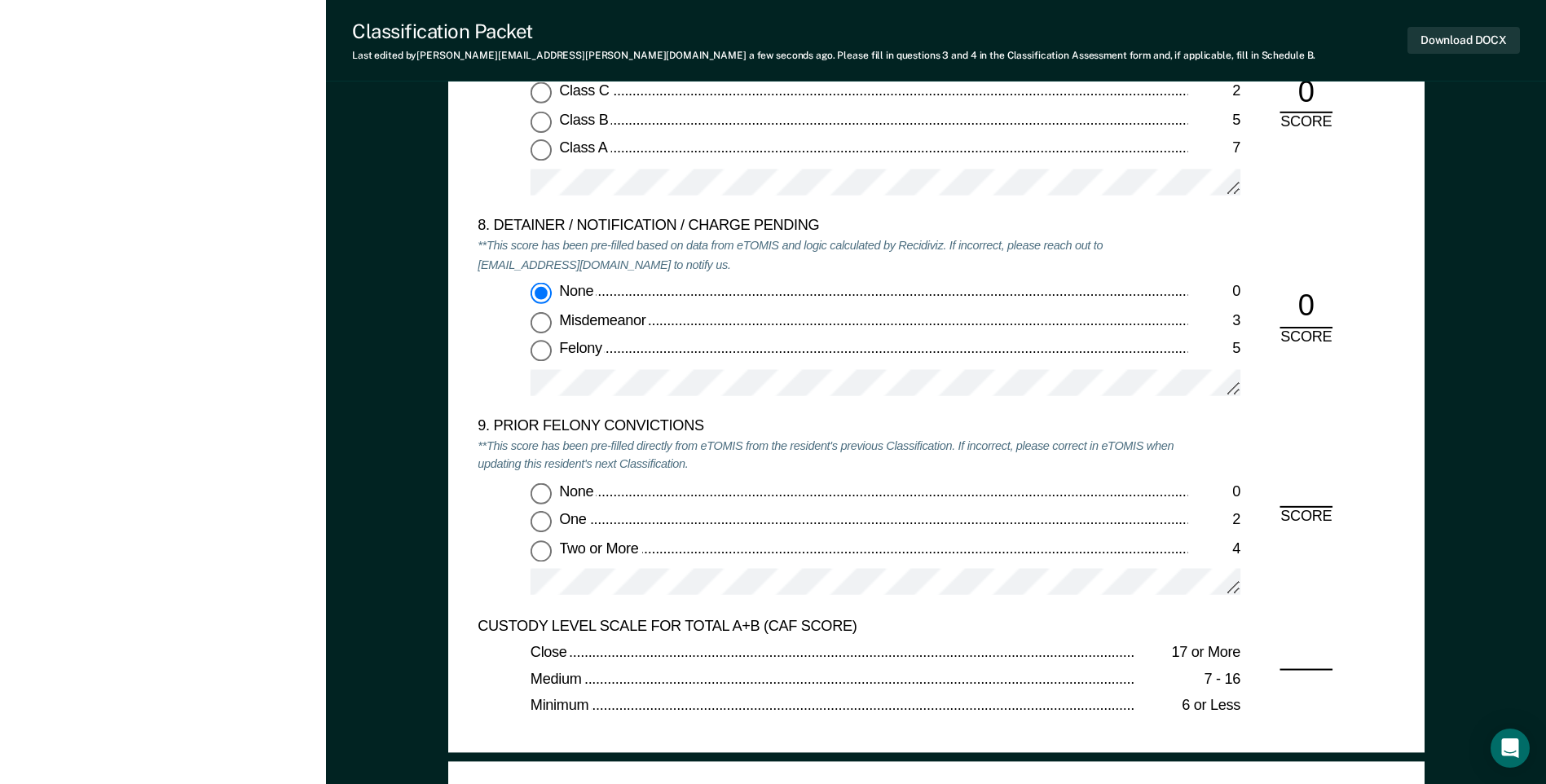
scroll to position [3341, 0]
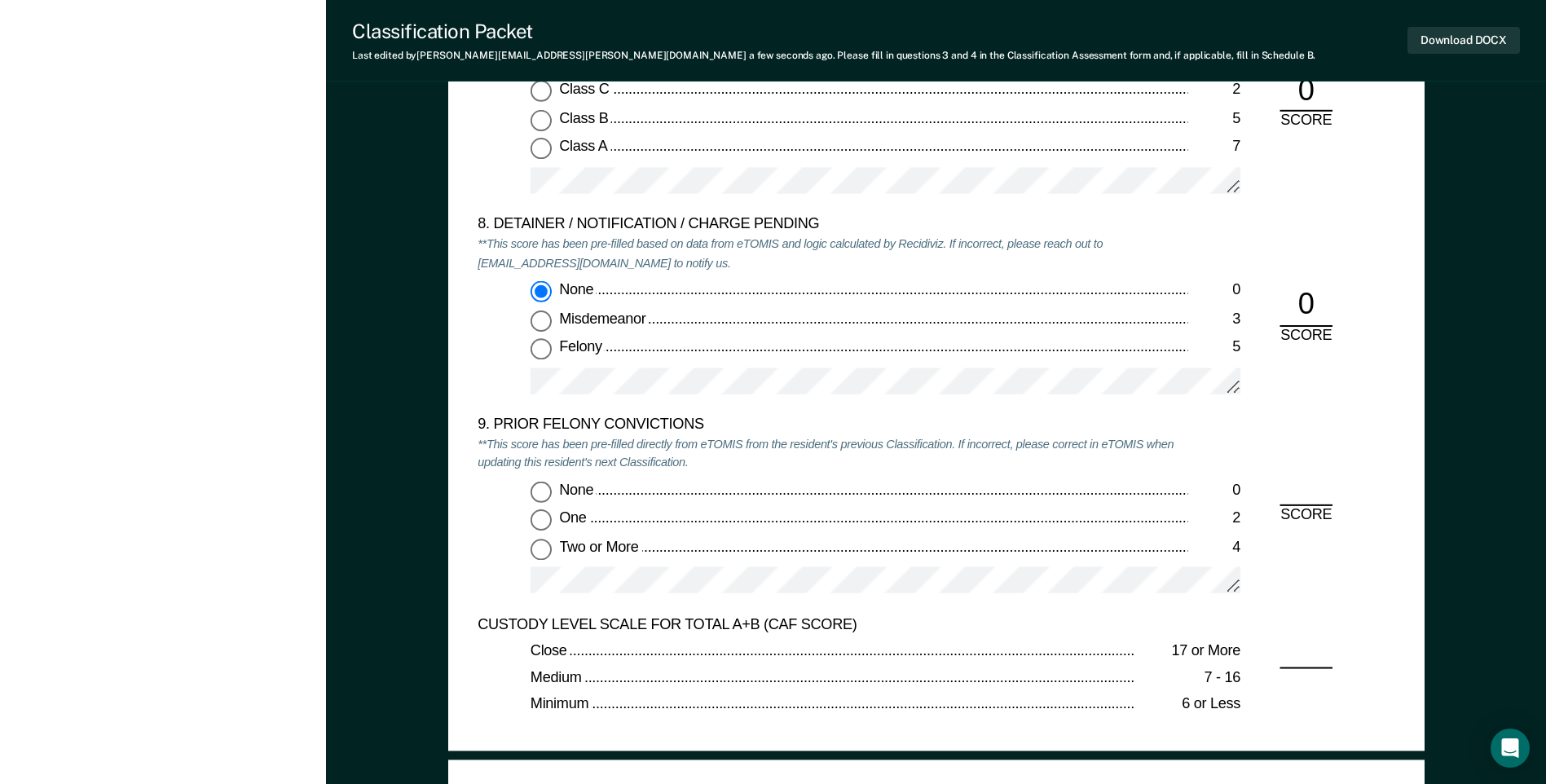
click at [546, 557] on input "Two or More 4" at bounding box center [541, 549] width 21 height 21
type textarea "x"
radio input "true"
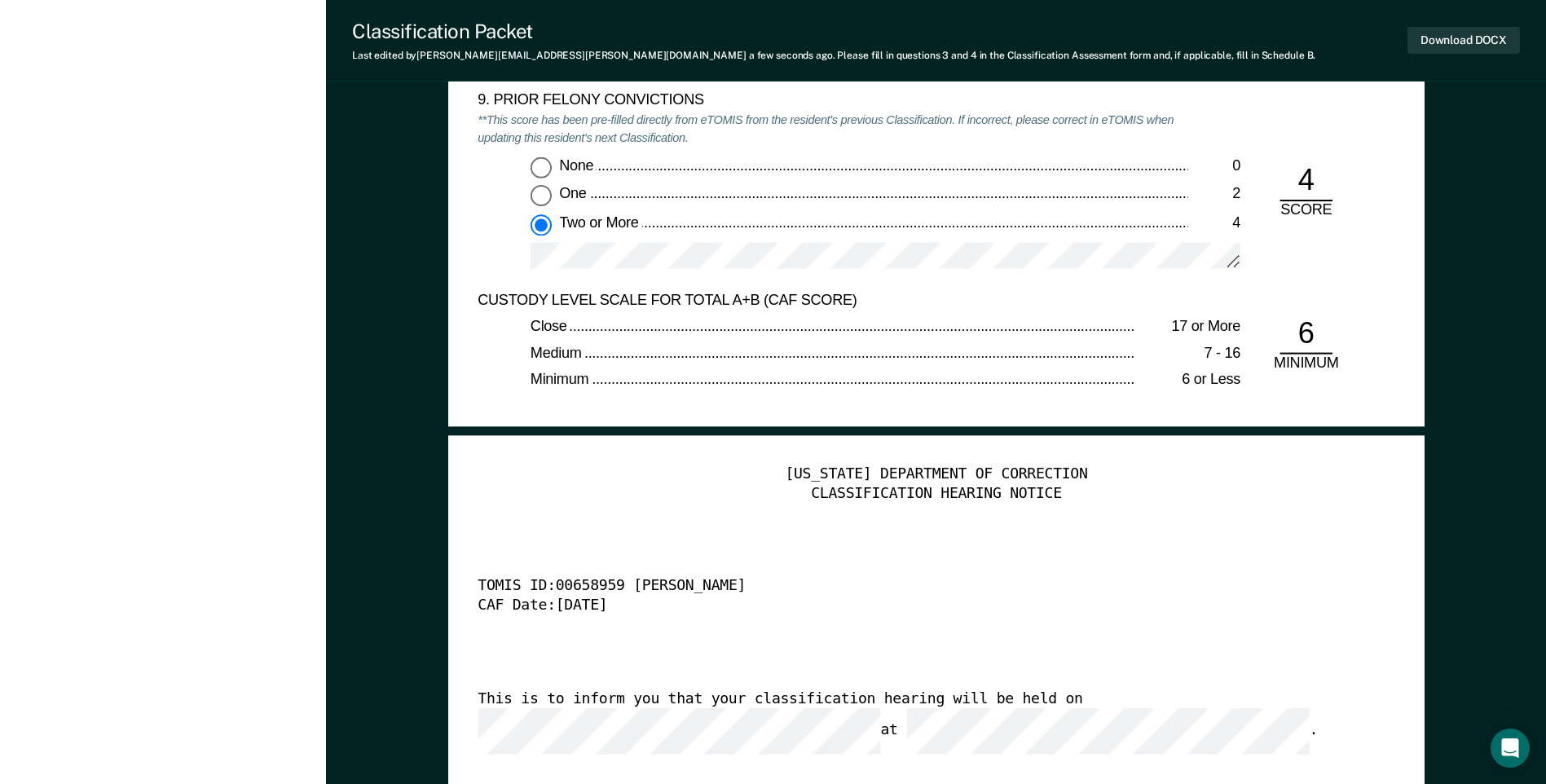
scroll to position [3667, 0]
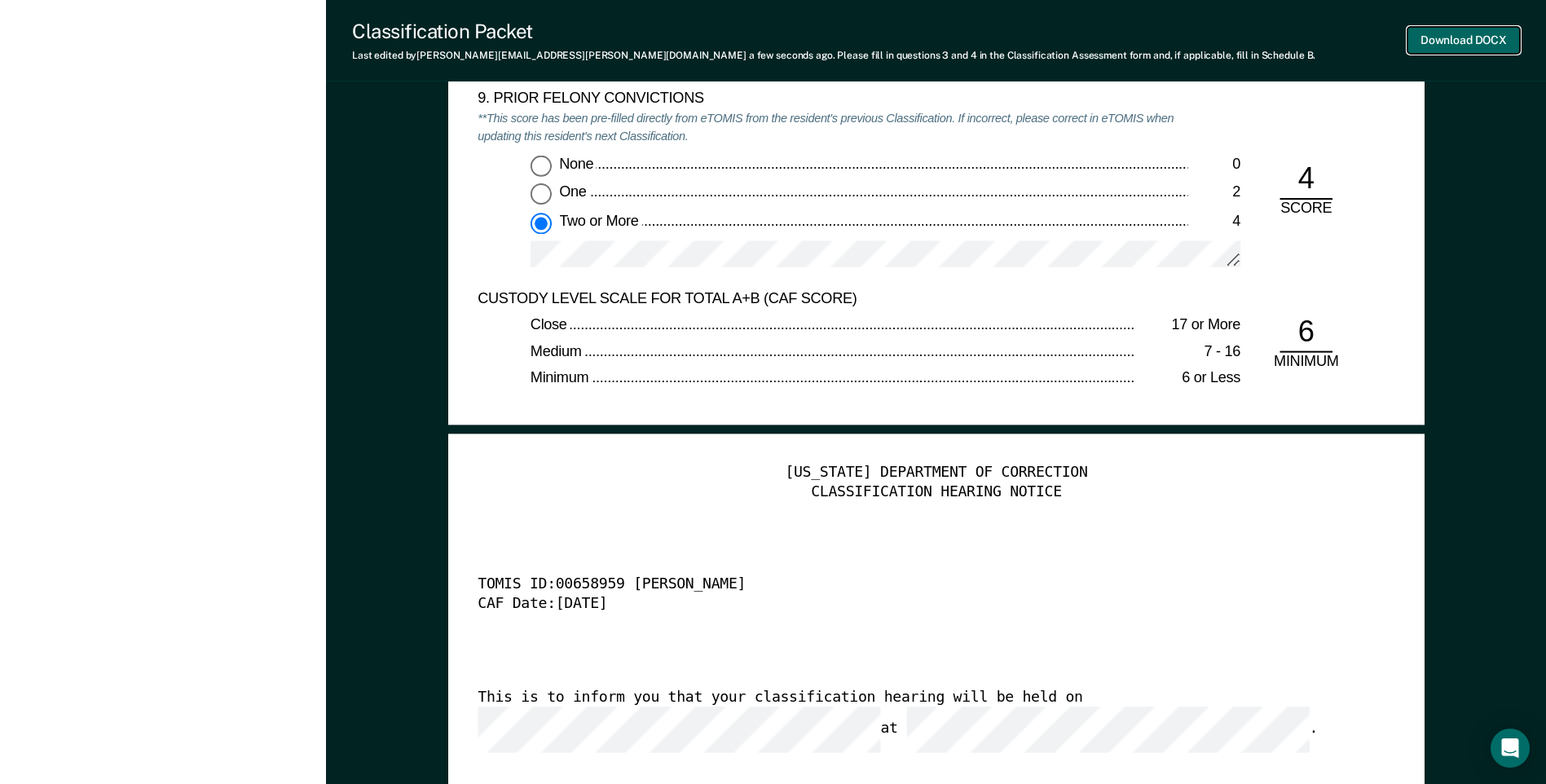
click at [1458, 38] on button "Download DOCX" at bounding box center [1464, 41] width 113 height 27
type textarea "x"
